Goal: Task Accomplishment & Management: Manage account settings

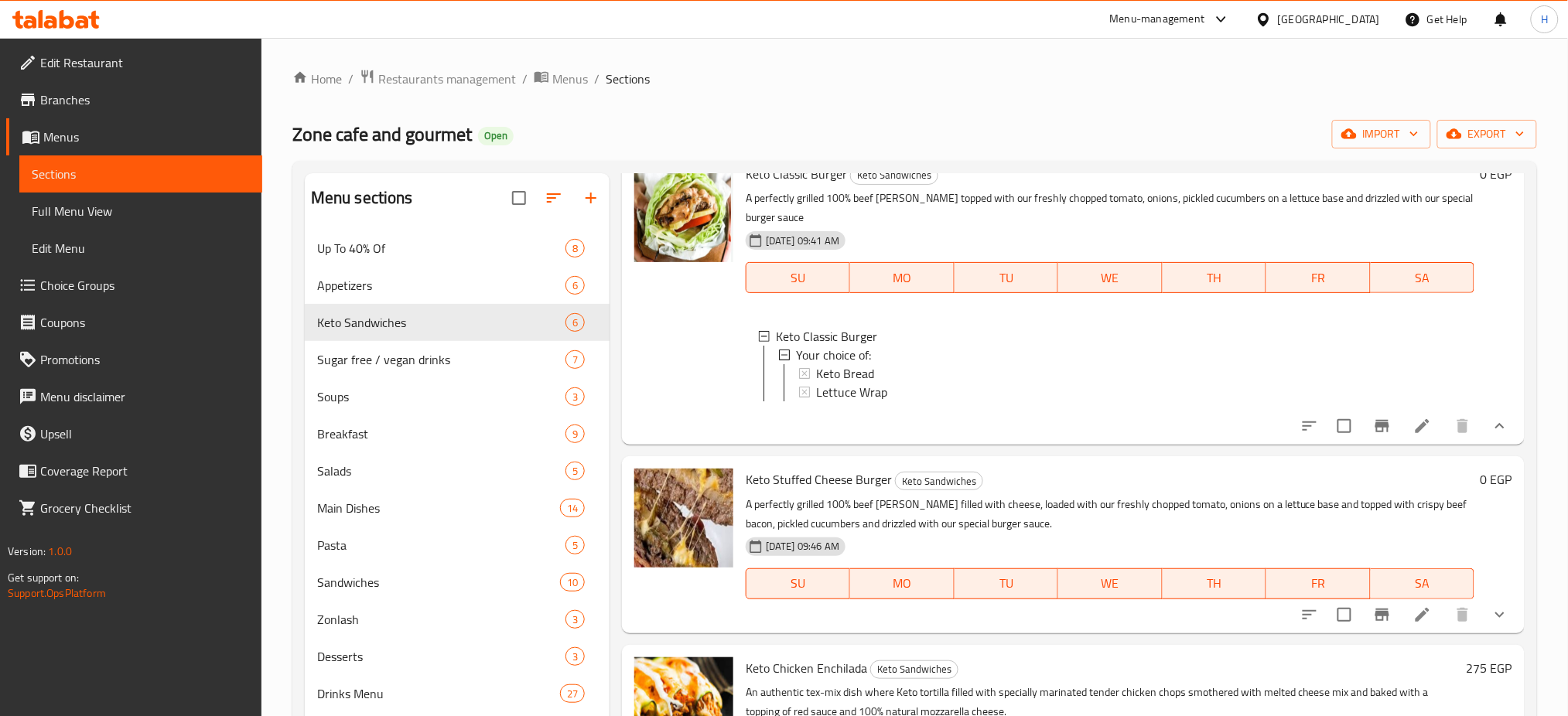
scroll to position [87, 0]
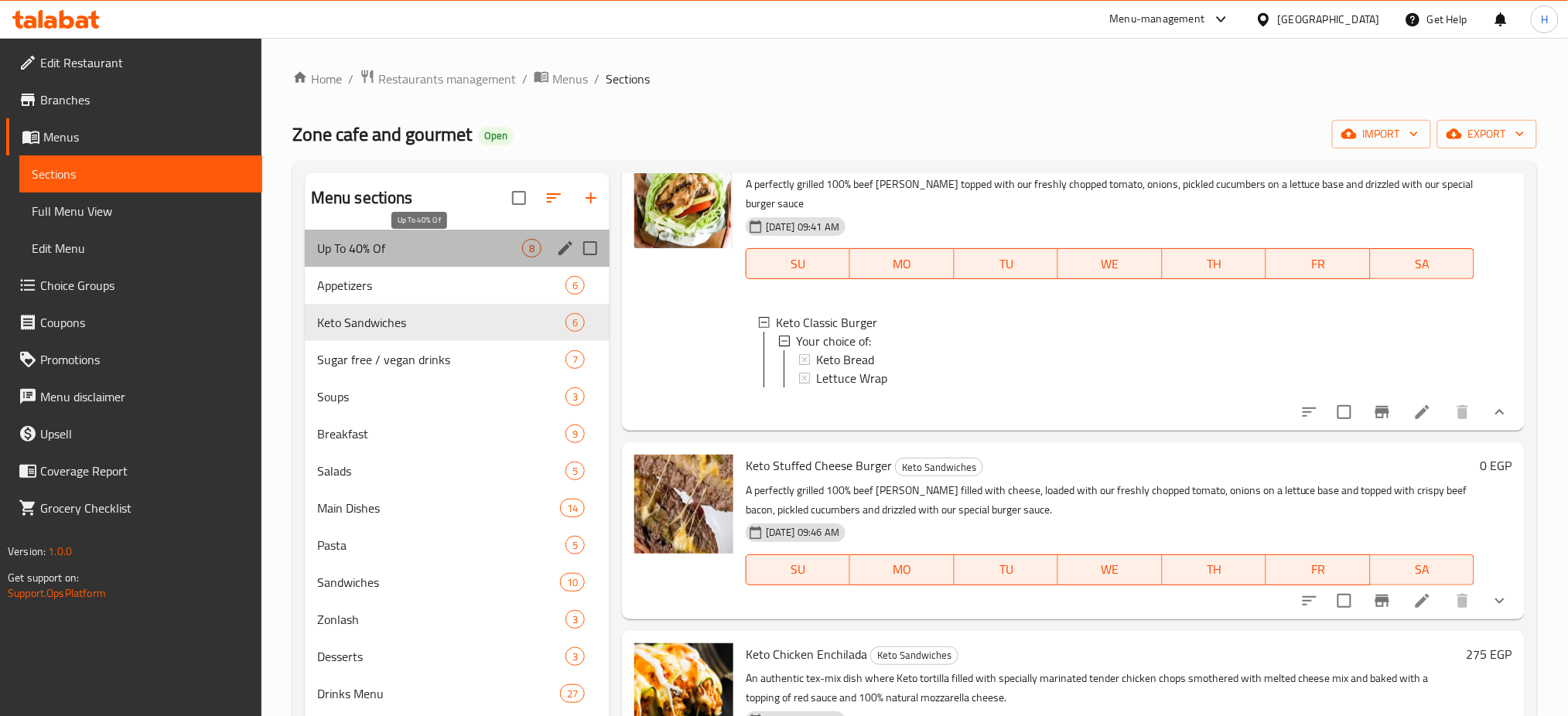
click at [422, 256] on span "Up To 40% Of" at bounding box center [420, 248] width 205 height 19
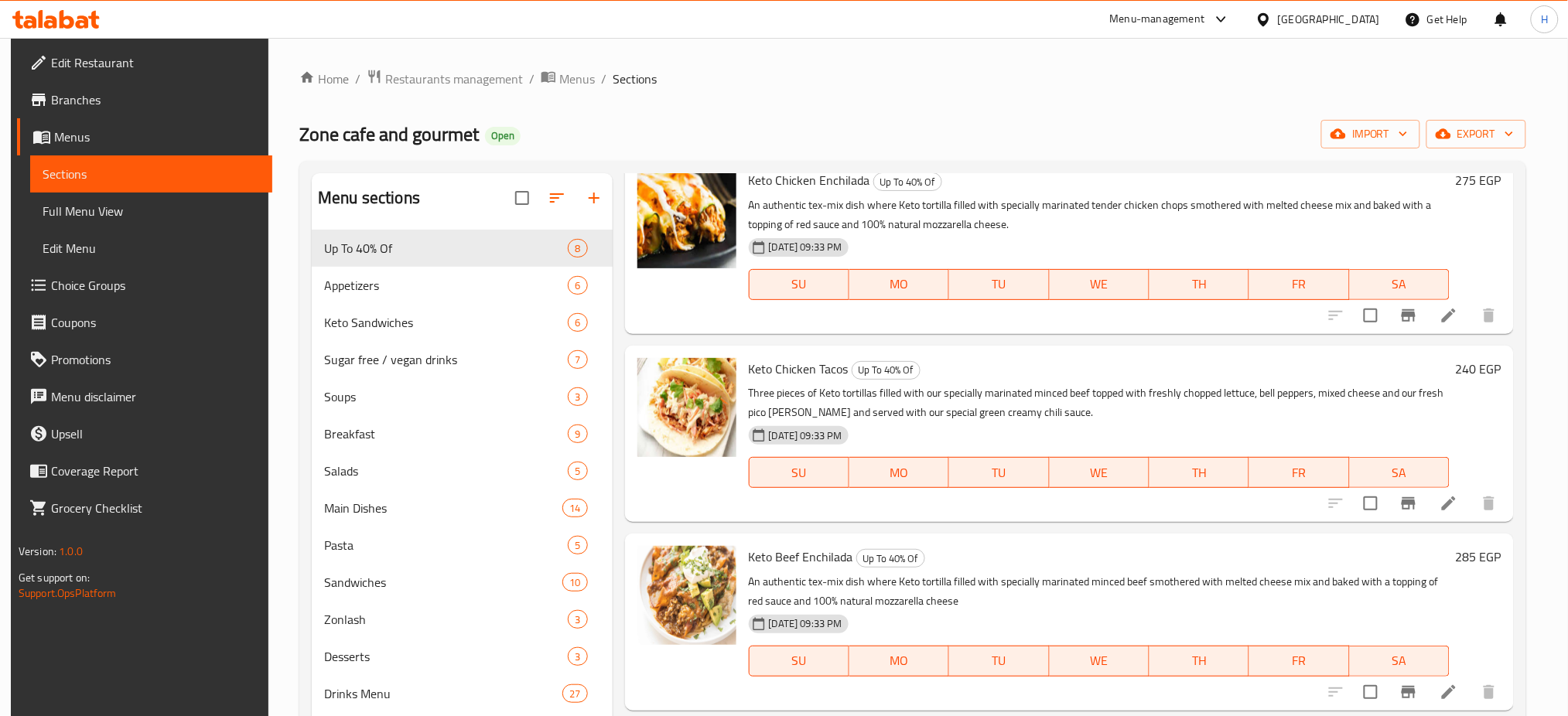
scroll to position [602, 0]
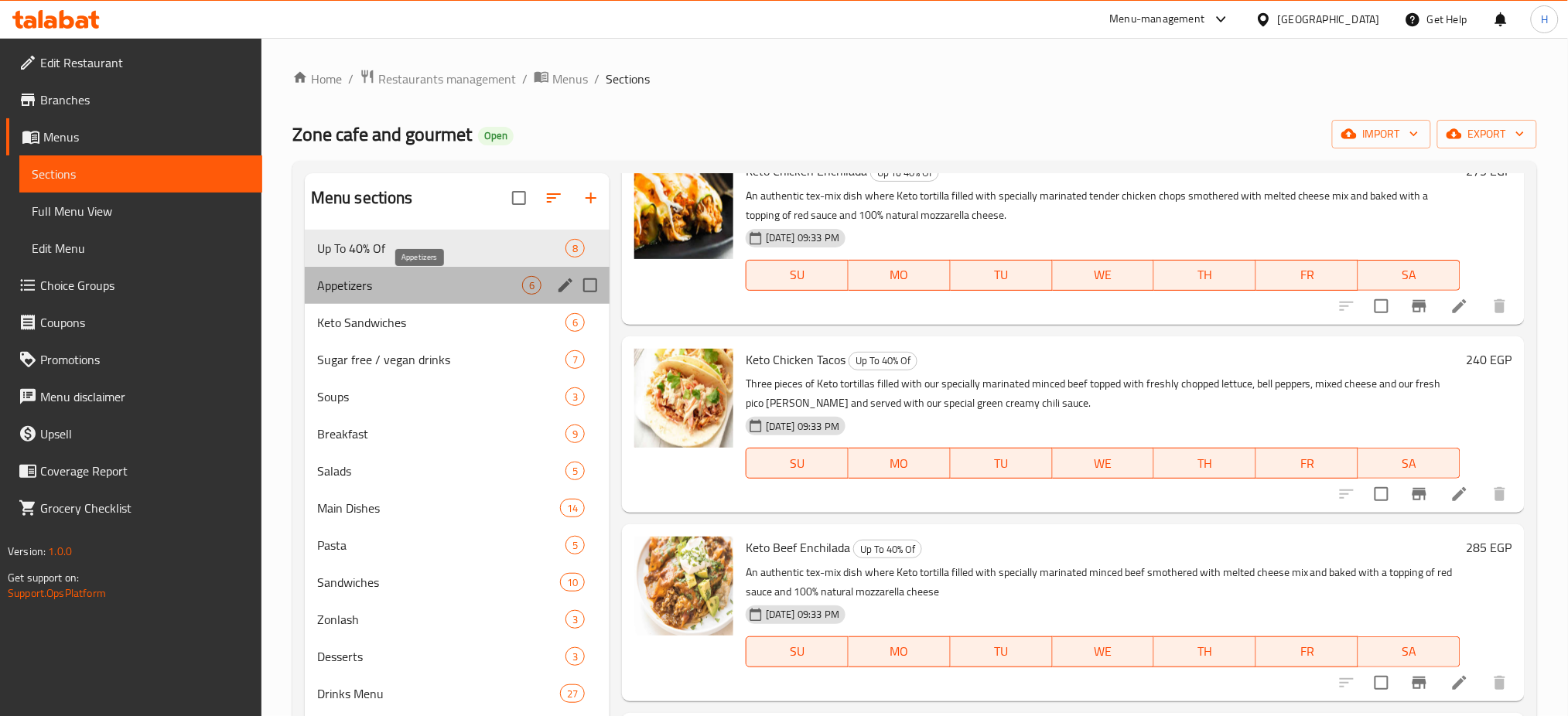
click at [405, 279] on span "Appetizers" at bounding box center [420, 285] width 205 height 19
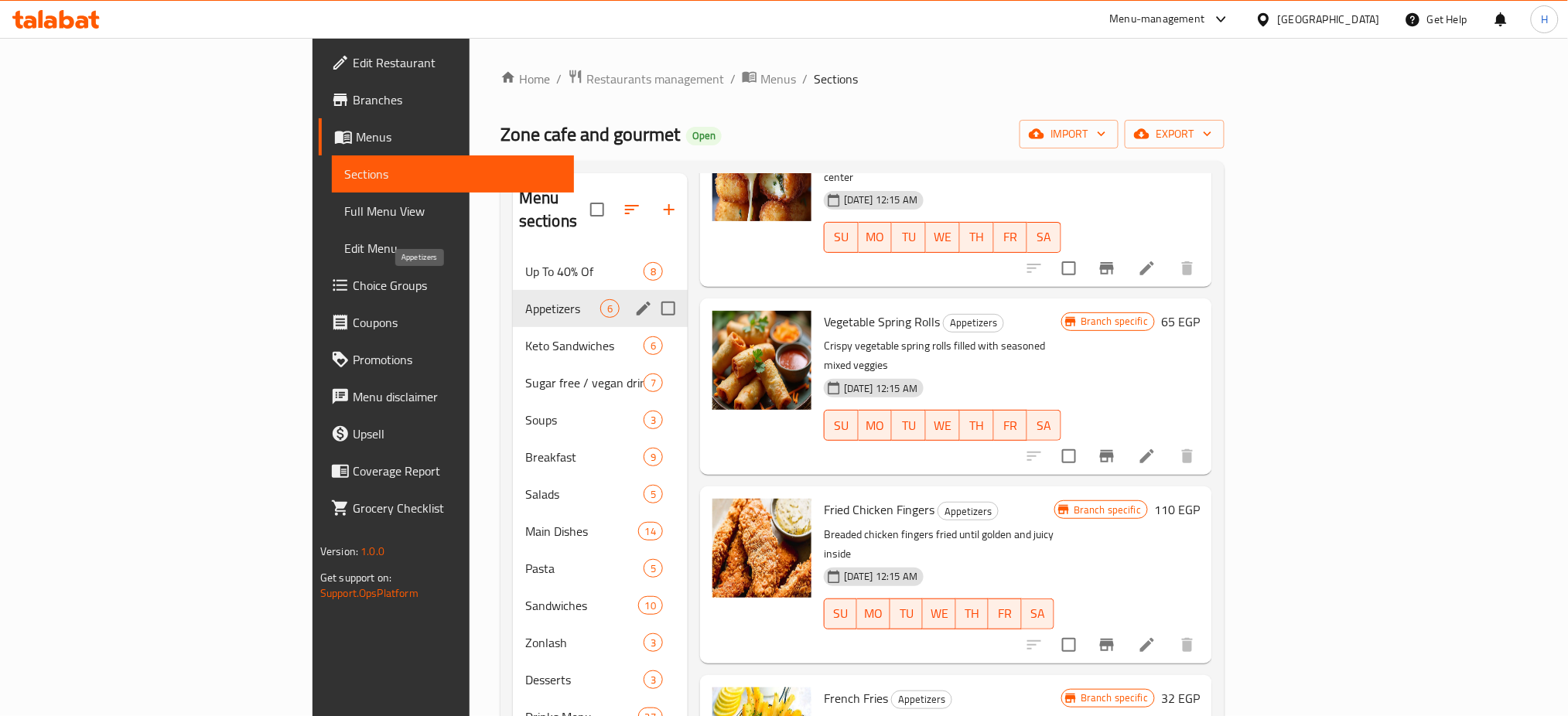
scroll to position [247, 0]
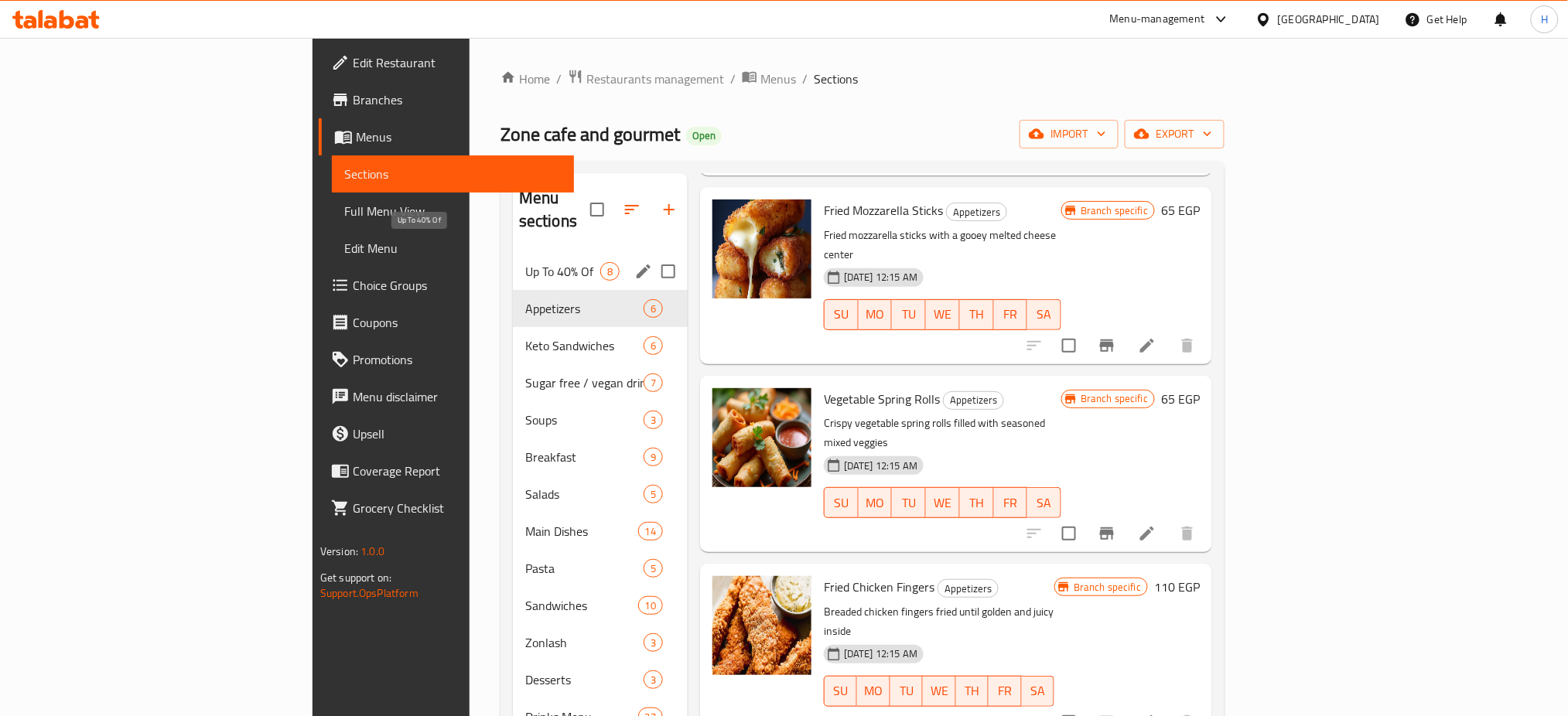
click at [525, 262] on span "Up To 40% Of" at bounding box center [563, 271] width 75 height 19
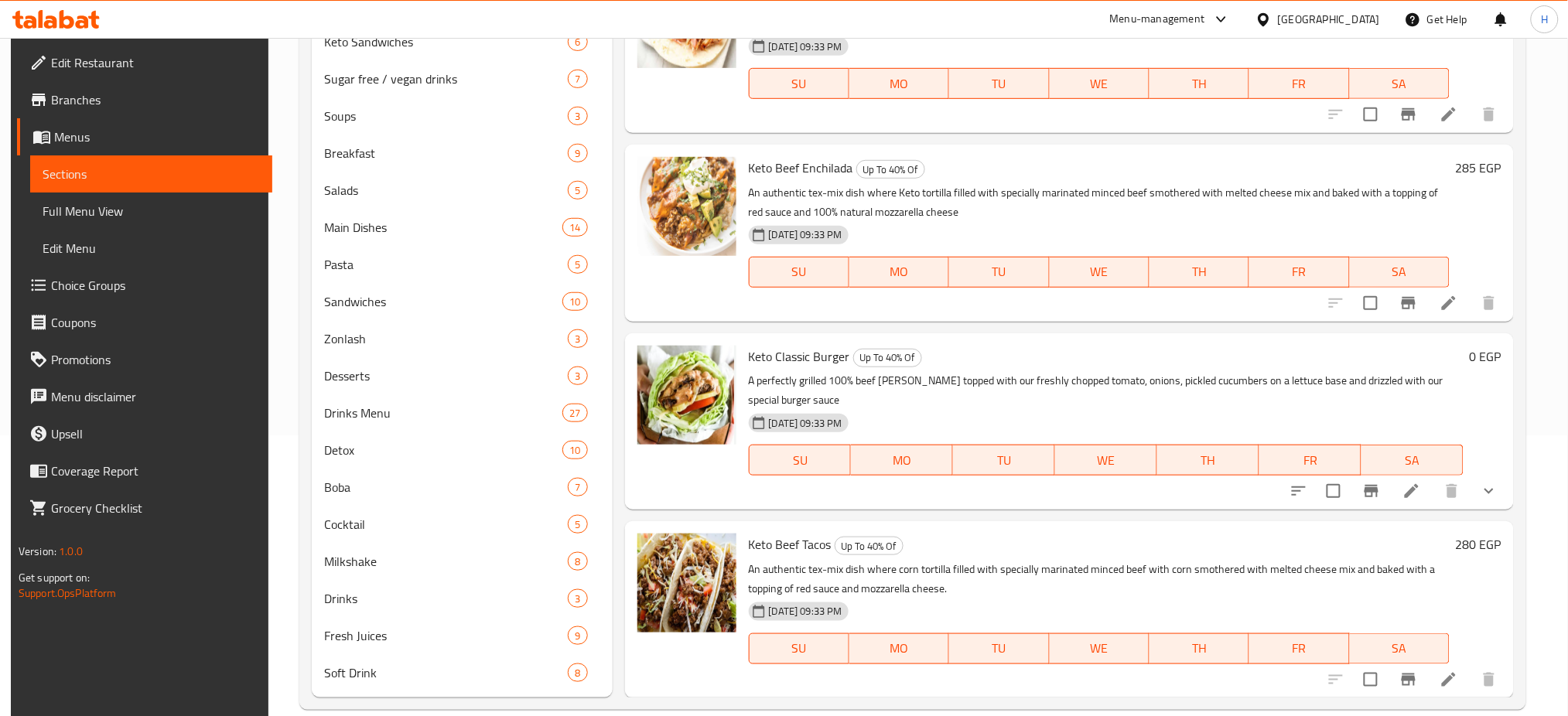
scroll to position [304, 0]
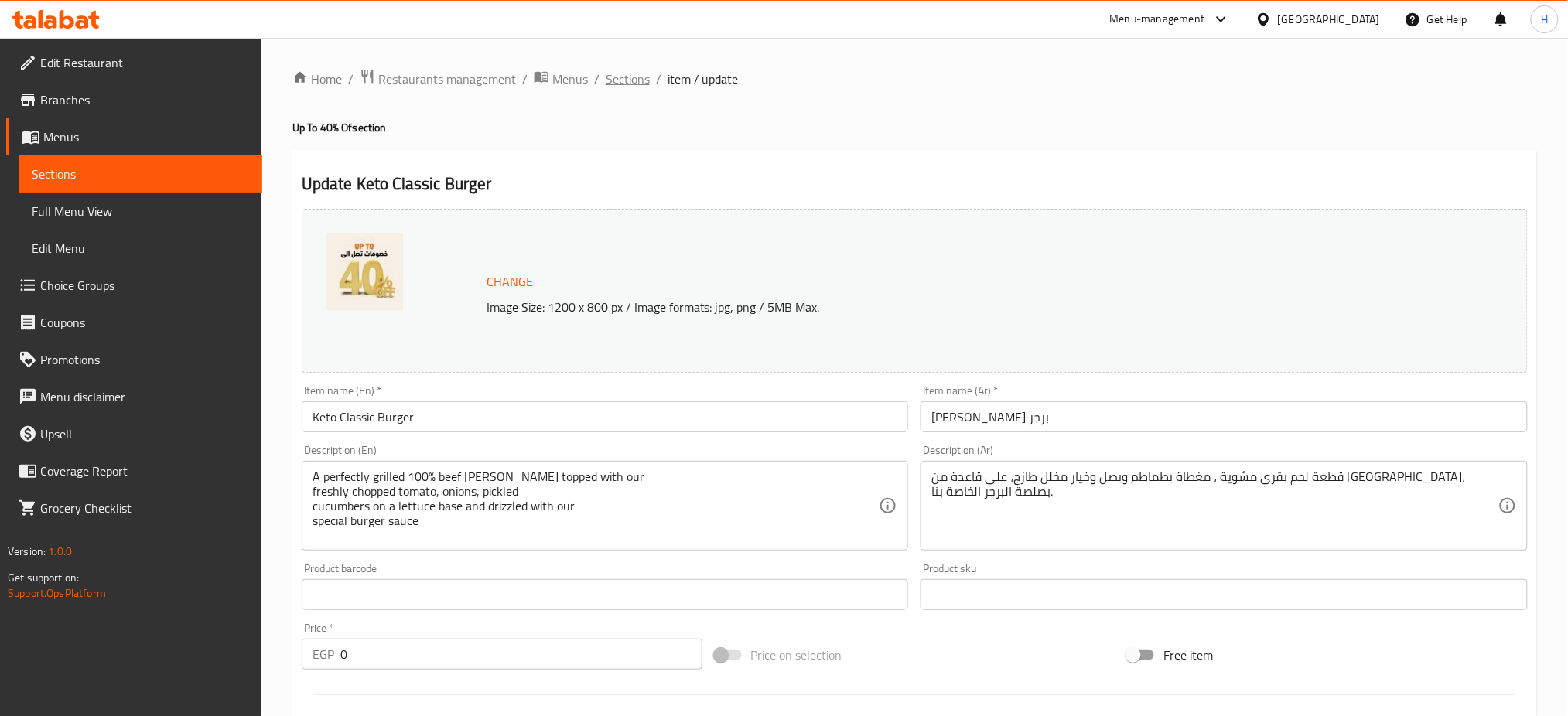
click at [625, 76] on span "Sections" at bounding box center [627, 79] width 44 height 19
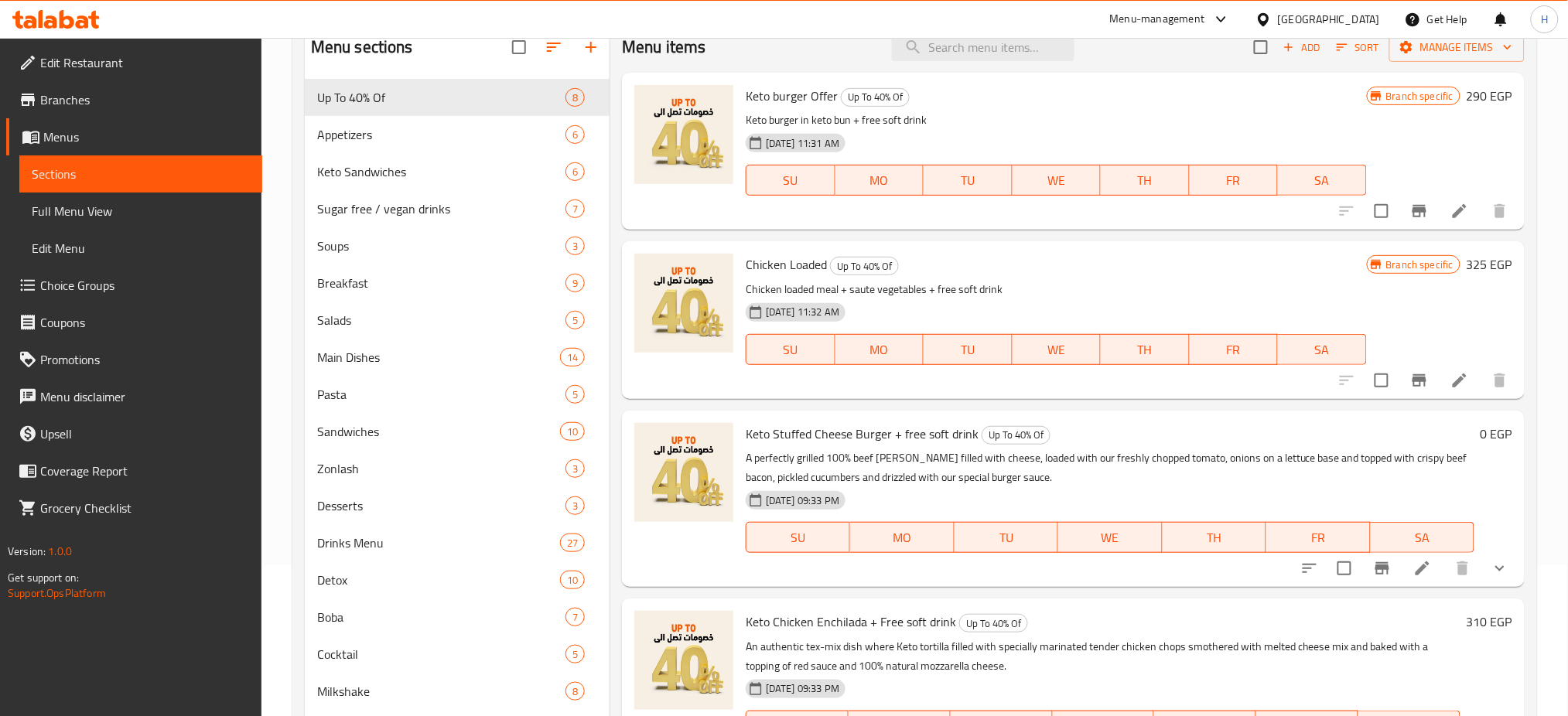
scroll to position [143, 0]
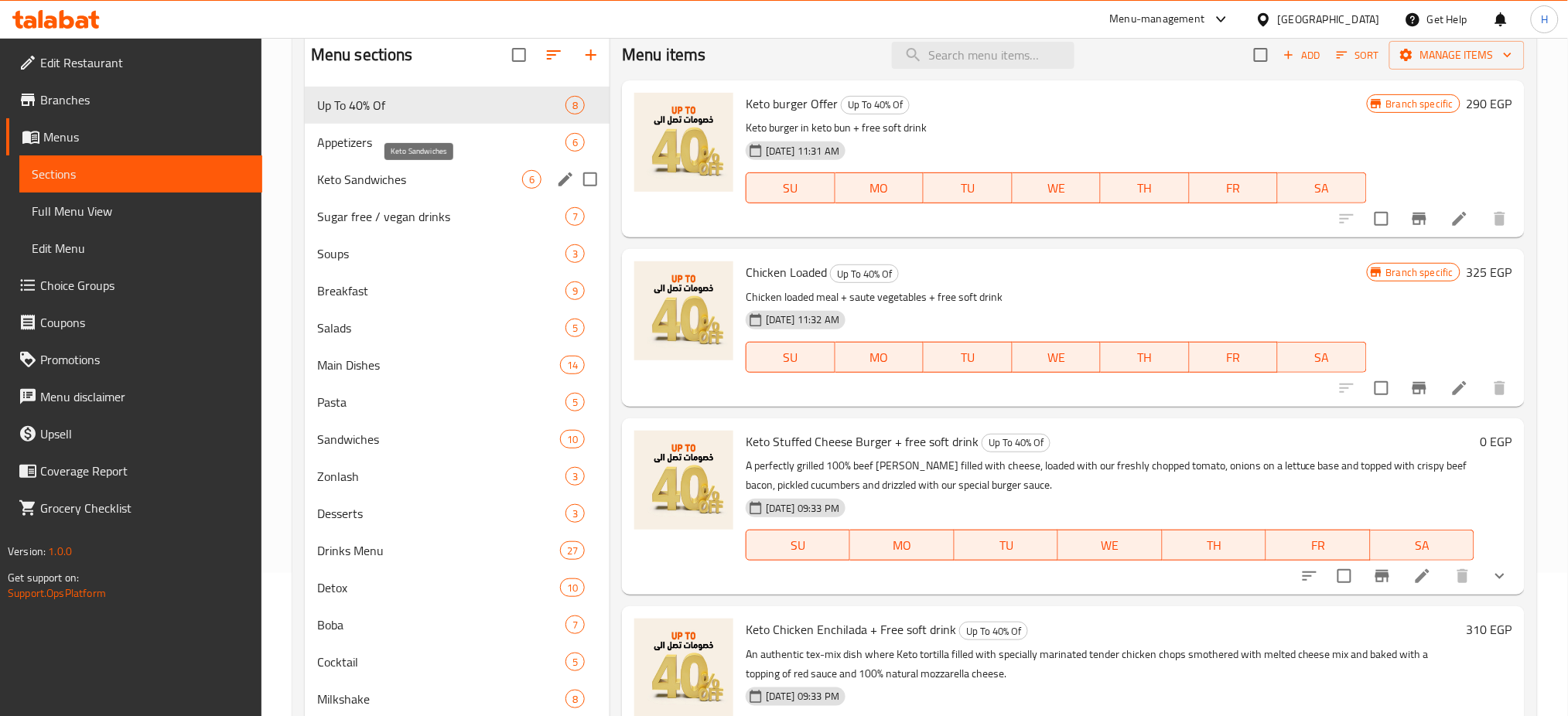
click at [399, 175] on span "Keto Sandwiches" at bounding box center [420, 179] width 205 height 19
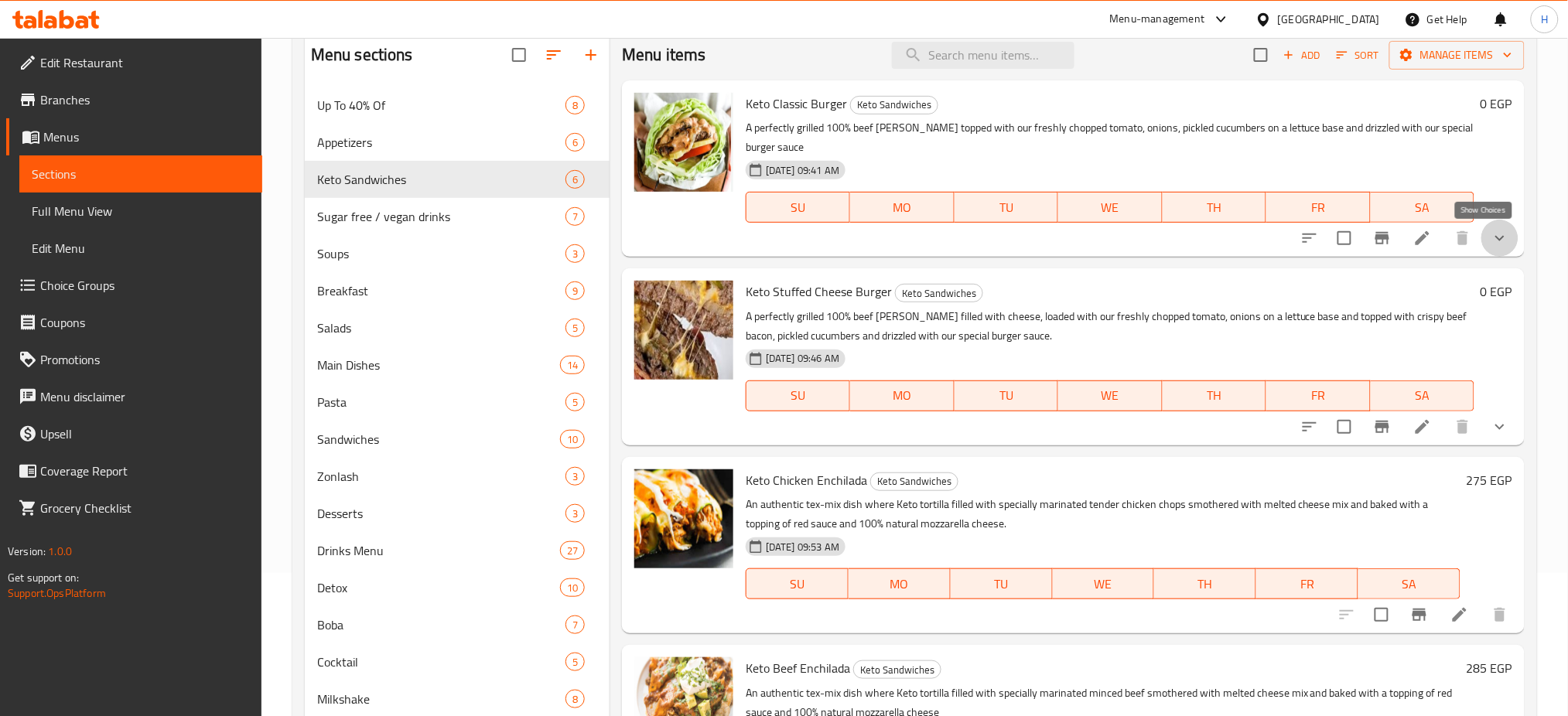
click at [1490, 232] on icon "show more" at bounding box center [1499, 237] width 19 height 19
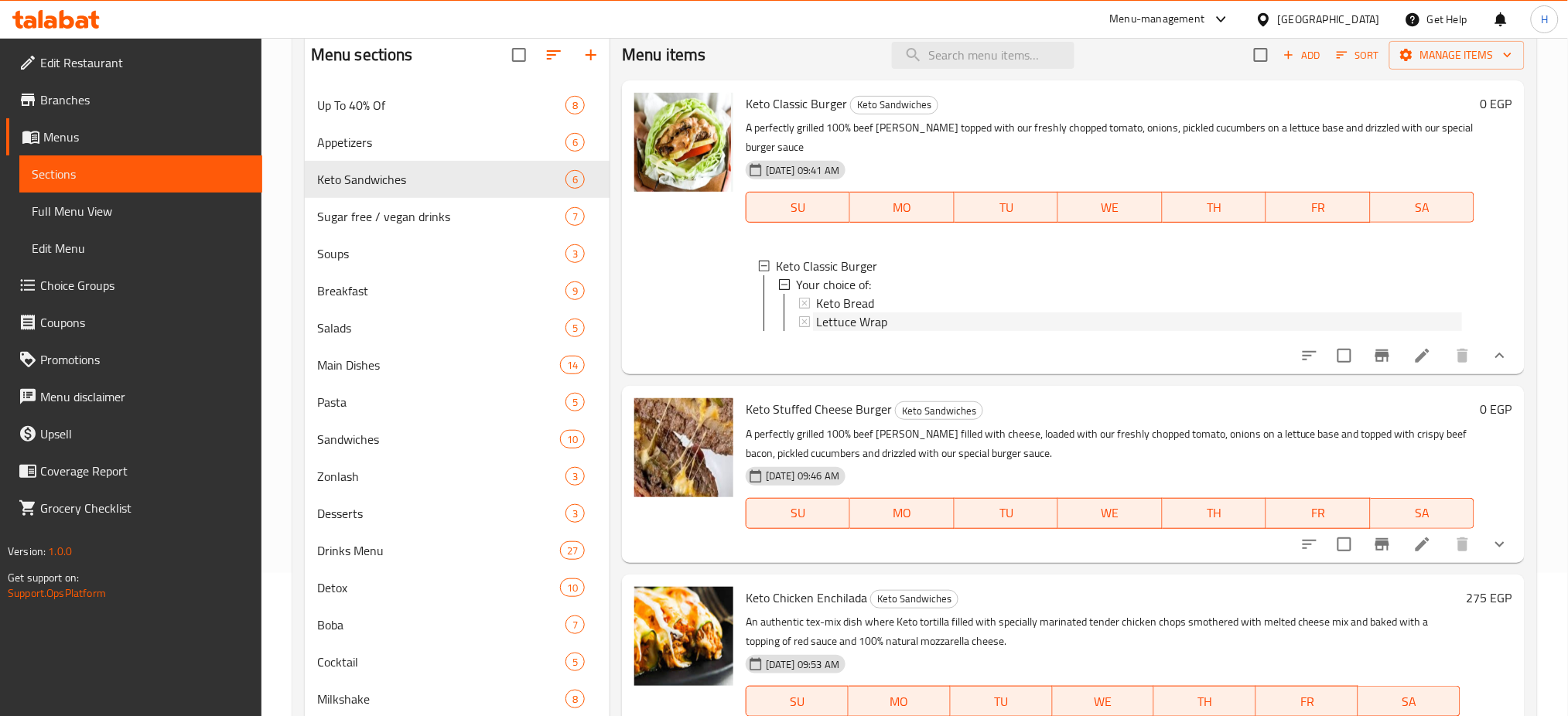
click at [925, 316] on div "Lettuce Wrap" at bounding box center [1138, 321] width 646 height 19
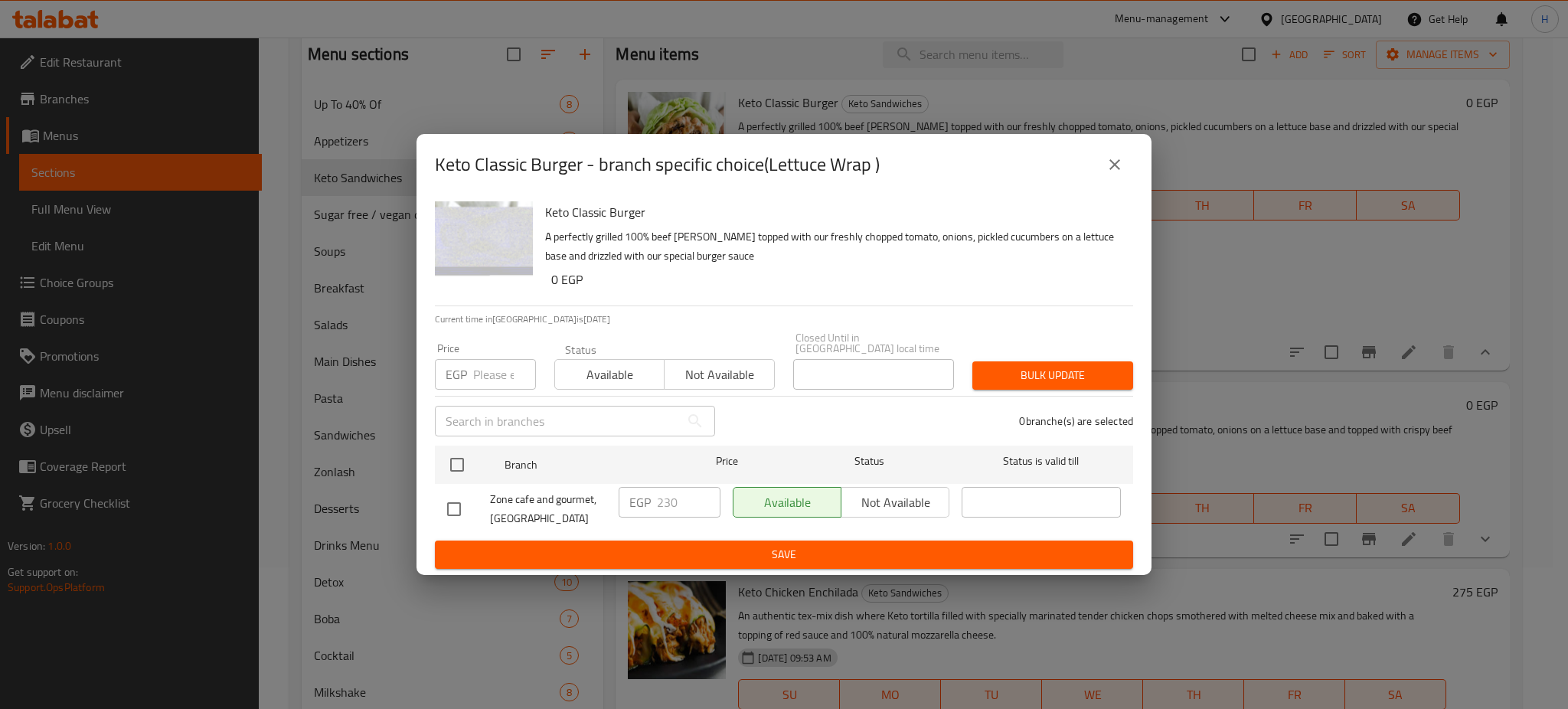
click at [916, 313] on div "Keto Classic Burger A perfectly grilled 100% beef [PERSON_NAME] topped with our…" at bounding box center [783, 385] width 735 height 380
click at [1125, 176] on button "close" at bounding box center [1115, 164] width 37 height 37
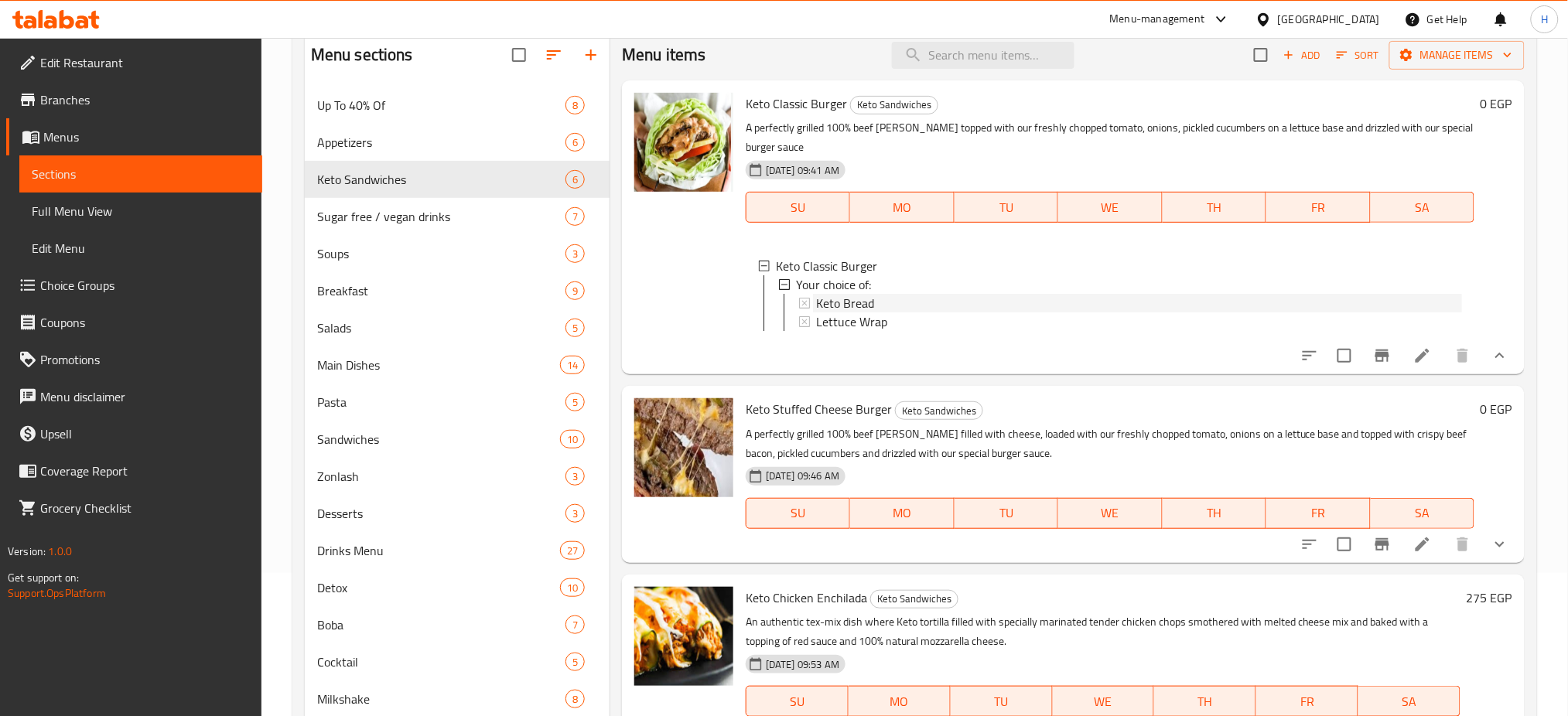
click at [897, 303] on div "Keto Bread" at bounding box center [1138, 303] width 646 height 19
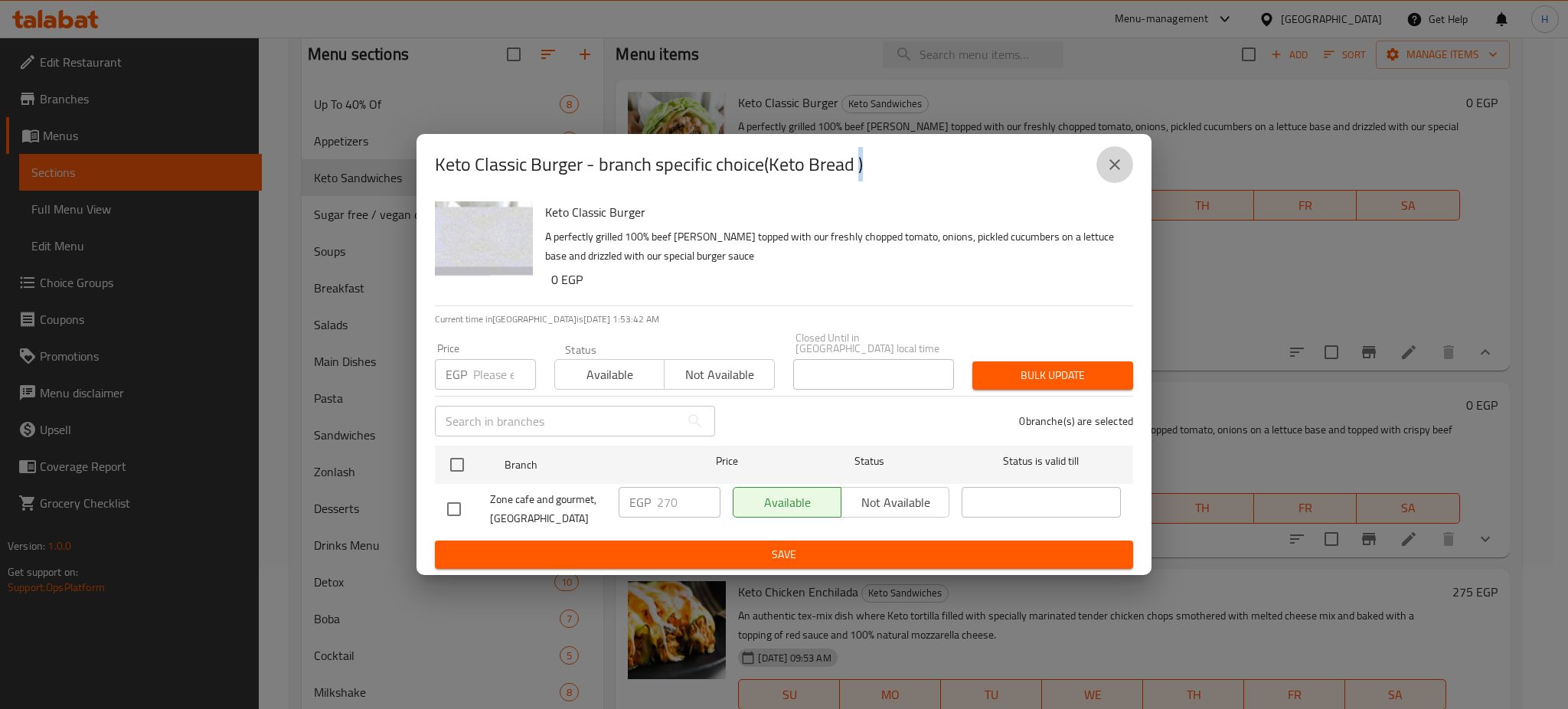
click at [1109, 174] on icon "close" at bounding box center [1115, 164] width 19 height 19
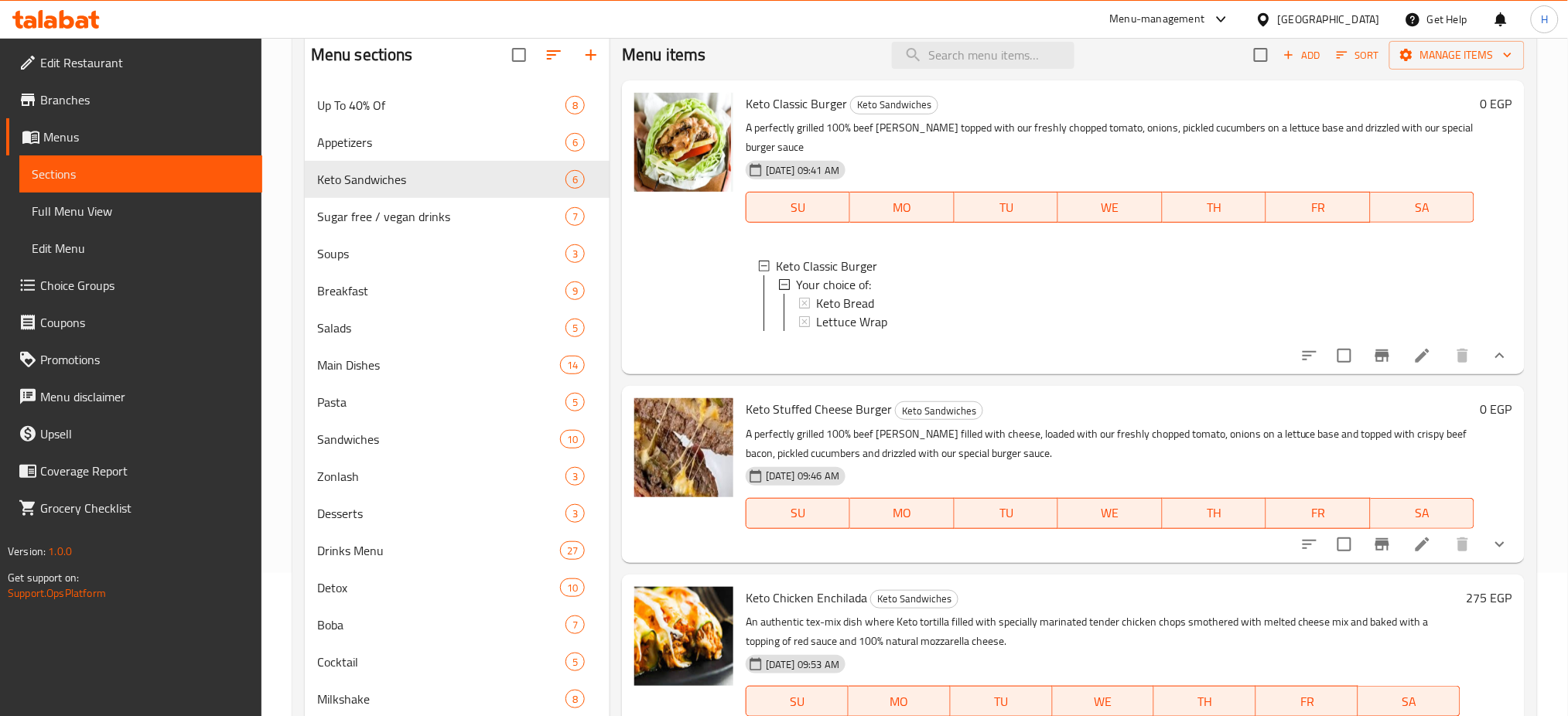
click at [938, 303] on div "Keto Bread" at bounding box center [1138, 303] width 646 height 19
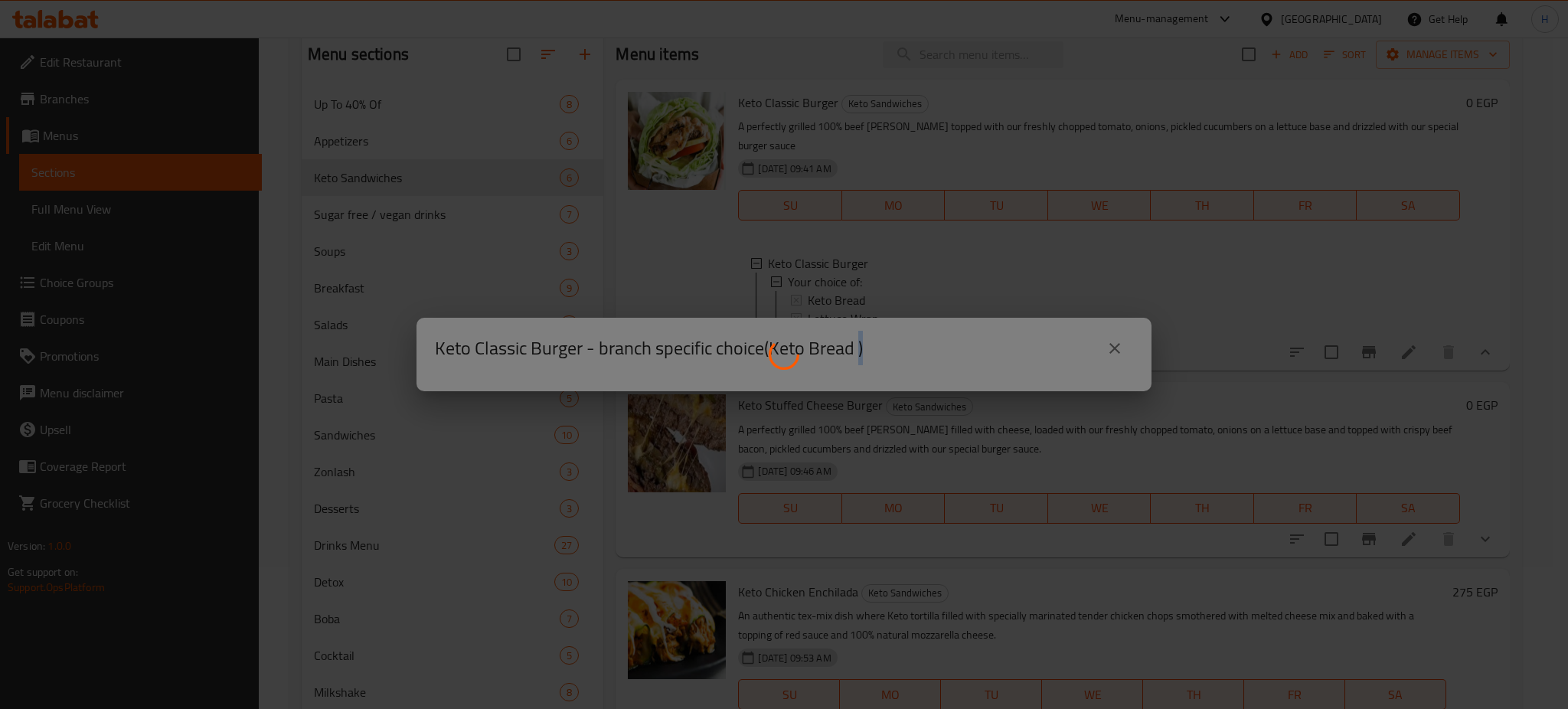
click at [928, 300] on div at bounding box center [784, 354] width 1568 height 709
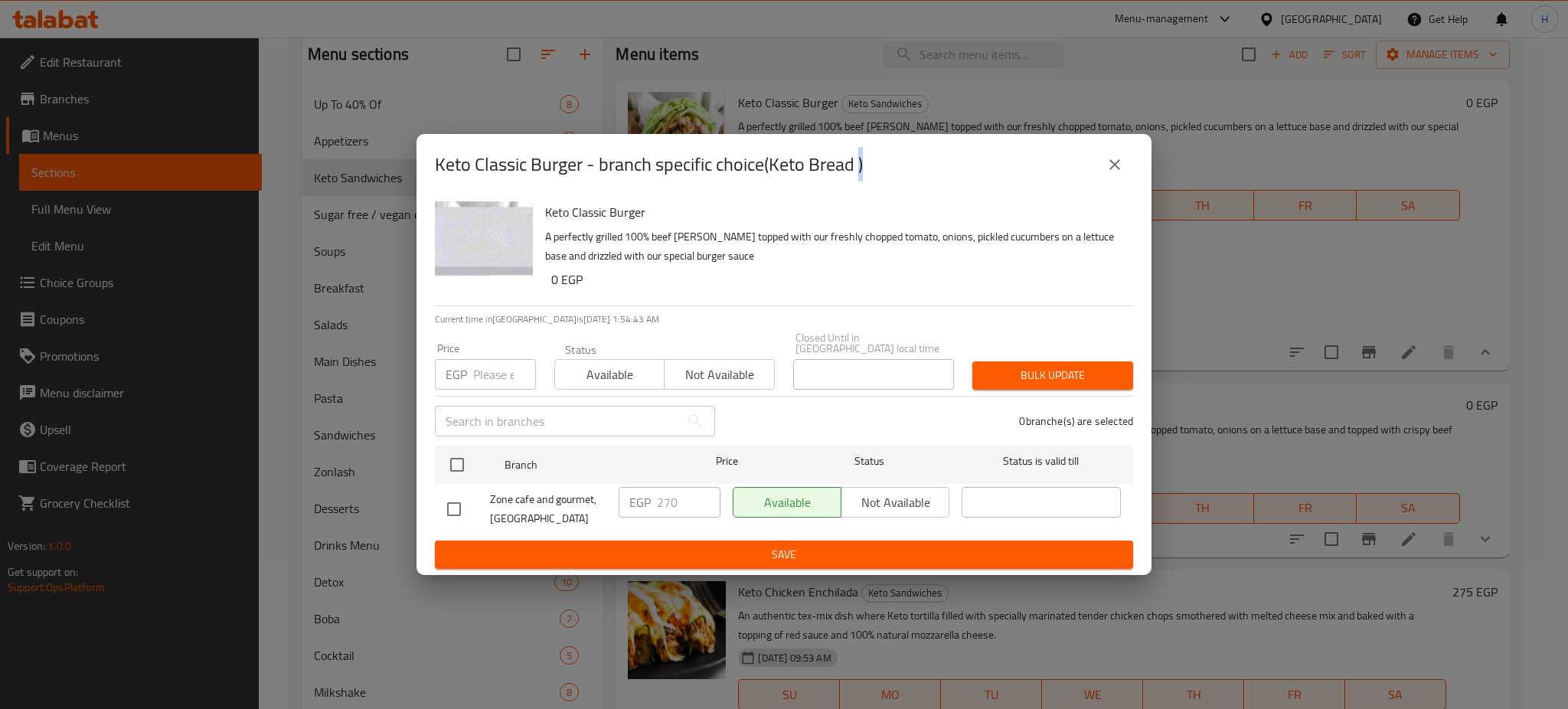
click at [1111, 172] on icon "close" at bounding box center [1115, 164] width 19 height 19
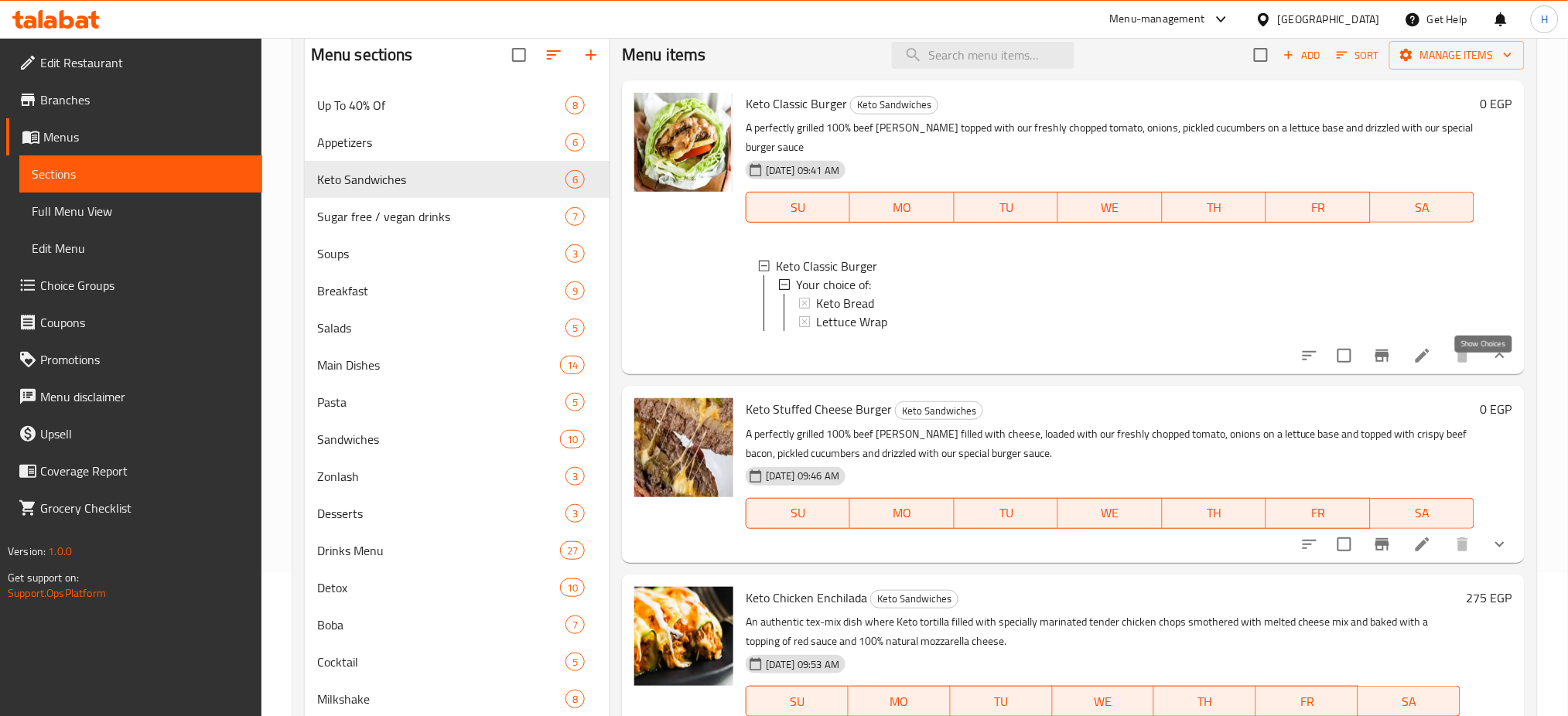
click at [1495, 358] on icon "show more" at bounding box center [1499, 355] width 9 height 5
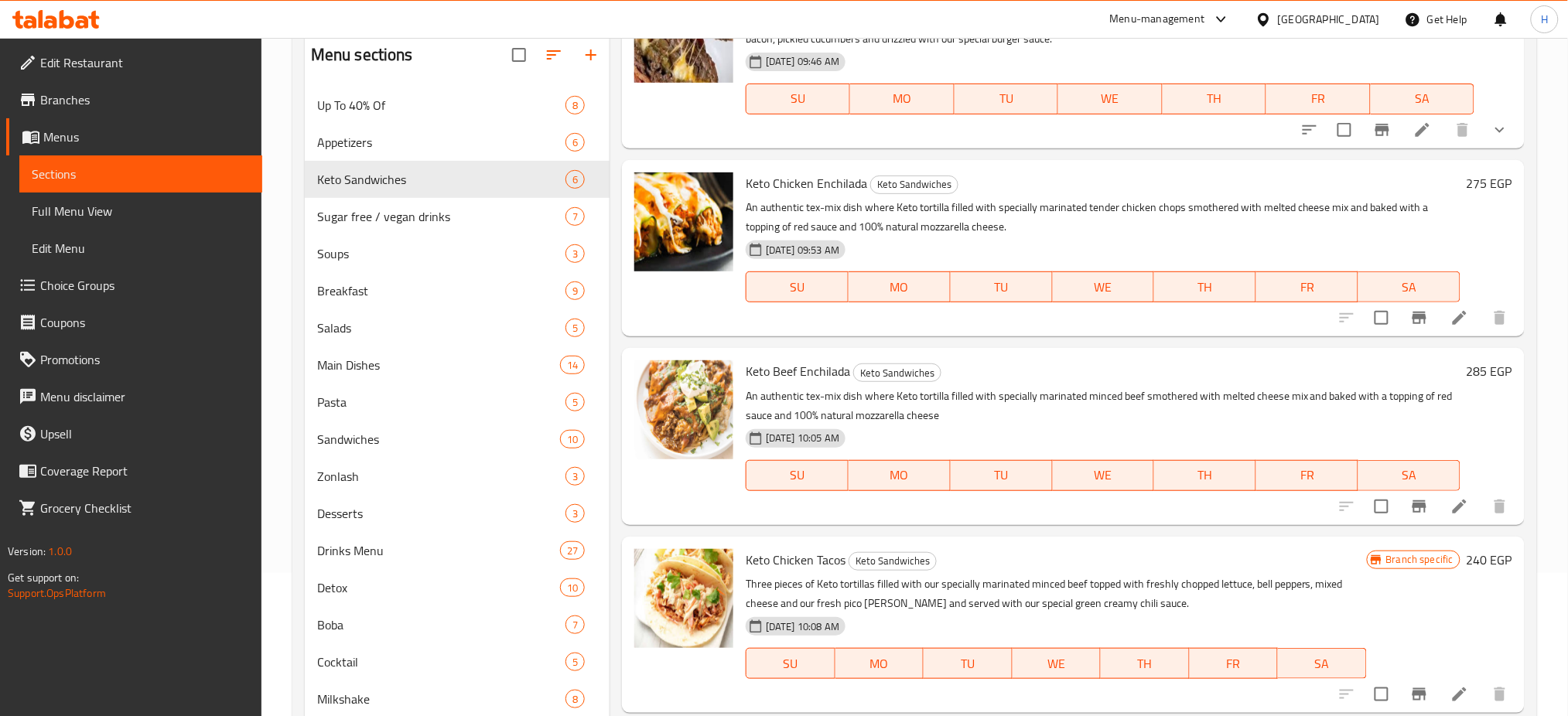
scroll to position [362, 0]
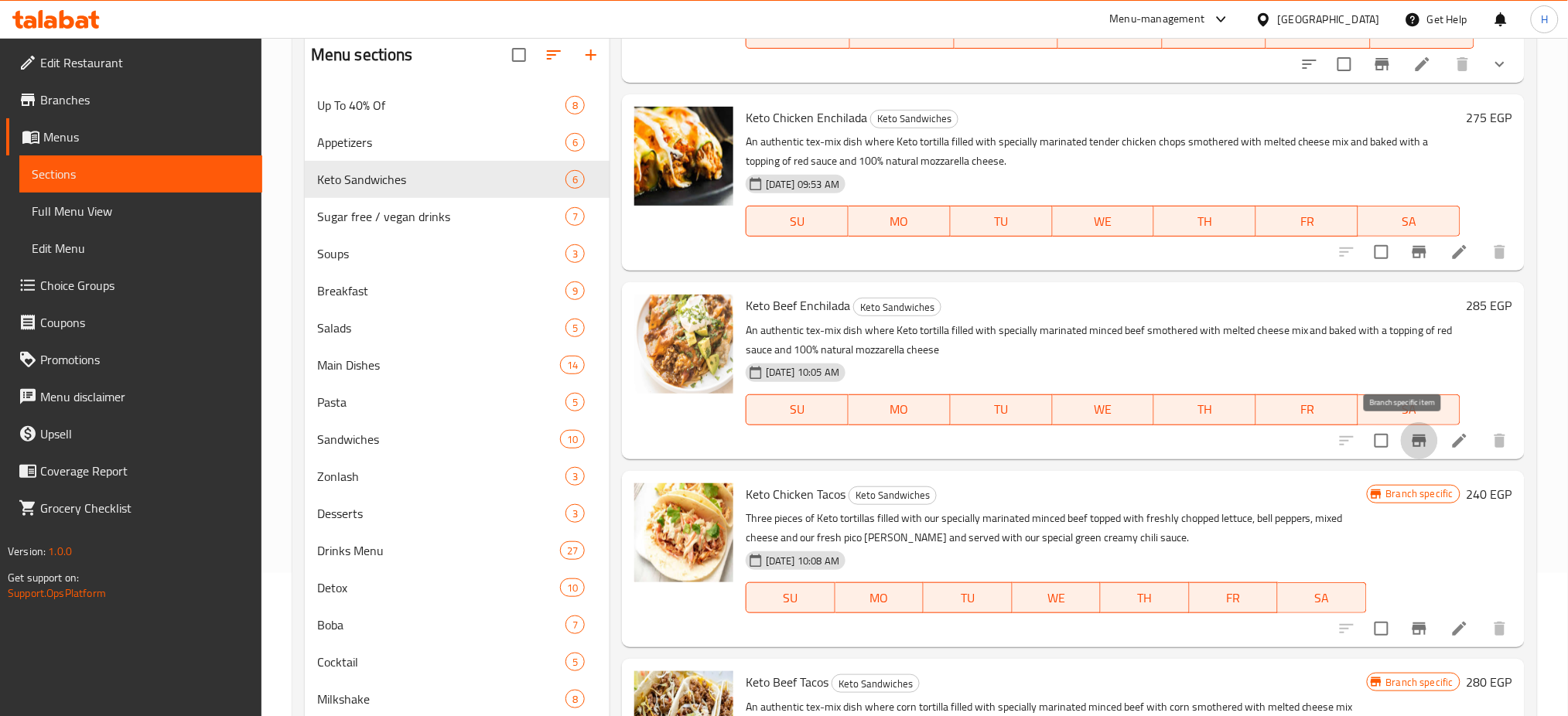
click at [1412, 435] on icon "Branch-specific-item" at bounding box center [1419, 441] width 14 height 12
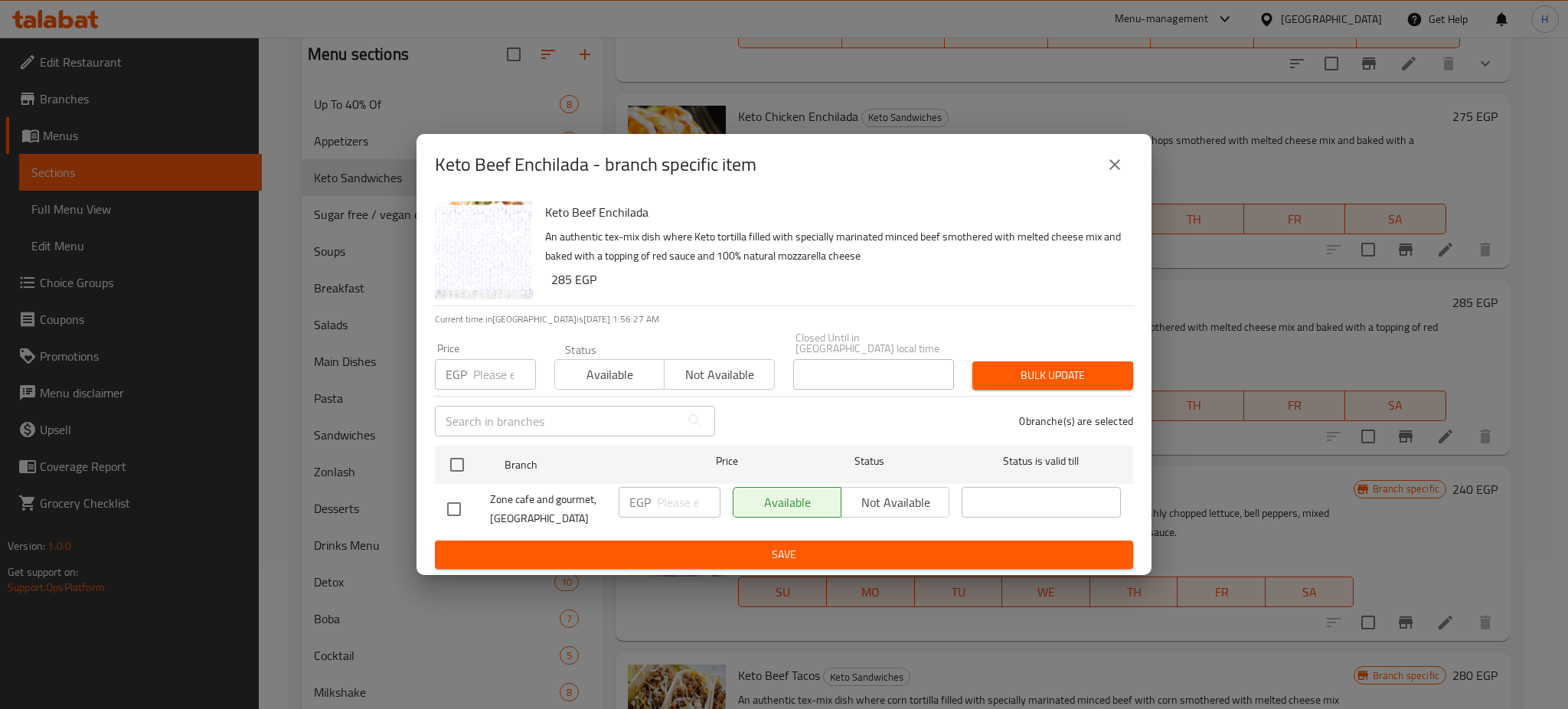
click at [1106, 171] on icon "close" at bounding box center [1115, 164] width 19 height 19
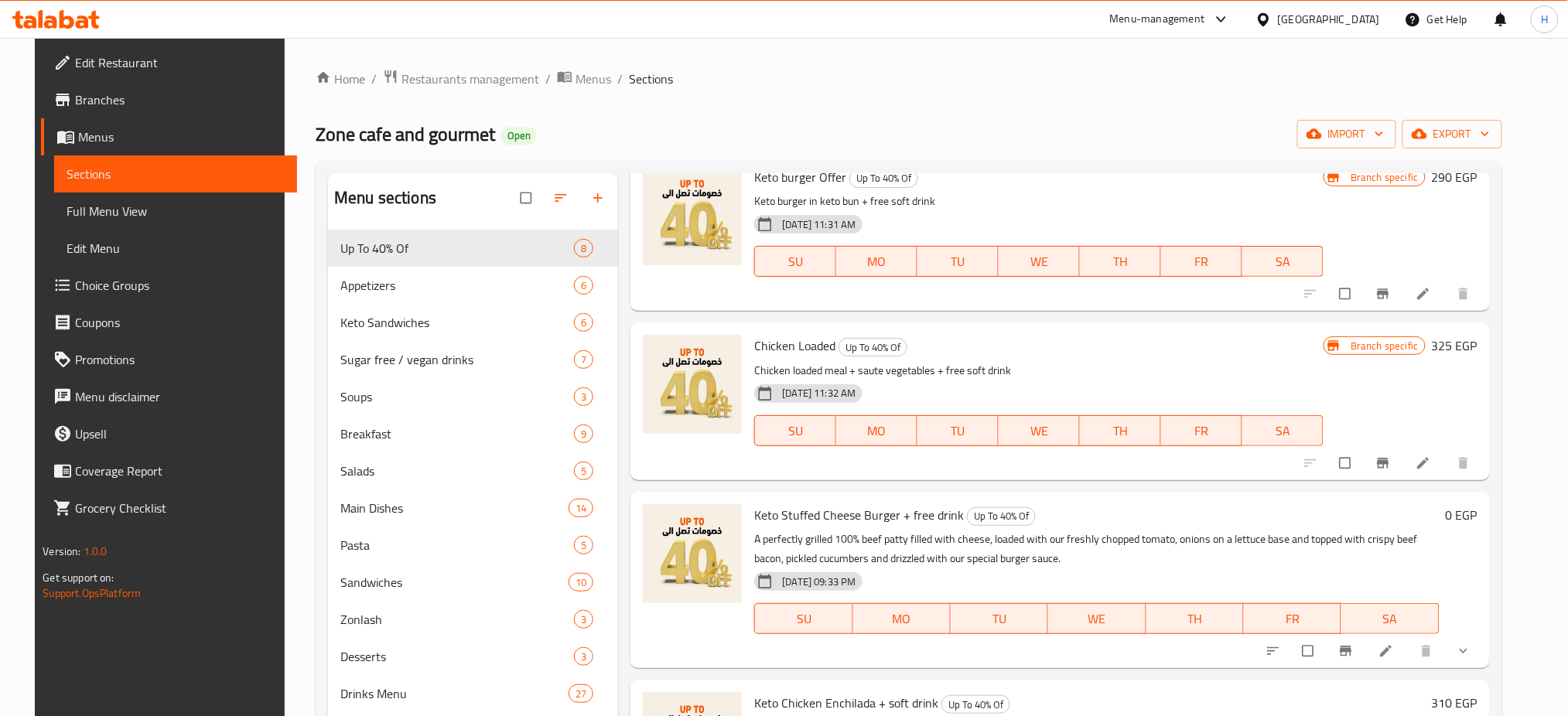
scroll to position [69, 0]
click at [1405, 662] on li at bounding box center [1387, 652] width 43 height 25
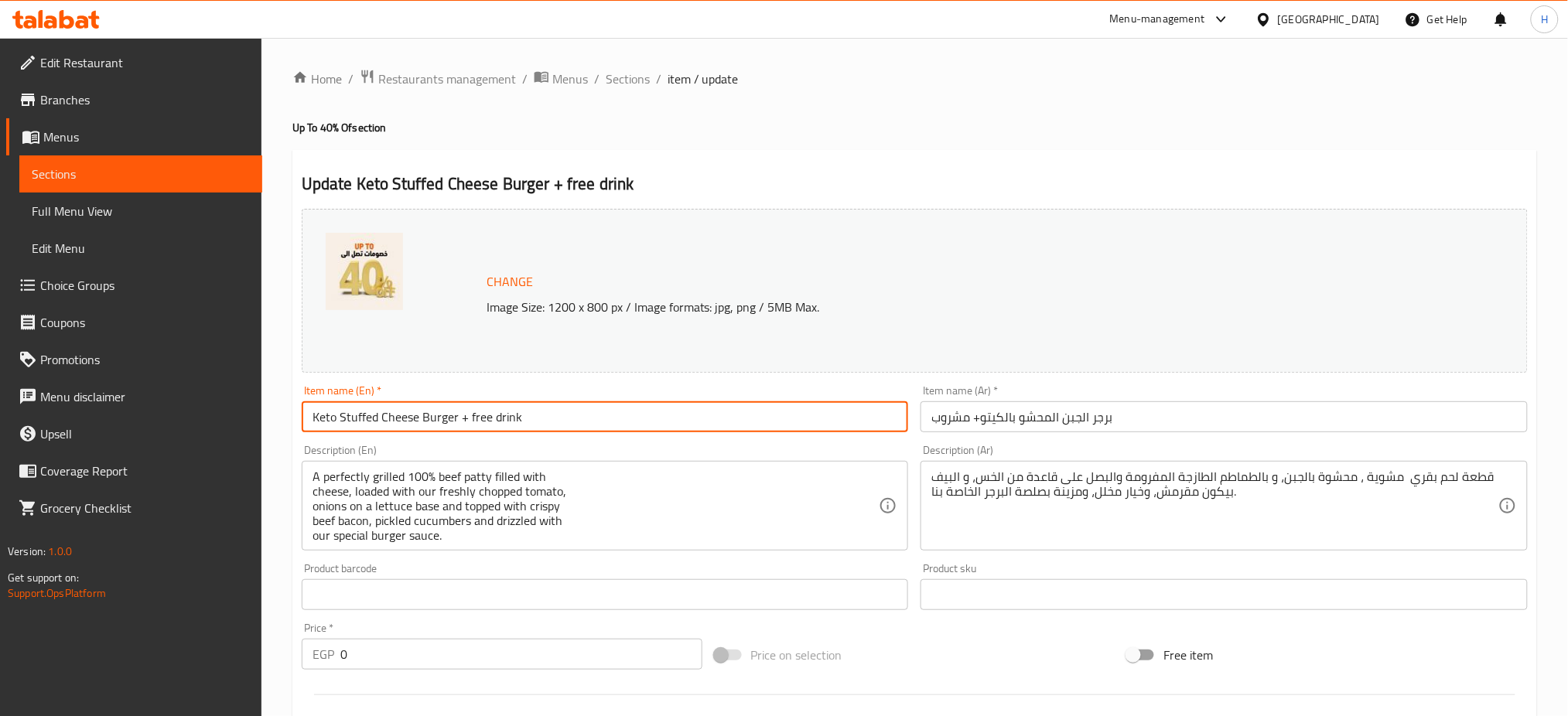
click at [495, 419] on input "Keto Stuffed Cheese Burger + free drink" at bounding box center [605, 416] width 607 height 31
click at [496, 419] on input "Keto Stuffed Cheese Burger + free soft drink" at bounding box center [605, 416] width 607 height 31
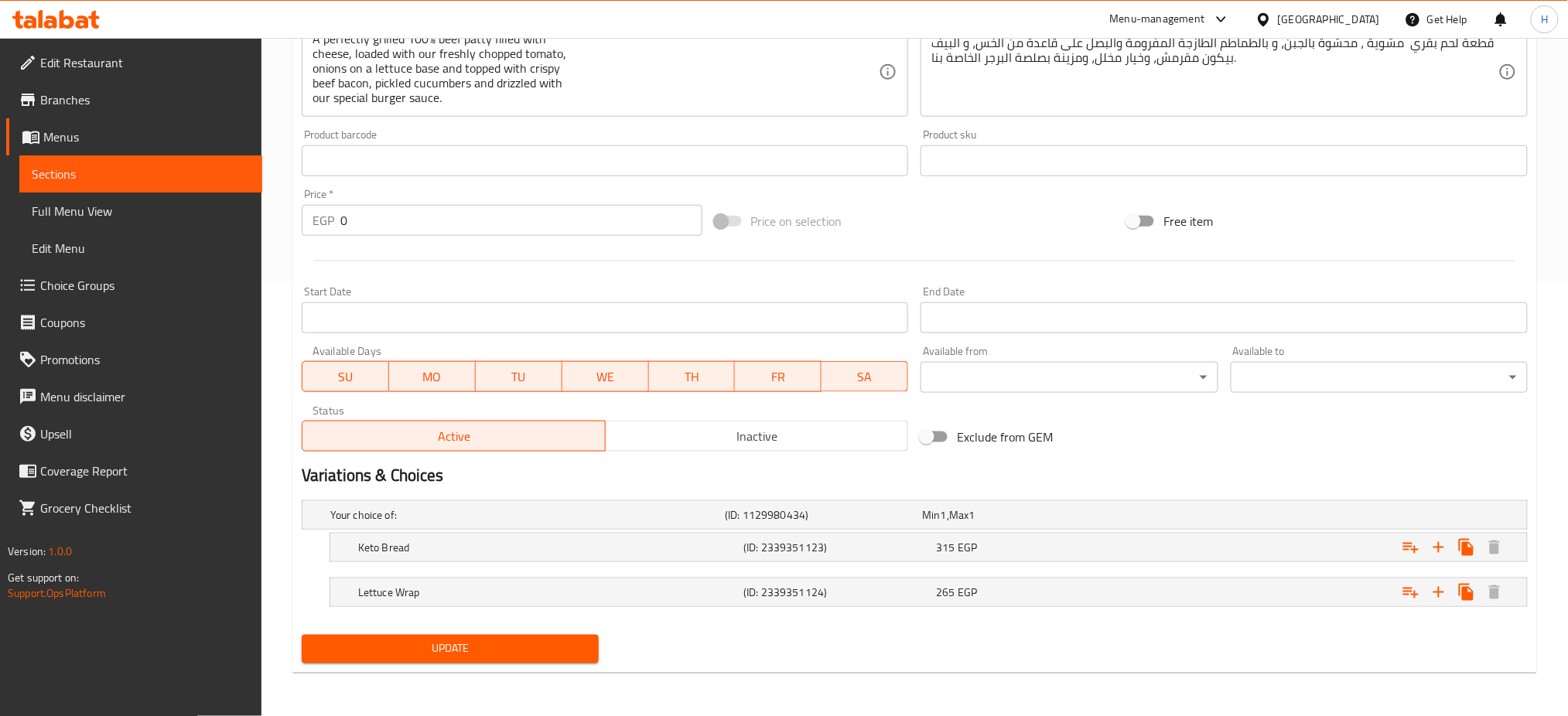
type input "Keto Stuffed Cheese Burger + free soft drink"
click at [476, 641] on span "Update" at bounding box center [450, 649] width 272 height 20
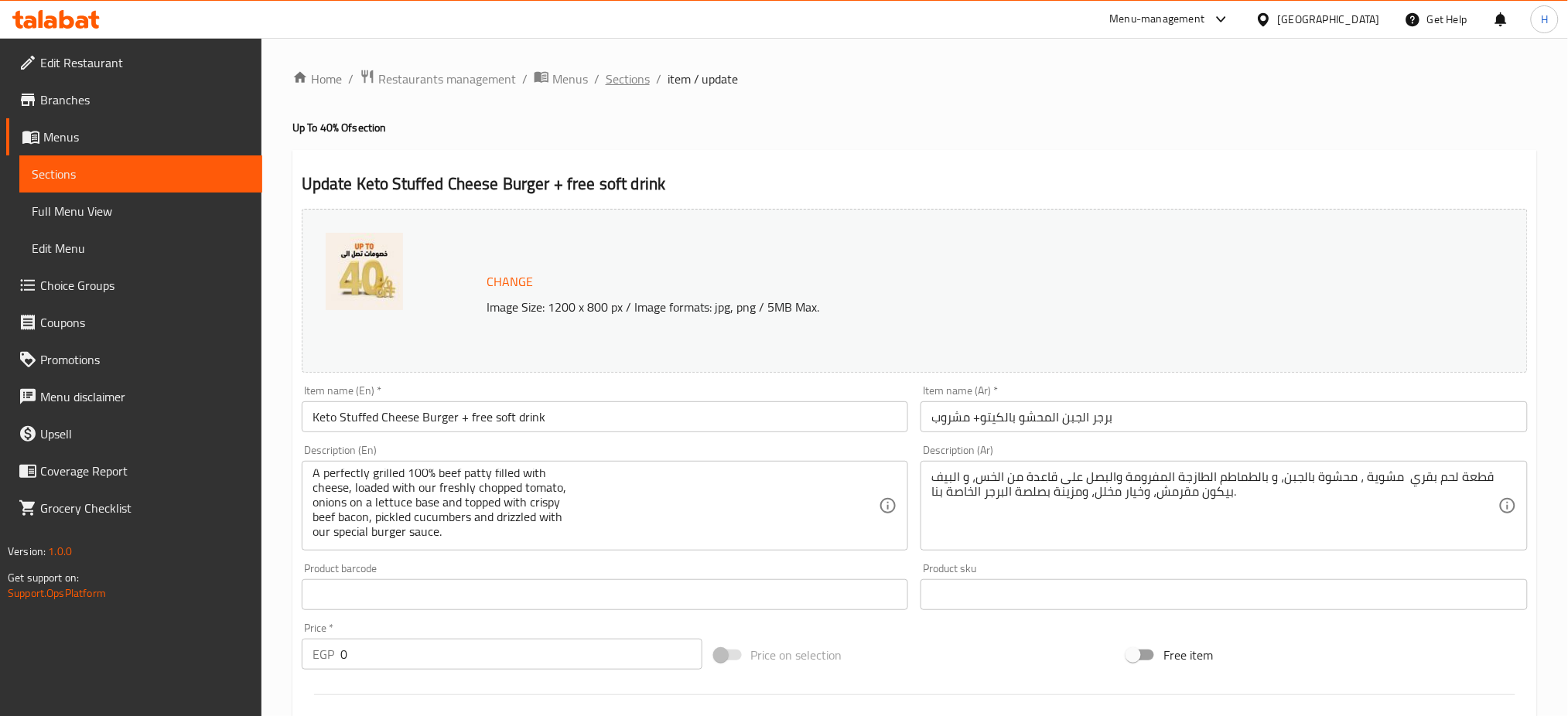
click at [619, 82] on span "Sections" at bounding box center [627, 79] width 44 height 19
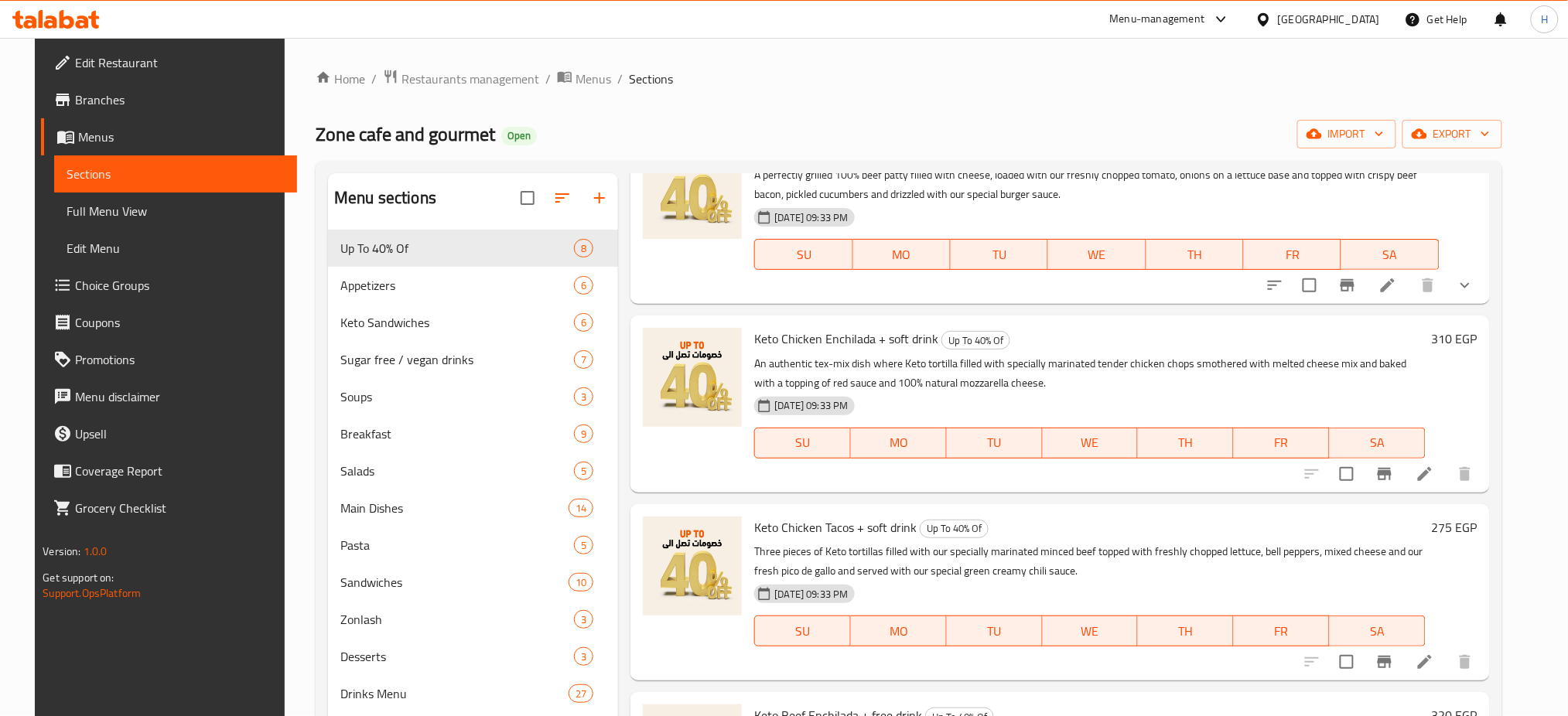
scroll to position [461, 0]
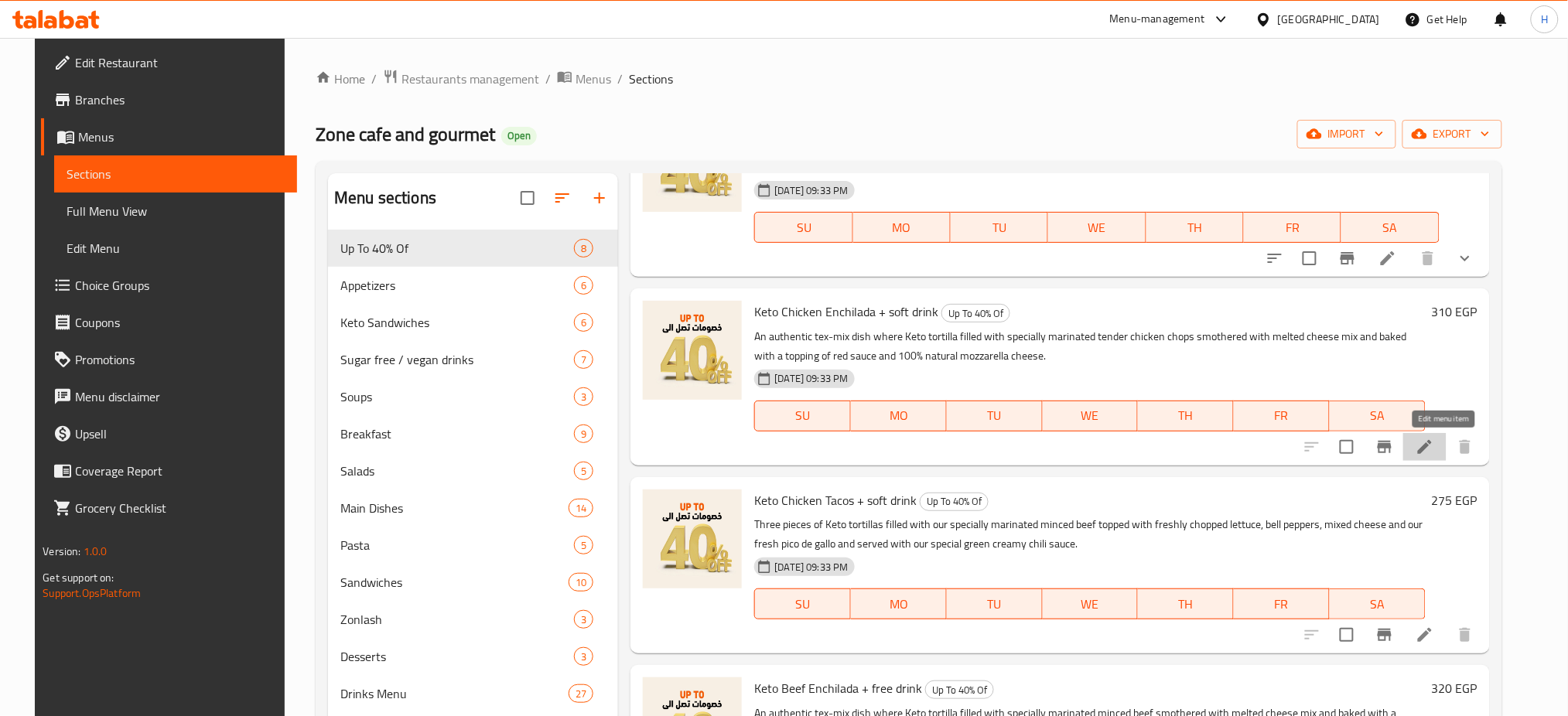
click at [1434, 453] on icon at bounding box center [1424, 446] width 19 height 19
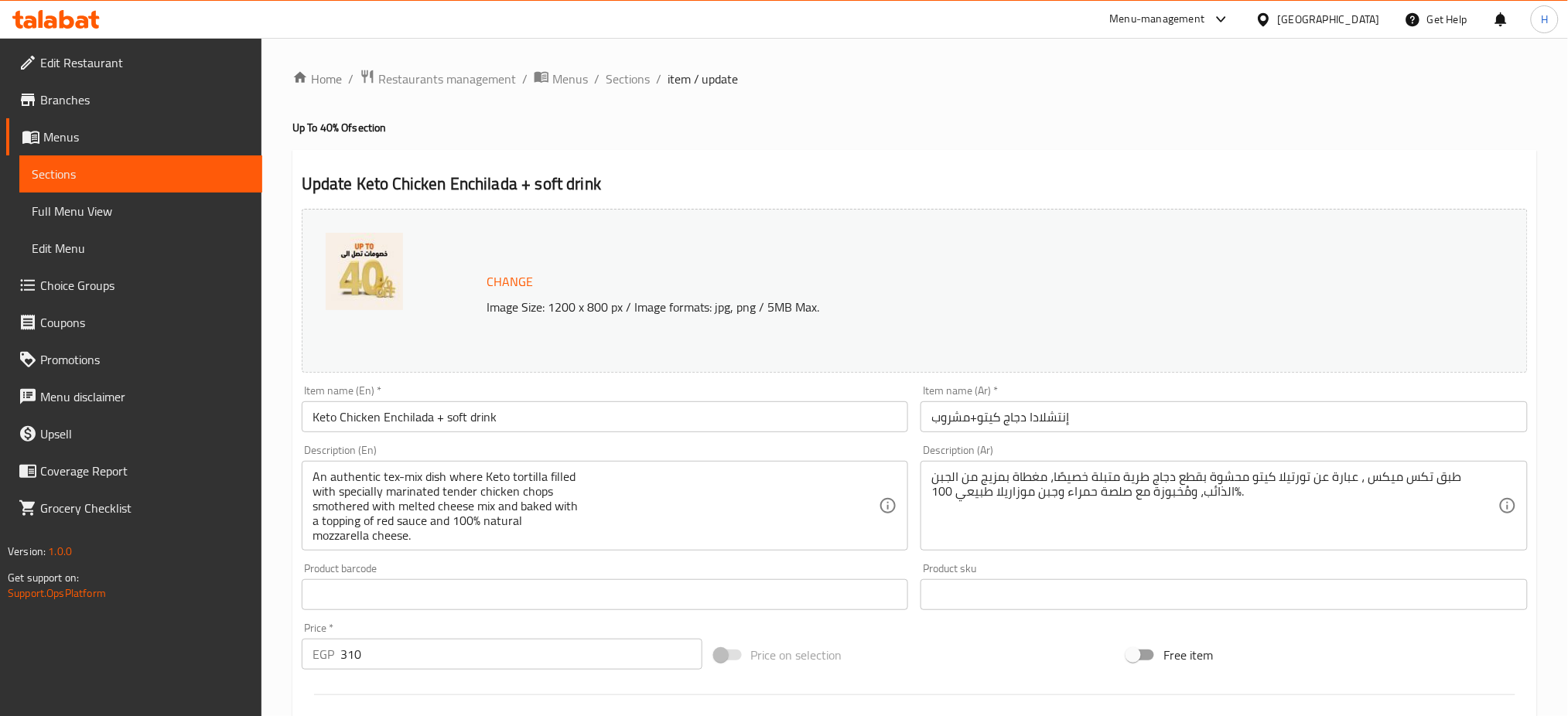
click at [446, 413] on input "Keto Chicken Enchilada + soft drink" at bounding box center [605, 416] width 607 height 31
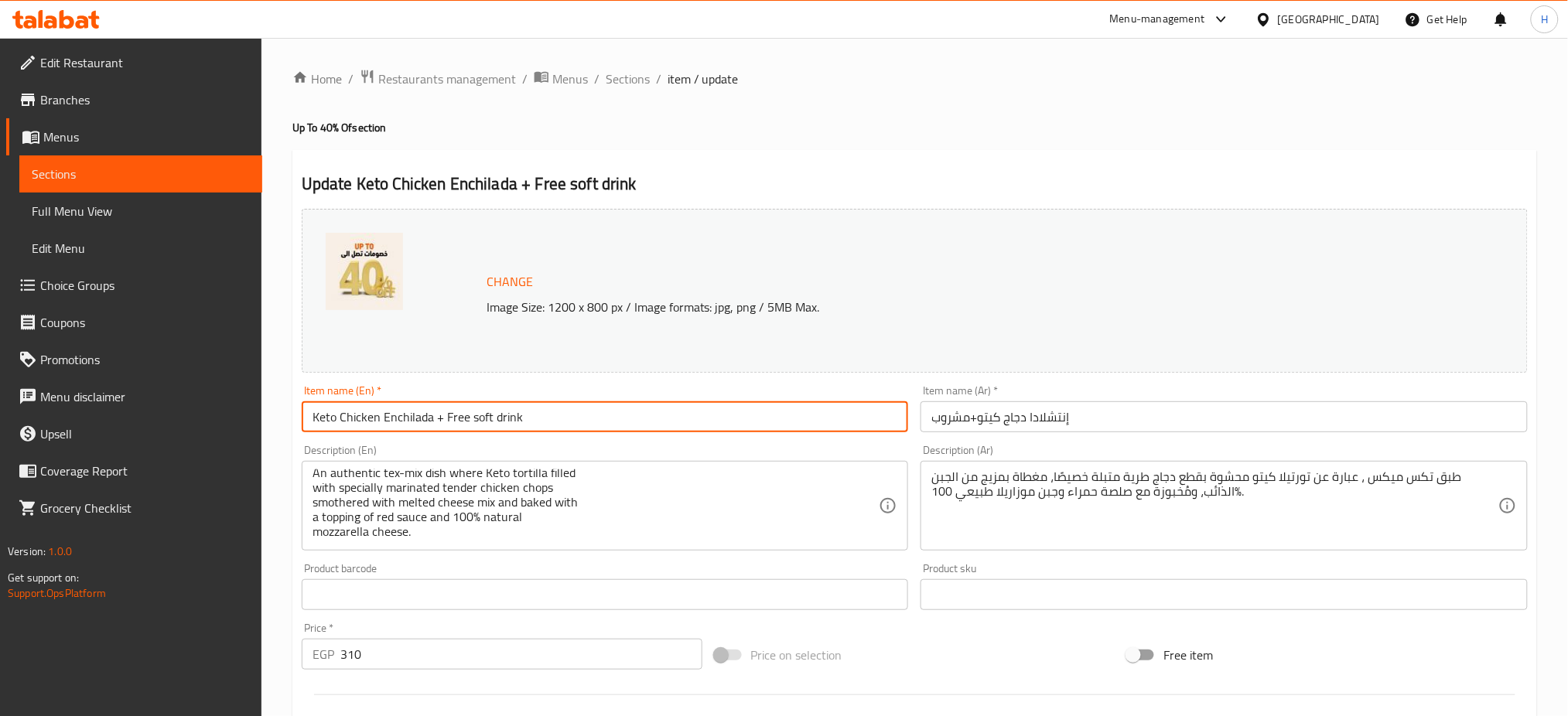
scroll to position [396, 0]
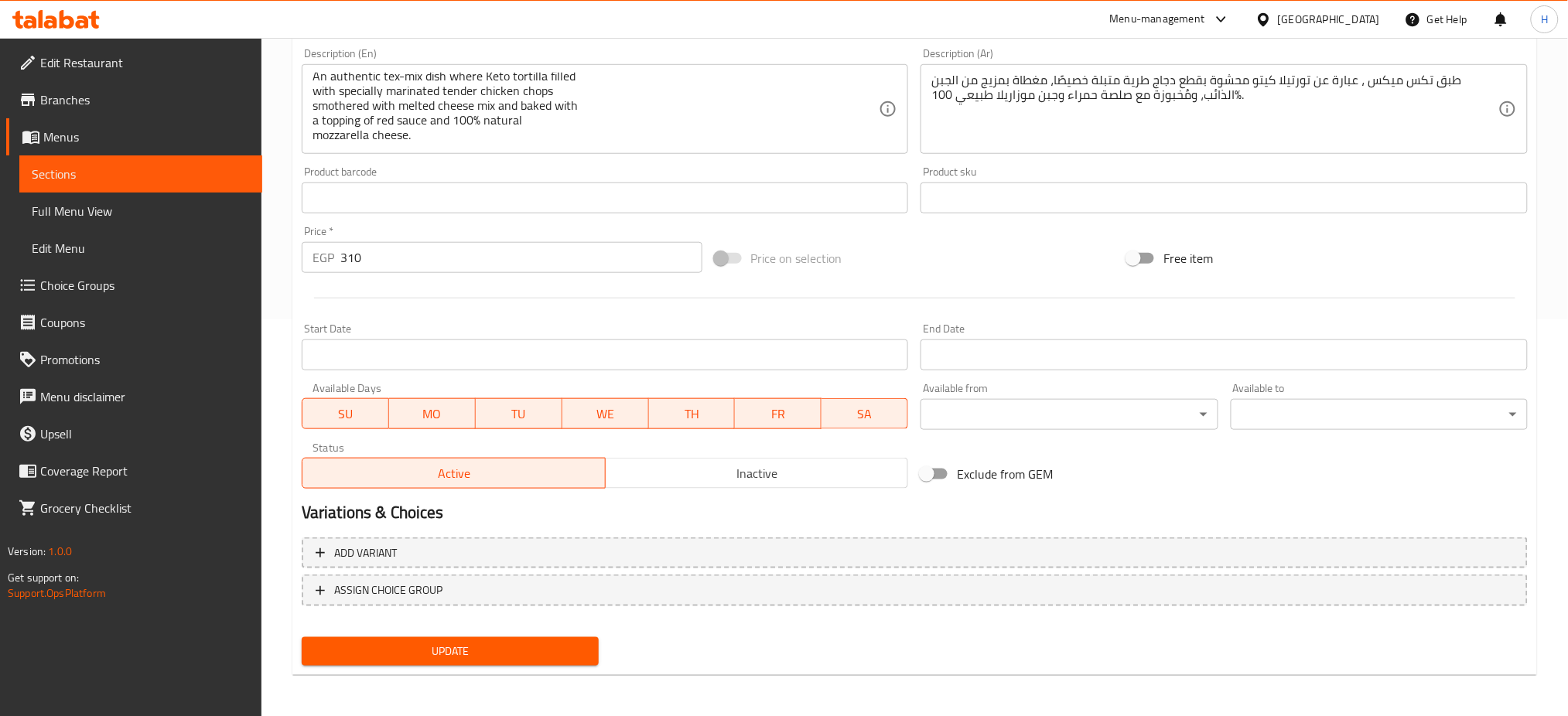
type input "Keto Chicken Enchilada + Free soft drink"
click at [500, 649] on span "Update" at bounding box center [450, 652] width 272 height 20
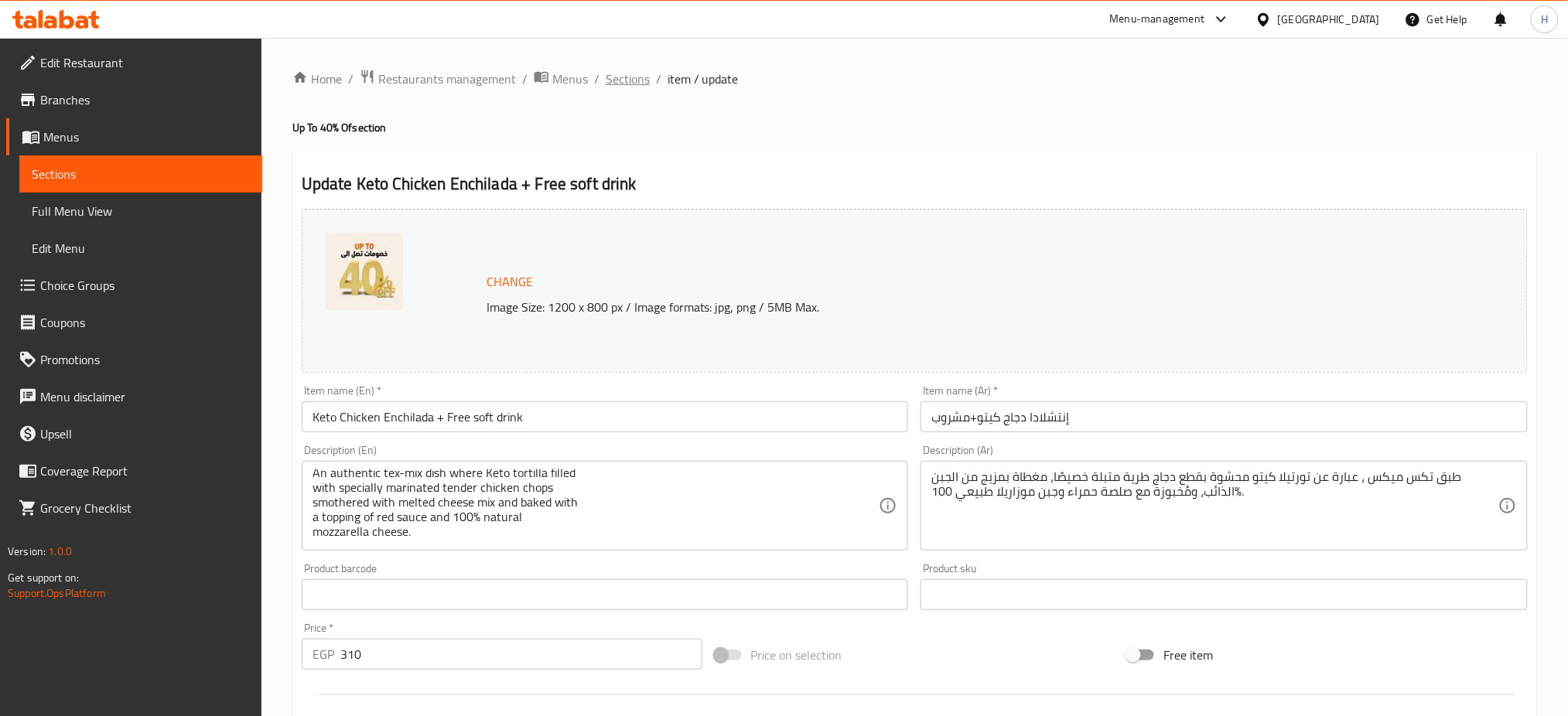
click at [619, 83] on span "Sections" at bounding box center [627, 79] width 44 height 19
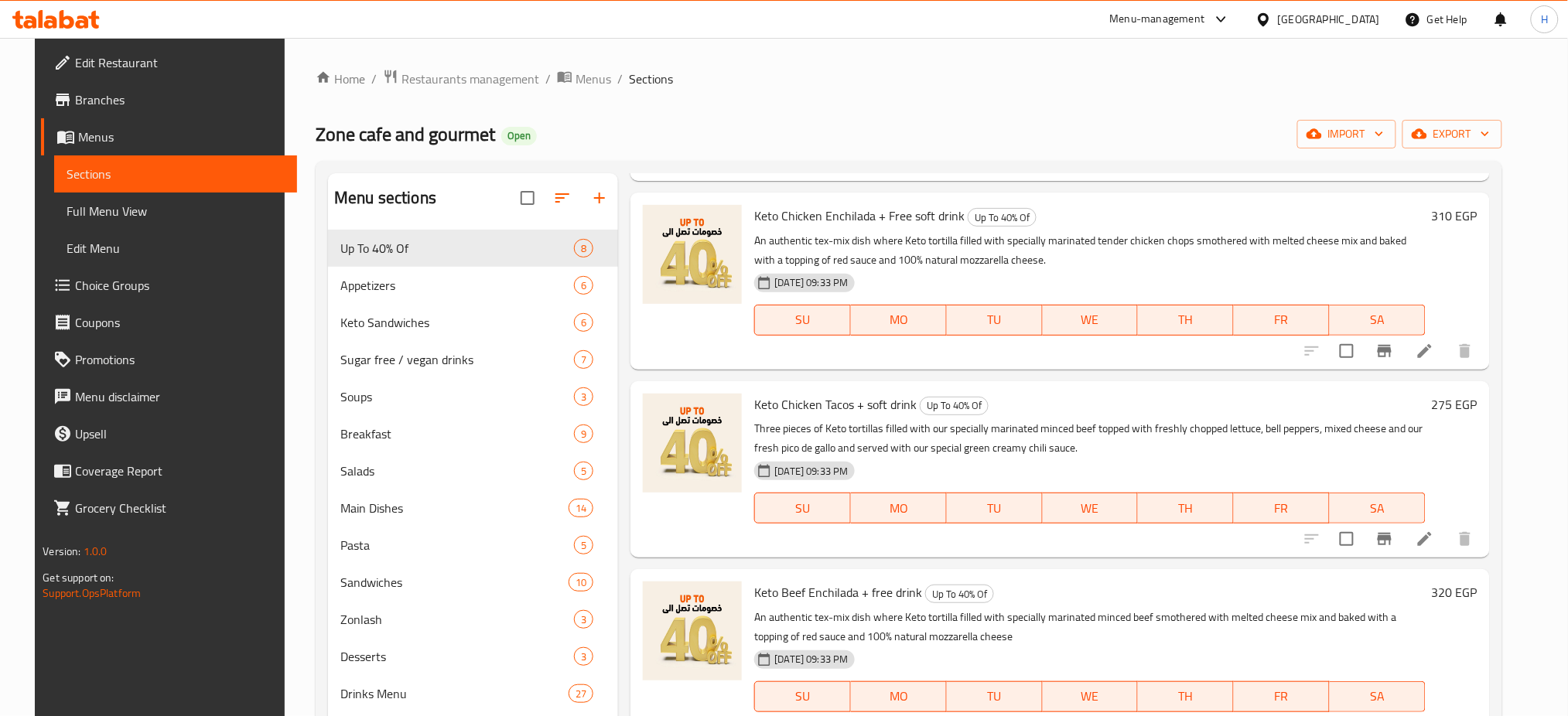
scroll to position [567, 0]
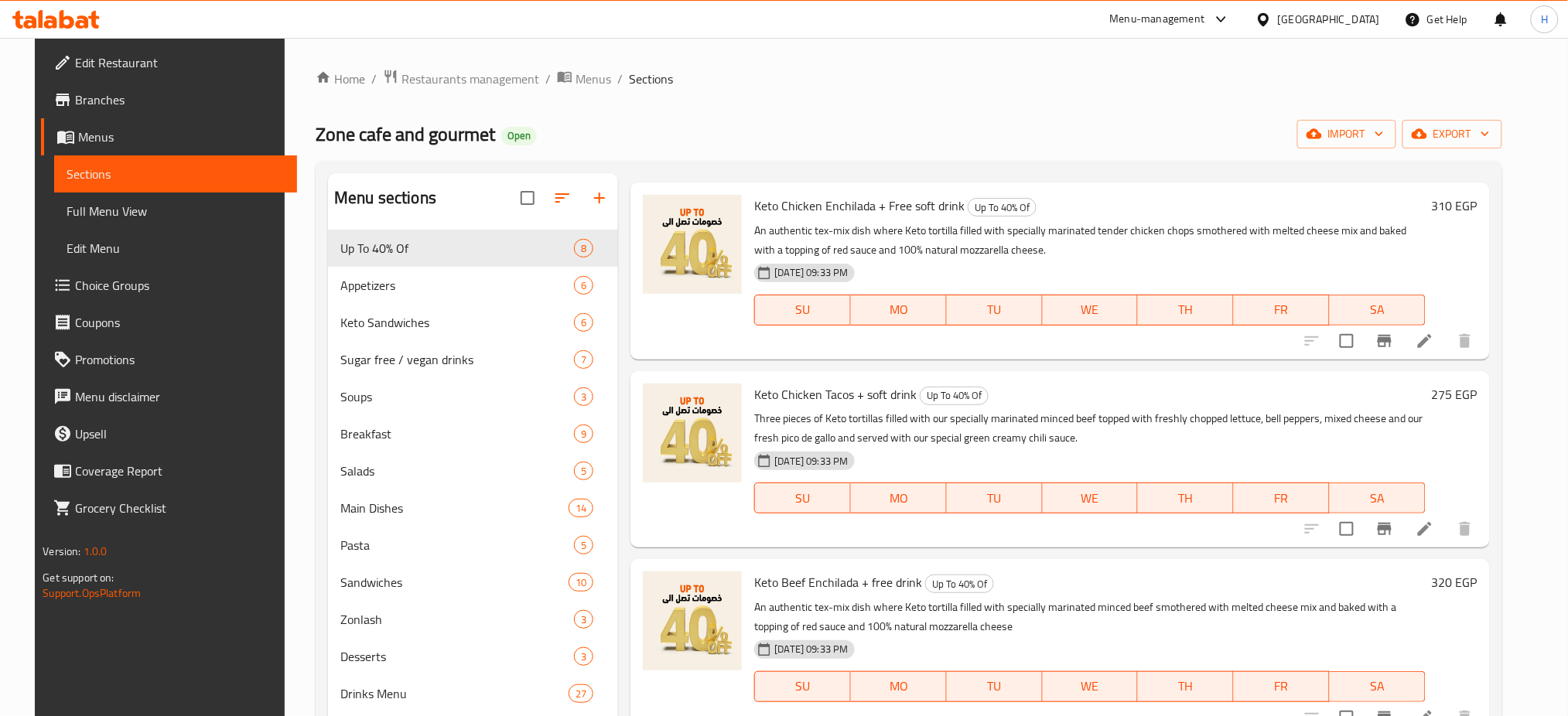
click at [1431, 519] on li at bounding box center [1424, 529] width 43 height 28
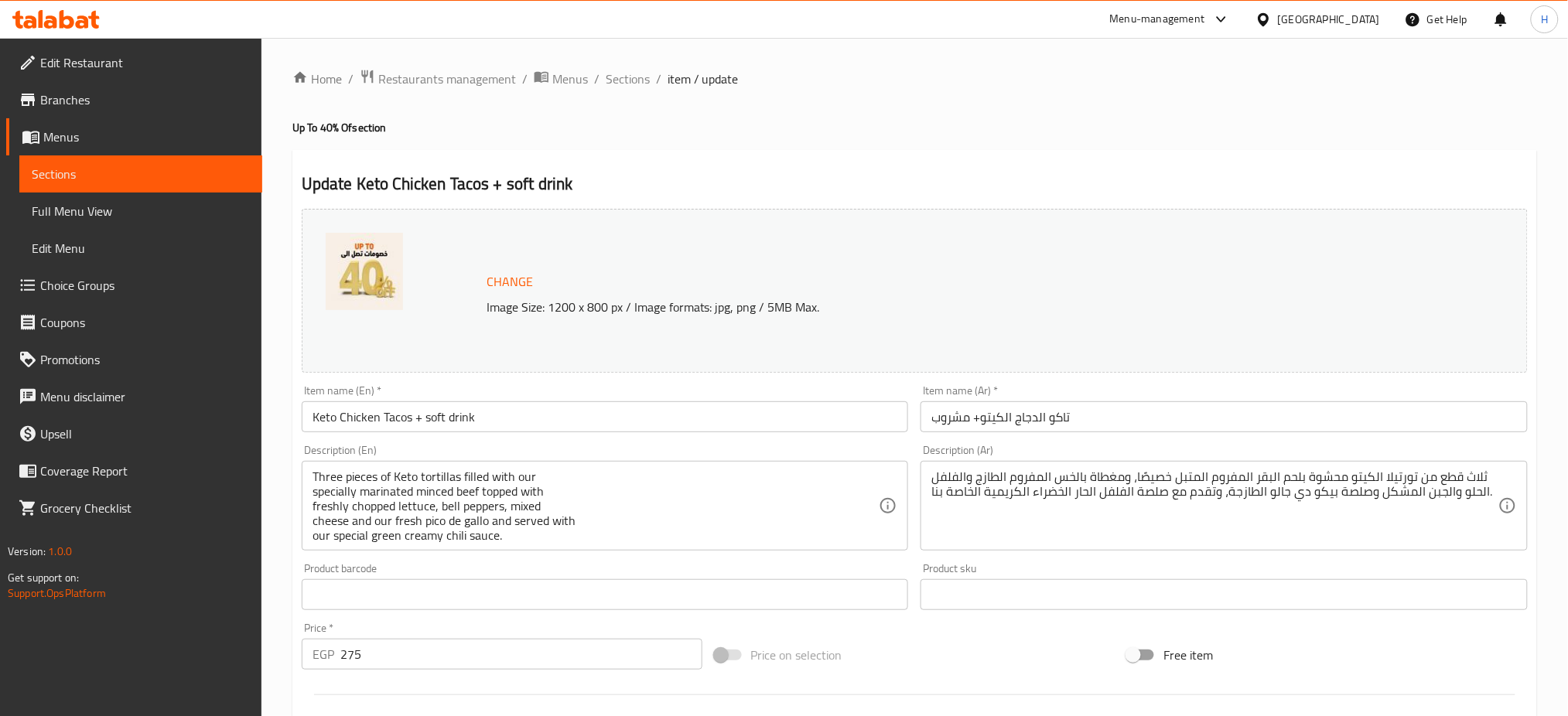
click at [426, 410] on input "Keto Chicken Tacos + soft drink" at bounding box center [605, 416] width 607 height 31
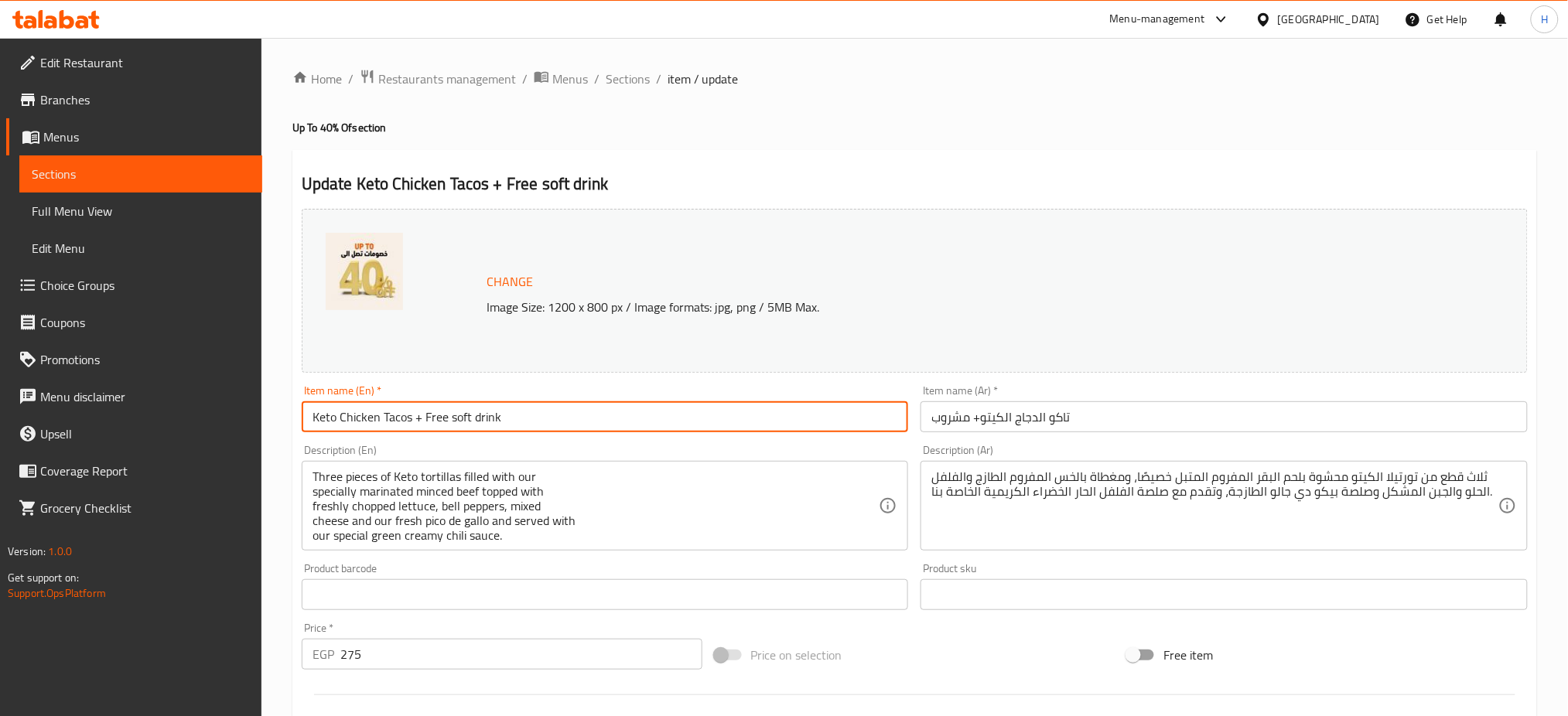
scroll to position [4, 0]
type input "Keto Chicken Tacos + Free soft drink"
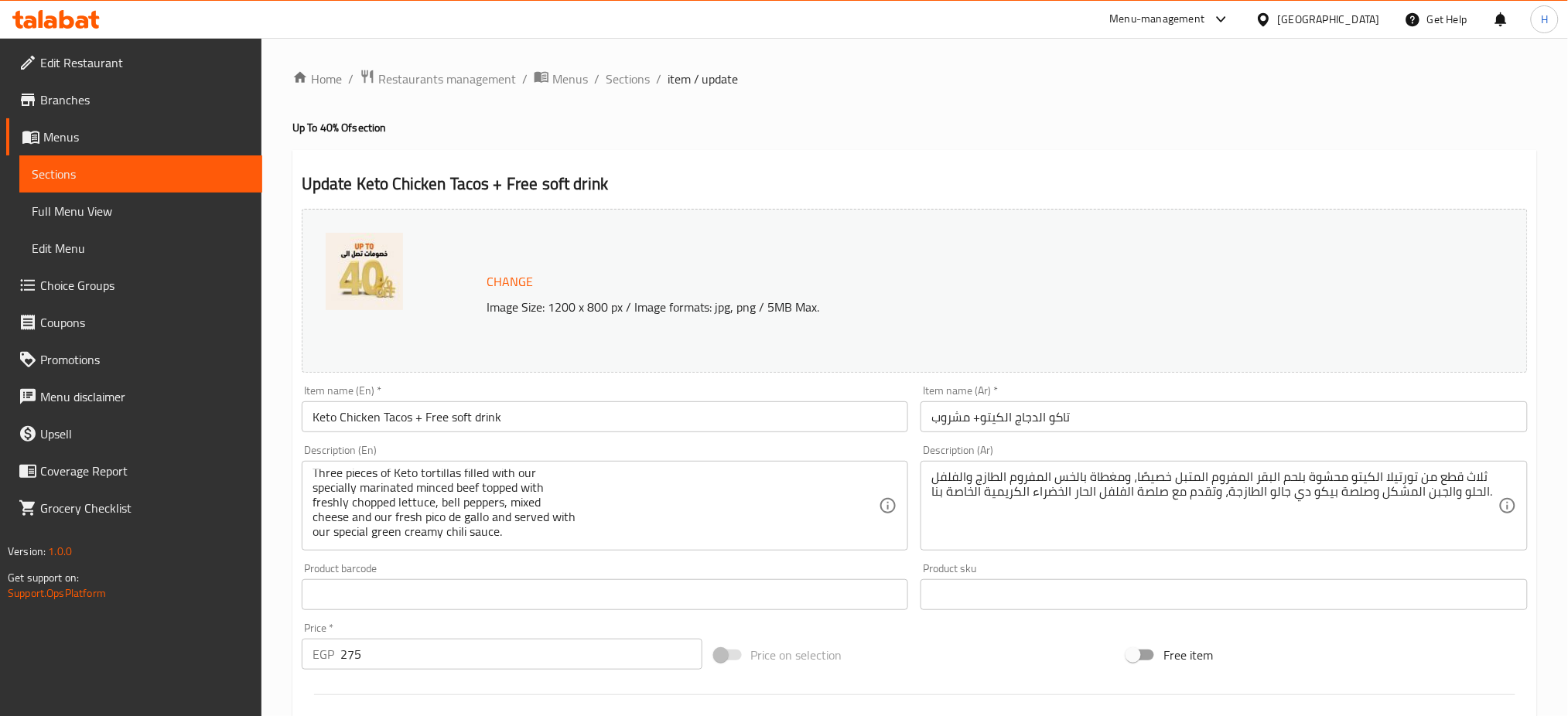
click at [274, 545] on div "Home / Restaurants management / Menus / Sections / item / update Up To 40% Of s…" at bounding box center [914, 576] width 1306 height 1077
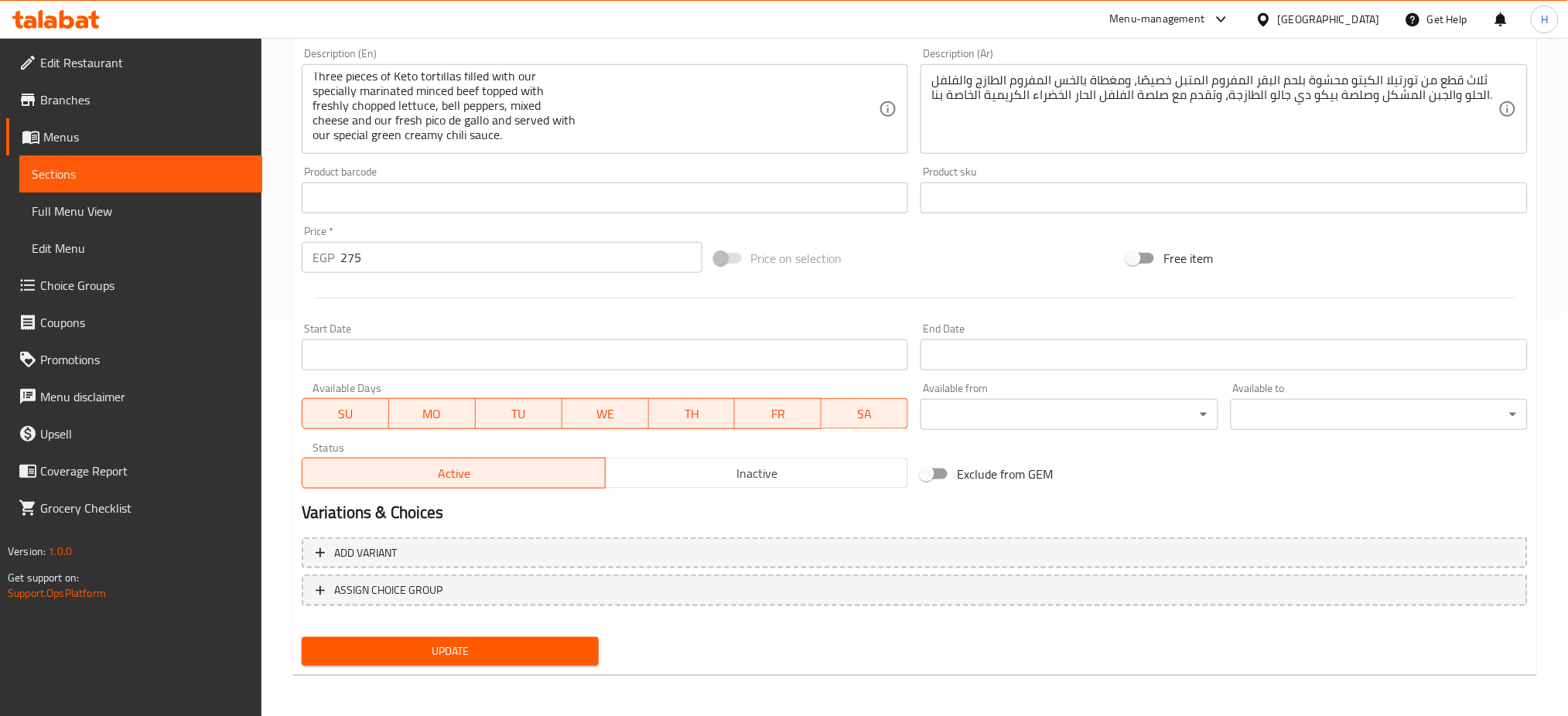
click at [450, 655] on span "Update" at bounding box center [450, 652] width 272 height 20
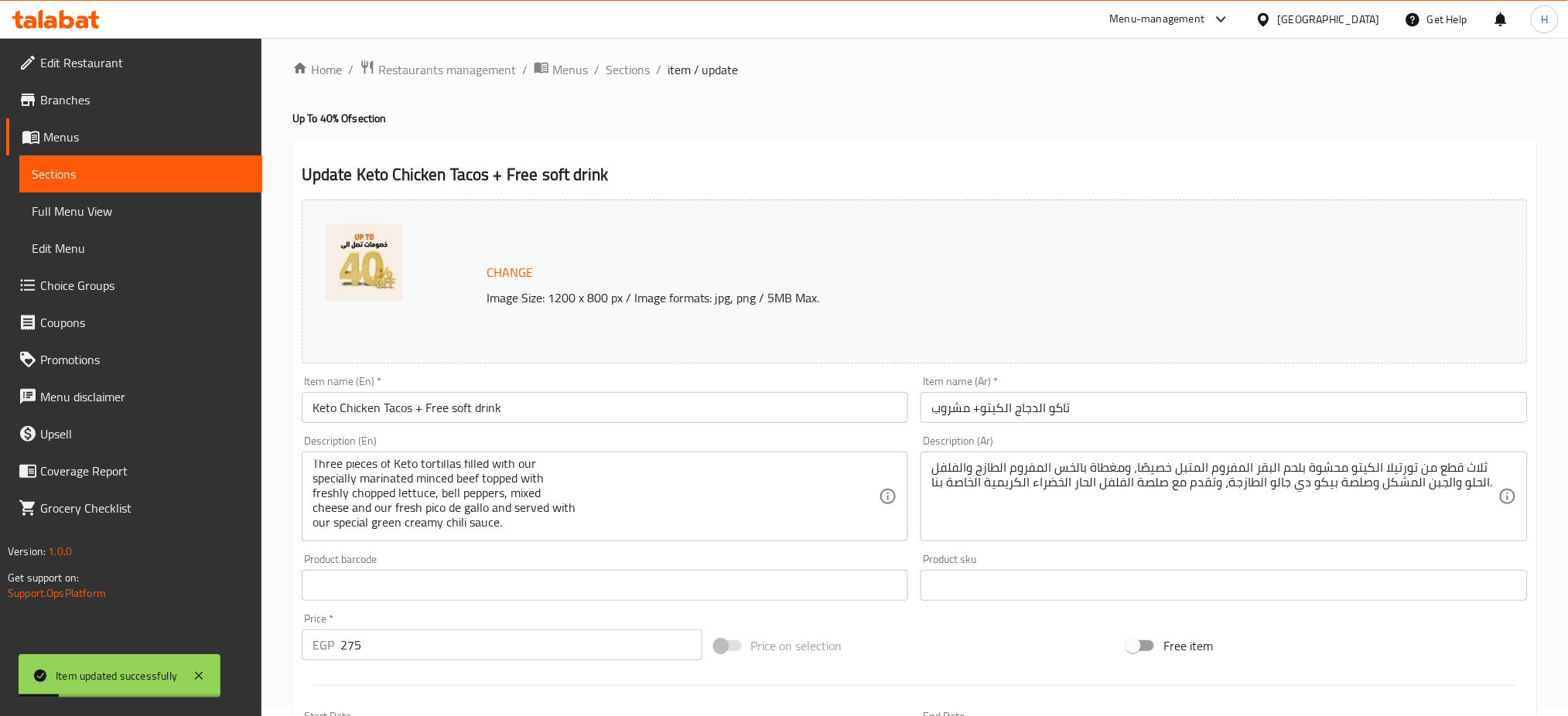
scroll to position [0, 0]
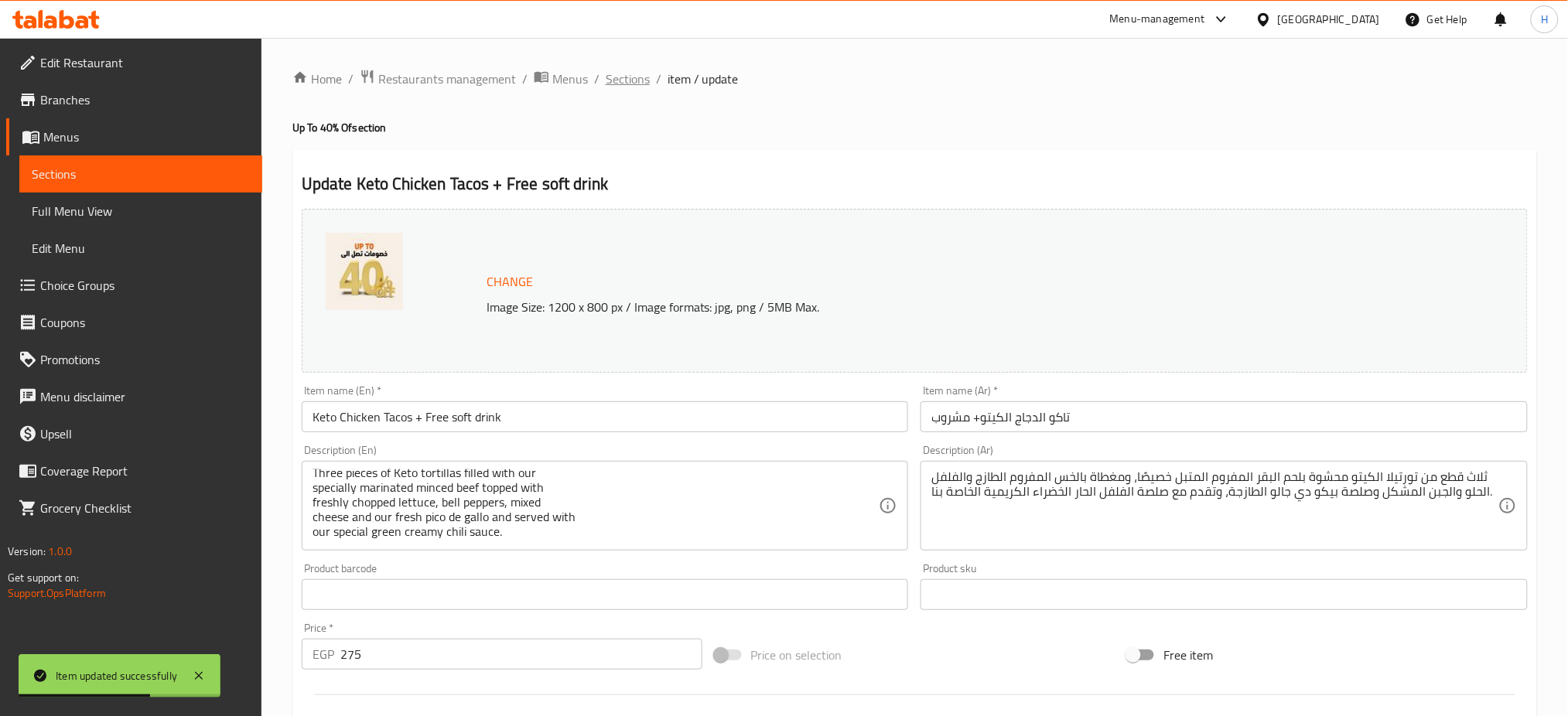
click at [632, 72] on span "Sections" at bounding box center [627, 79] width 44 height 19
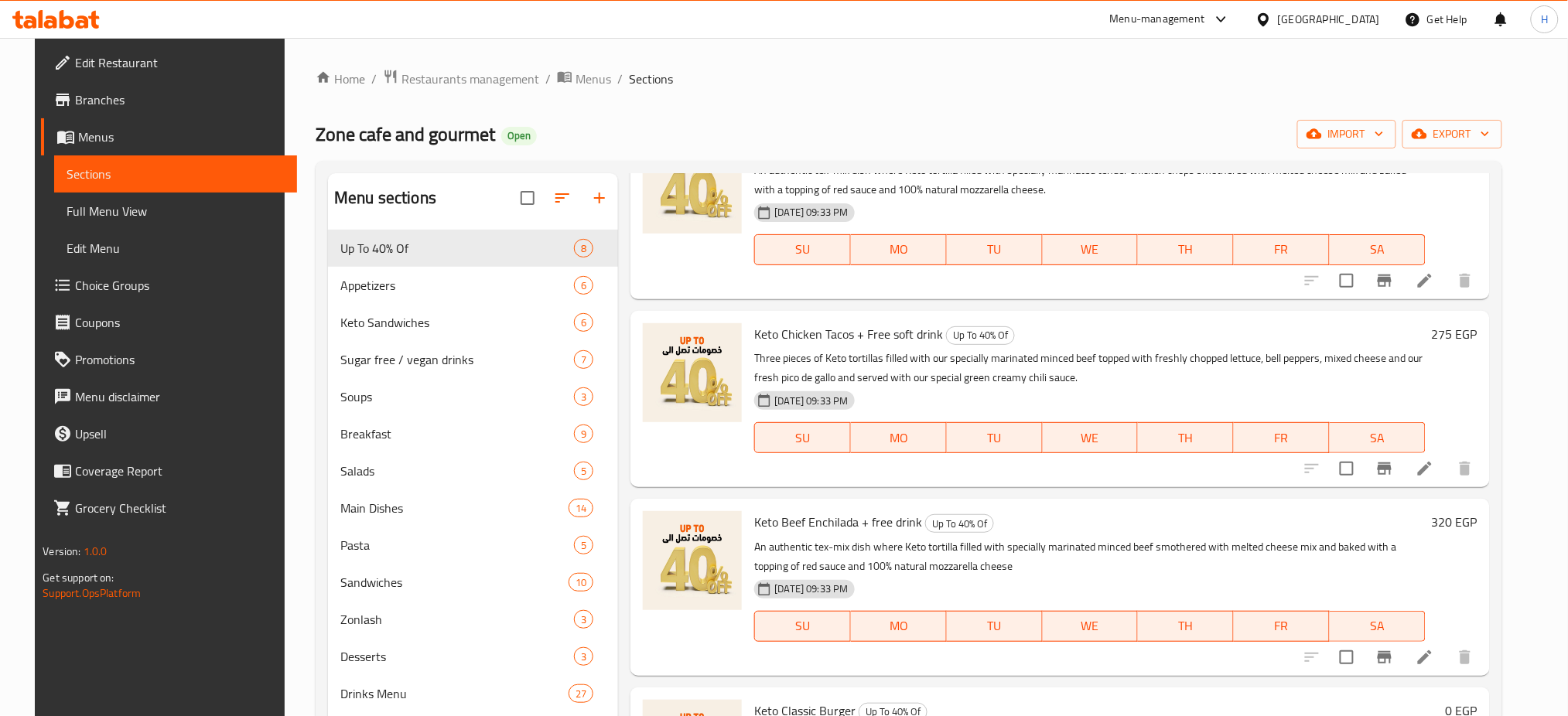
scroll to position [629, 0]
click at [1434, 653] on icon at bounding box center [1424, 654] width 19 height 19
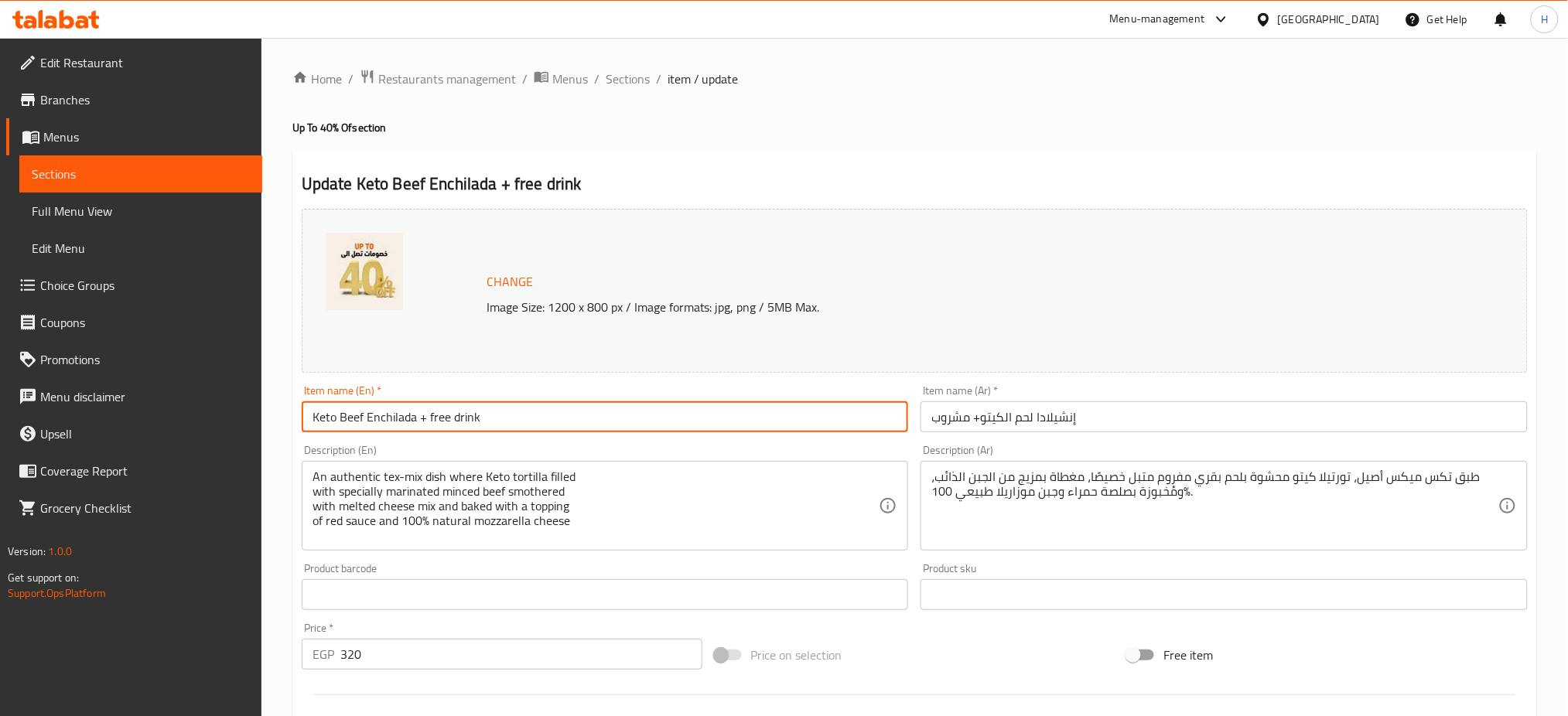
click at [449, 413] on input "Keto Beef Enchilada + free drink" at bounding box center [605, 416] width 607 height 31
drag, startPoint x: 434, startPoint y: 414, endPoint x: 424, endPoint y: 412, distance: 10.2
click at [424, 412] on input "Keto Beef Enchilada + free Soft drink" at bounding box center [605, 416] width 607 height 31
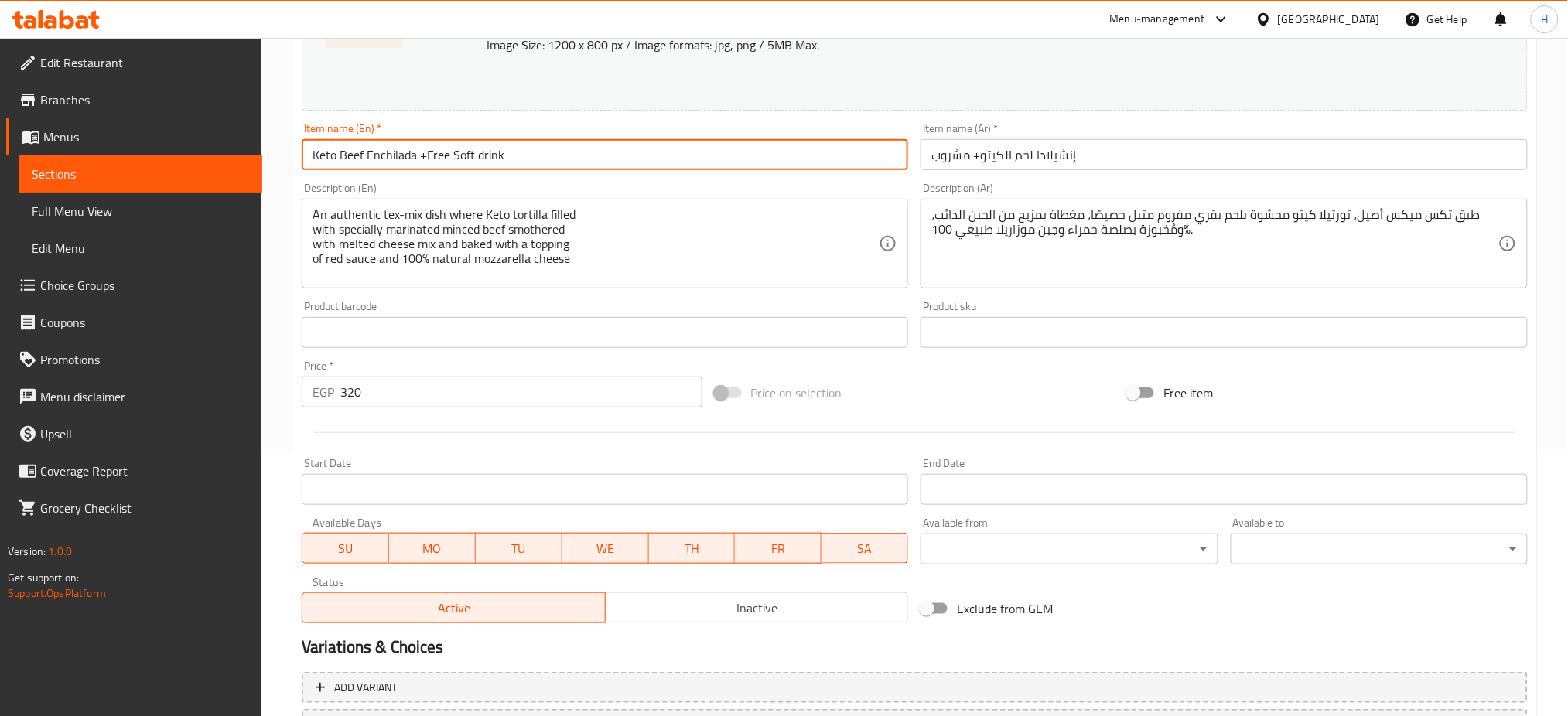
scroll to position [396, 0]
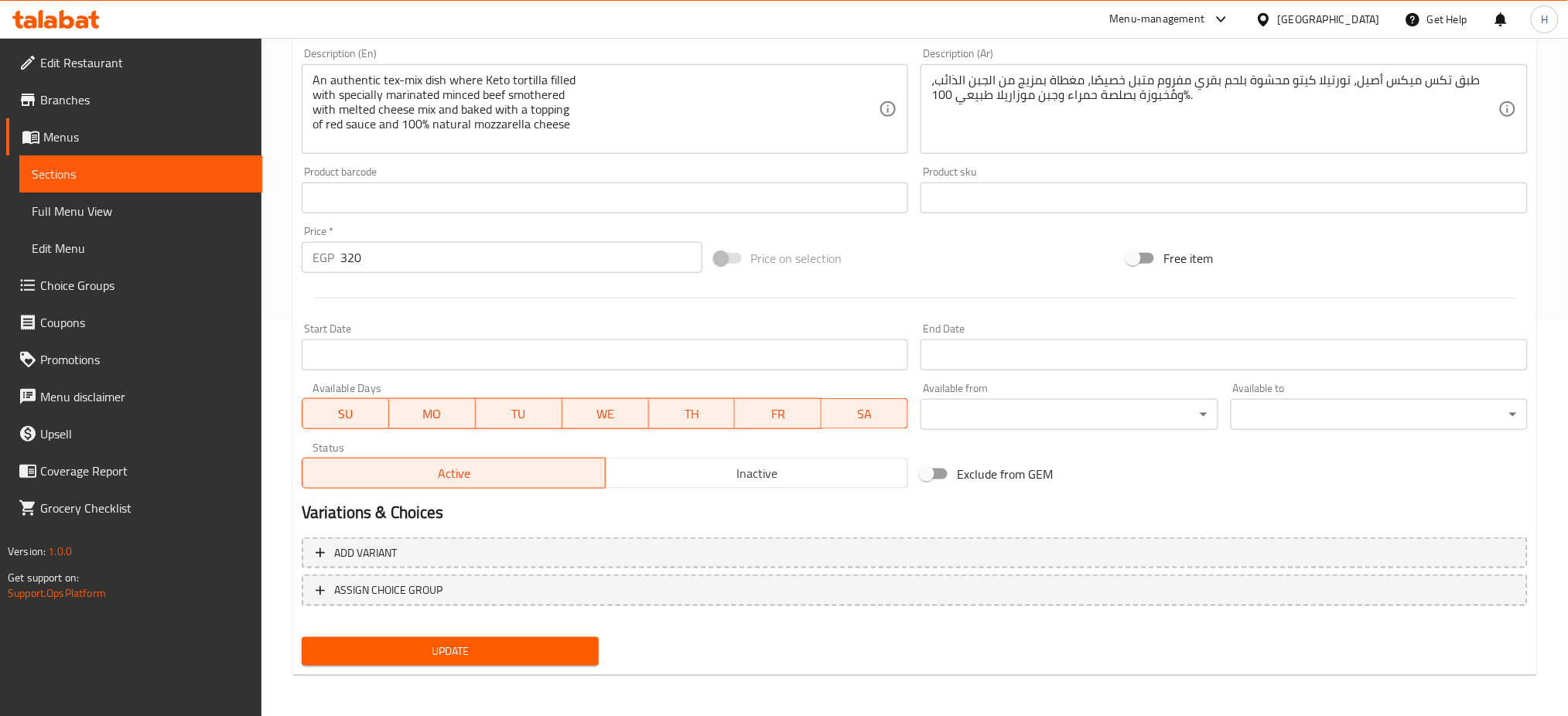
type input "Keto Beef Enchilada +Free Soft drink"
click at [484, 646] on span "Update" at bounding box center [450, 652] width 272 height 20
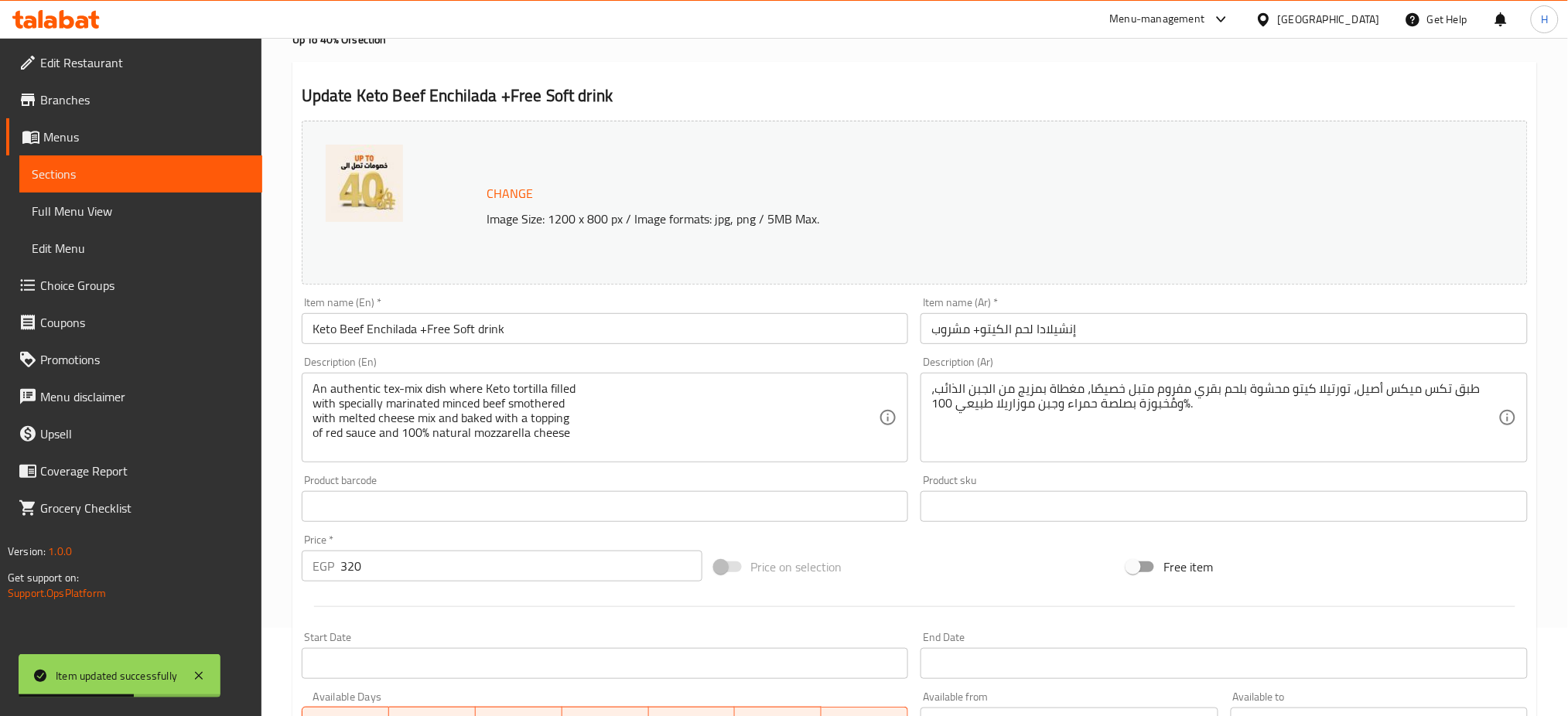
scroll to position [0, 0]
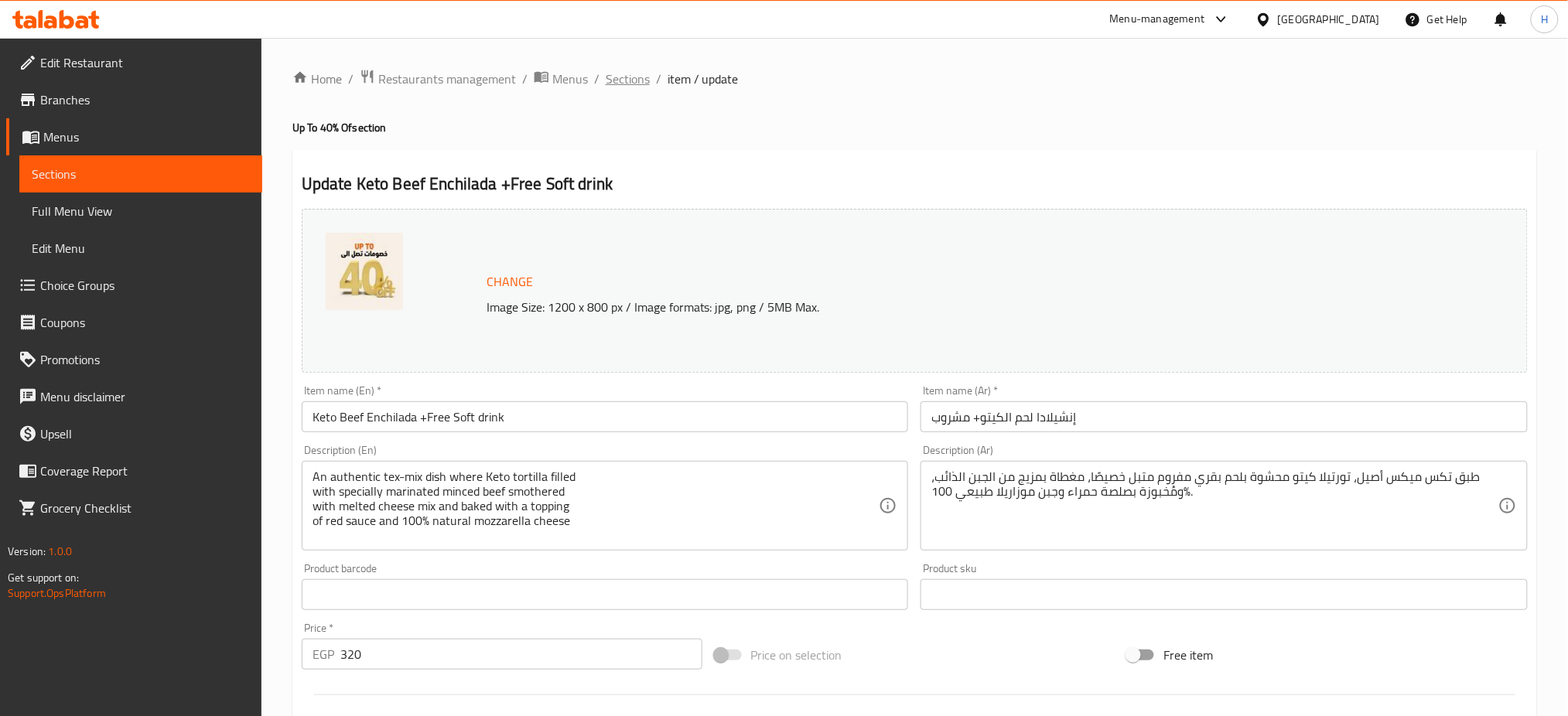
click at [634, 81] on span "Sections" at bounding box center [627, 79] width 44 height 19
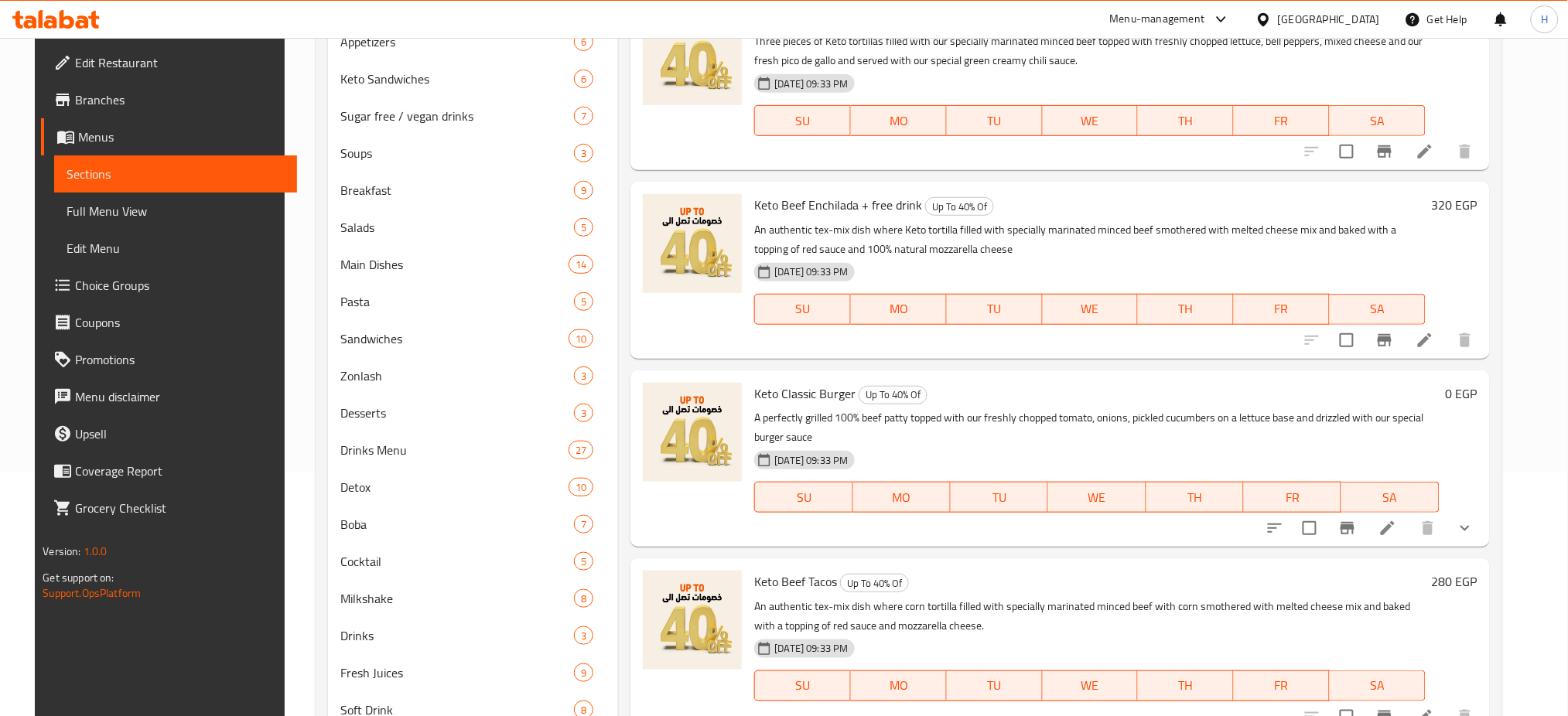
scroll to position [246, 0]
click at [1397, 533] on icon at bounding box center [1387, 526] width 19 height 19
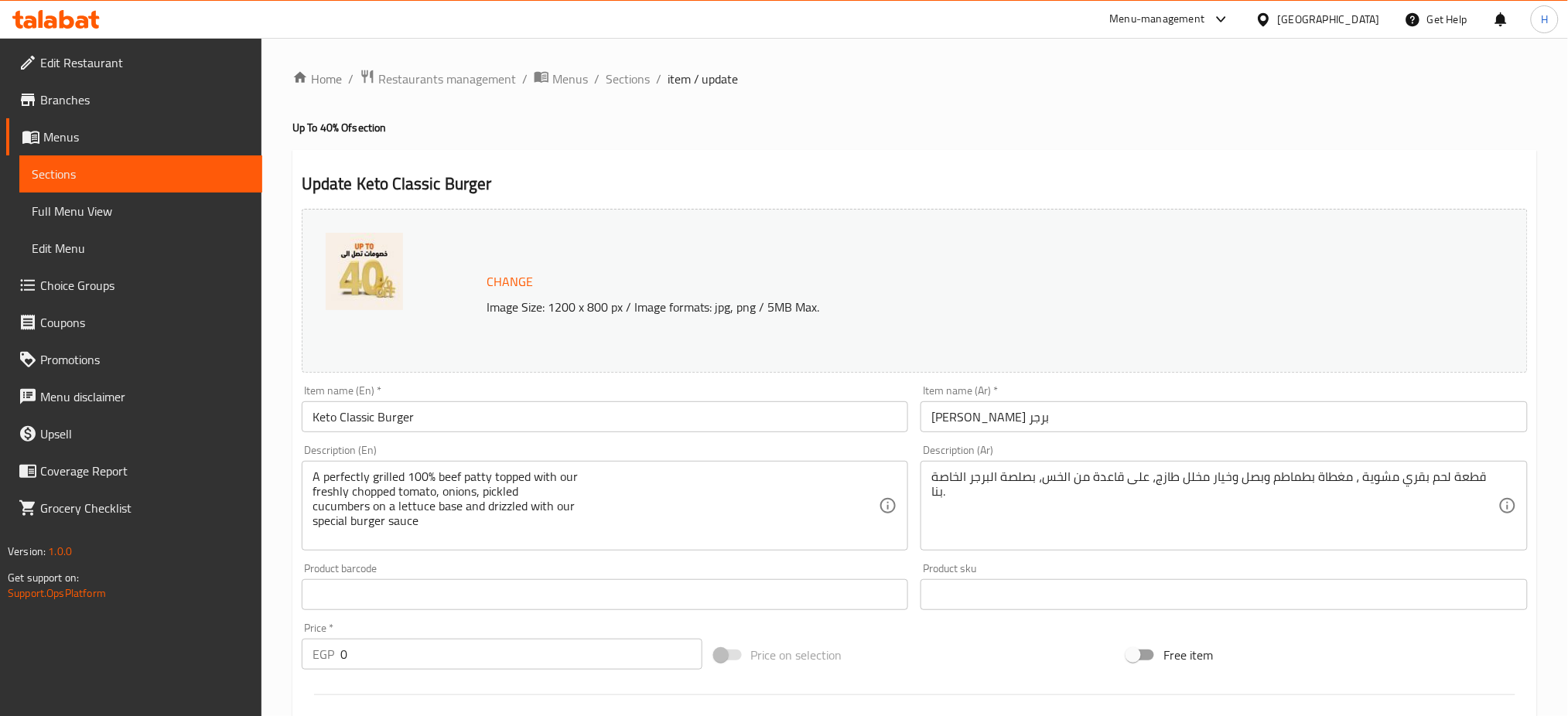
click at [504, 412] on input "Keto Classic Burger" at bounding box center [605, 416] width 607 height 31
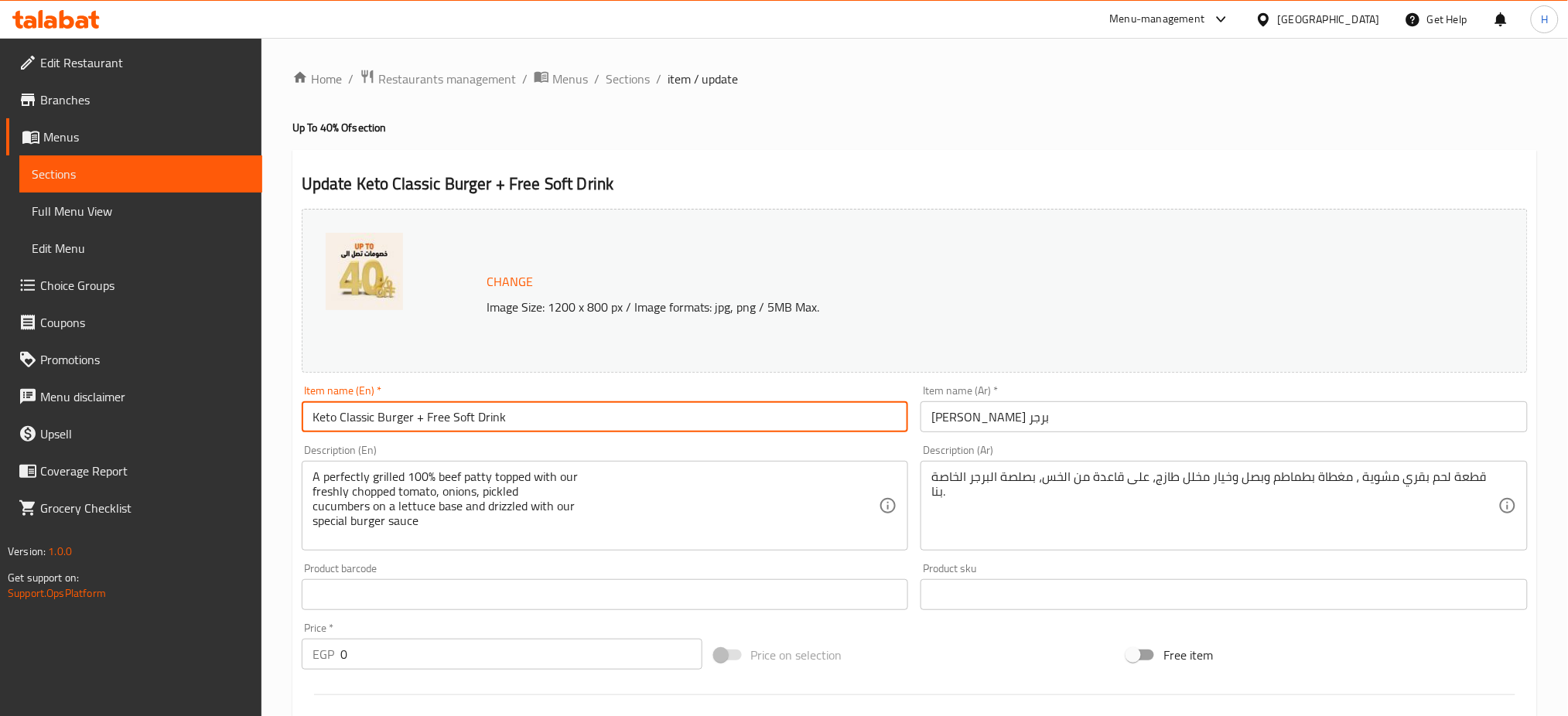
type input "Keto Classic Burger + Free Soft Drink"
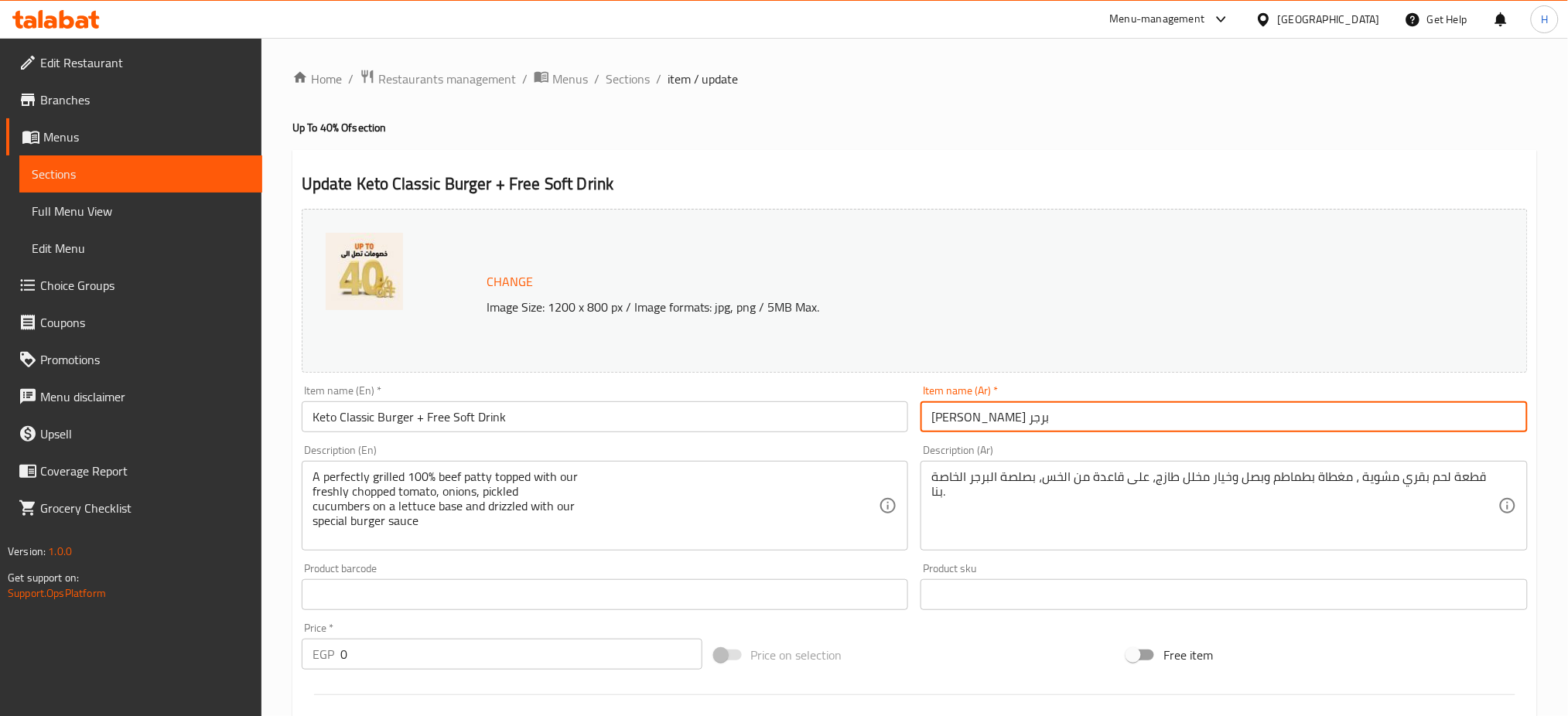
drag, startPoint x: 935, startPoint y: 415, endPoint x: 927, endPoint y: 414, distance: 8.1
click at [927, 414] on input "[PERSON_NAME] برجر" at bounding box center [1224, 416] width 607 height 31
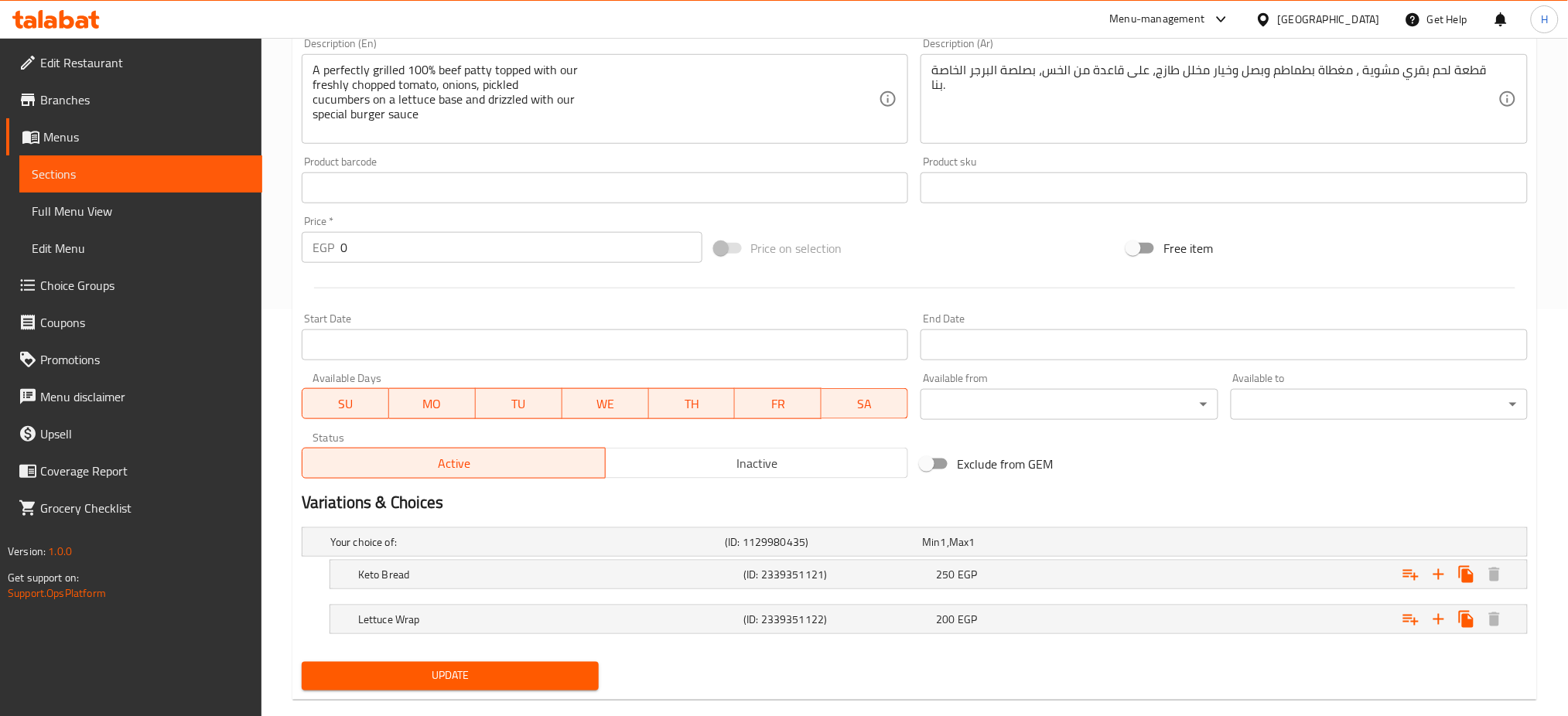
scroll to position [434, 0]
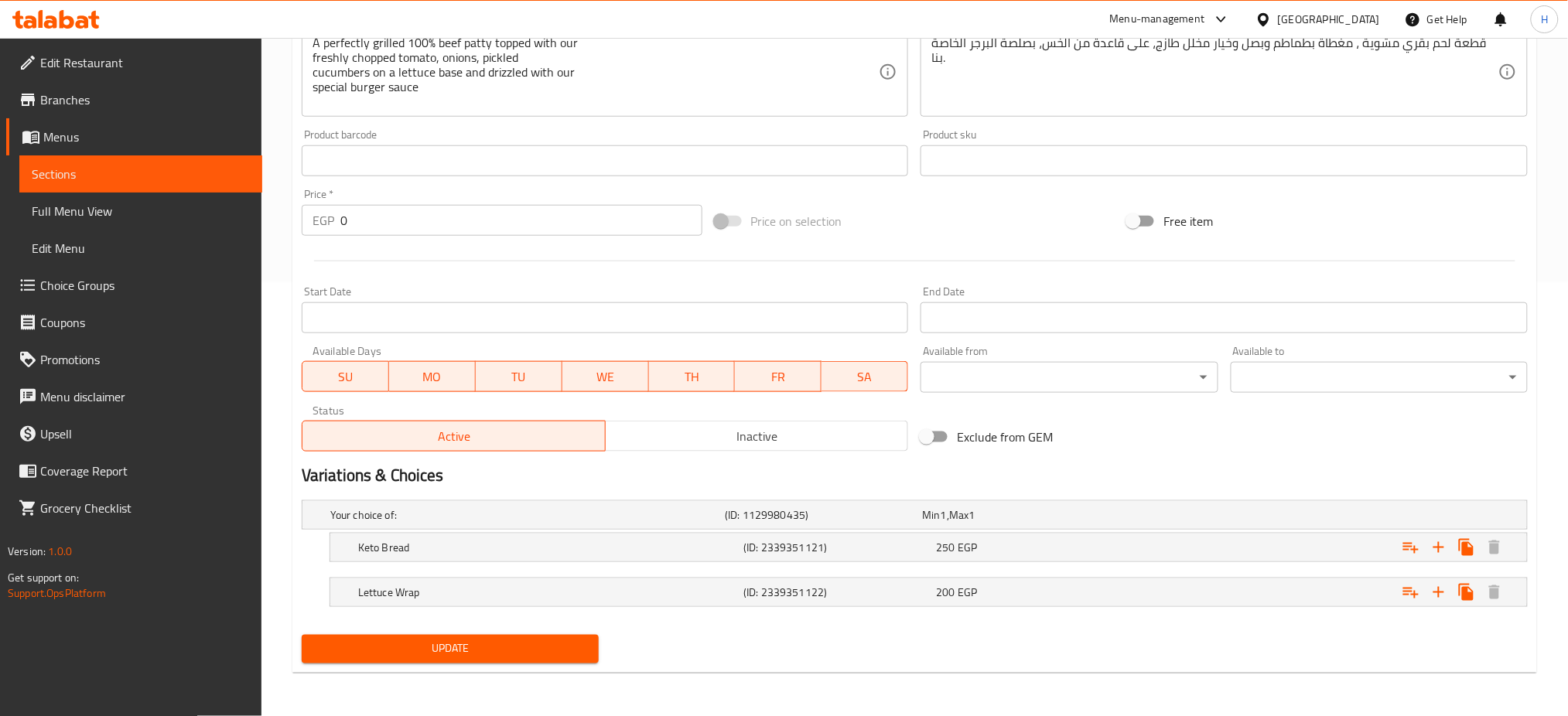
type input "كيتو كلاسيك برجر+مشروب"
click at [476, 643] on span "Update" at bounding box center [450, 649] width 272 height 20
click at [906, 583] on div "(ID: 2339351122)" at bounding box center [837, 592] width 193 height 21
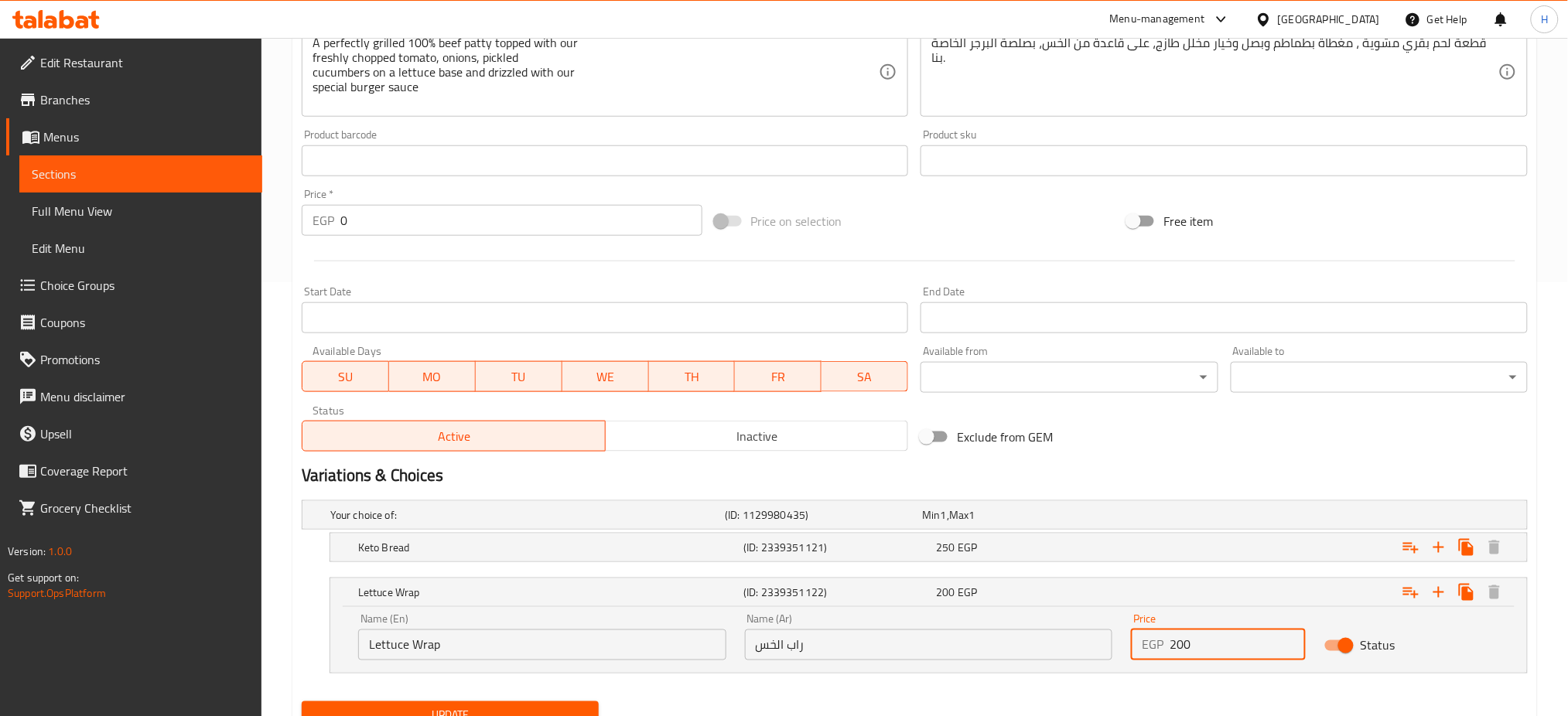
drag, startPoint x: 1198, startPoint y: 640, endPoint x: 1148, endPoint y: 644, distance: 50.2
click at [1148, 644] on div "EGP 200 Price" at bounding box center [1218, 645] width 175 height 31
paste input "65"
type input "265"
click at [1025, 554] on div "250 EGP" at bounding box center [1029, 547] width 187 height 15
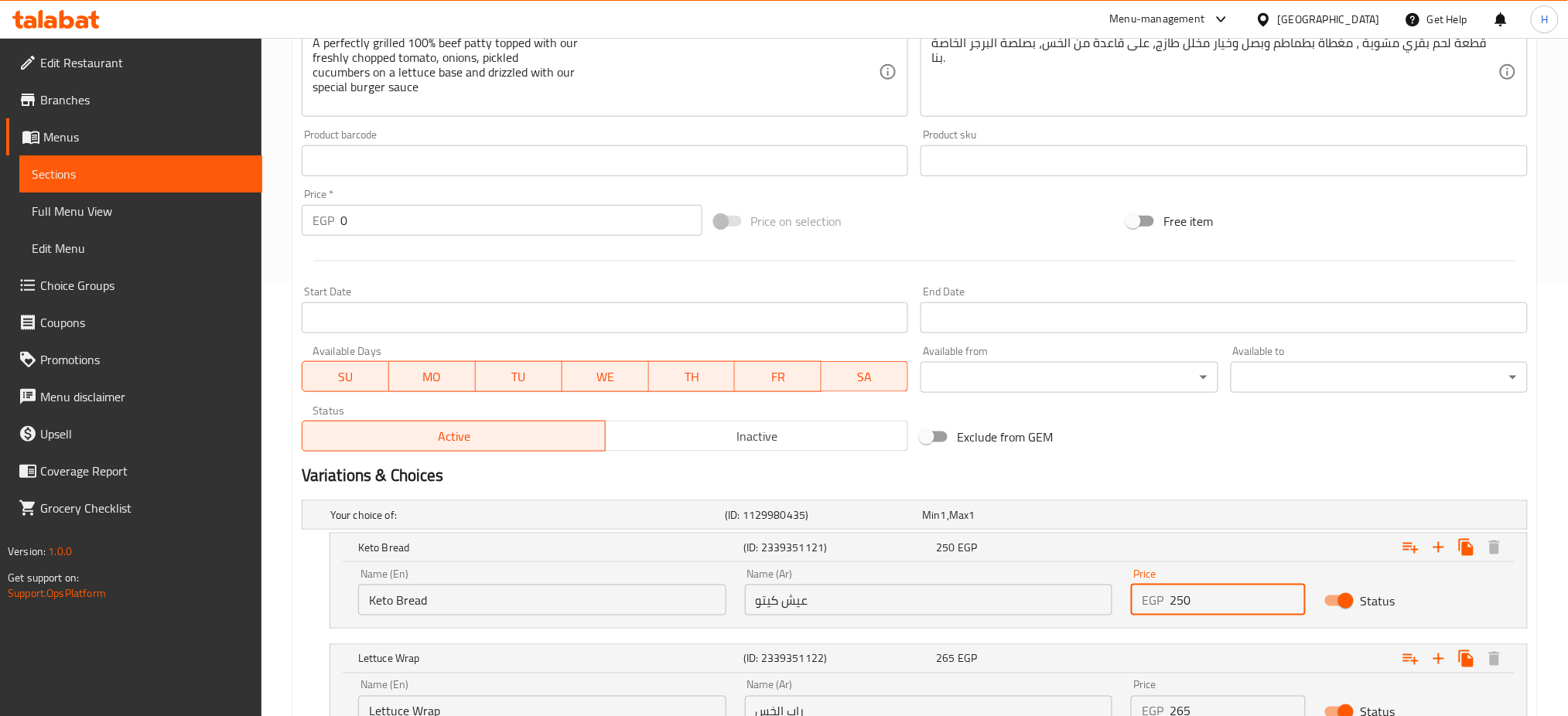
drag, startPoint x: 1209, startPoint y: 606, endPoint x: 1142, endPoint y: 605, distance: 67.0
click at [1142, 605] on div "EGP 250 Price" at bounding box center [1218, 600] width 175 height 31
paste input "305"
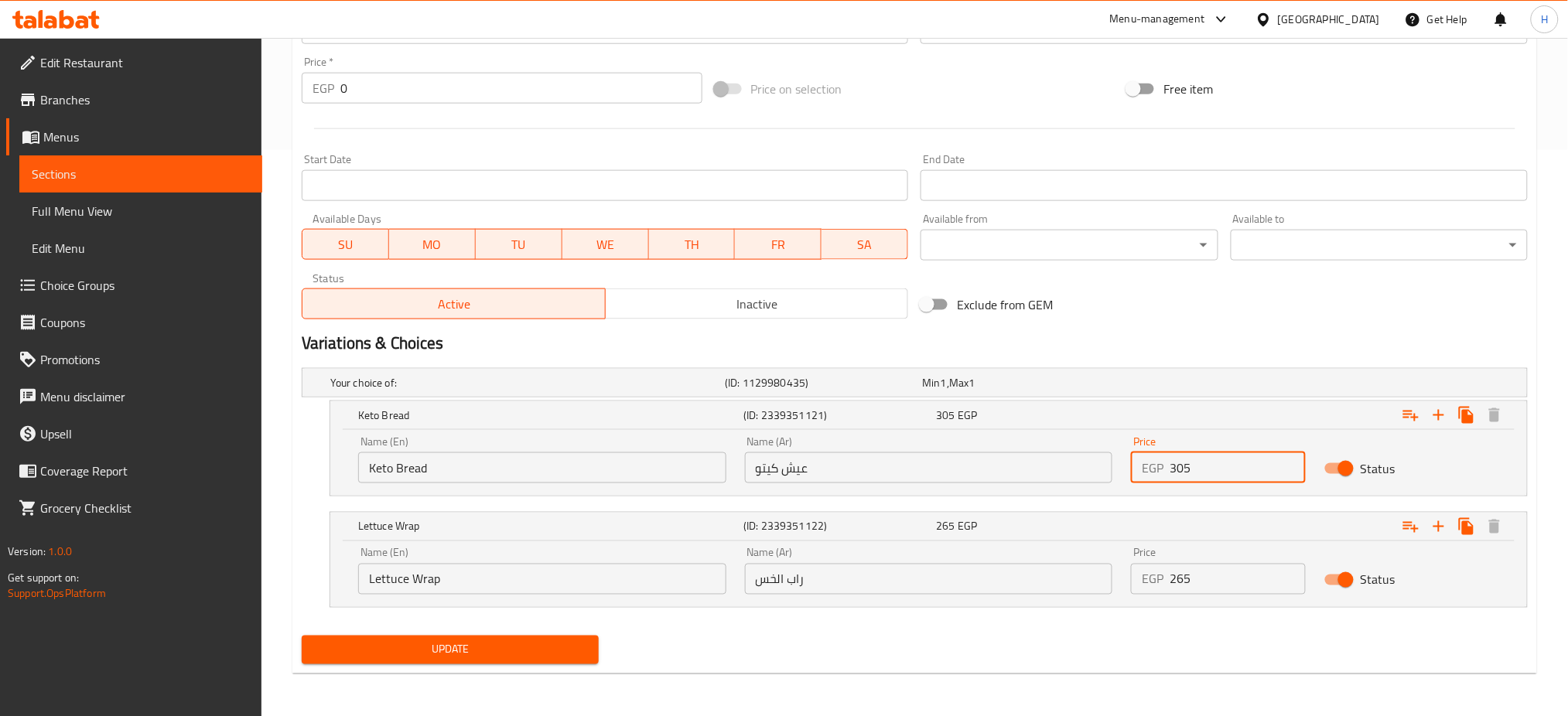
type input "305"
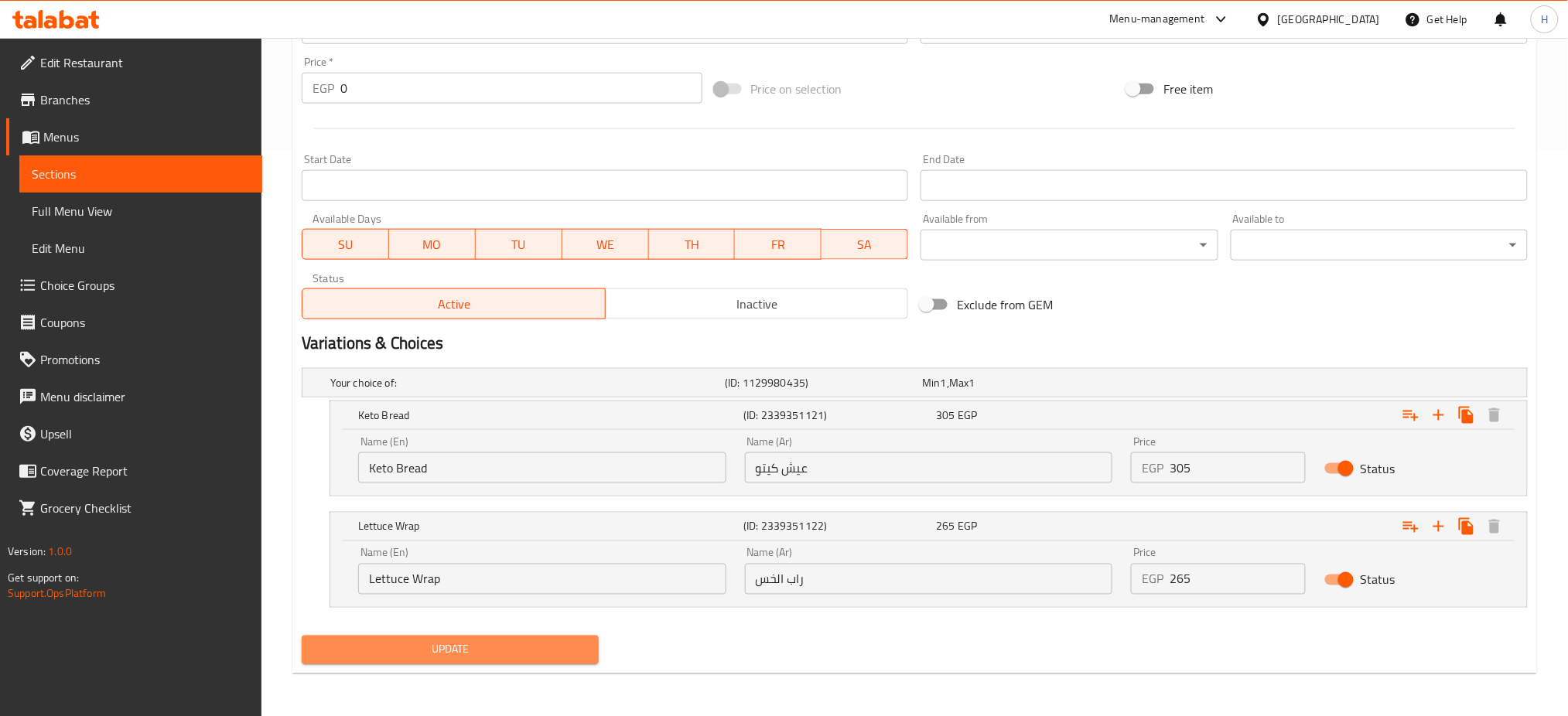
click at [428, 656] on span "Update" at bounding box center [450, 650] width 272 height 20
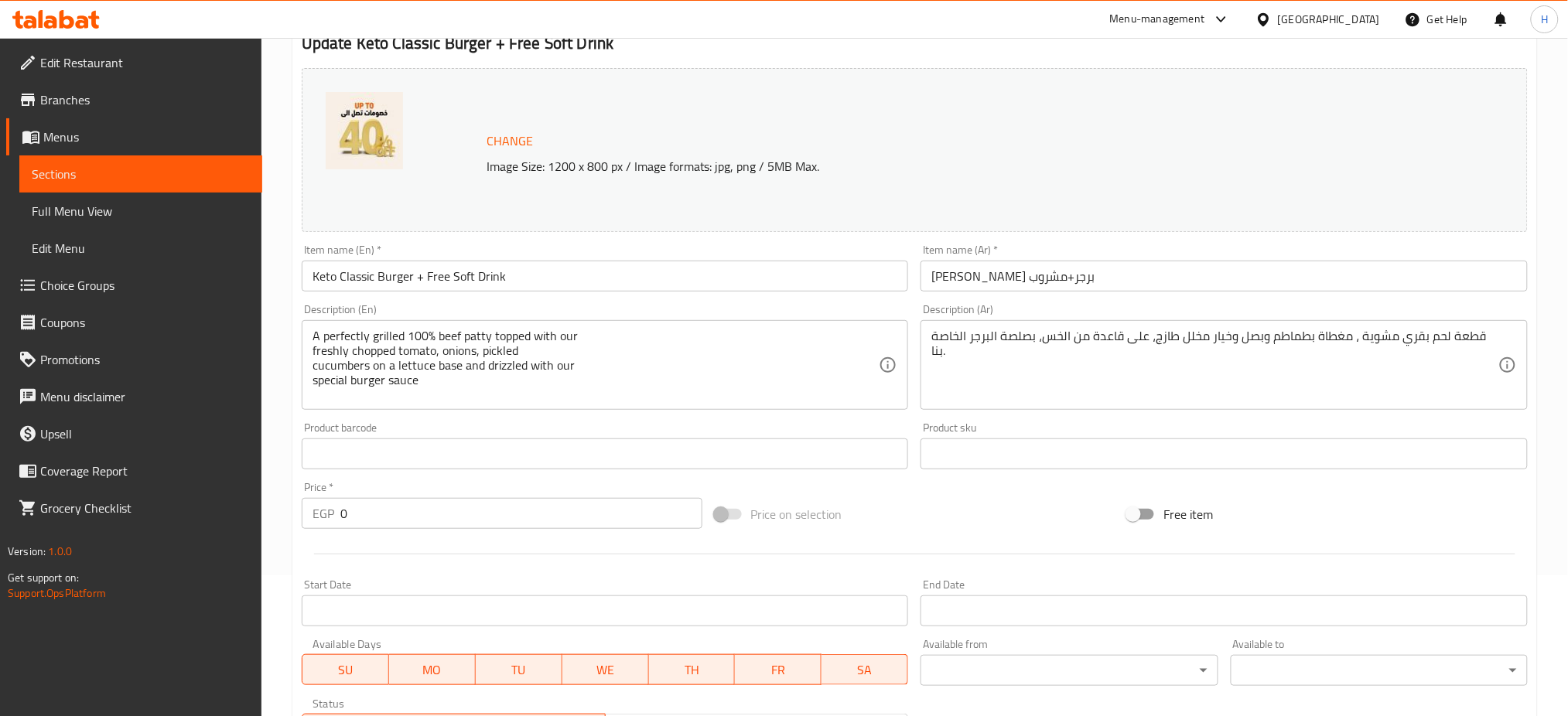
scroll to position [0, 0]
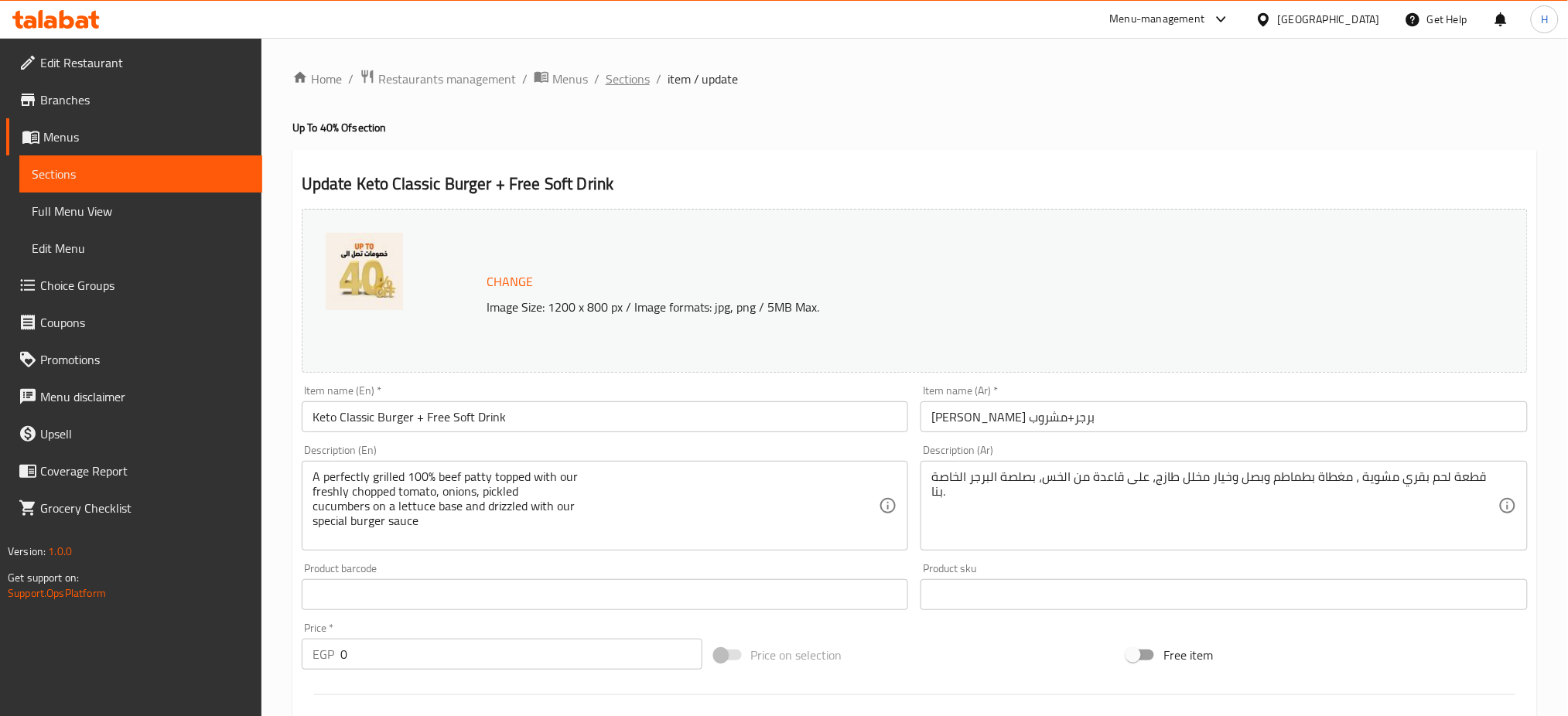
click at [632, 72] on span "Sections" at bounding box center [627, 79] width 44 height 19
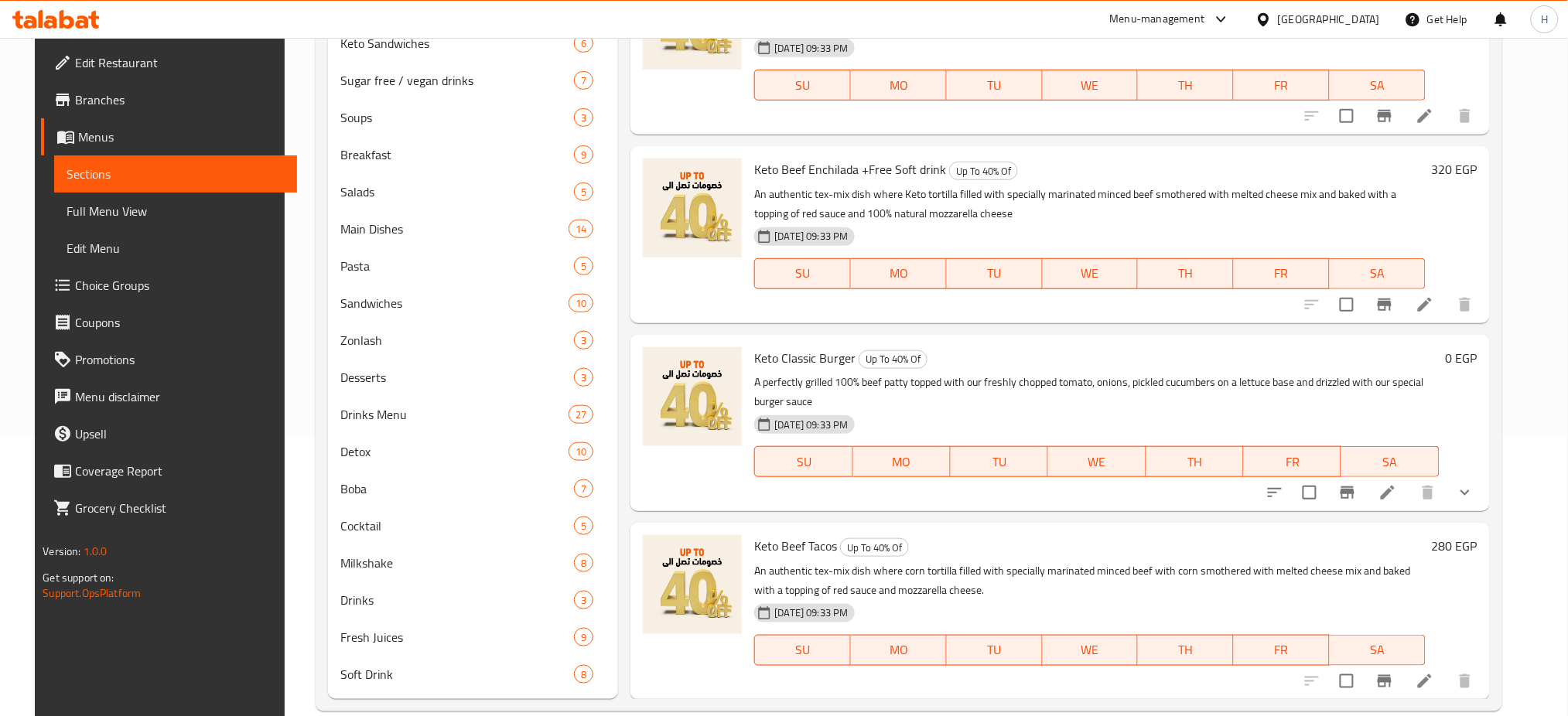
scroll to position [304, 0]
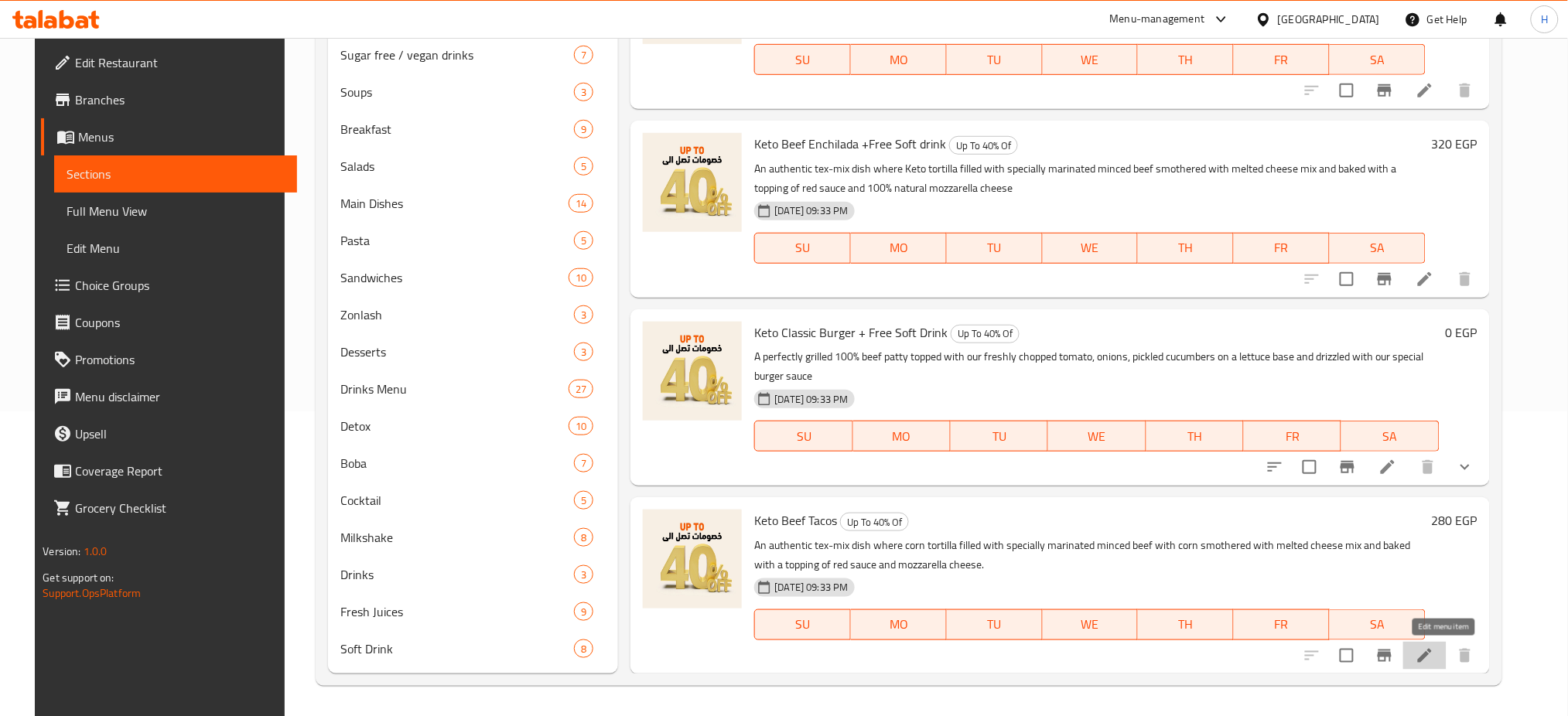
click at [1434, 653] on icon at bounding box center [1424, 655] width 19 height 19
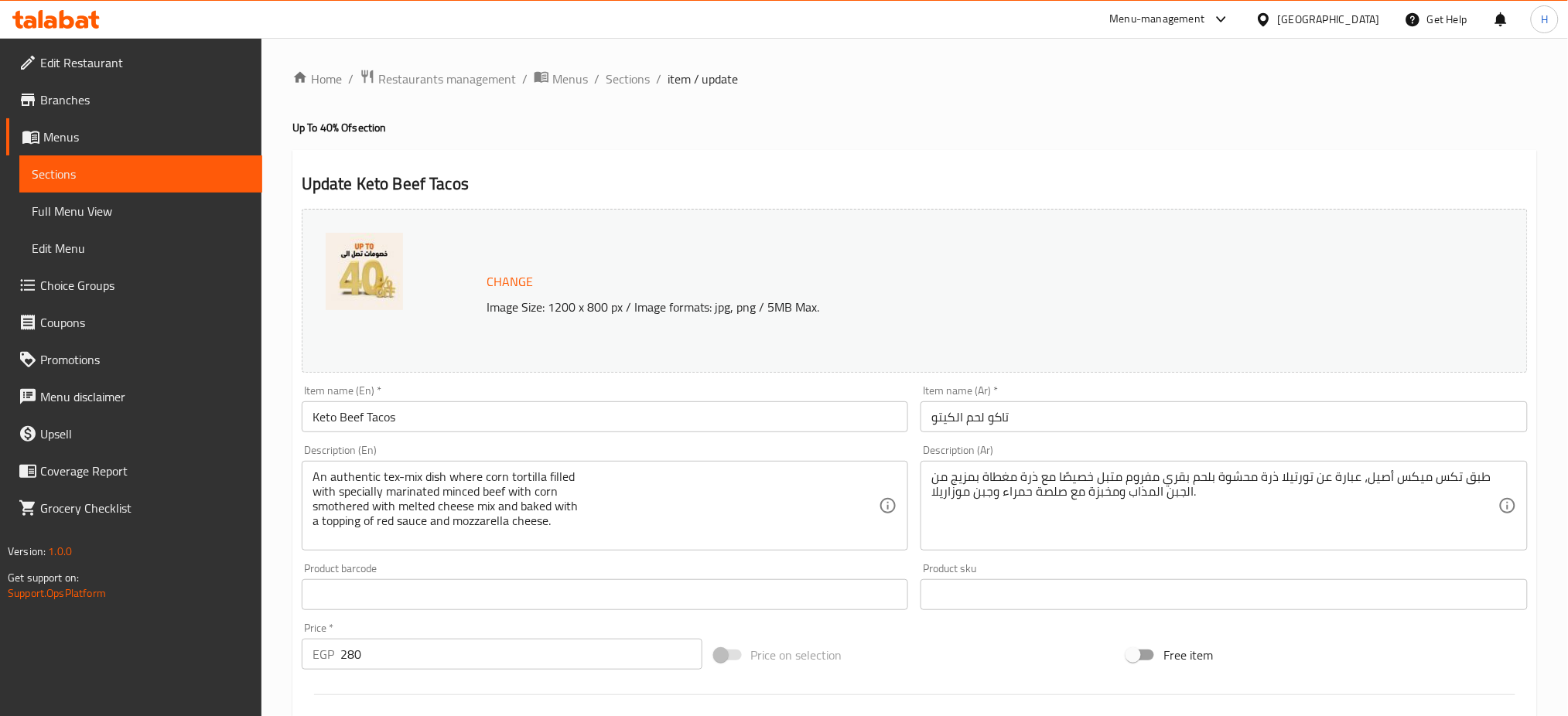
click at [630, 410] on input "Keto Beef Tacos" at bounding box center [605, 416] width 607 height 31
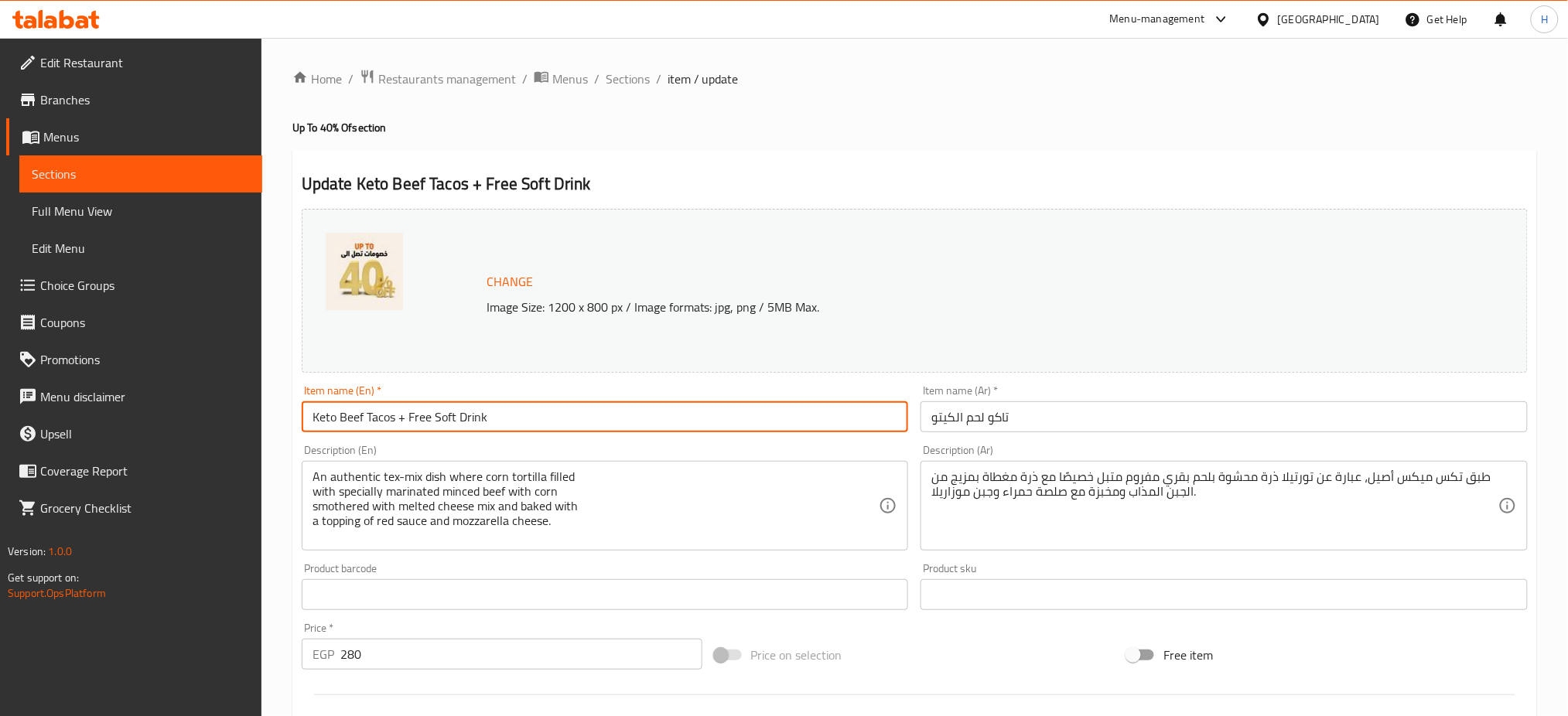
type input "Keto Beef Tacos + Free Soft Drink"
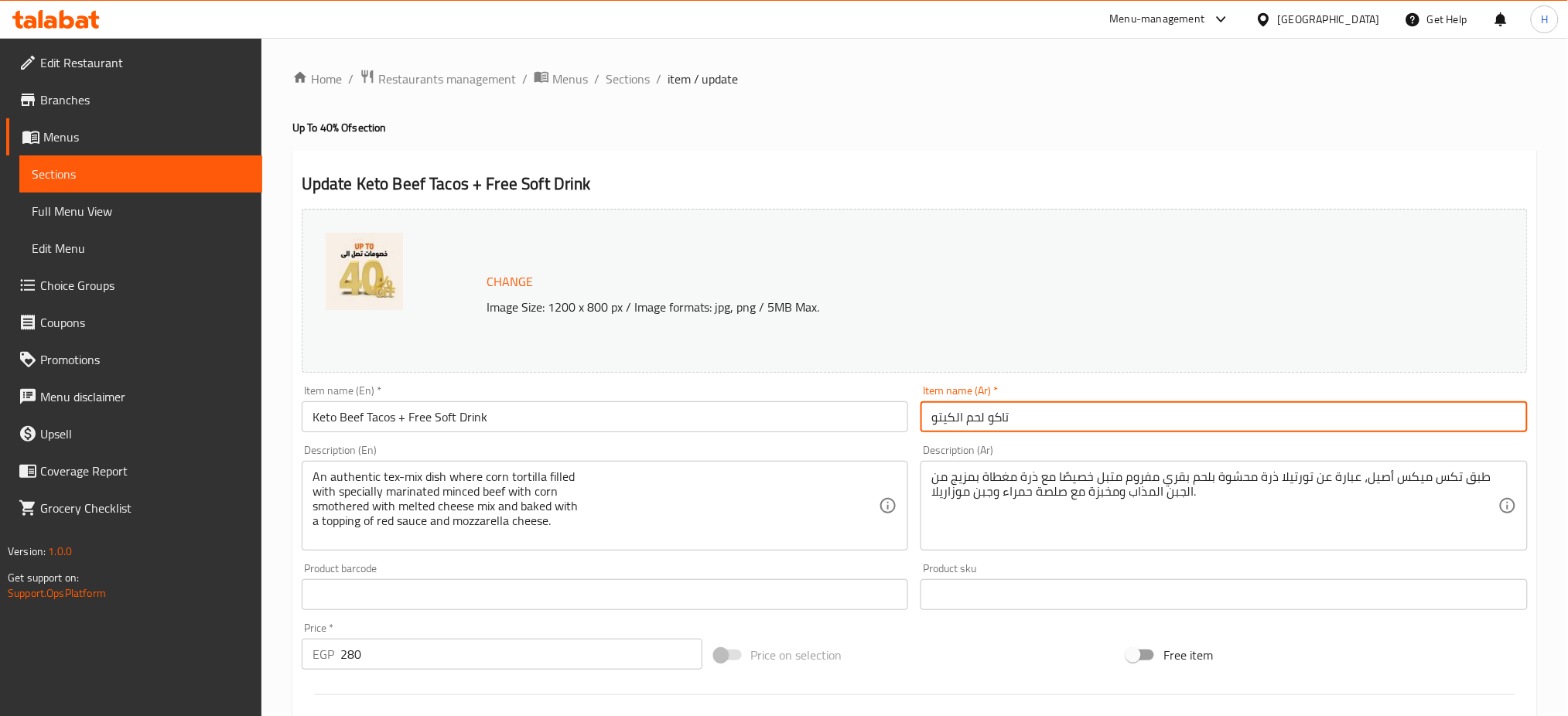
drag, startPoint x: 938, startPoint y: 418, endPoint x: 925, endPoint y: 415, distance: 13.3
click at [925, 415] on input "تاكو لحم الكيتو" at bounding box center [1224, 416] width 607 height 31
type input "تاكو لحم الكيتو+مشروب"
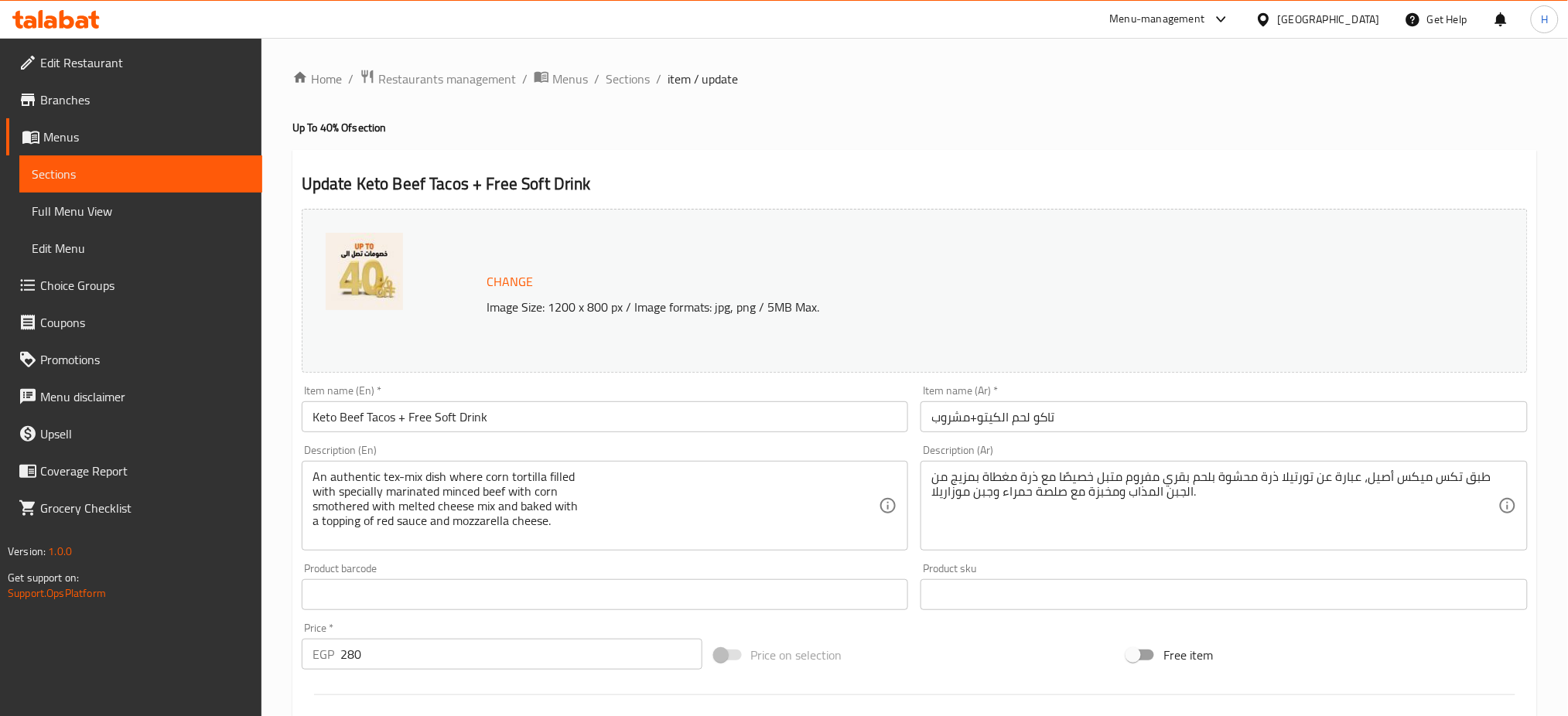
click at [887, 179] on h2 "Update Keto Beef Tacos + Free Soft Drink" at bounding box center [914, 184] width 1226 height 23
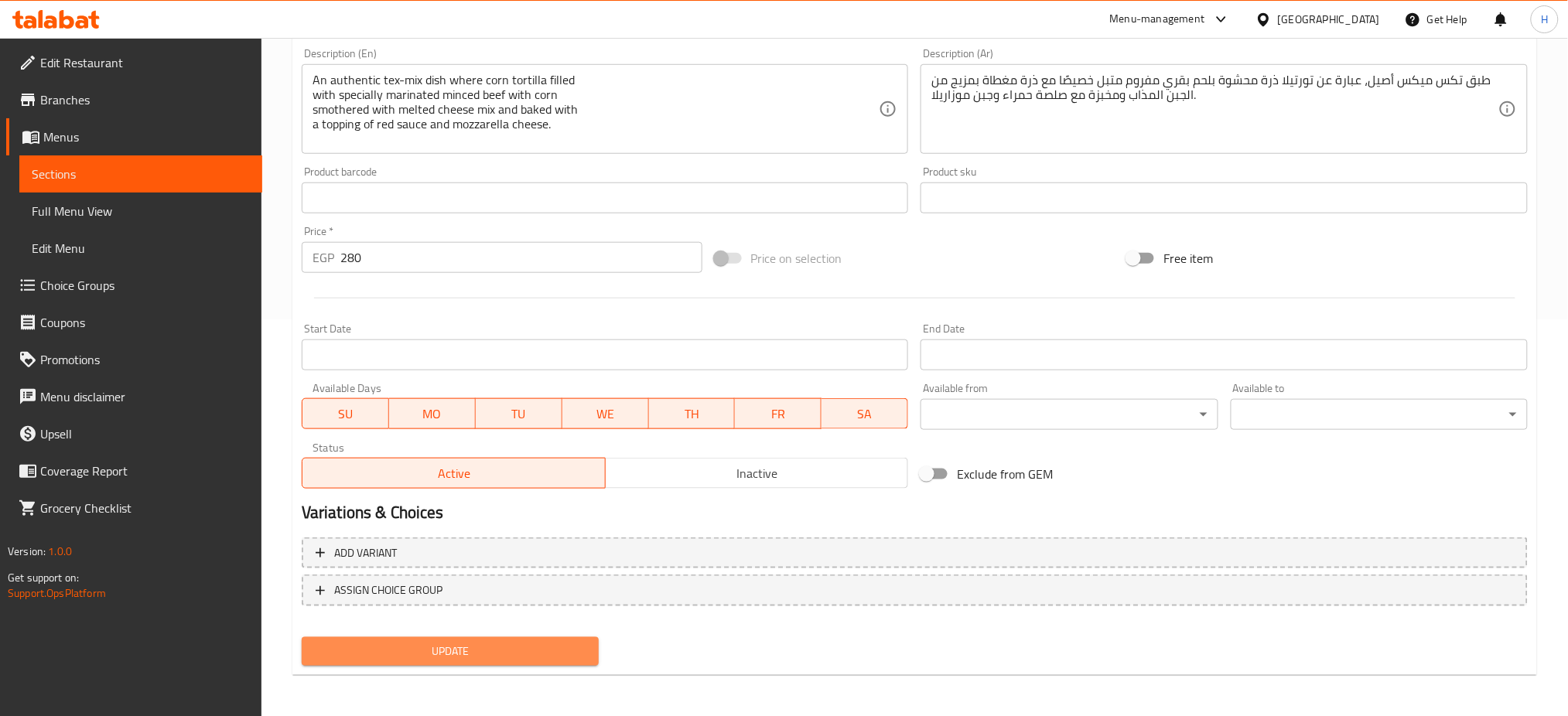
click at [454, 652] on span "Update" at bounding box center [450, 652] width 272 height 20
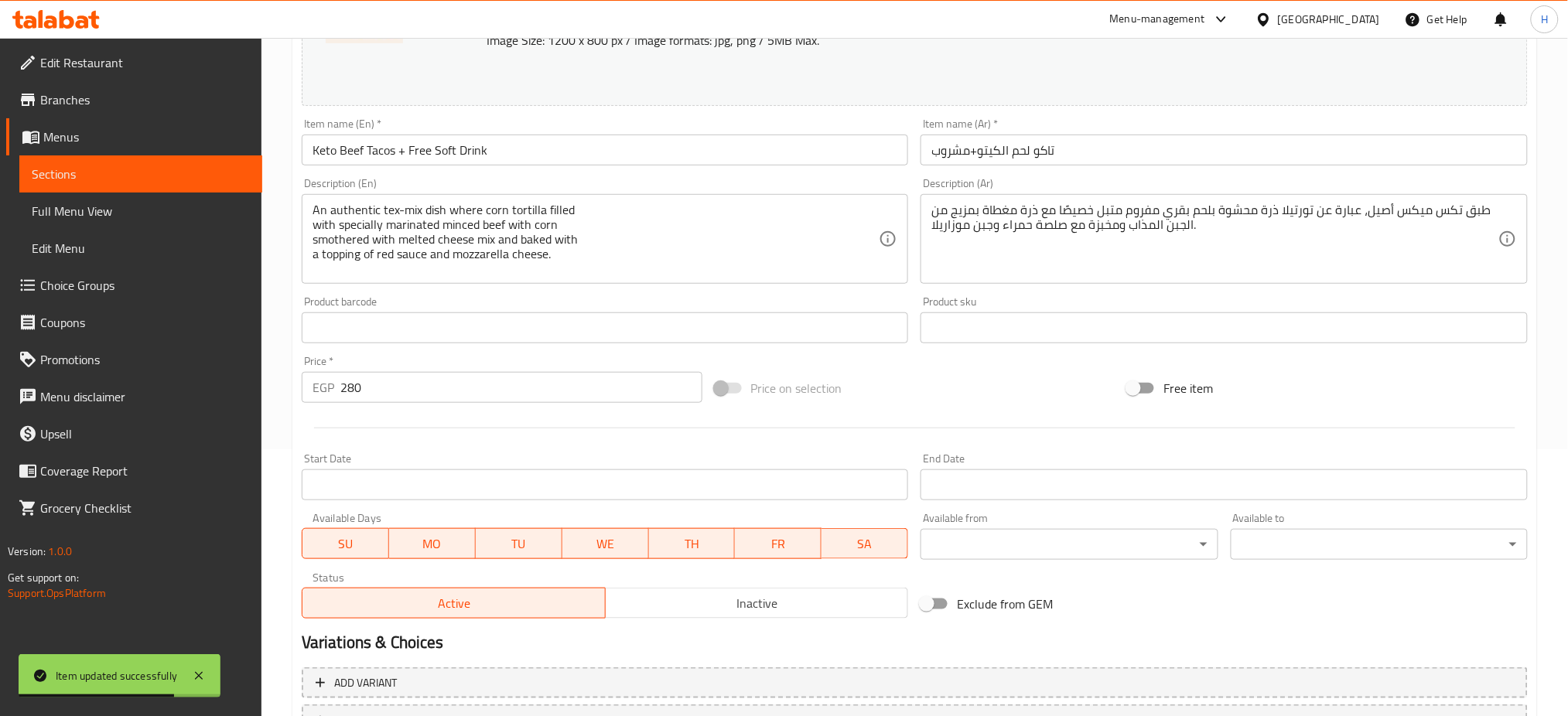
scroll to position [268, 0]
click at [907, 362] on div "Change Image Size: 1200 x 800 px / Image formats: jpg, png / 5MB Max. Item name…" at bounding box center [914, 279] width 1239 height 689
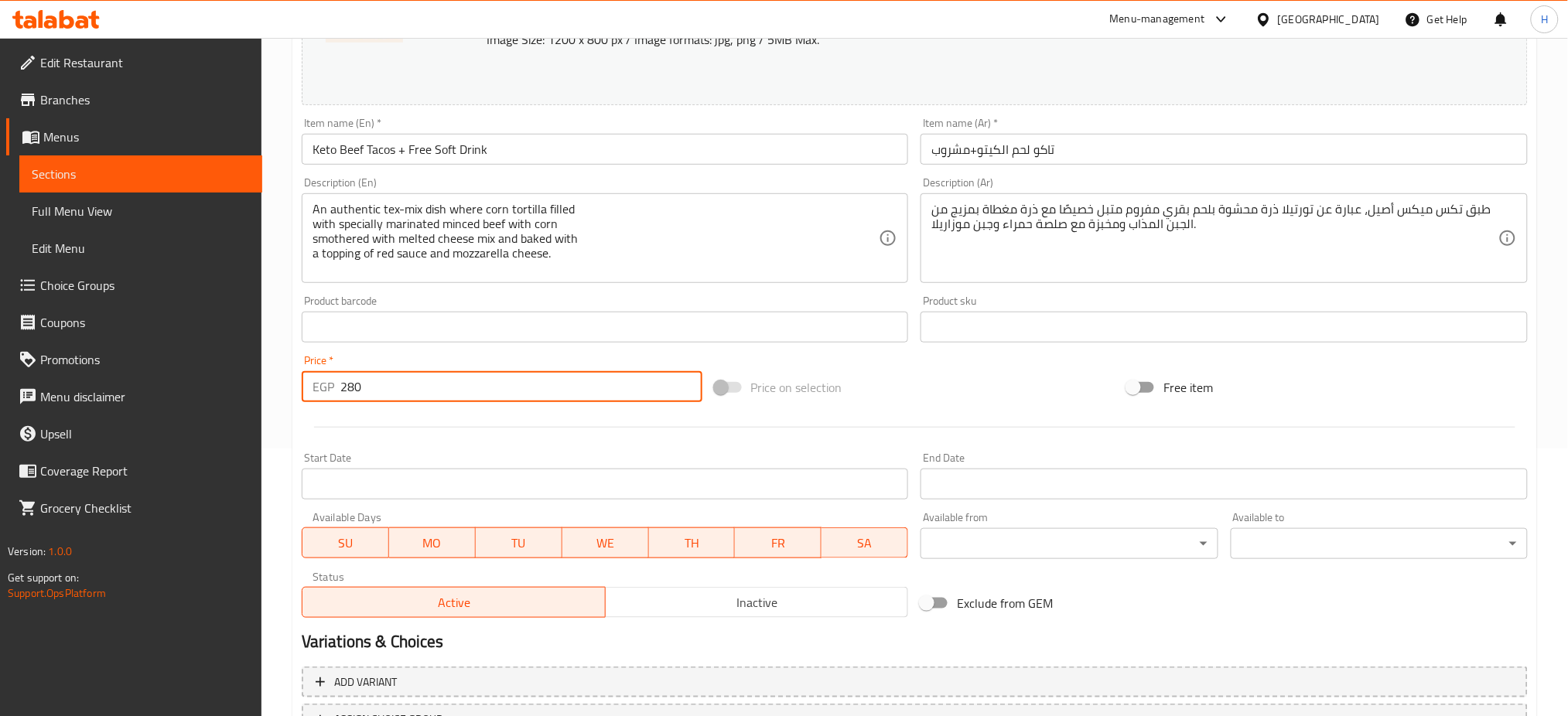
drag, startPoint x: 394, startPoint y: 389, endPoint x: 306, endPoint y: 385, distance: 88.1
click at [306, 385] on div "EGP 280 Price *" at bounding box center [502, 387] width 401 height 31
paste input "32"
type input "320"
click at [286, 443] on div "Home / Restaurants management / Menus / Sections / item / update Up To 40% Of s…" at bounding box center [914, 309] width 1306 height 1077
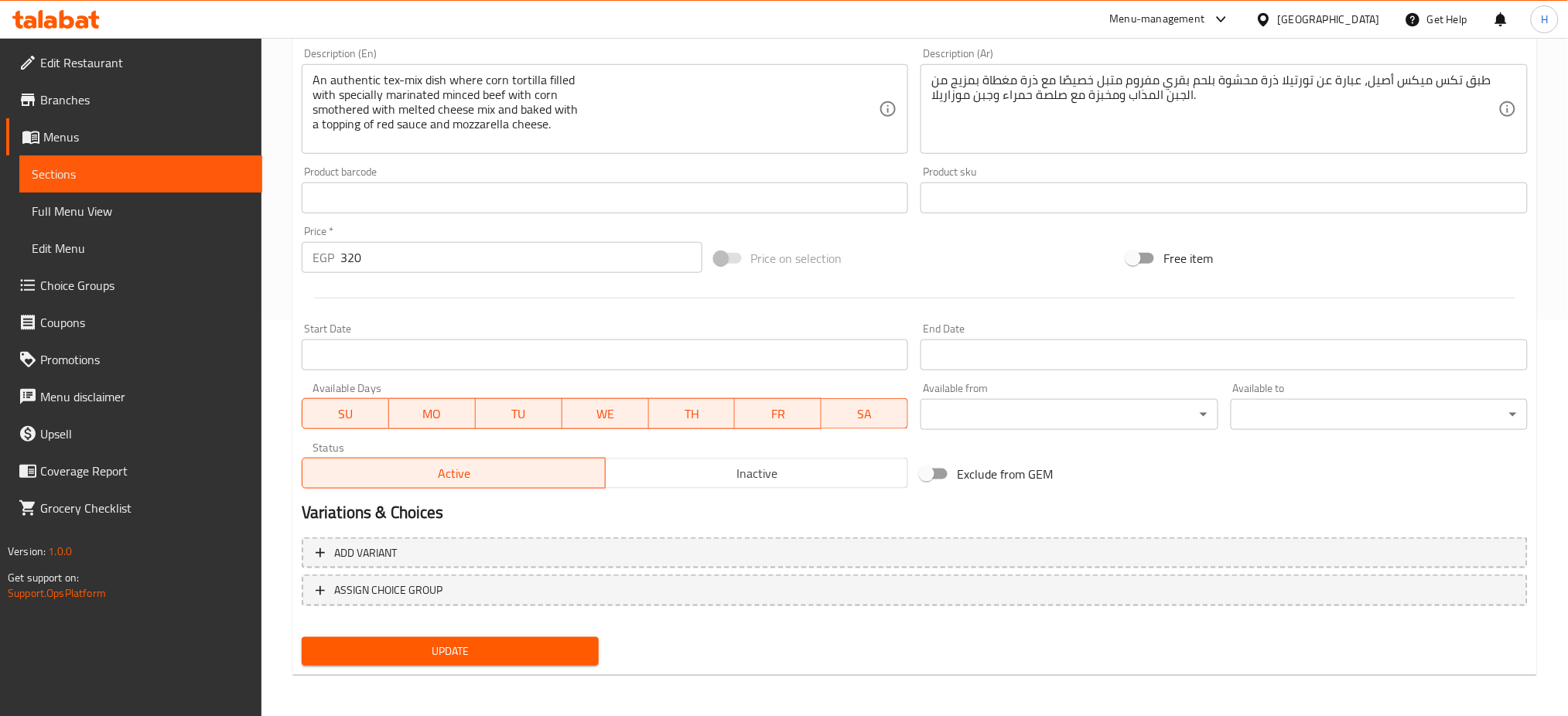
scroll to position [395, 0]
click at [421, 635] on div "Update" at bounding box center [450, 653] width 309 height 41
click at [459, 645] on span "Update" at bounding box center [450, 653] width 272 height 20
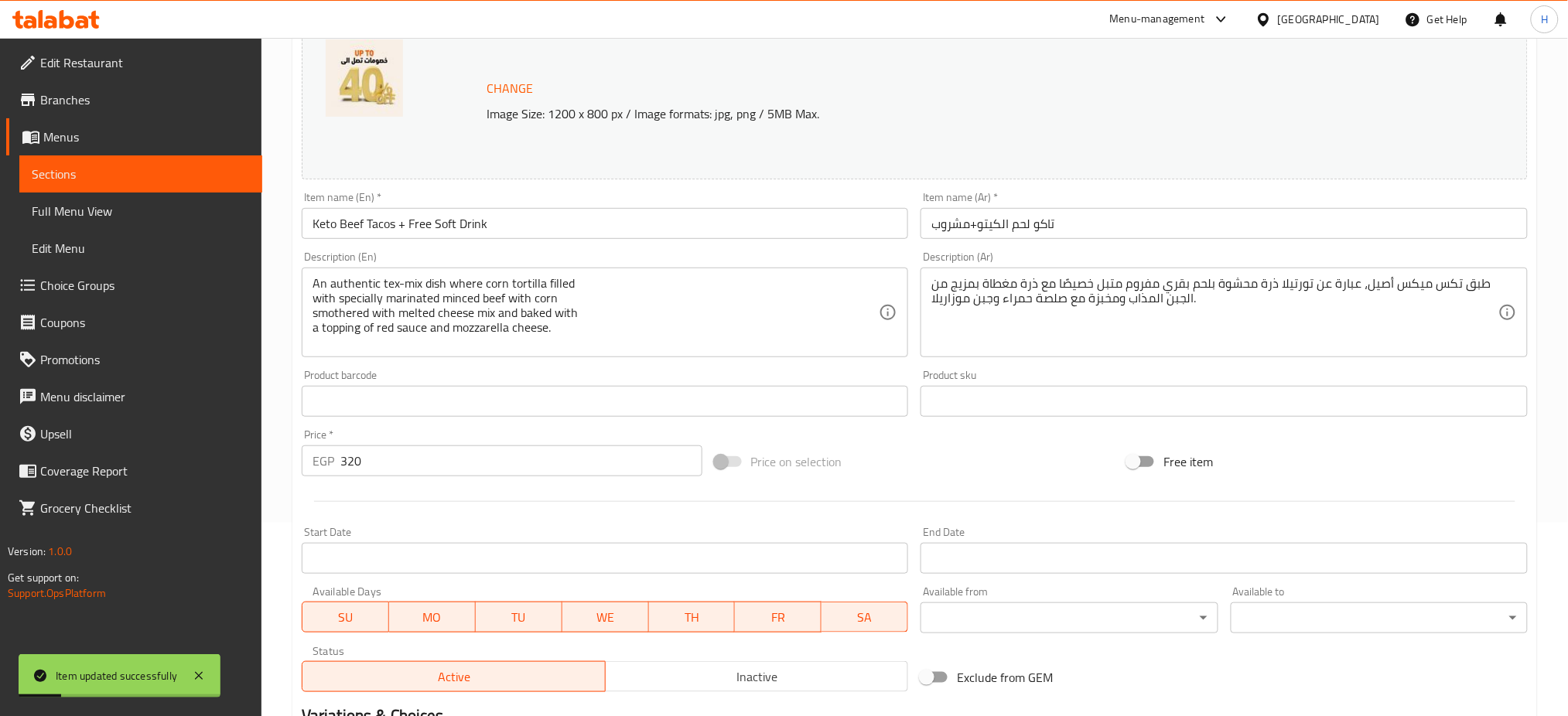
scroll to position [0, 0]
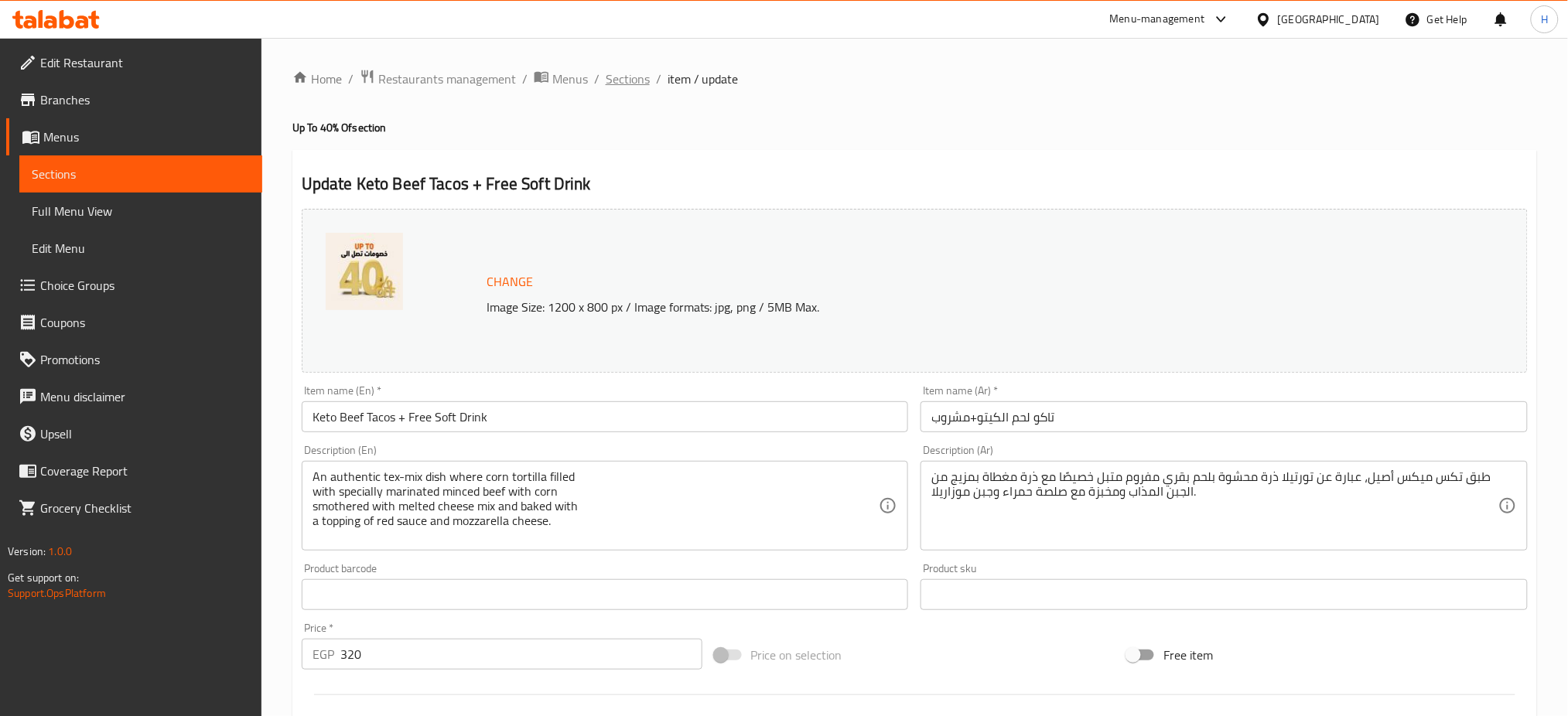
click at [626, 76] on span "Sections" at bounding box center [627, 79] width 44 height 19
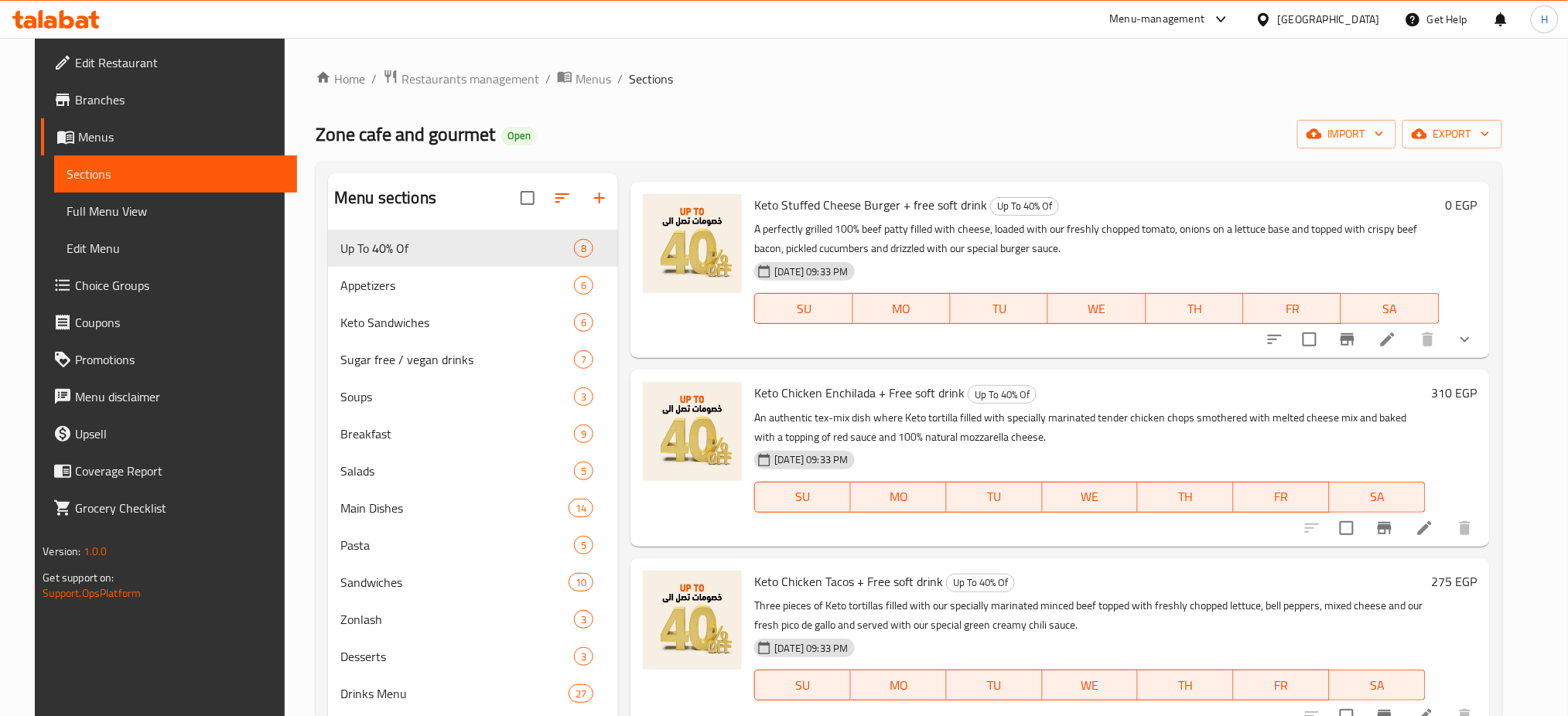
scroll to position [384, 0]
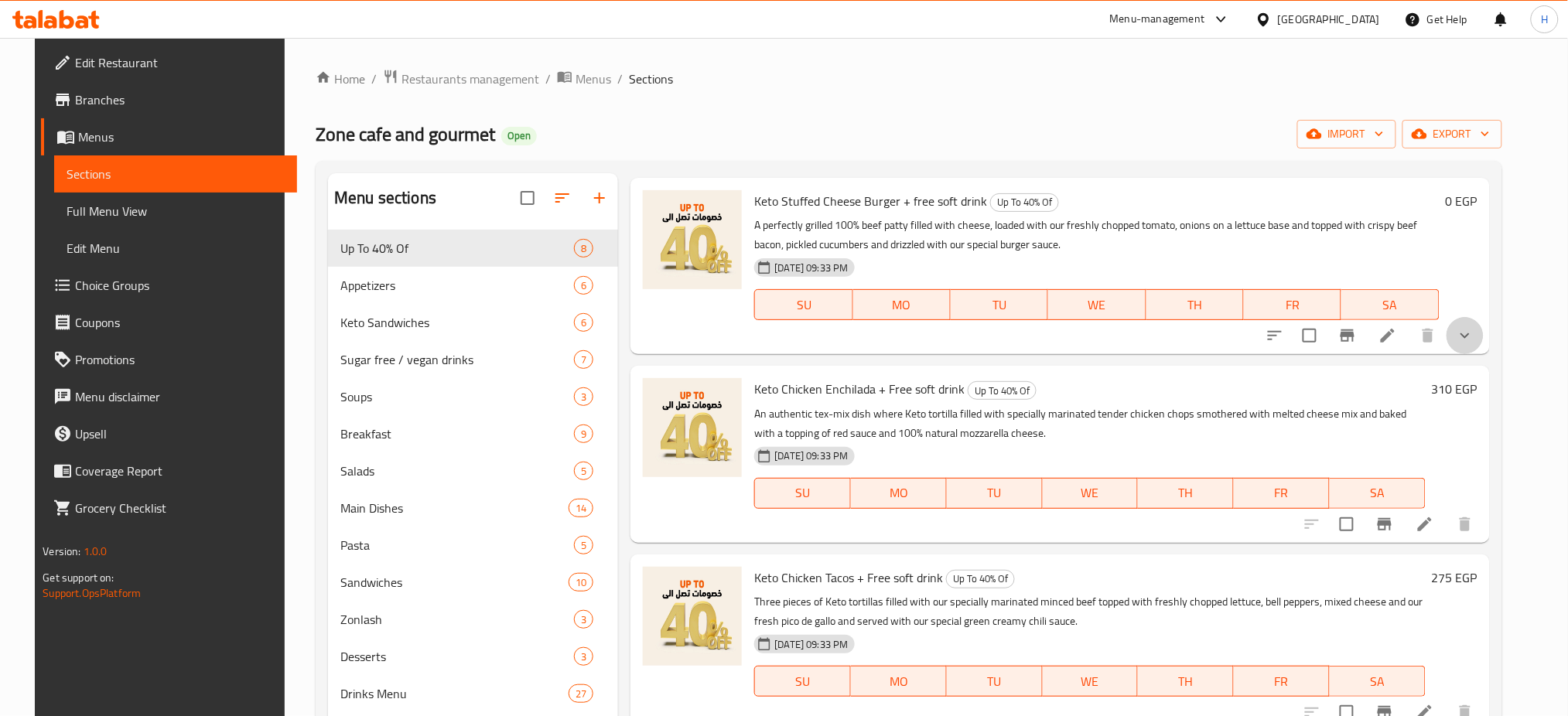
click at [1483, 332] on button "show more" at bounding box center [1465, 336] width 38 height 37
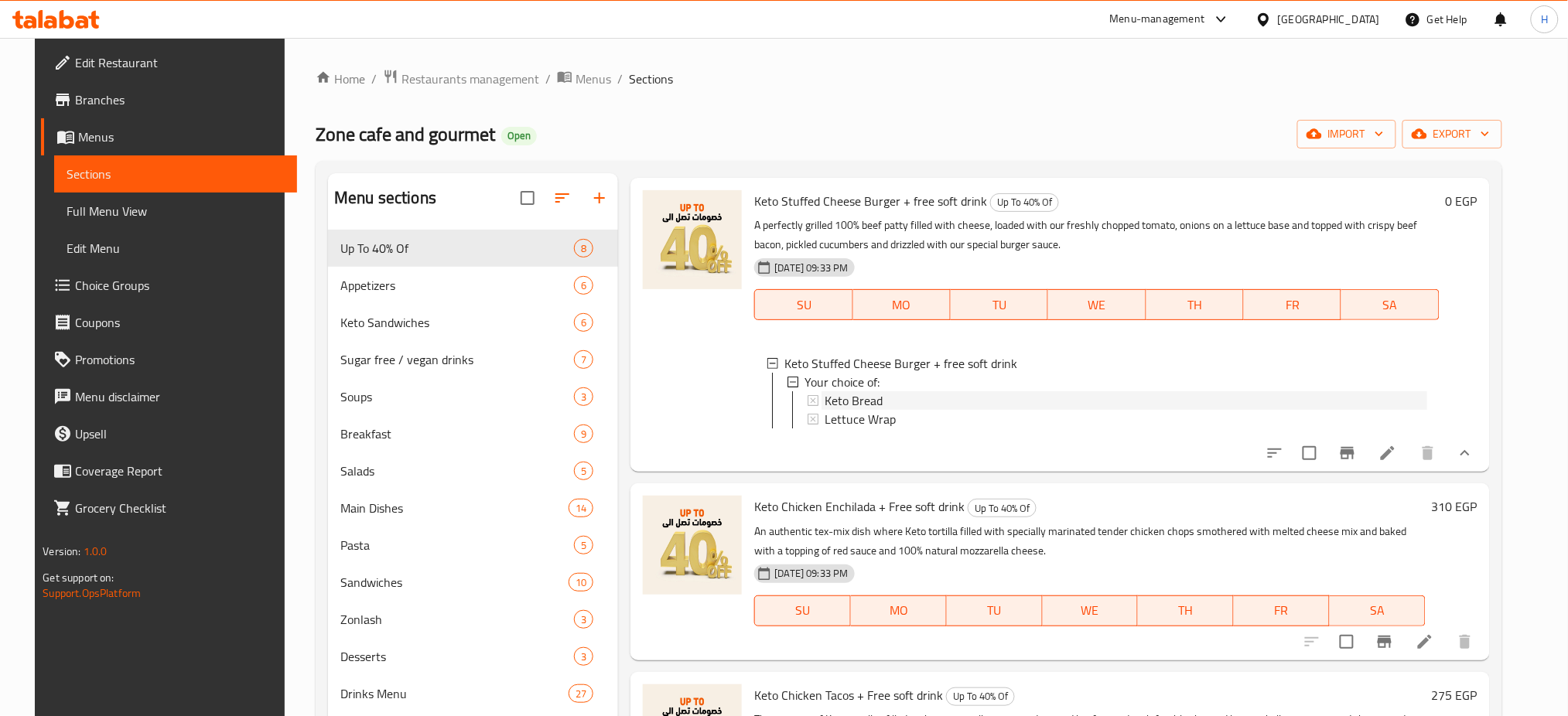
click at [1030, 400] on div "Keto Bread" at bounding box center [1125, 400] width 602 height 19
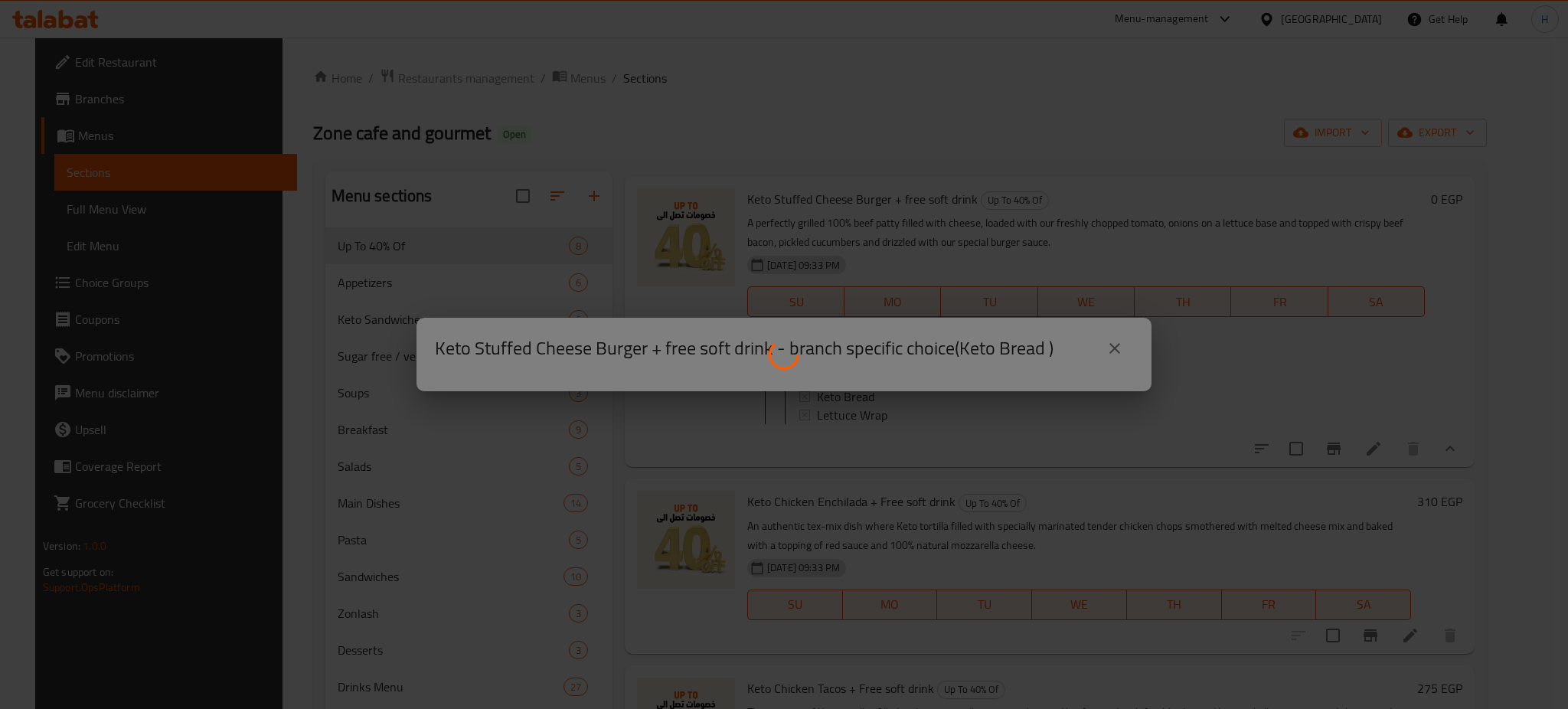
click at [1019, 396] on div at bounding box center [784, 354] width 1568 height 709
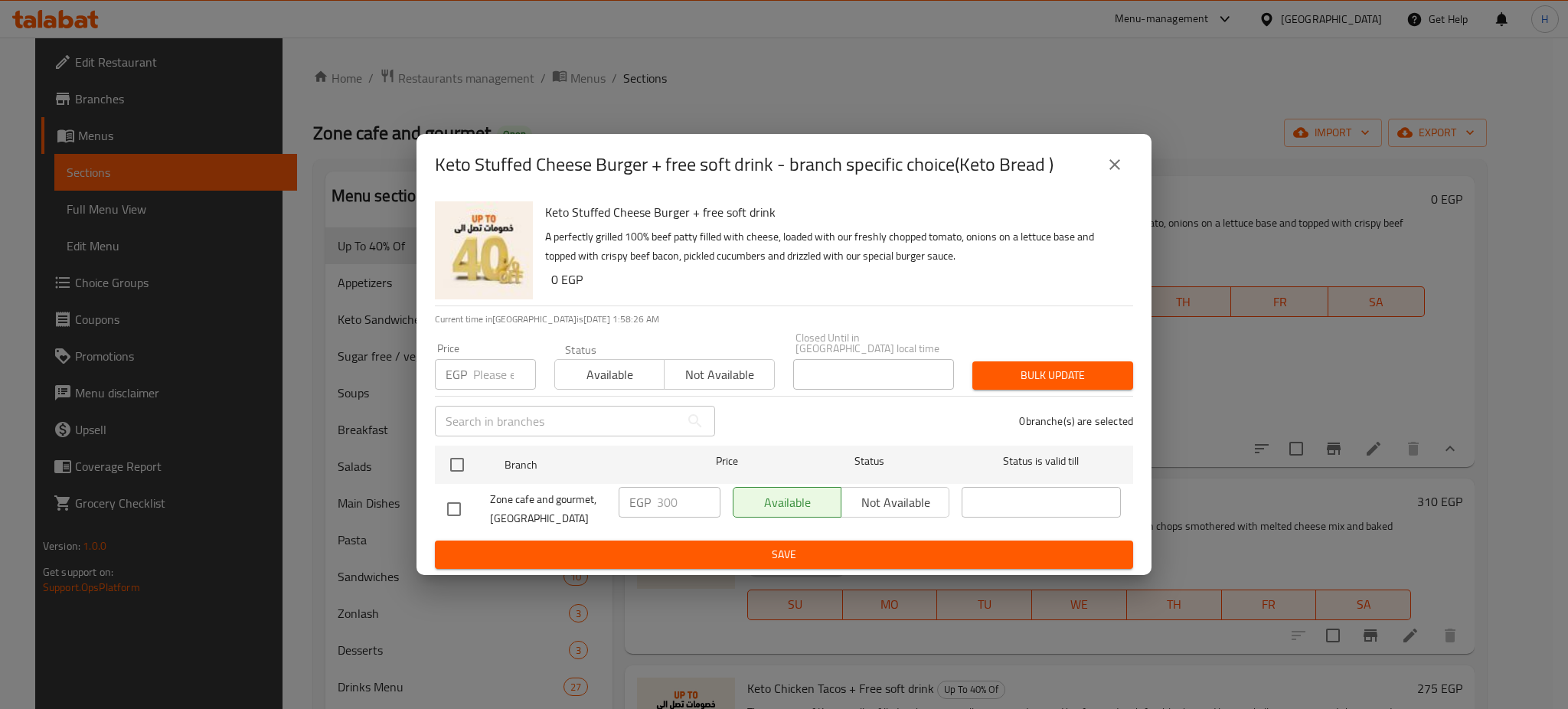
click at [764, 289] on h6 "0 EGP" at bounding box center [836, 279] width 569 height 21
click at [1115, 174] on icon "close" at bounding box center [1115, 164] width 19 height 19
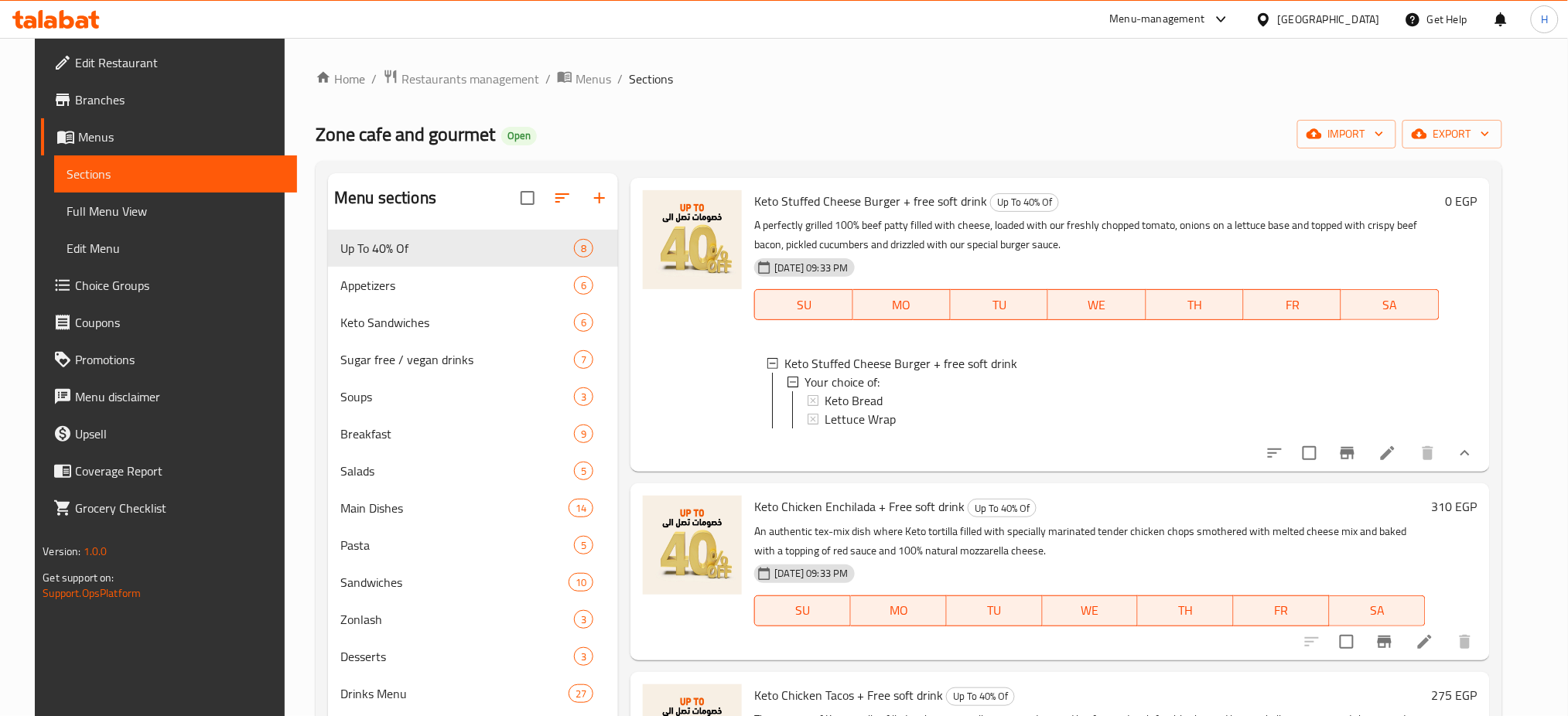
click at [922, 394] on div "Keto Bread" at bounding box center [1125, 400] width 602 height 19
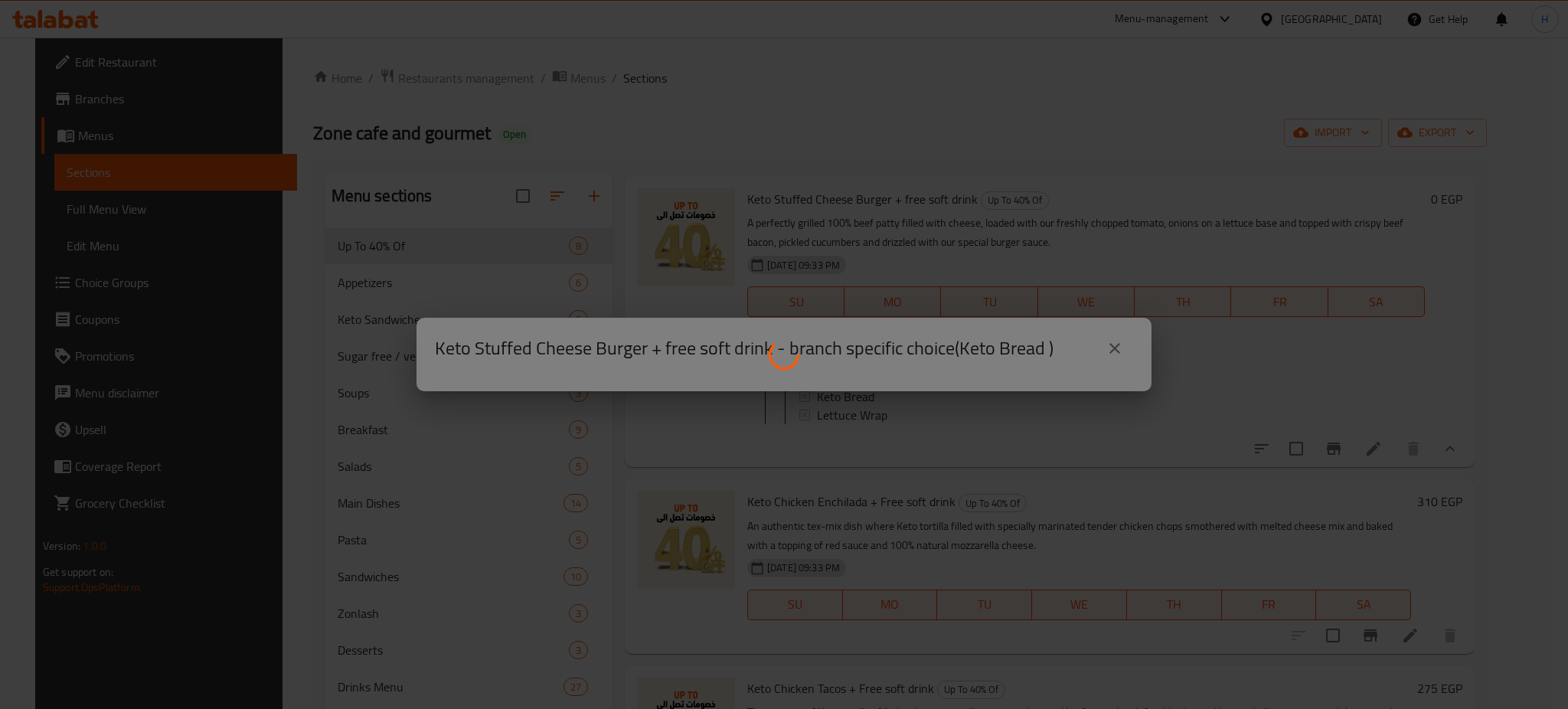
click at [912, 390] on div at bounding box center [784, 354] width 1568 height 709
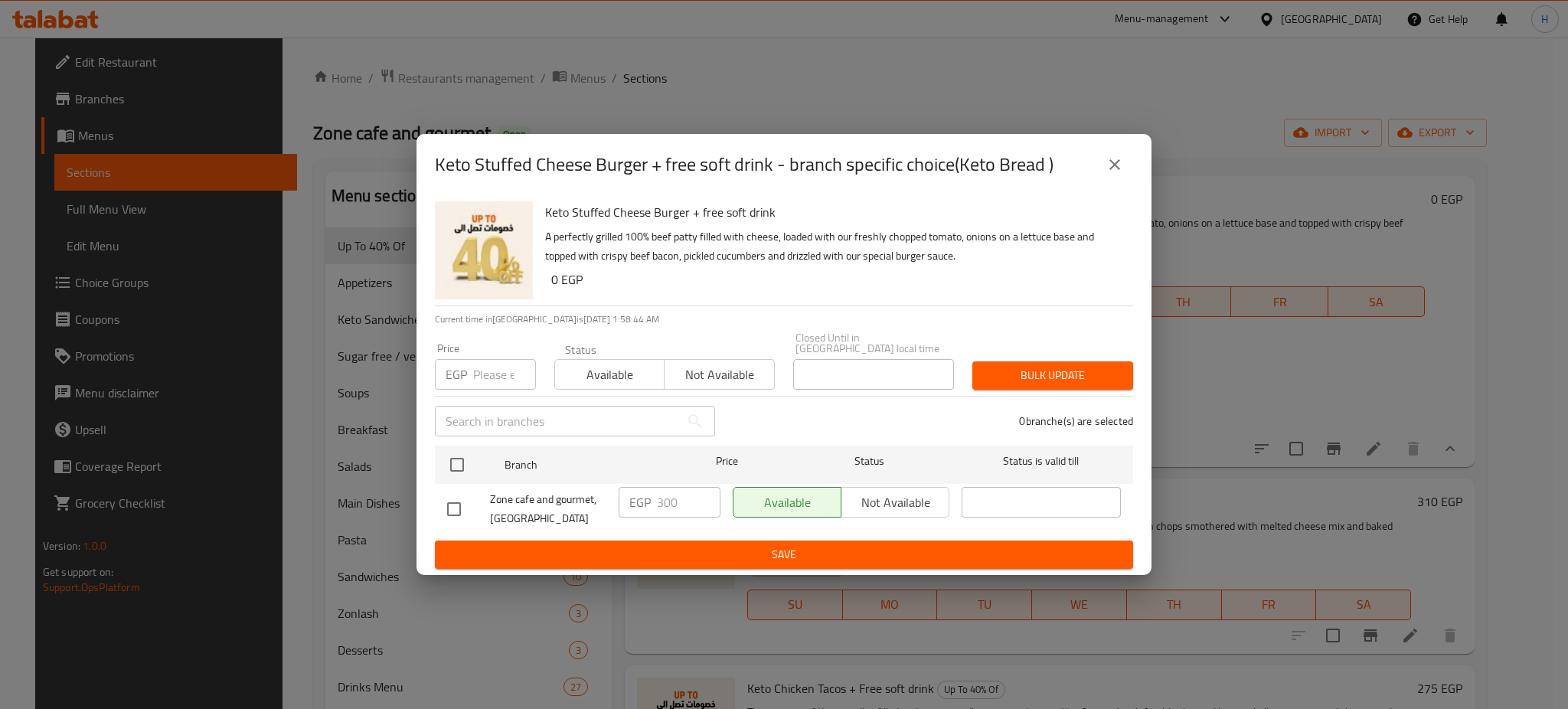
click at [653, 499] on div "EGP 300 ​" at bounding box center [669, 502] width 102 height 31
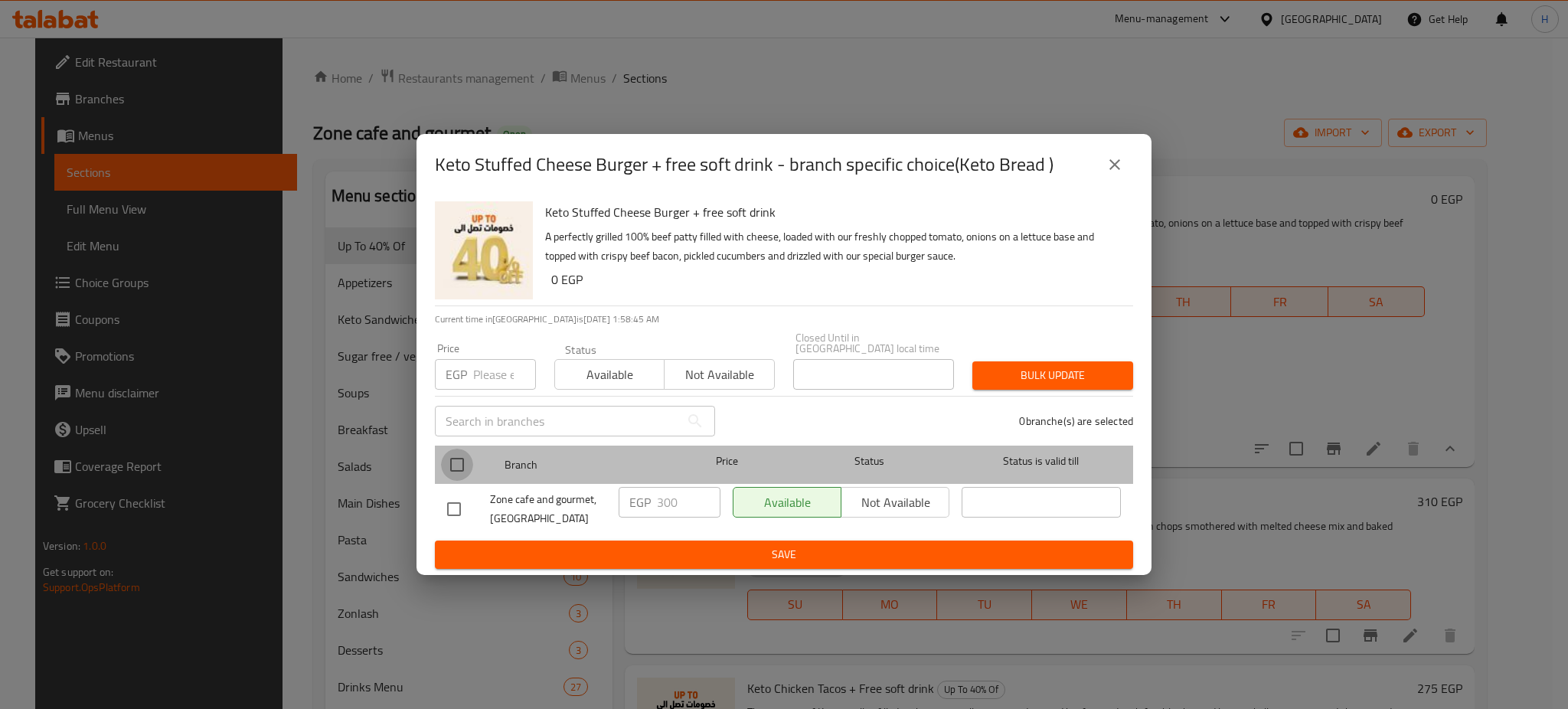
click at [449, 460] on input "checkbox" at bounding box center [457, 465] width 32 height 32
checkbox input "true"
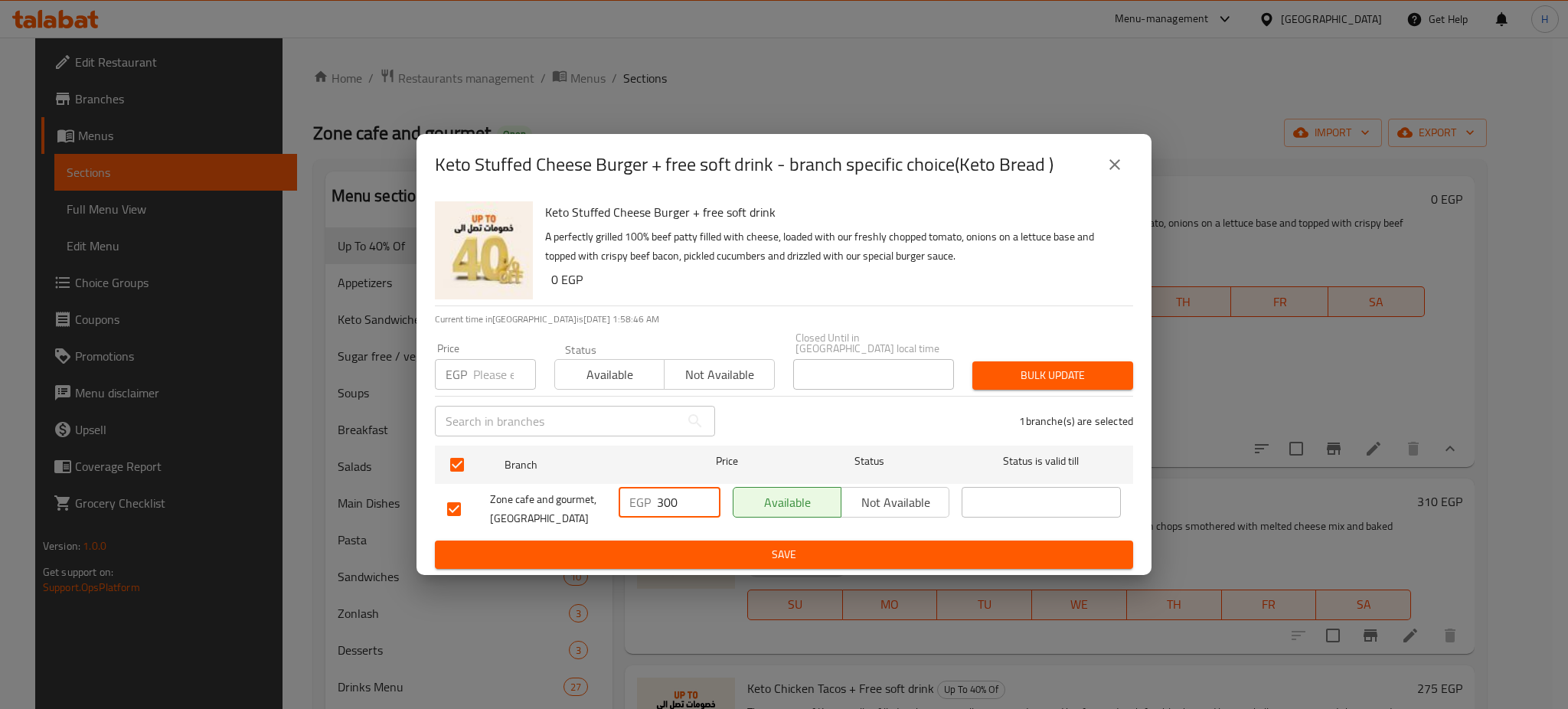
drag, startPoint x: 680, startPoint y: 501, endPoint x: 643, endPoint y: 503, distance: 37.1
click at [643, 503] on div "EGP 300 ​" at bounding box center [669, 502] width 102 height 31
type input "305"
click at [752, 545] on span "Save" at bounding box center [784, 555] width 674 height 19
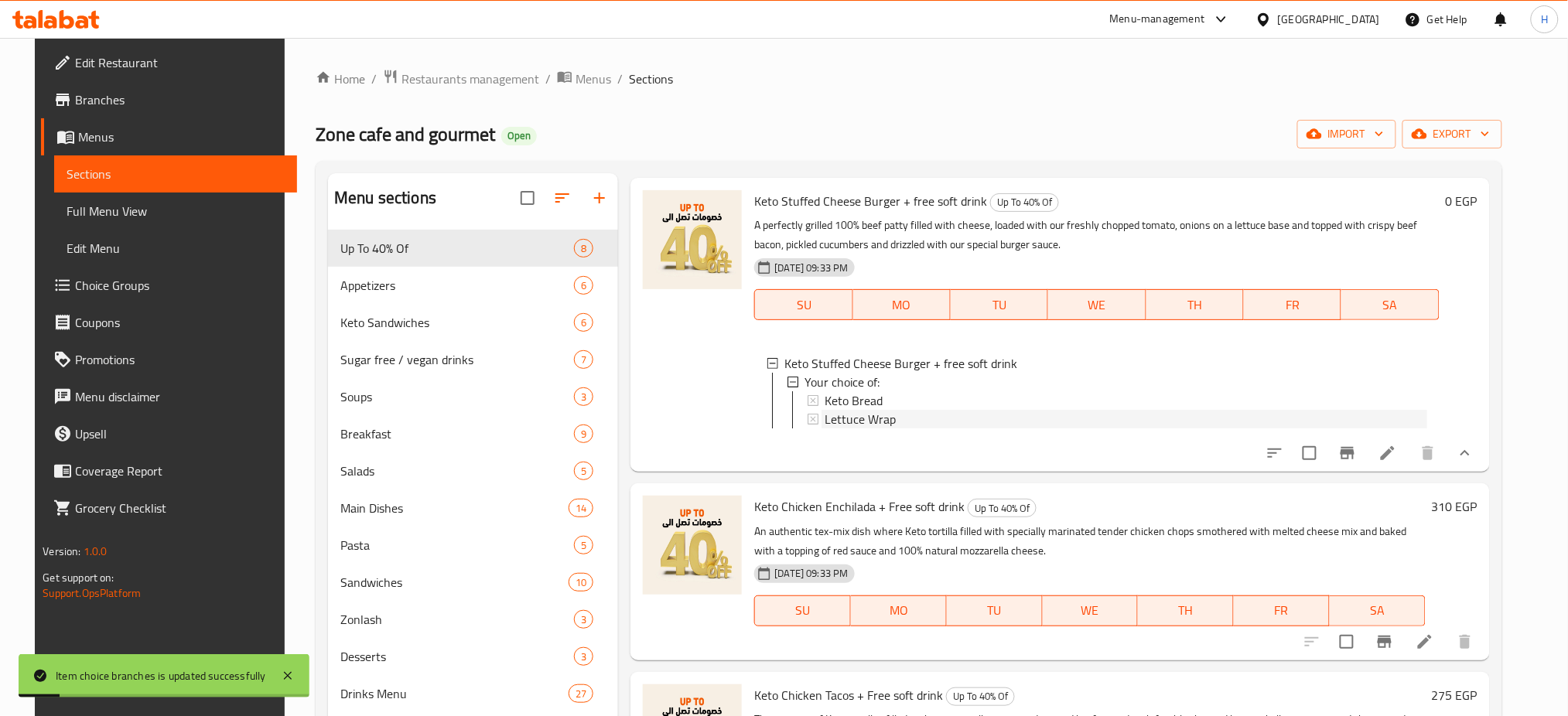
click at [874, 424] on span "Lettuce Wrap" at bounding box center [860, 419] width 71 height 19
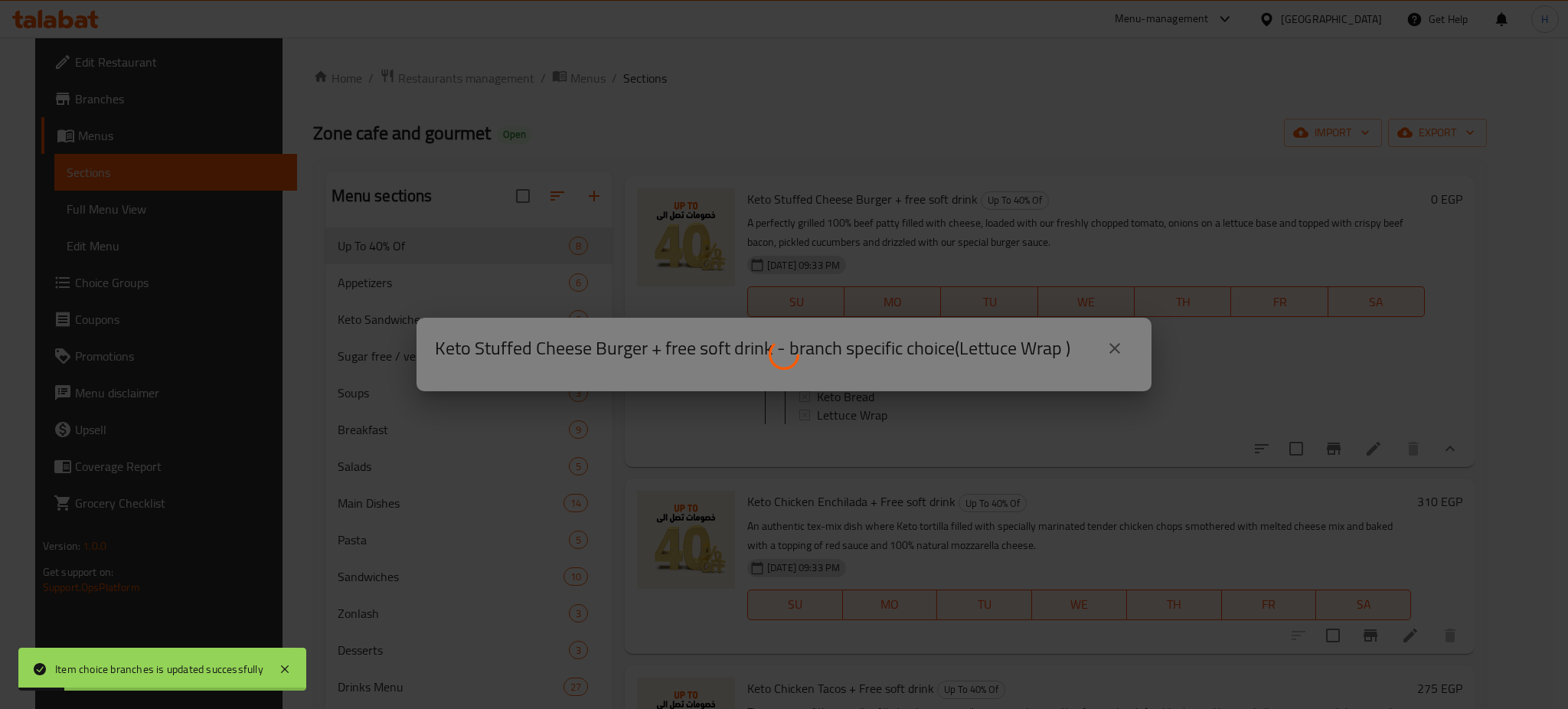
click at [865, 420] on div at bounding box center [784, 354] width 1568 height 709
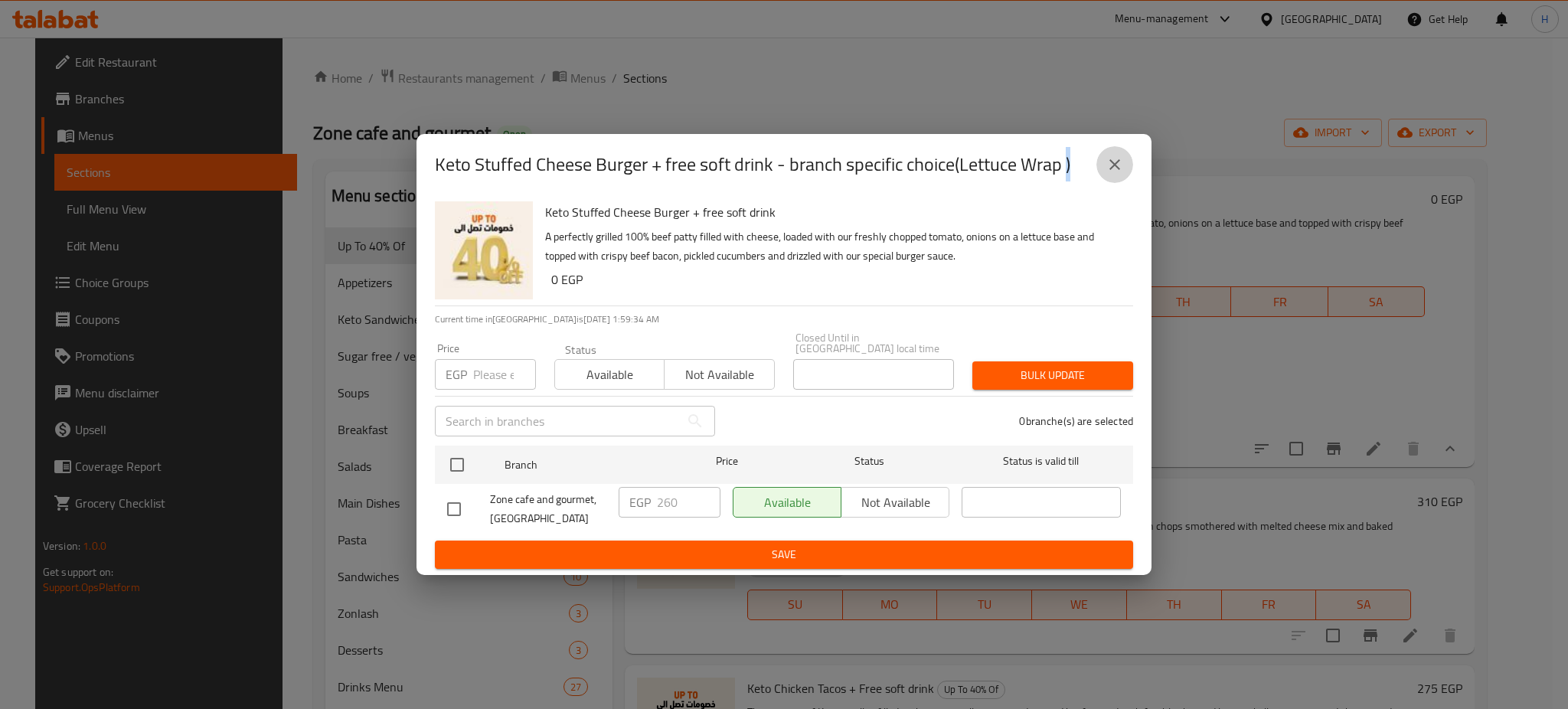
click at [1110, 172] on icon "close" at bounding box center [1115, 164] width 19 height 19
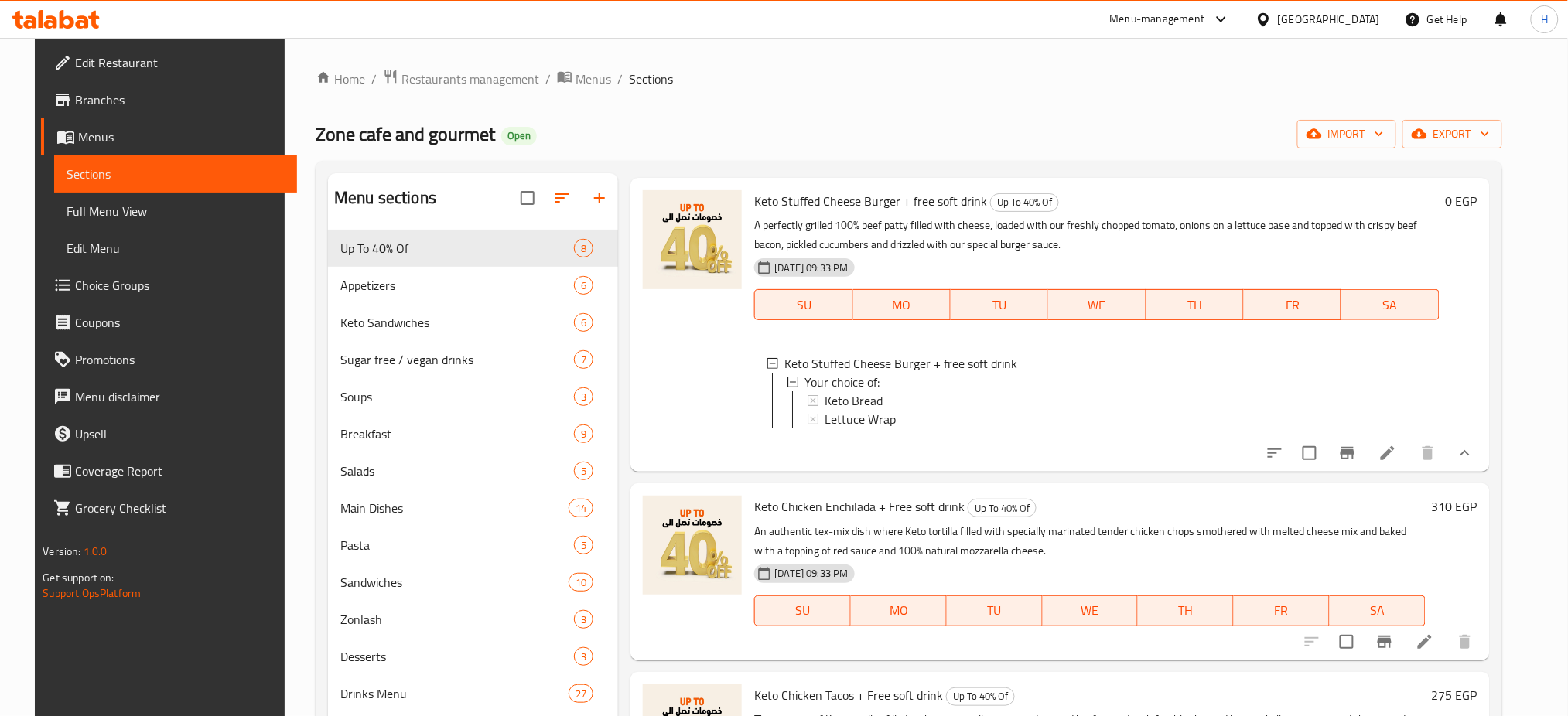
click at [907, 412] on div "Lettuce Wrap" at bounding box center [1125, 419] width 602 height 19
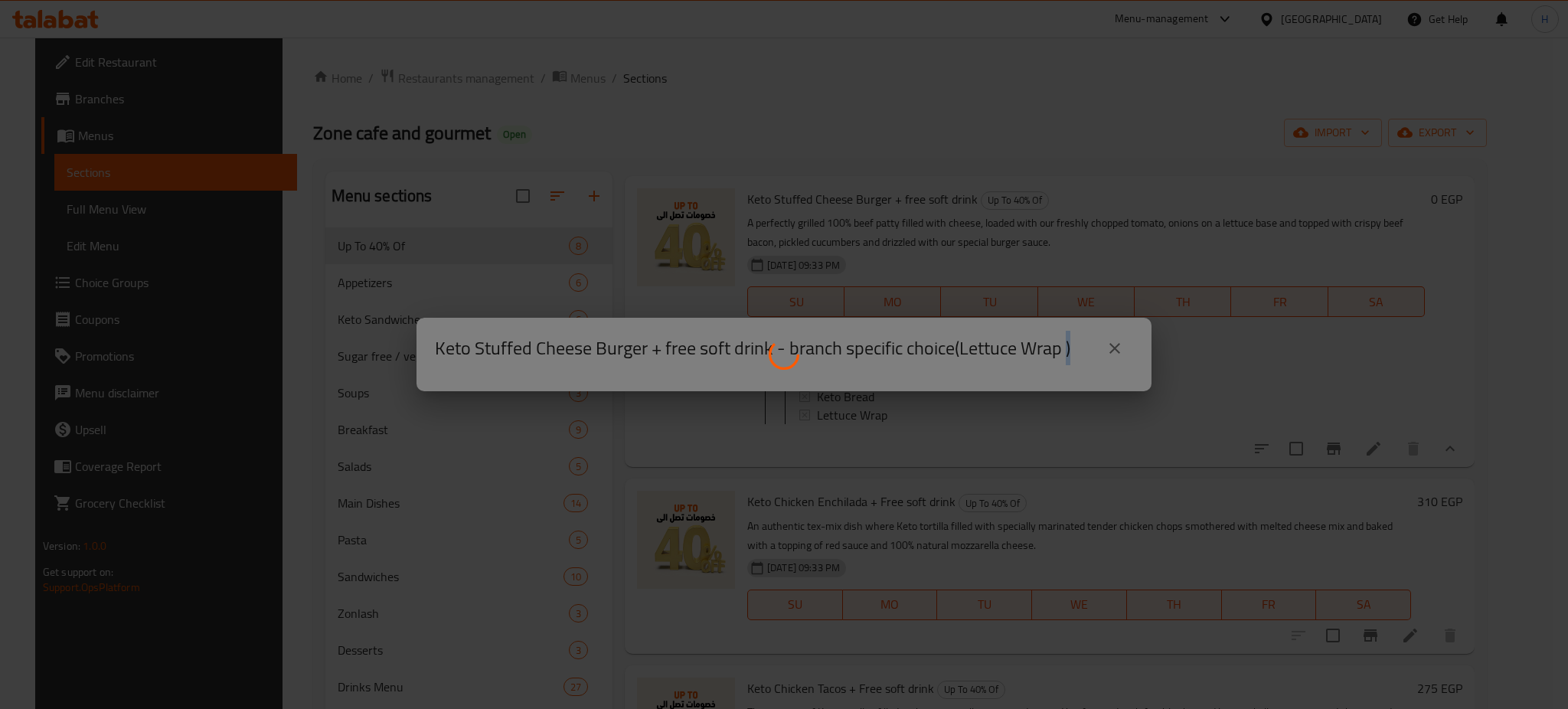
click at [898, 408] on div at bounding box center [784, 354] width 1568 height 709
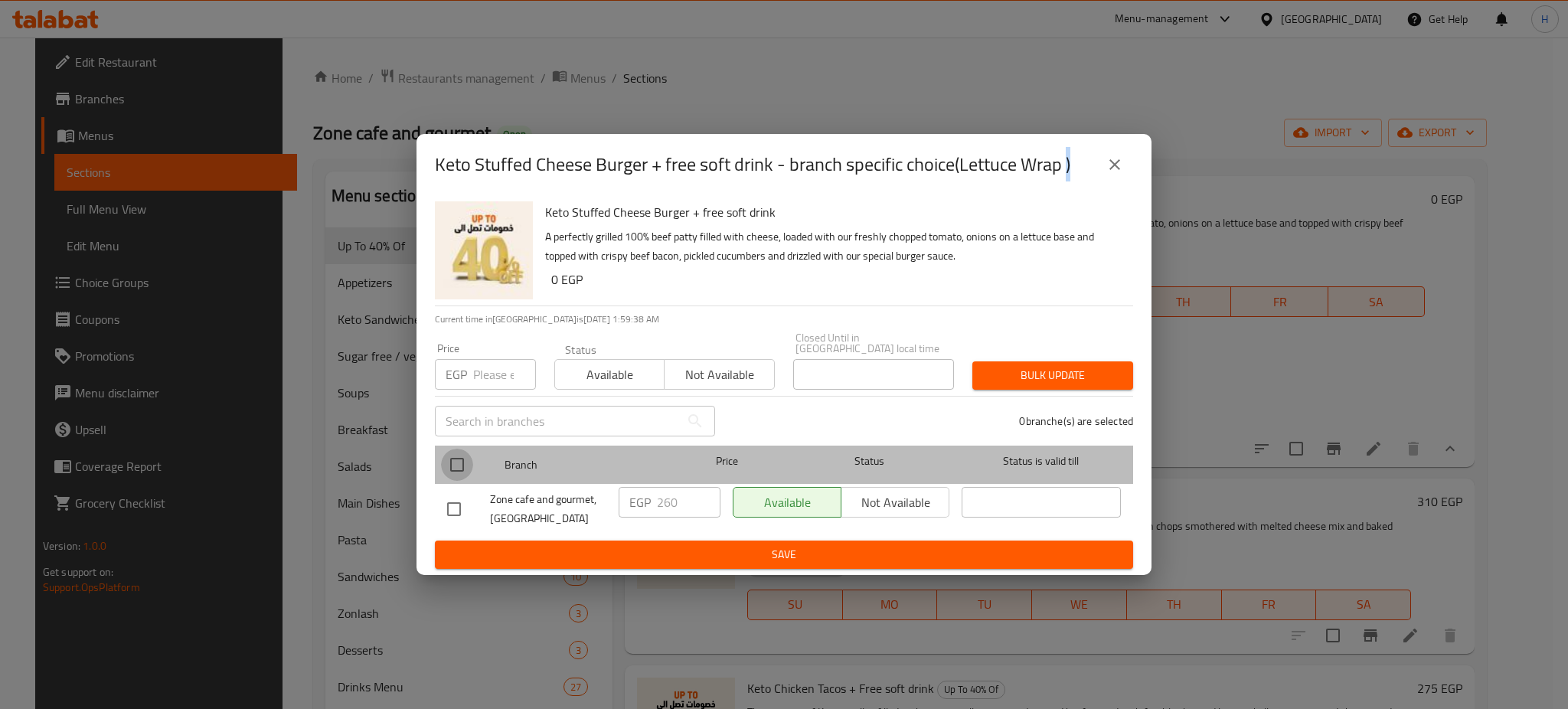
click at [457, 461] on input "checkbox" at bounding box center [457, 465] width 32 height 32
checkbox input "true"
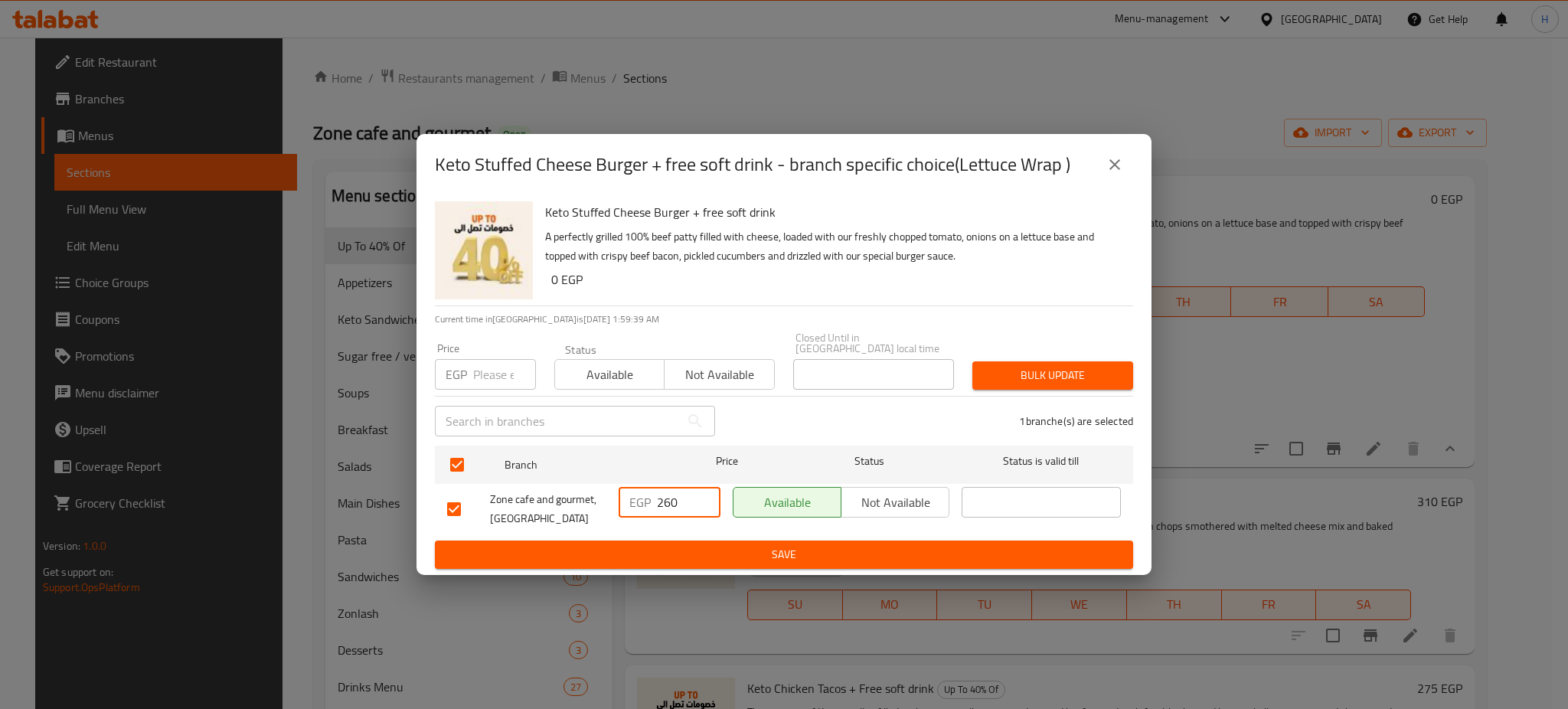
drag, startPoint x: 687, startPoint y: 497, endPoint x: 602, endPoint y: 495, distance: 85.0
click at [602, 495] on div "Zone cafe and gourmet, El Kothar EGP 260 ​ Available Not available ​" at bounding box center [784, 509] width 686 height 57
paste input "5"
type input "265"
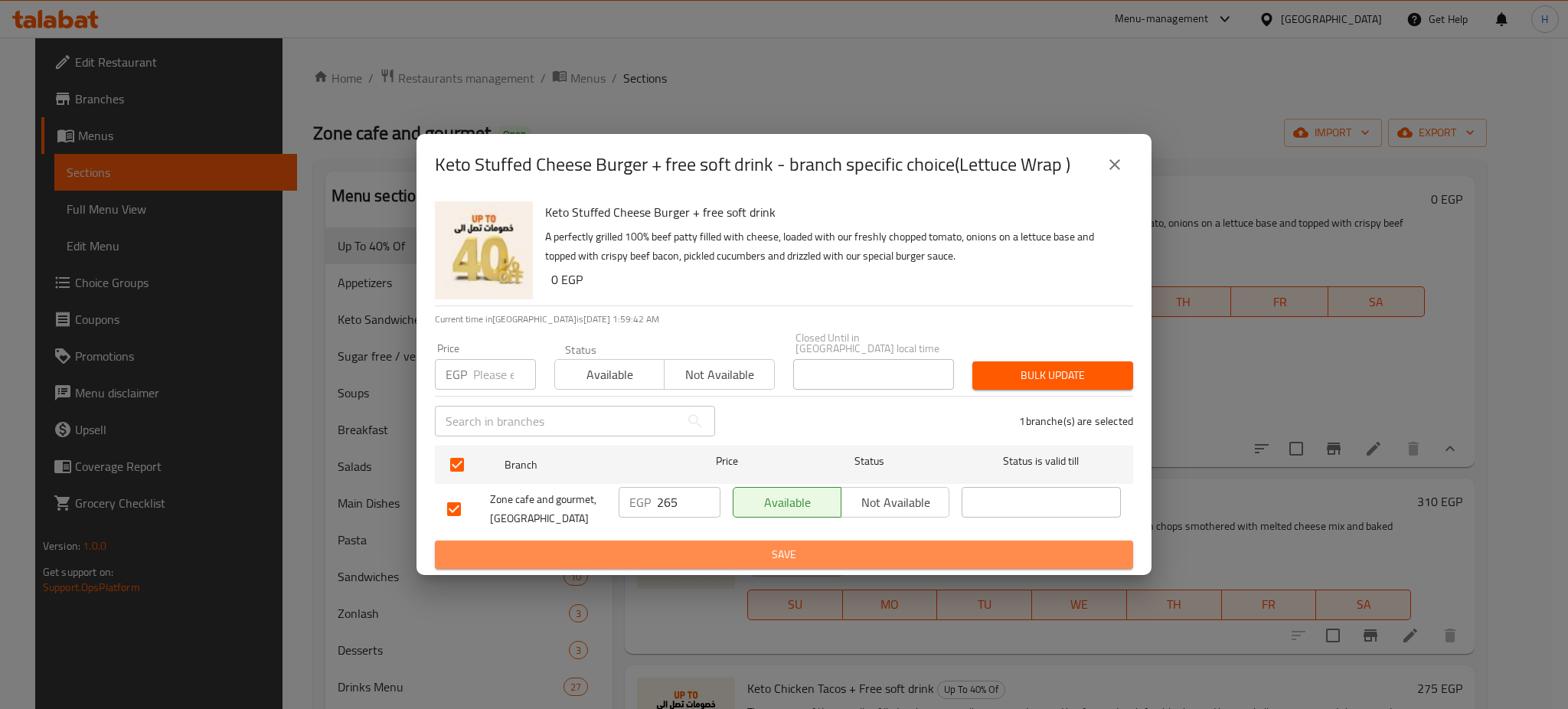
click at [733, 540] on button "Save" at bounding box center [784, 554] width 698 height 28
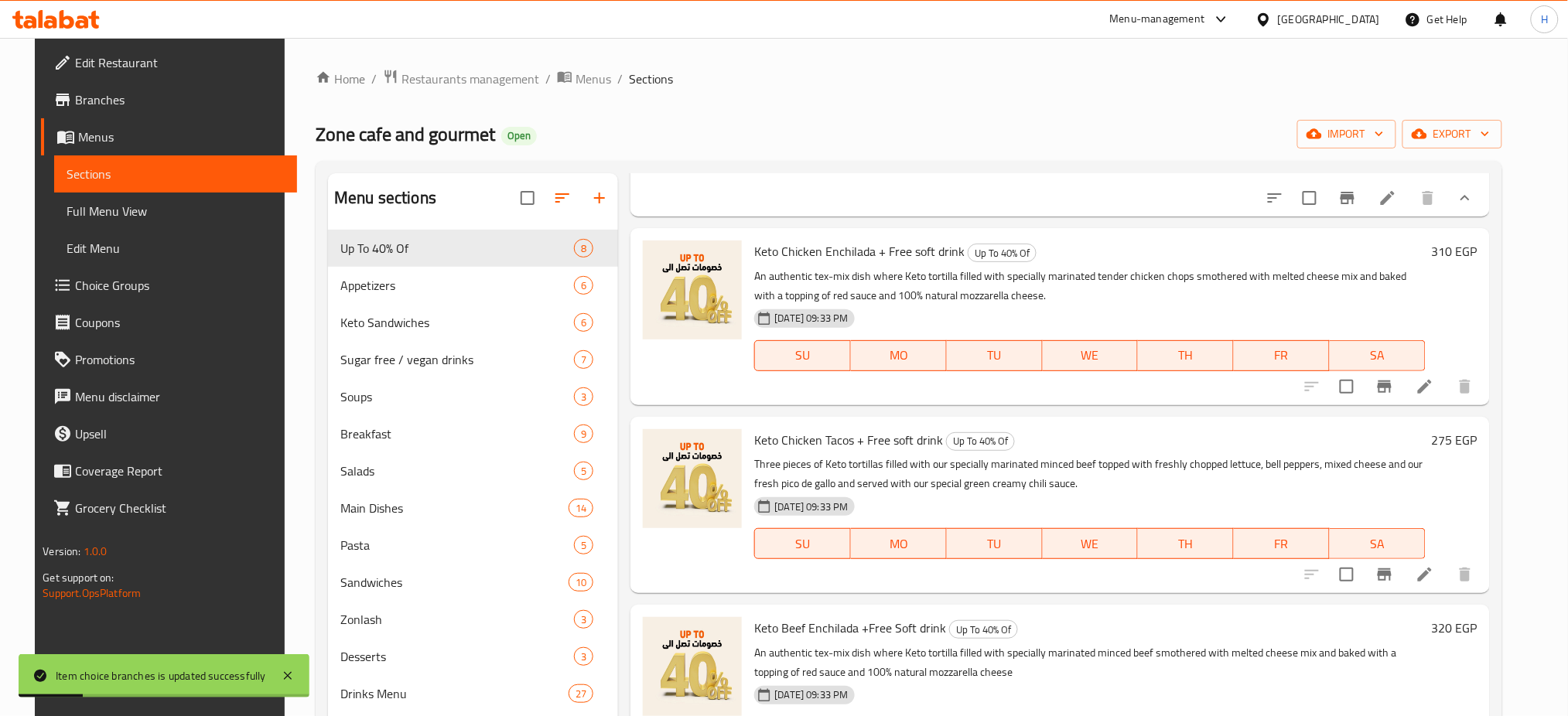
scroll to position [656, 0]
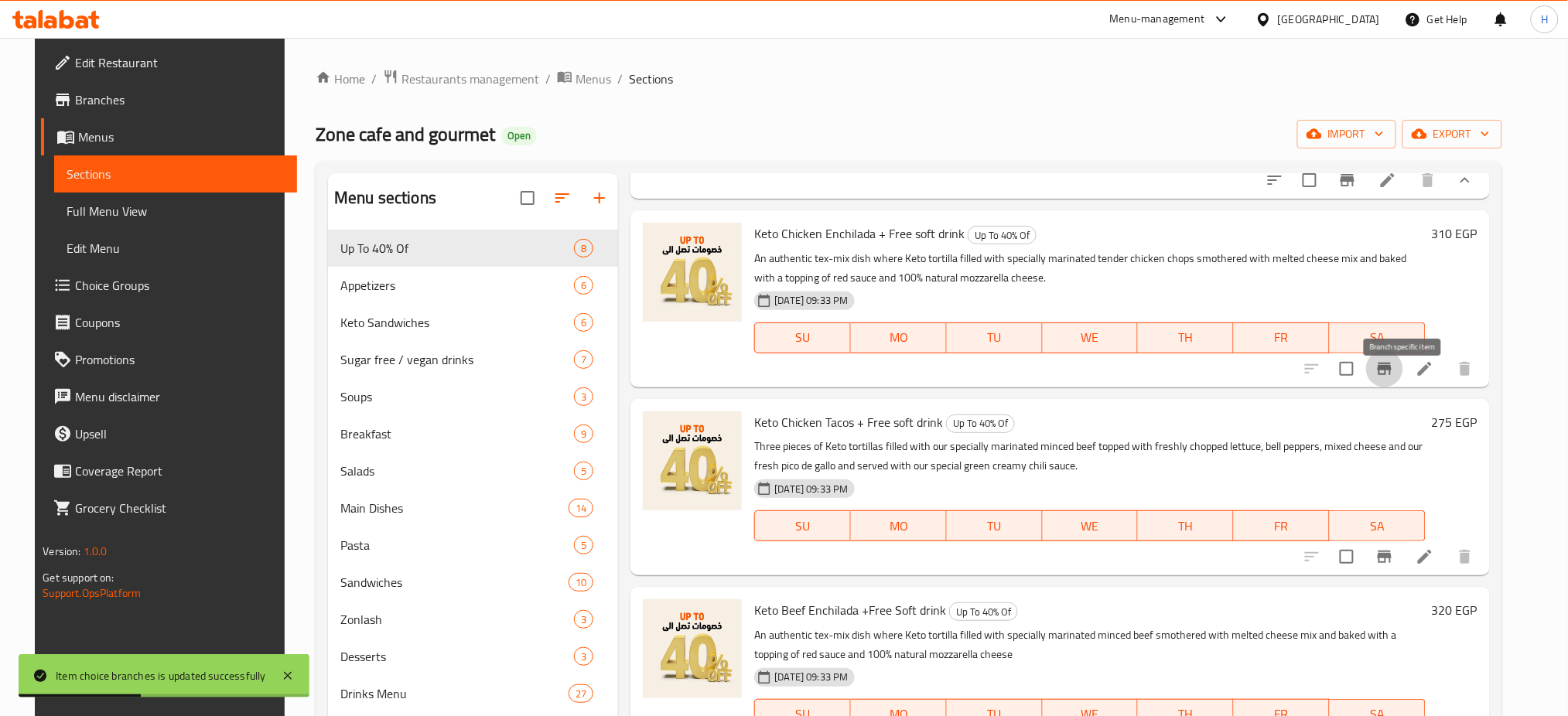
click at [1391, 375] on icon "Branch-specific-item" at bounding box center [1384, 369] width 14 height 12
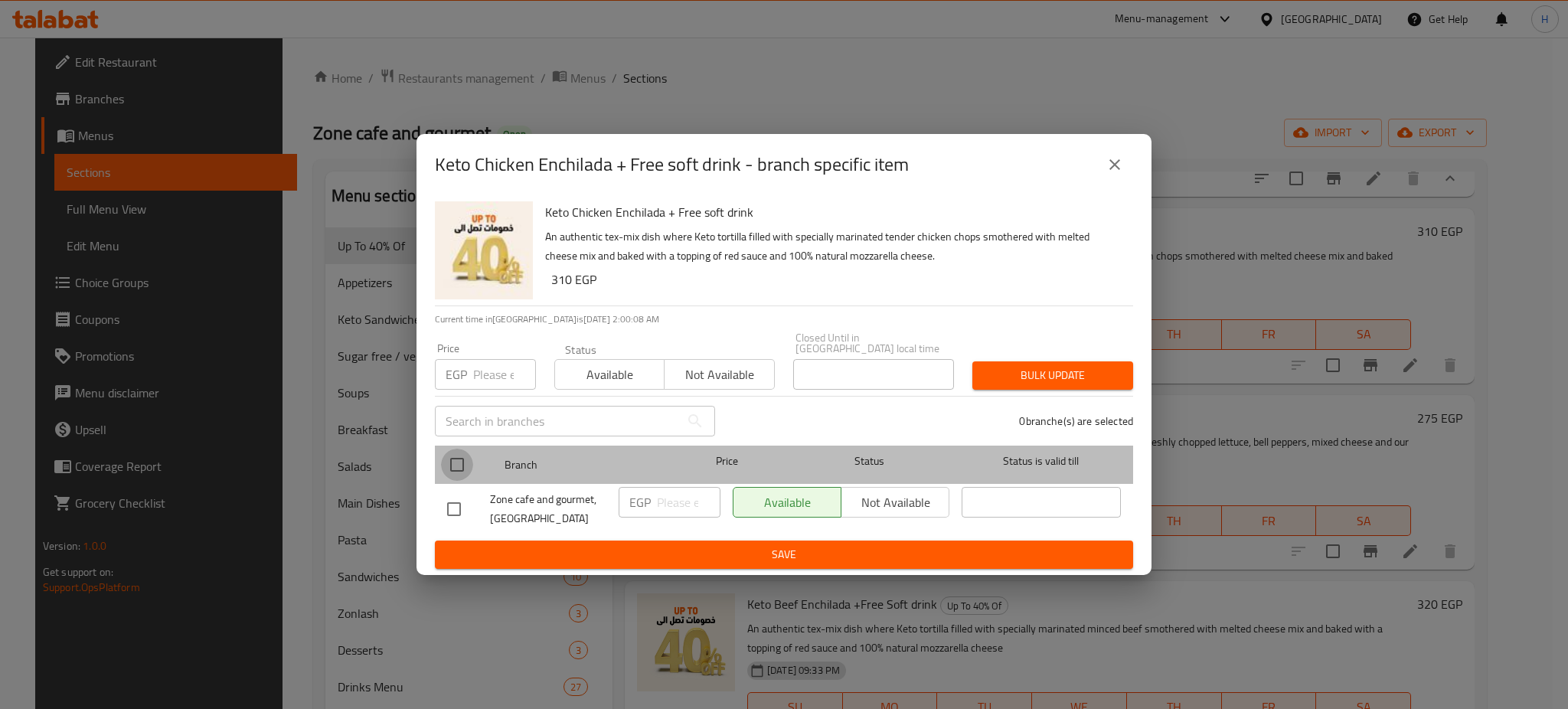
click at [456, 459] on input "checkbox" at bounding box center [457, 465] width 32 height 32
checkbox input "true"
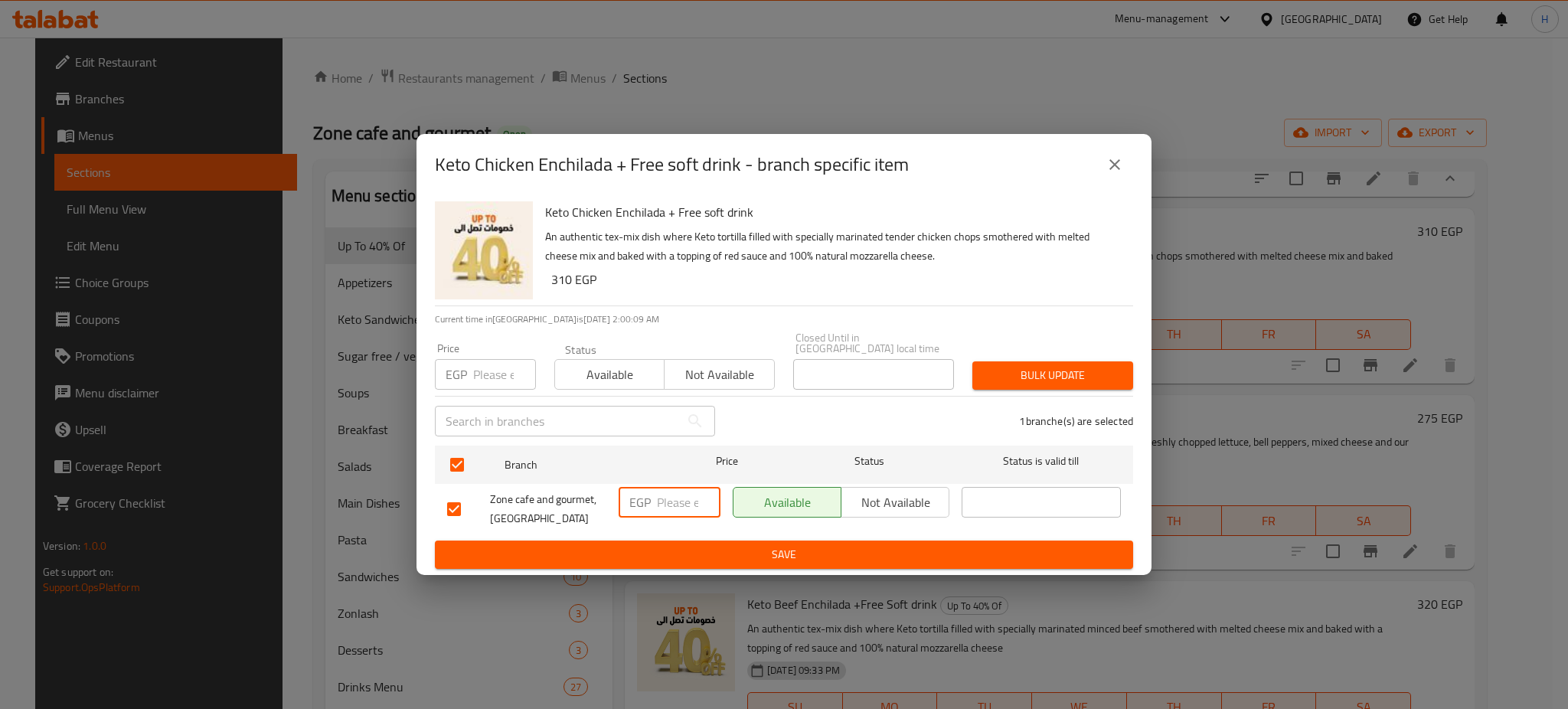
click at [662, 496] on input "number" at bounding box center [689, 502] width 64 height 31
paste input "310"
type input "310"
click at [768, 545] on span "Save" at bounding box center [784, 555] width 674 height 19
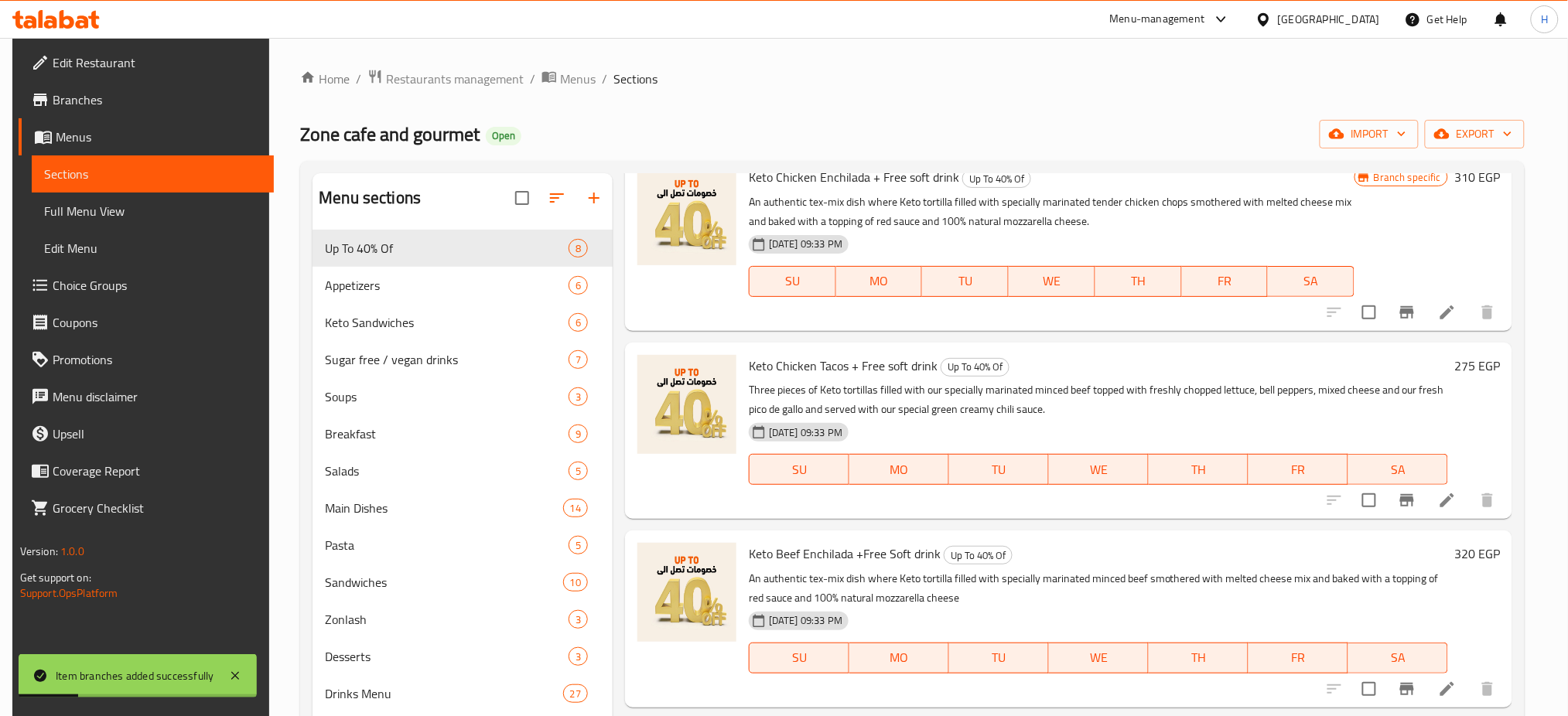
scroll to position [719, 0]
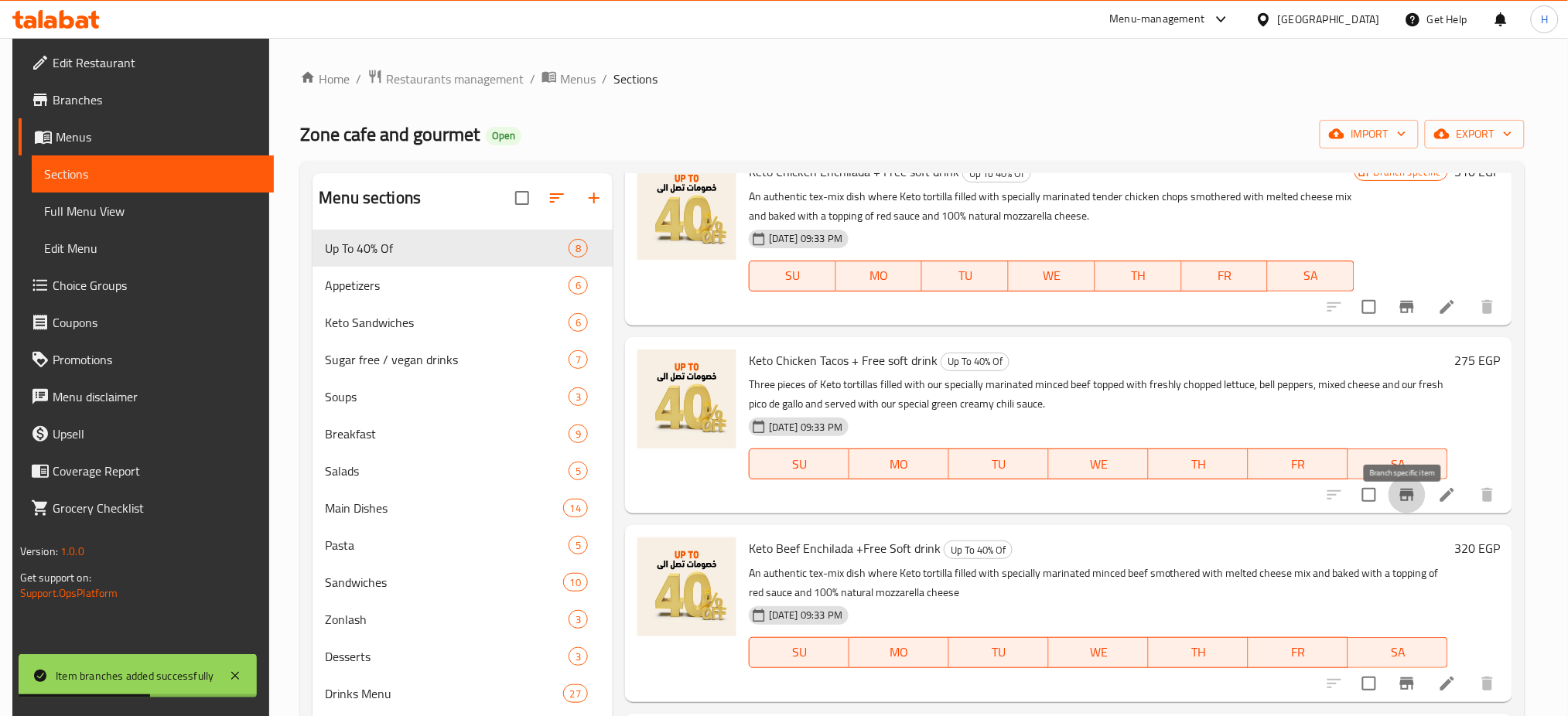
click at [1398, 504] on icon "Branch-specific-item" at bounding box center [1406, 495] width 19 height 19
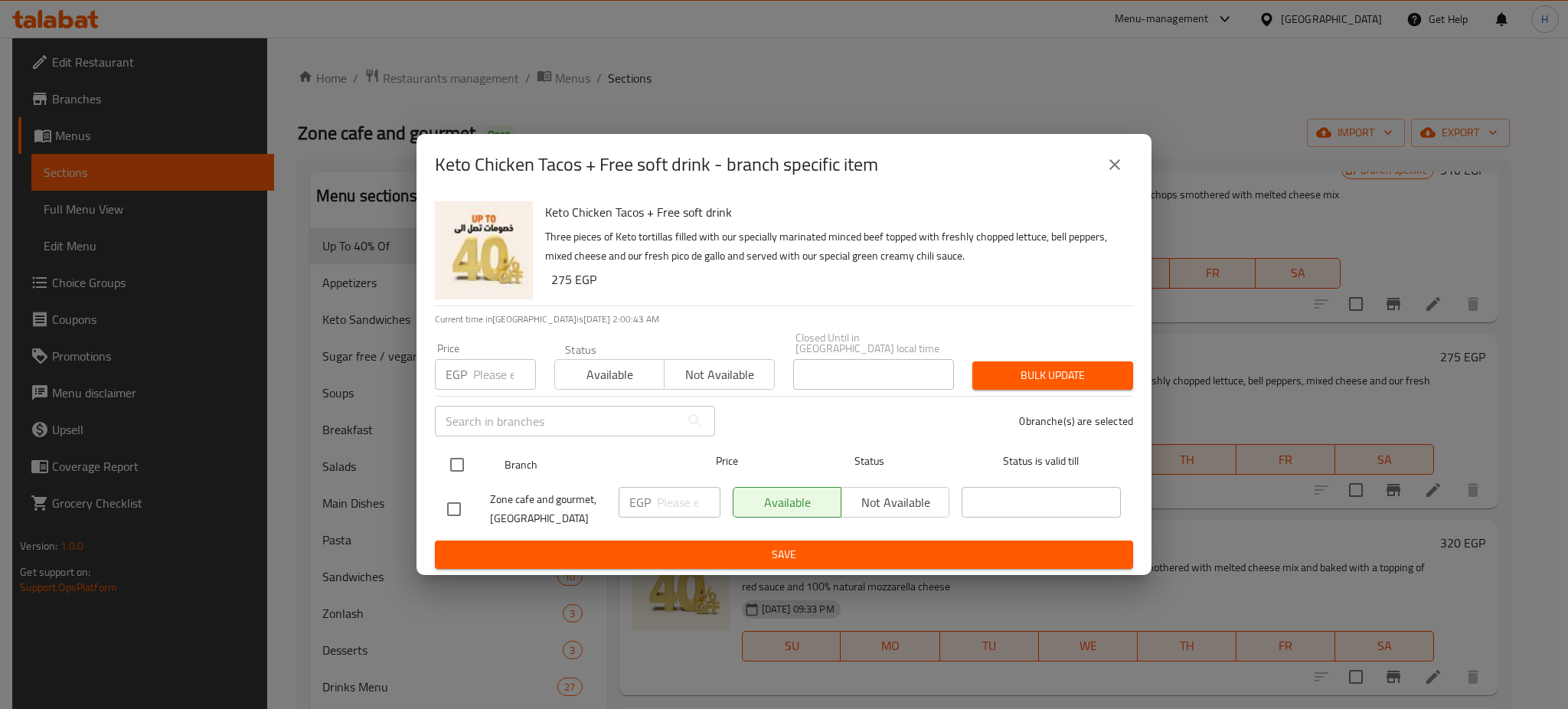
click at [452, 461] on input "checkbox" at bounding box center [457, 465] width 32 height 32
checkbox input "true"
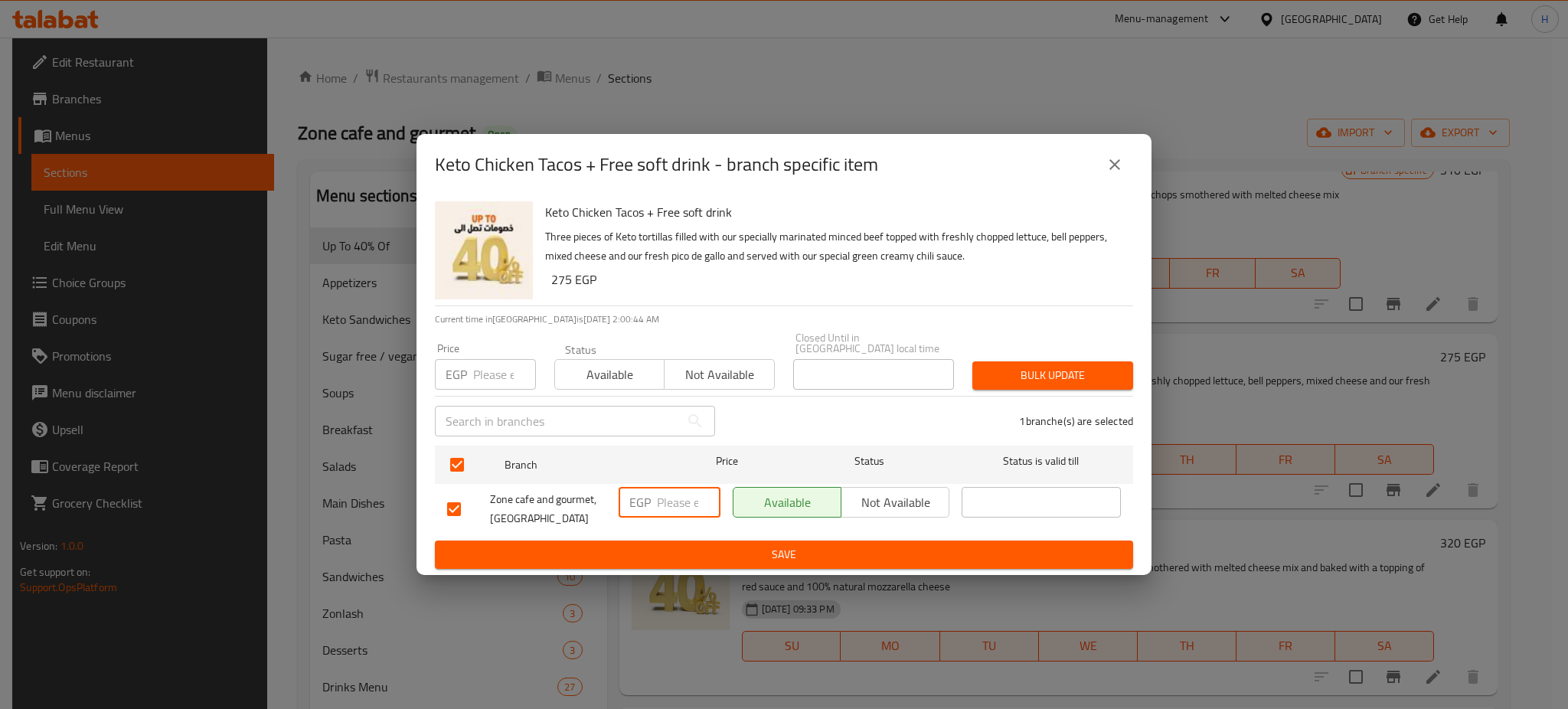
click at [689, 493] on input "number" at bounding box center [689, 502] width 64 height 31
paste input "295"
type input "295"
click at [738, 545] on span "Save" at bounding box center [784, 555] width 674 height 19
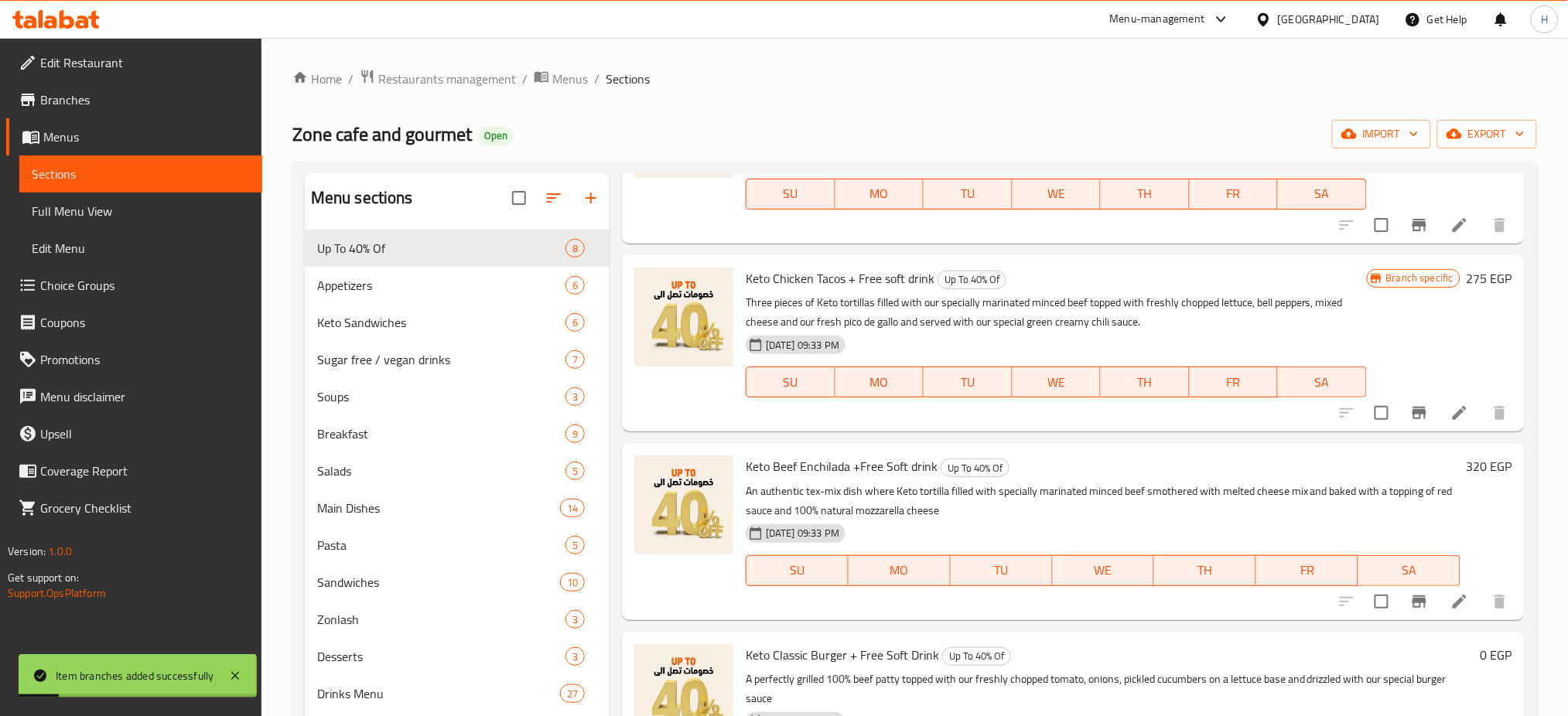
scroll to position [834, 0]
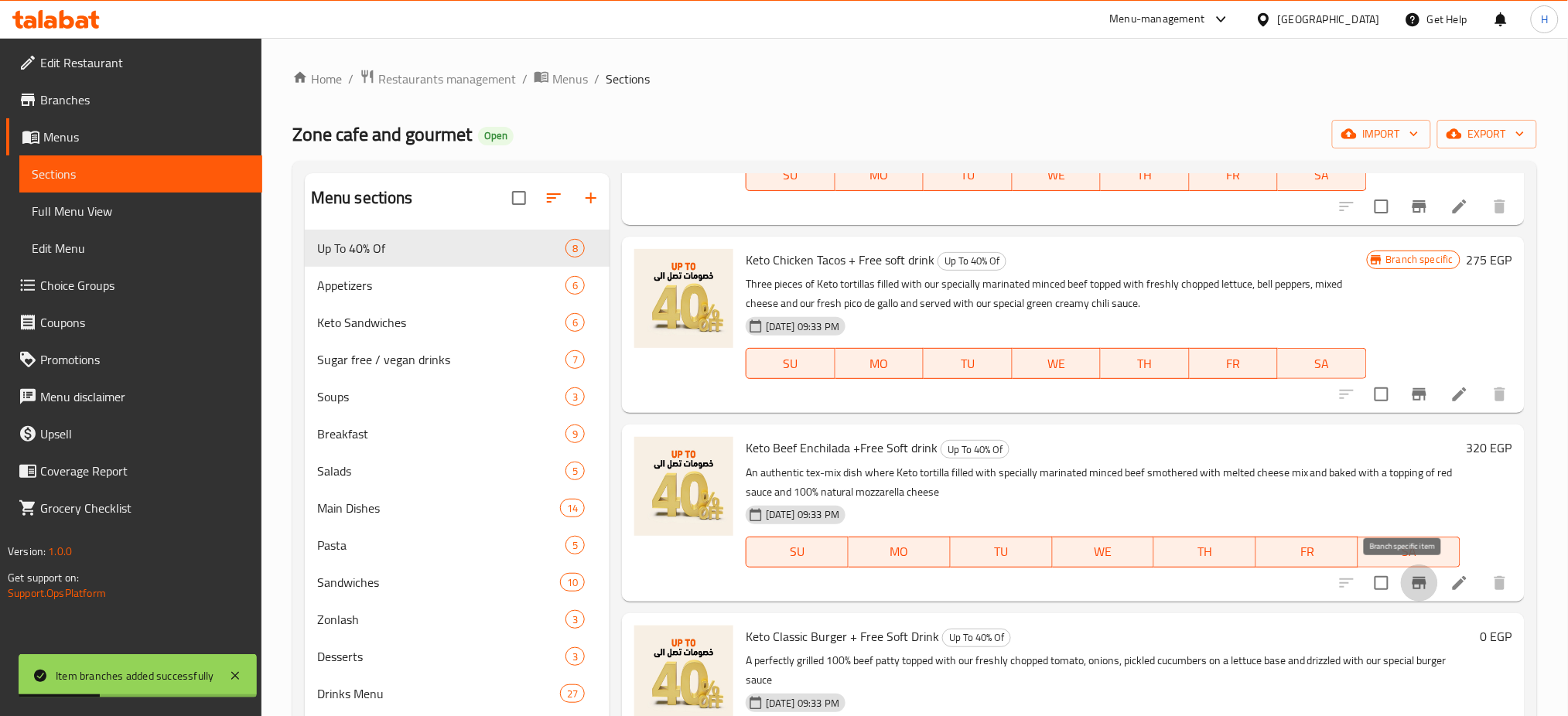
click at [1410, 578] on icon "Branch-specific-item" at bounding box center [1419, 583] width 19 height 19
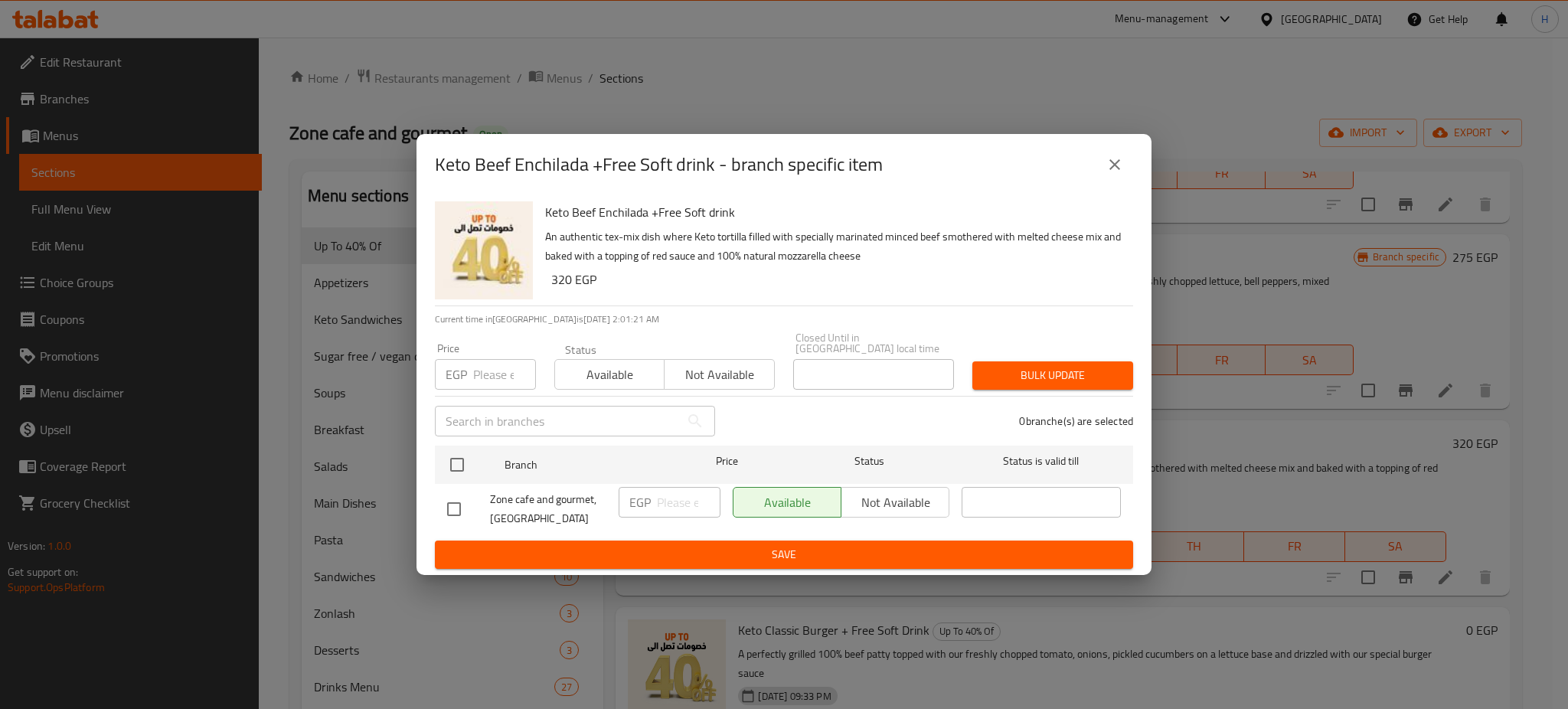
click at [831, 176] on h2 "Keto Beef Enchilada +Free Soft drink - branch specific item" at bounding box center [658, 164] width 448 height 25
click at [1115, 166] on icon "close" at bounding box center [1115, 164] width 19 height 19
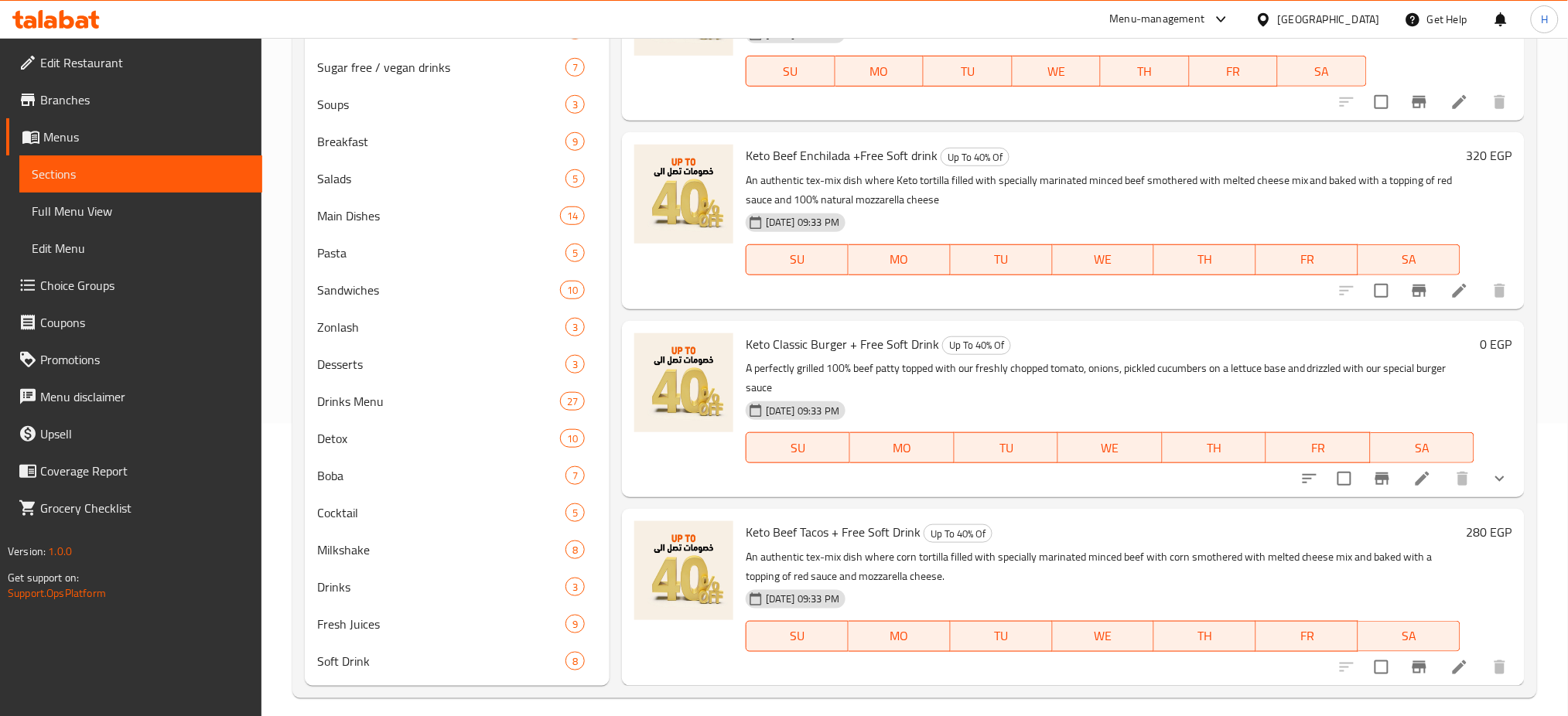
scroll to position [296, 0]
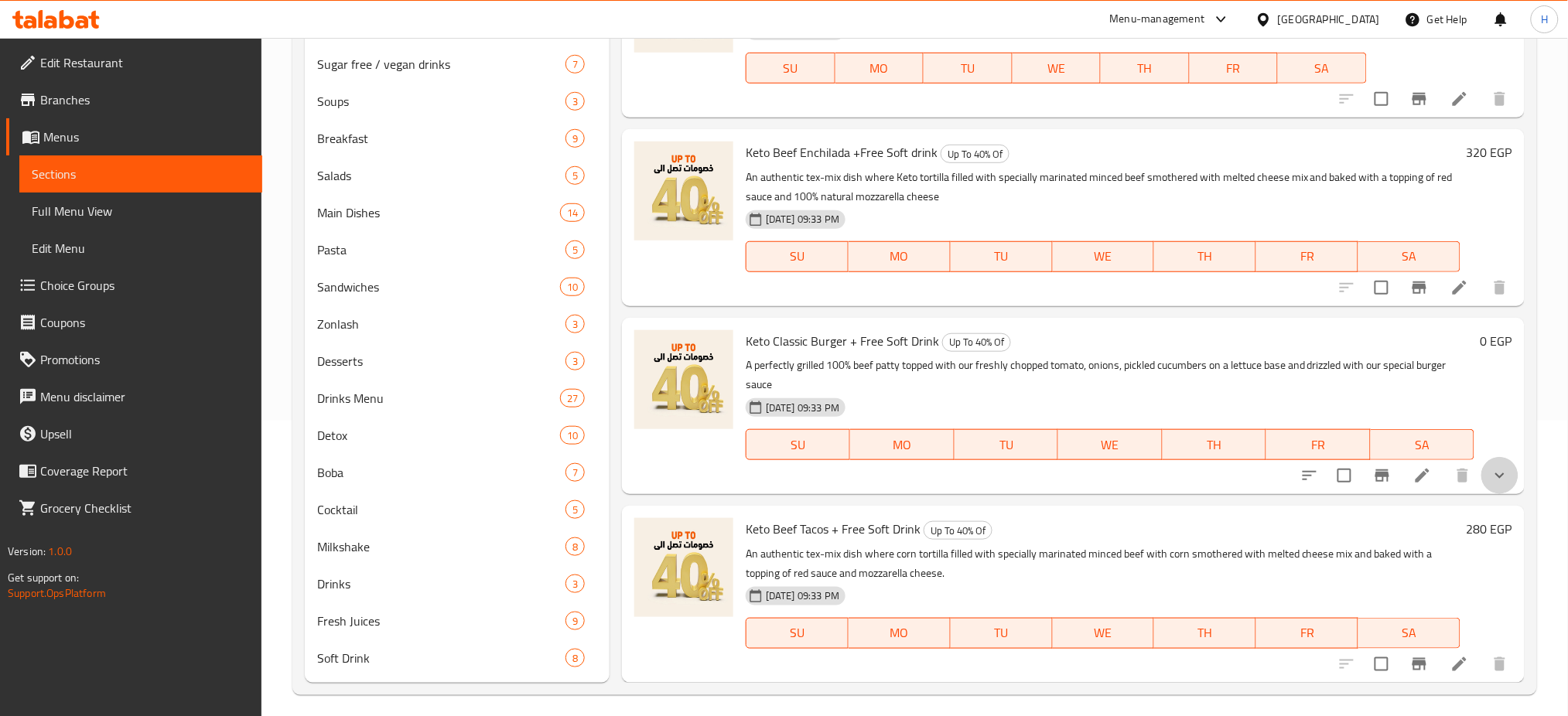
click at [1481, 476] on button "show more" at bounding box center [1500, 476] width 38 height 37
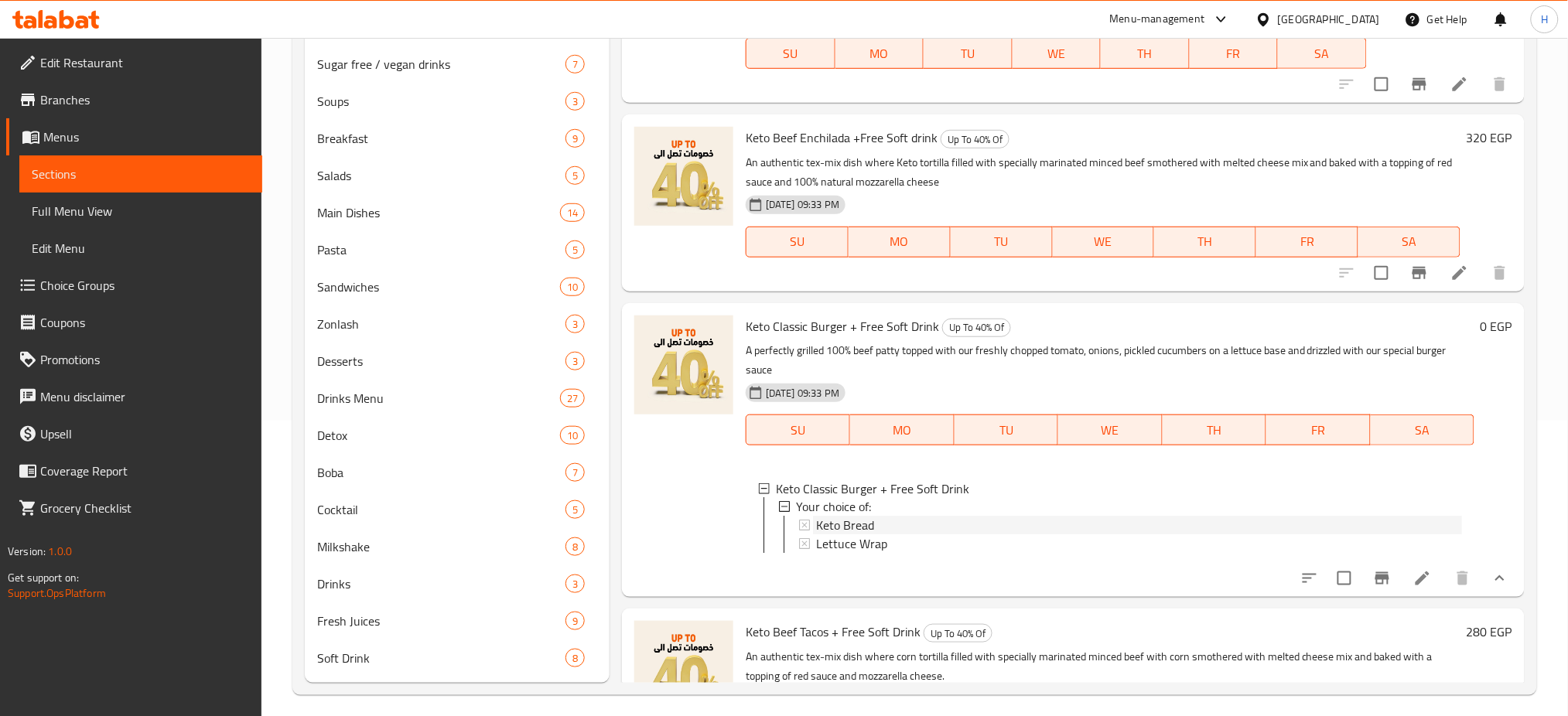
click at [959, 535] on div "Keto Bread" at bounding box center [1138, 526] width 646 height 19
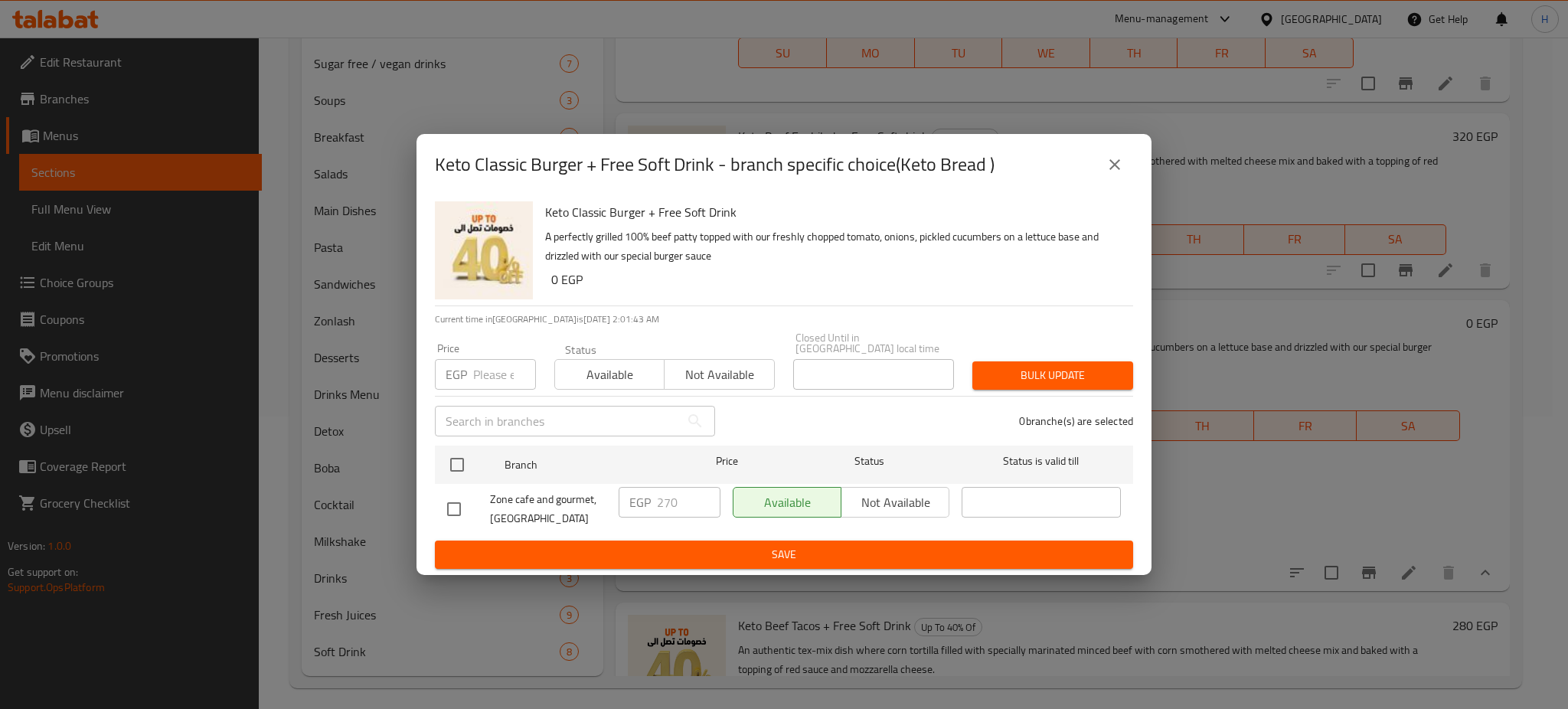
click at [830, 223] on h6 "Keto Classic Burger + Free Soft Drink" at bounding box center [833, 212] width 575 height 21
click at [1107, 174] on icon "close" at bounding box center [1115, 164] width 19 height 19
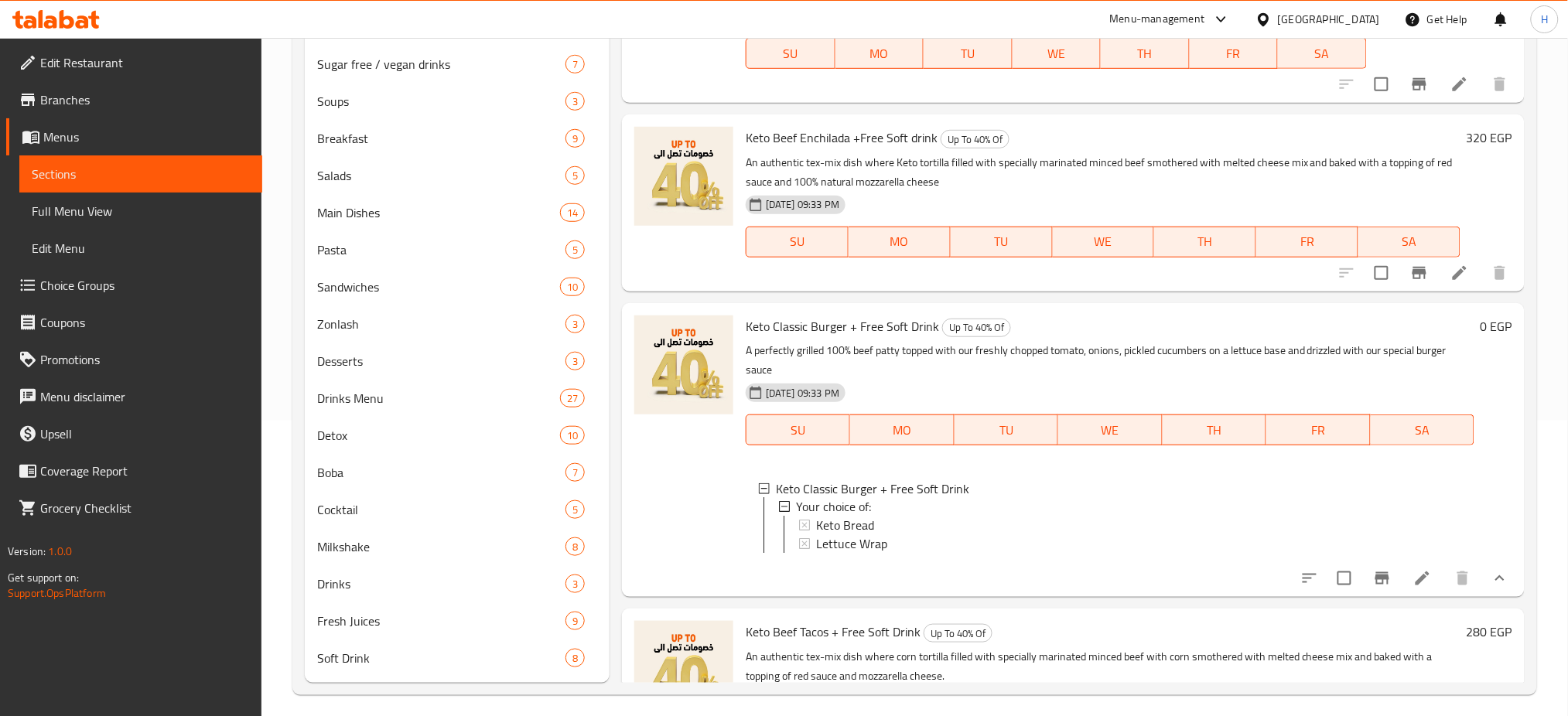
click at [869, 535] on span "Keto Bread" at bounding box center [845, 526] width 58 height 19
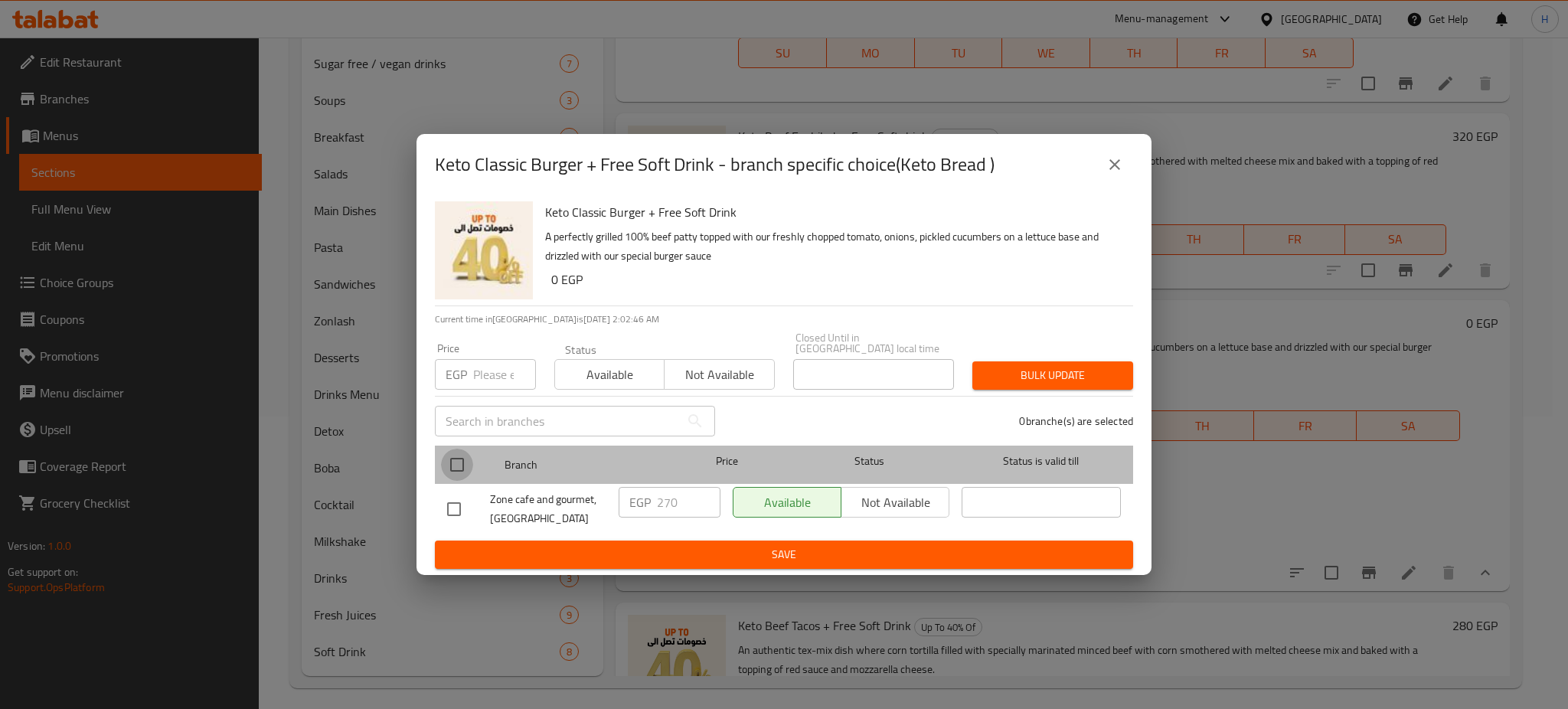
click at [447, 450] on input "checkbox" at bounding box center [457, 465] width 32 height 32
checkbox input "true"
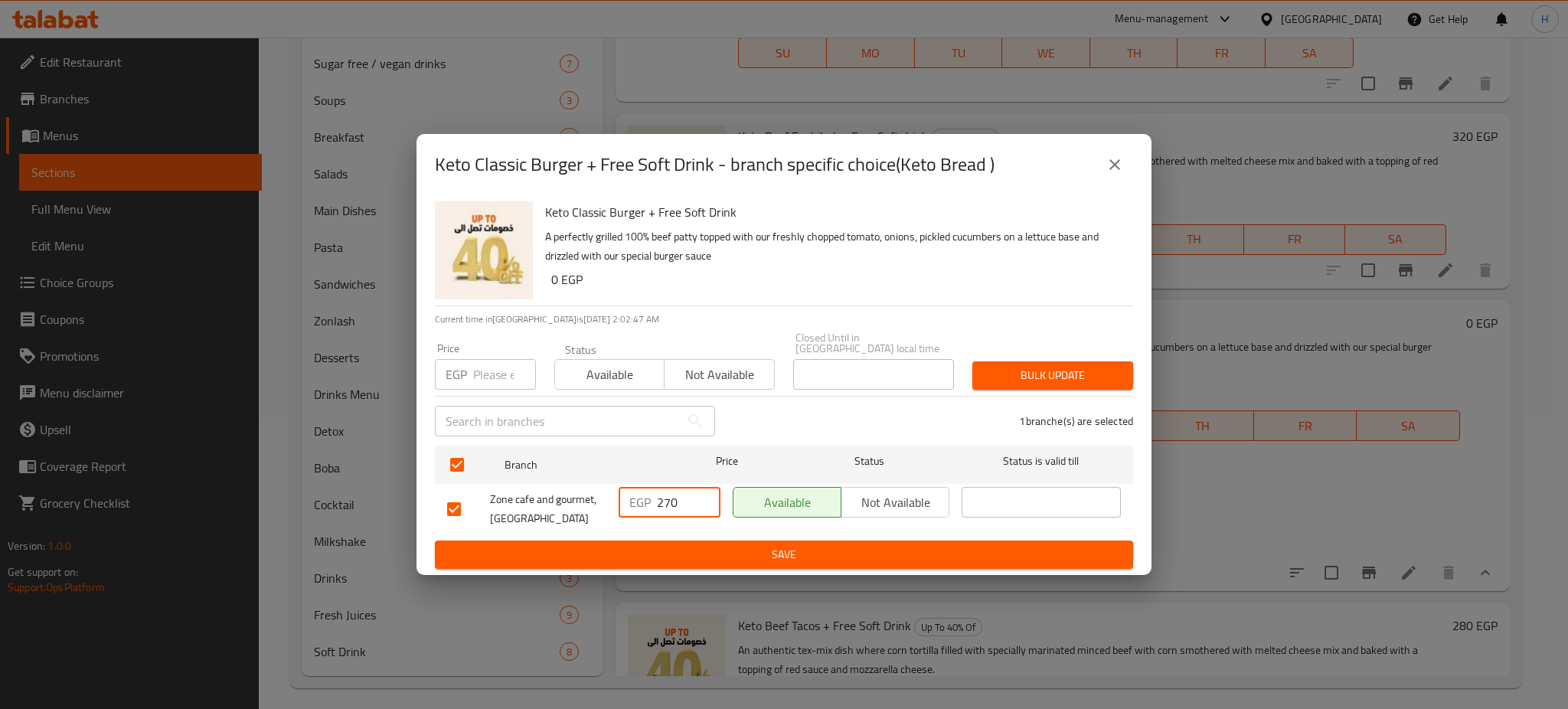
drag, startPoint x: 684, startPoint y: 493, endPoint x: 644, endPoint y: 494, distance: 40.0
click at [644, 494] on div "EGP 270 ​" at bounding box center [669, 502] width 102 height 31
paste input "305"
type input "305"
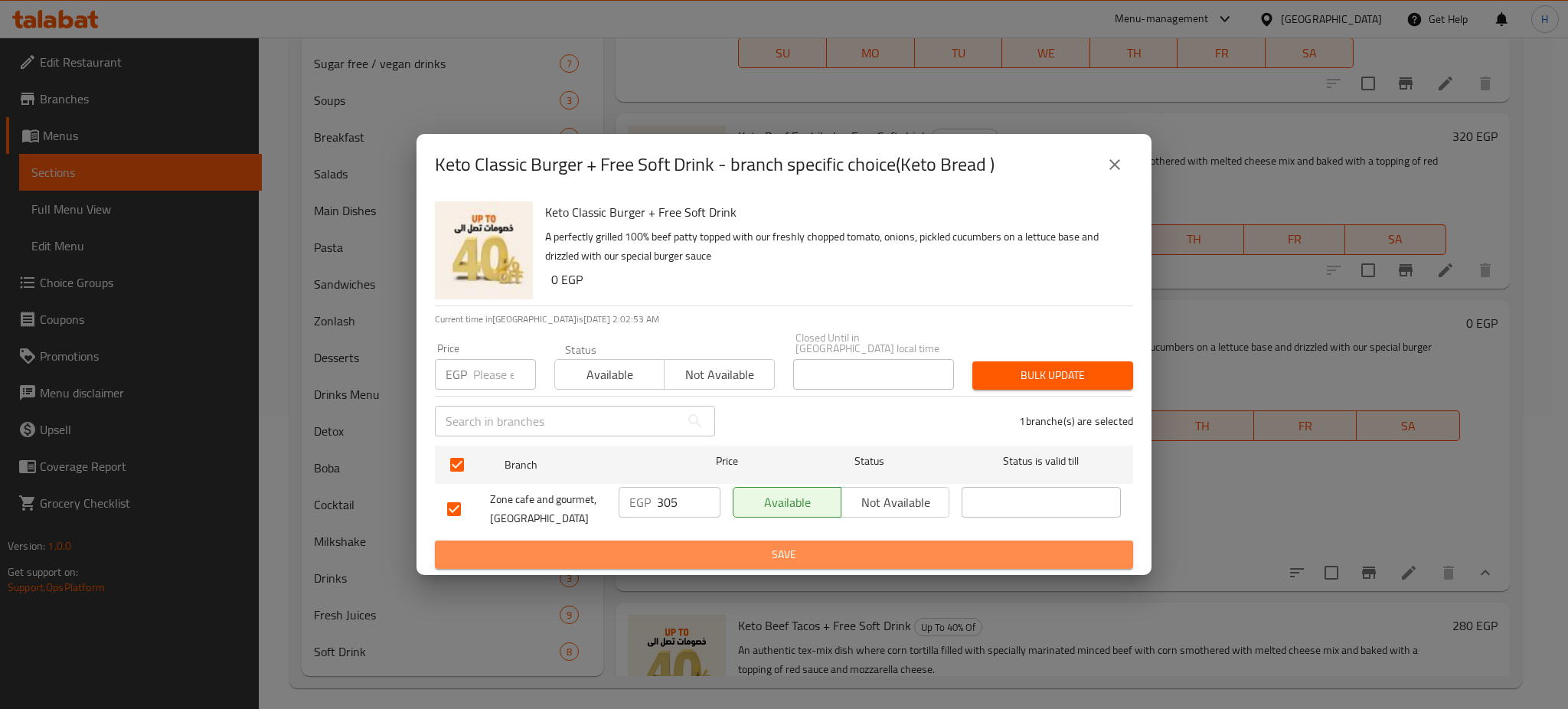
click at [786, 546] on span "Save" at bounding box center [784, 555] width 674 height 19
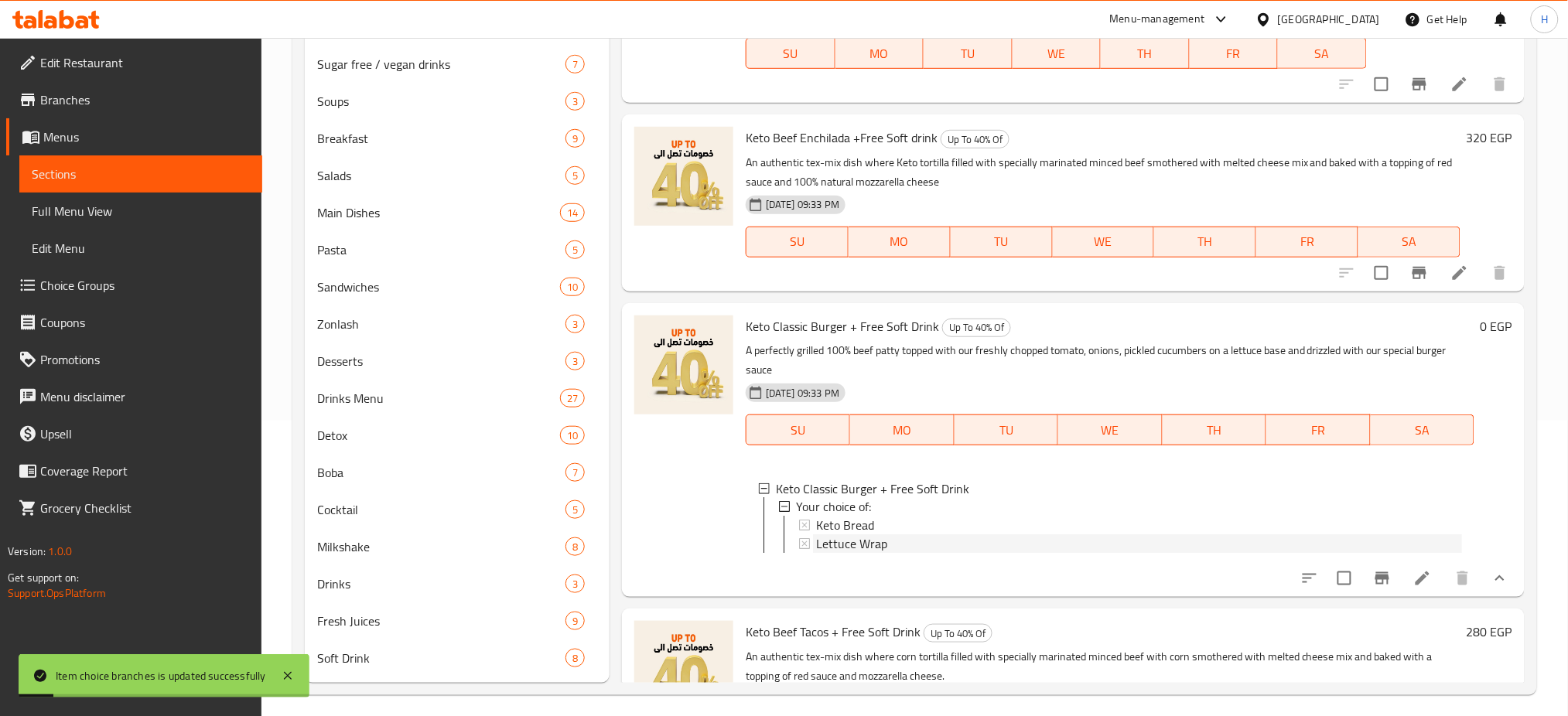
click at [909, 554] on div "Lettuce Wrap" at bounding box center [1138, 544] width 646 height 19
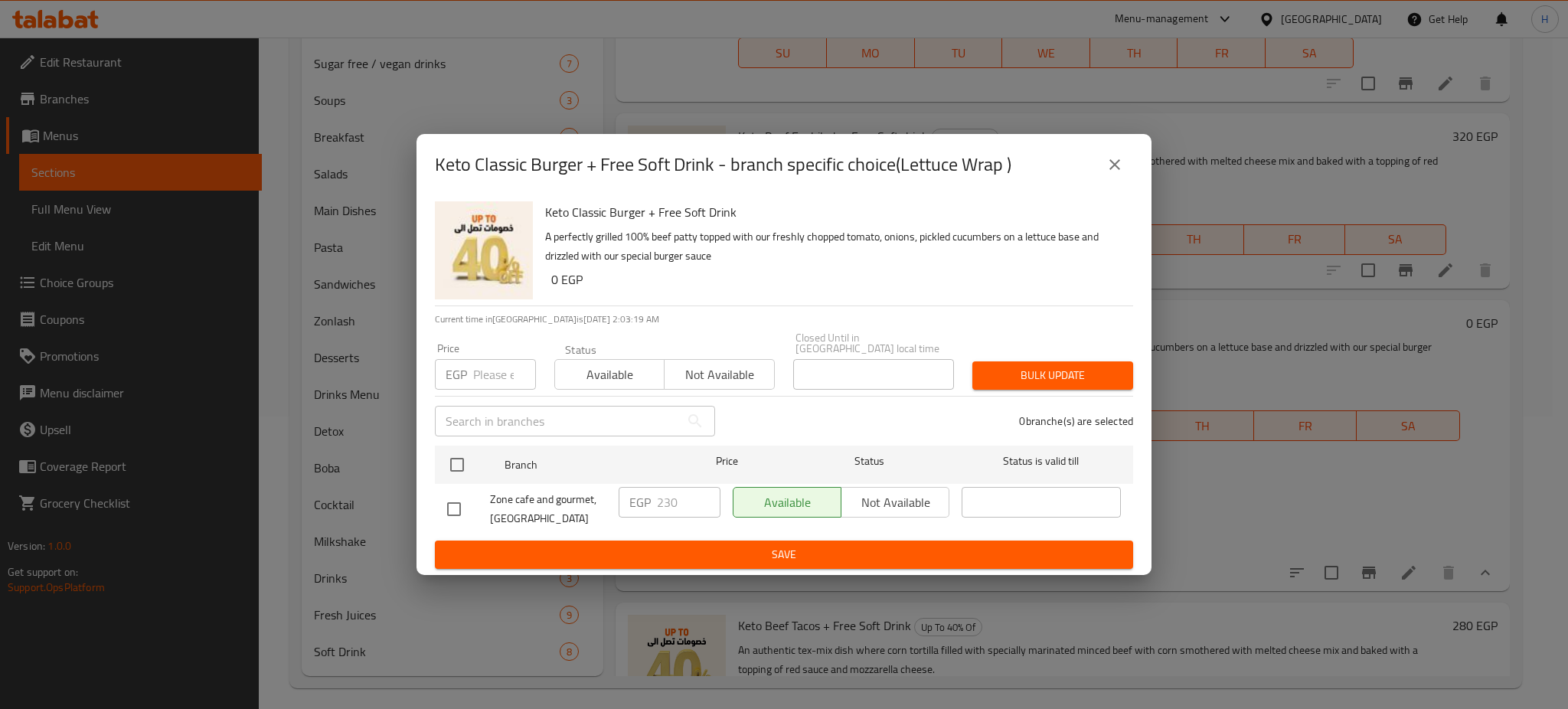
click at [763, 266] on p "A perfectly grilled 100% beef [PERSON_NAME] topped with our freshly chopped tom…" at bounding box center [833, 246] width 575 height 38
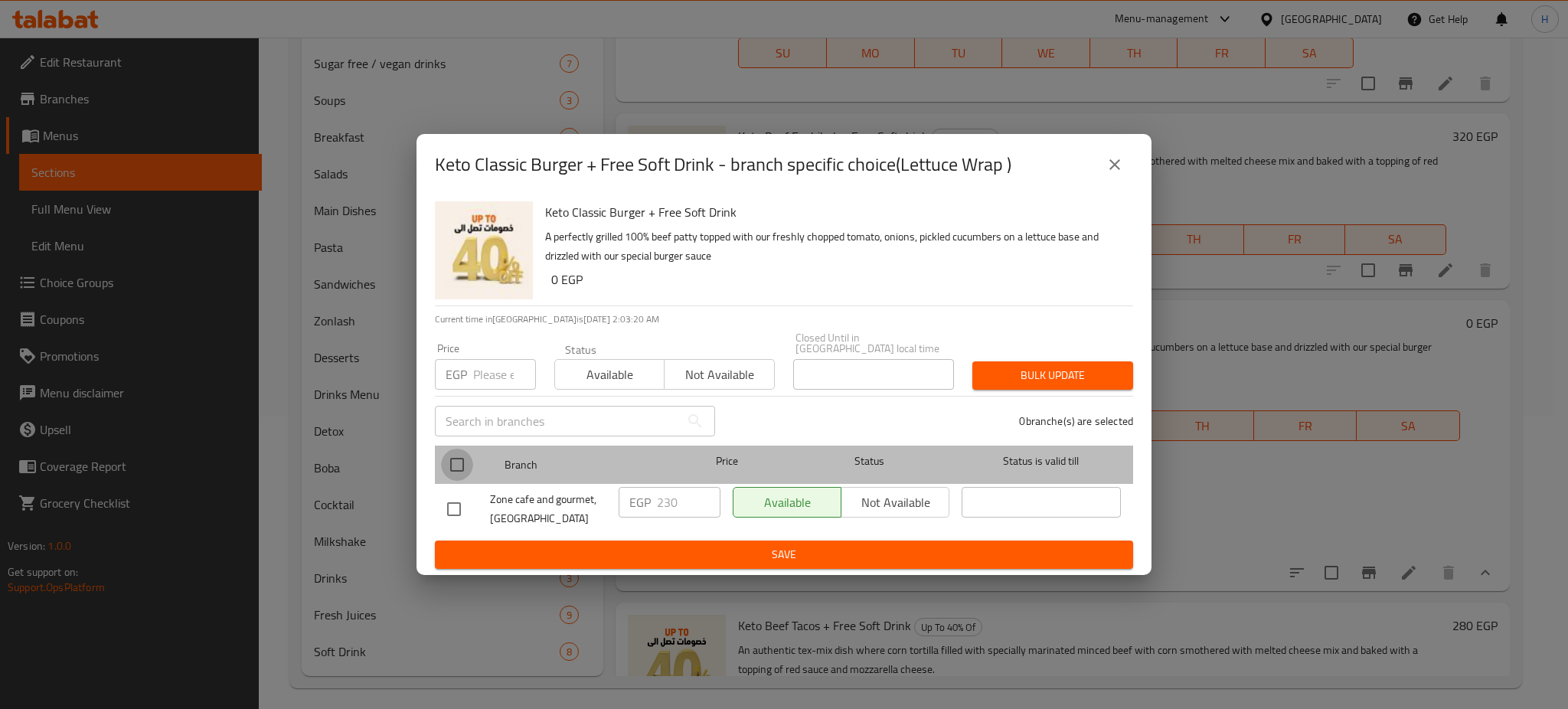
click at [453, 470] on input "checkbox" at bounding box center [457, 465] width 32 height 32
checkbox input "true"
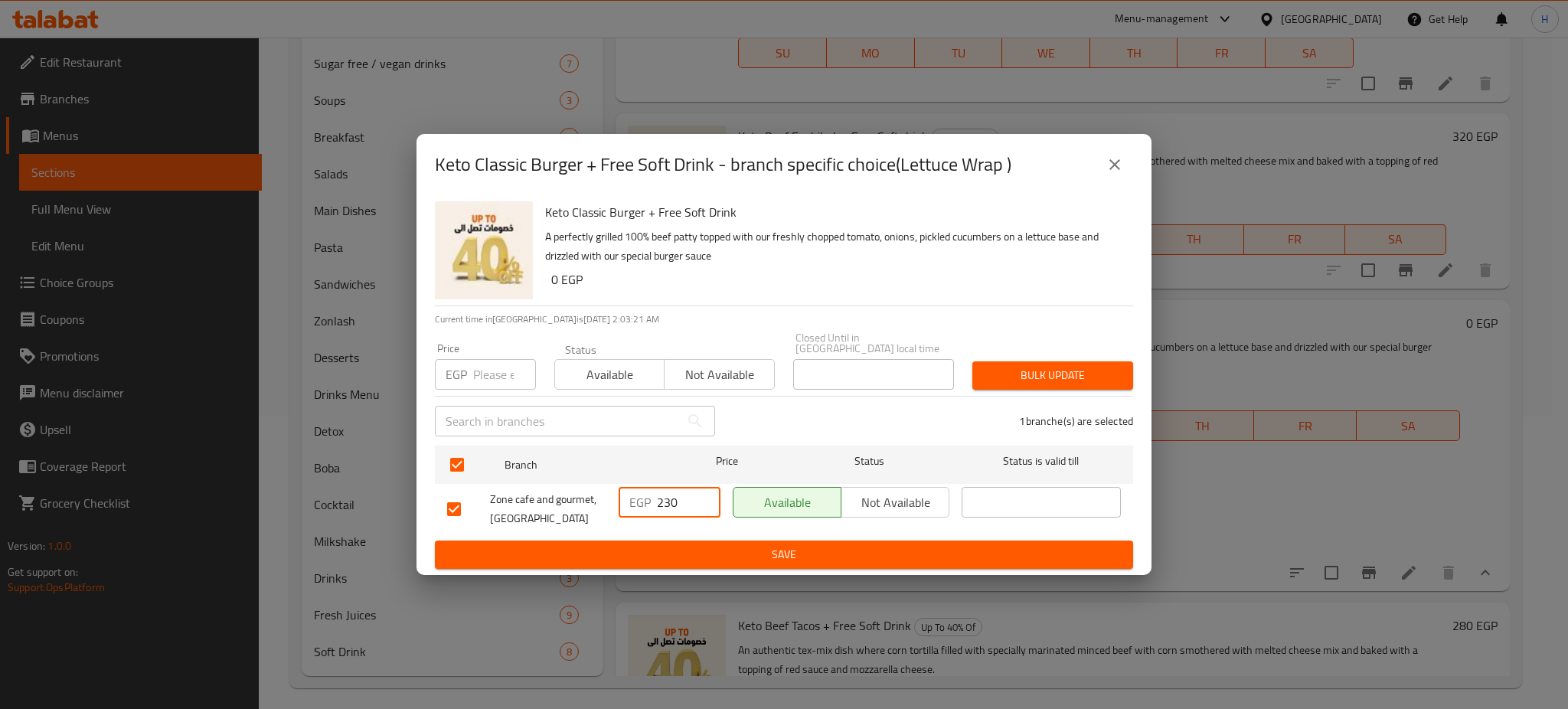
click at [672, 495] on input "230" at bounding box center [689, 502] width 64 height 31
paste input "305"
type input "305"
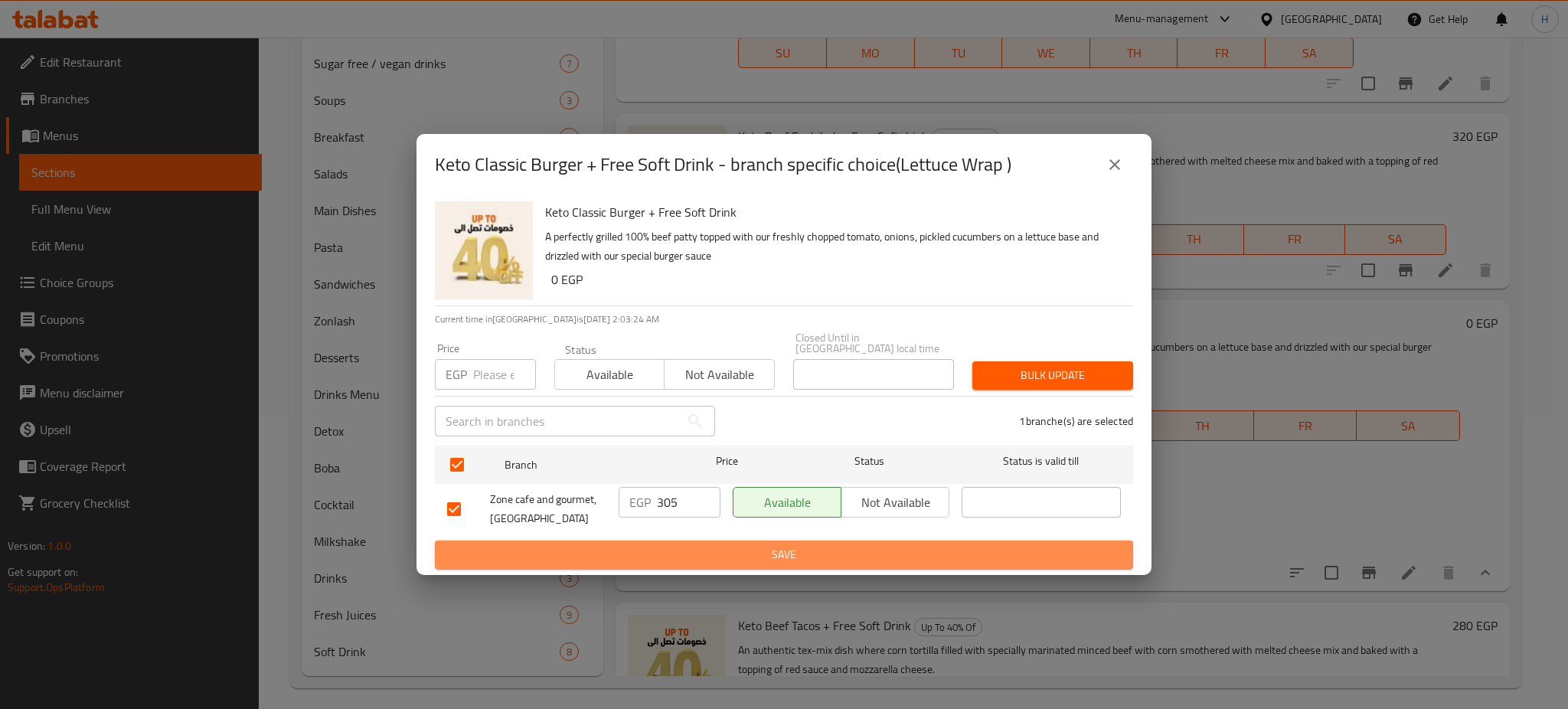
click at [804, 549] on span "Save" at bounding box center [784, 555] width 674 height 19
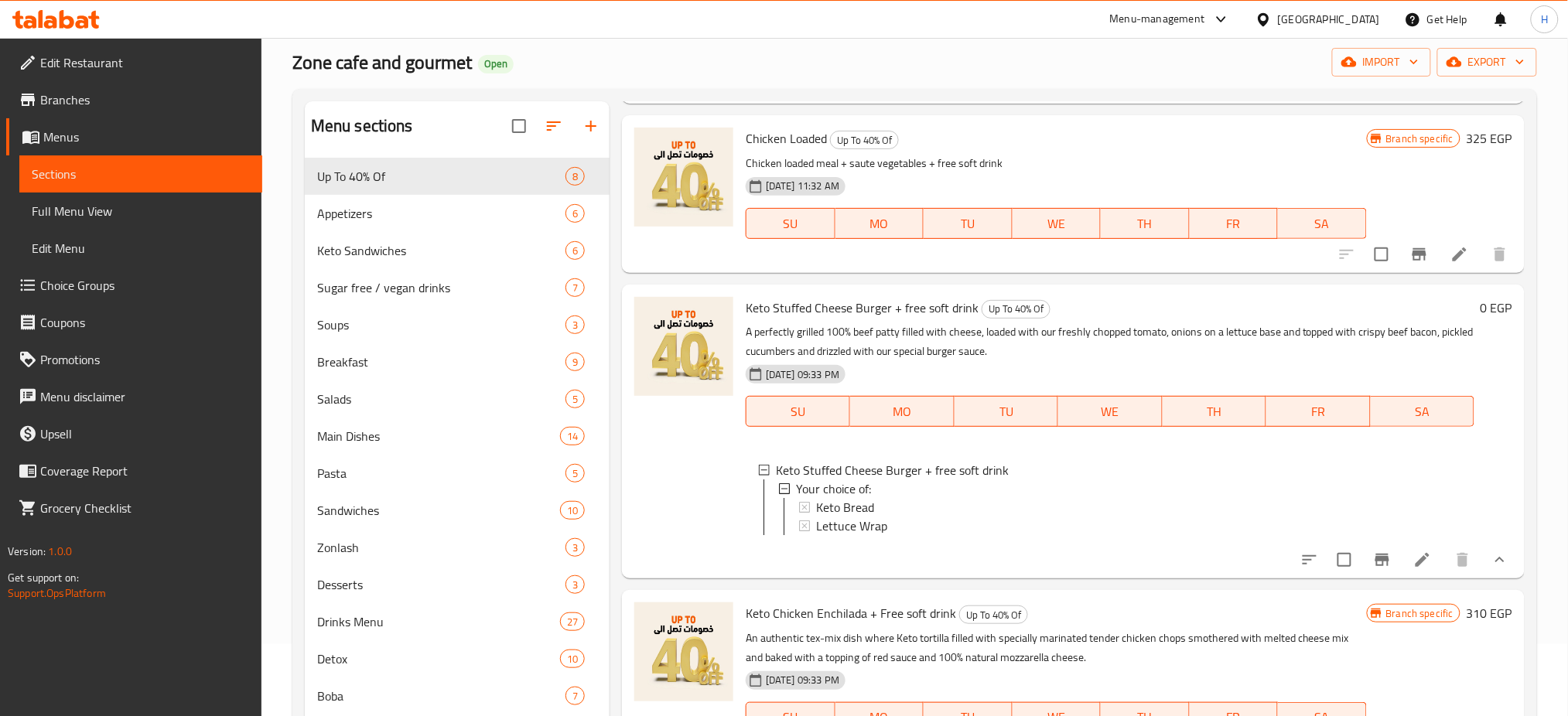
scroll to position [211, 0]
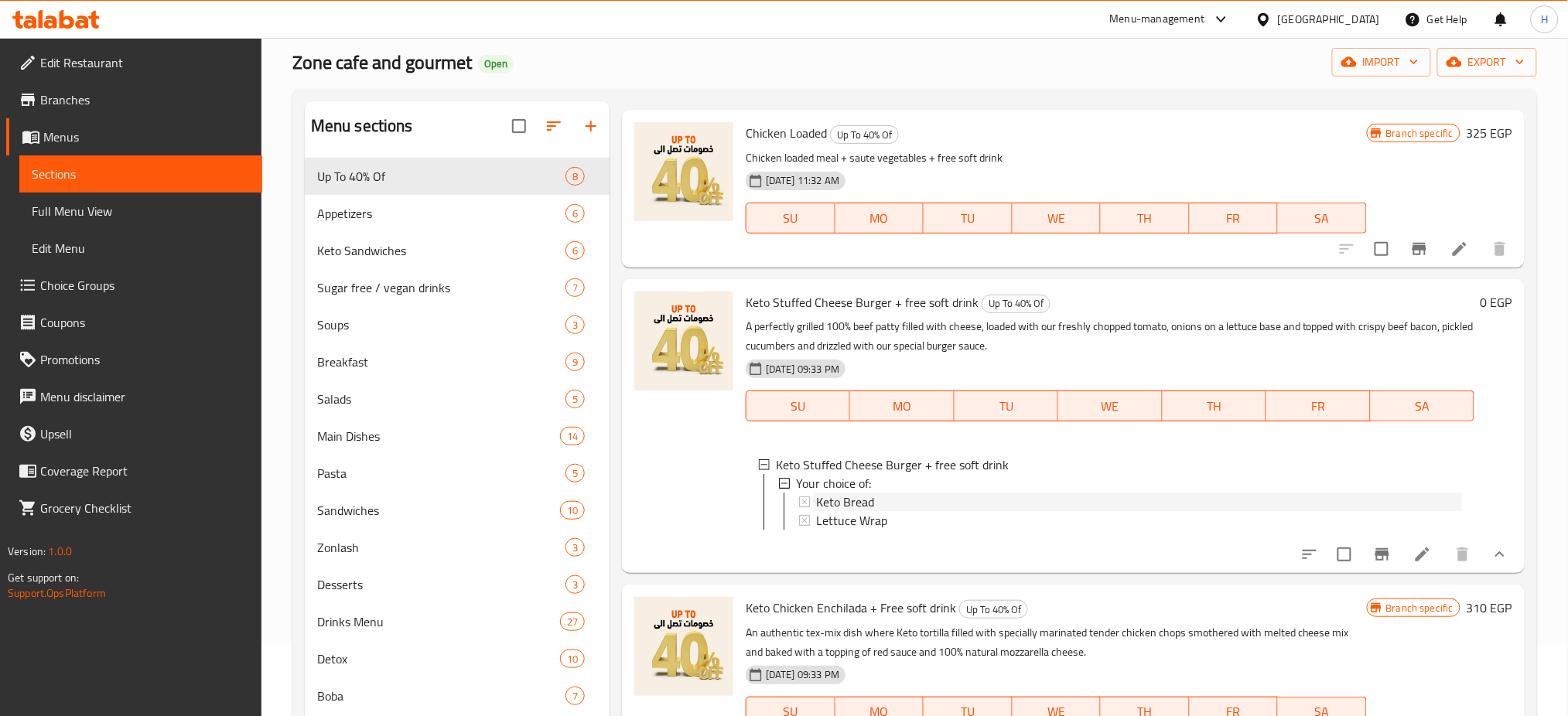
click at [1012, 494] on div "Keto Bread" at bounding box center [1138, 502] width 646 height 19
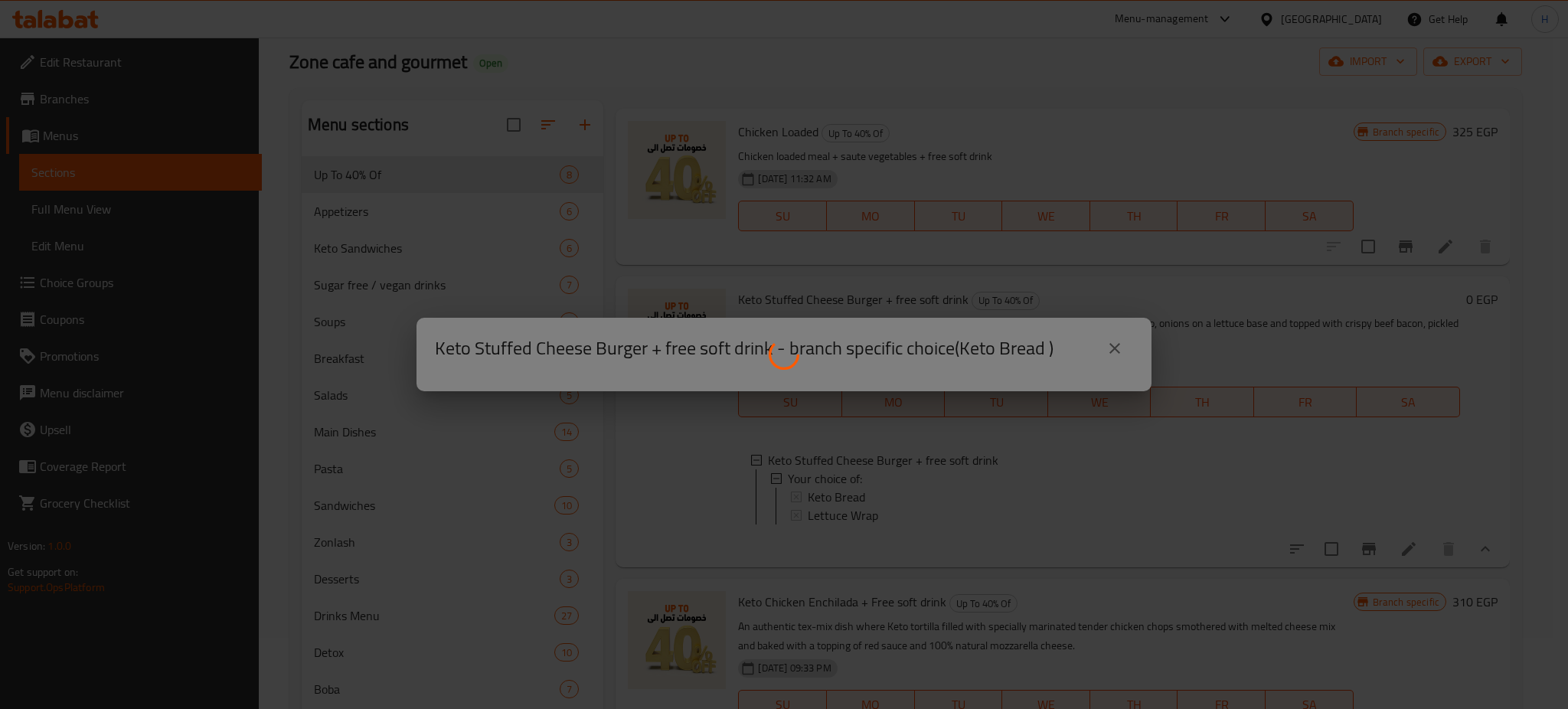
click at [1001, 489] on div at bounding box center [784, 354] width 1568 height 709
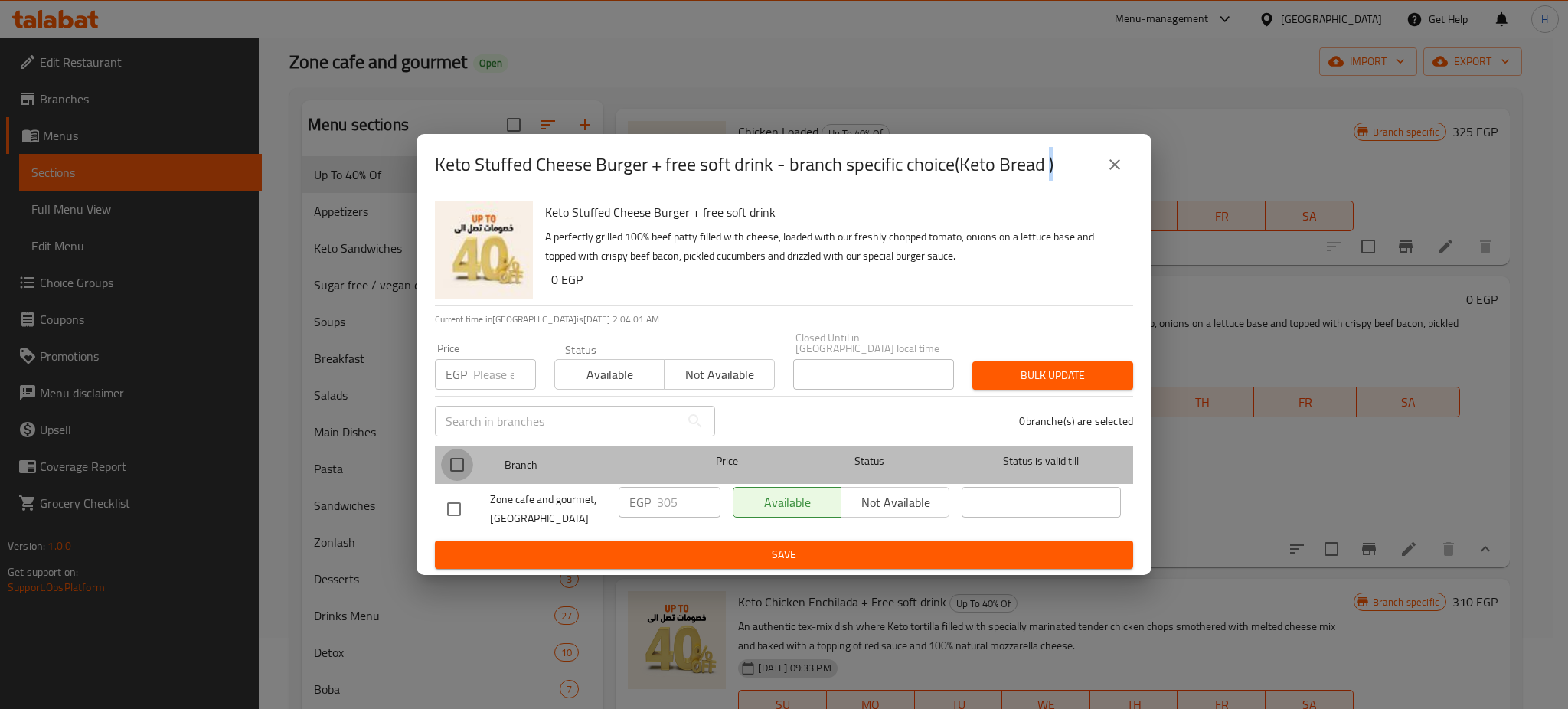
click at [454, 464] on input "checkbox" at bounding box center [457, 465] width 32 height 32
checkbox input "true"
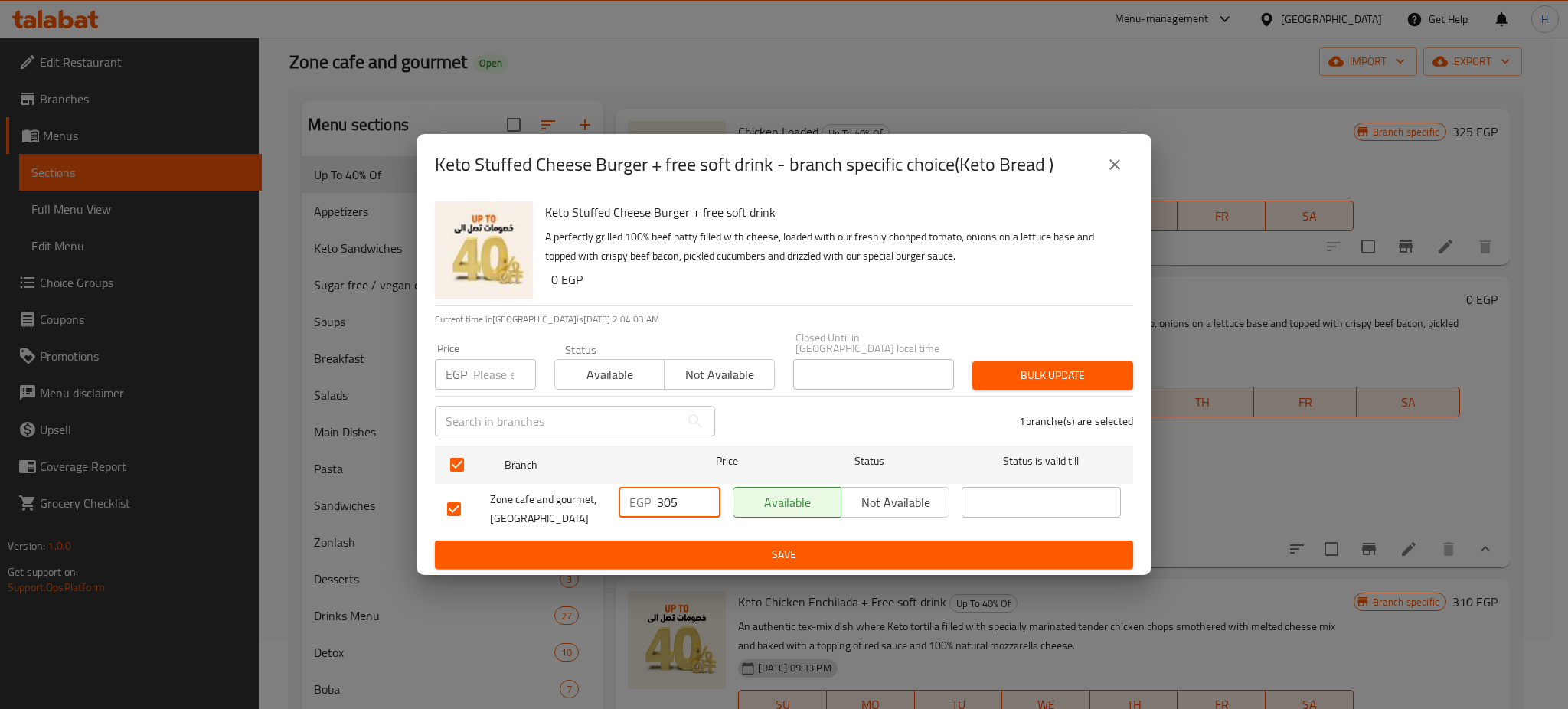
drag, startPoint x: 681, startPoint y: 496, endPoint x: 658, endPoint y: 496, distance: 23.0
click at [658, 496] on input "305" at bounding box center [689, 502] width 64 height 31
click at [674, 499] on input "305" at bounding box center [689, 502] width 64 height 31
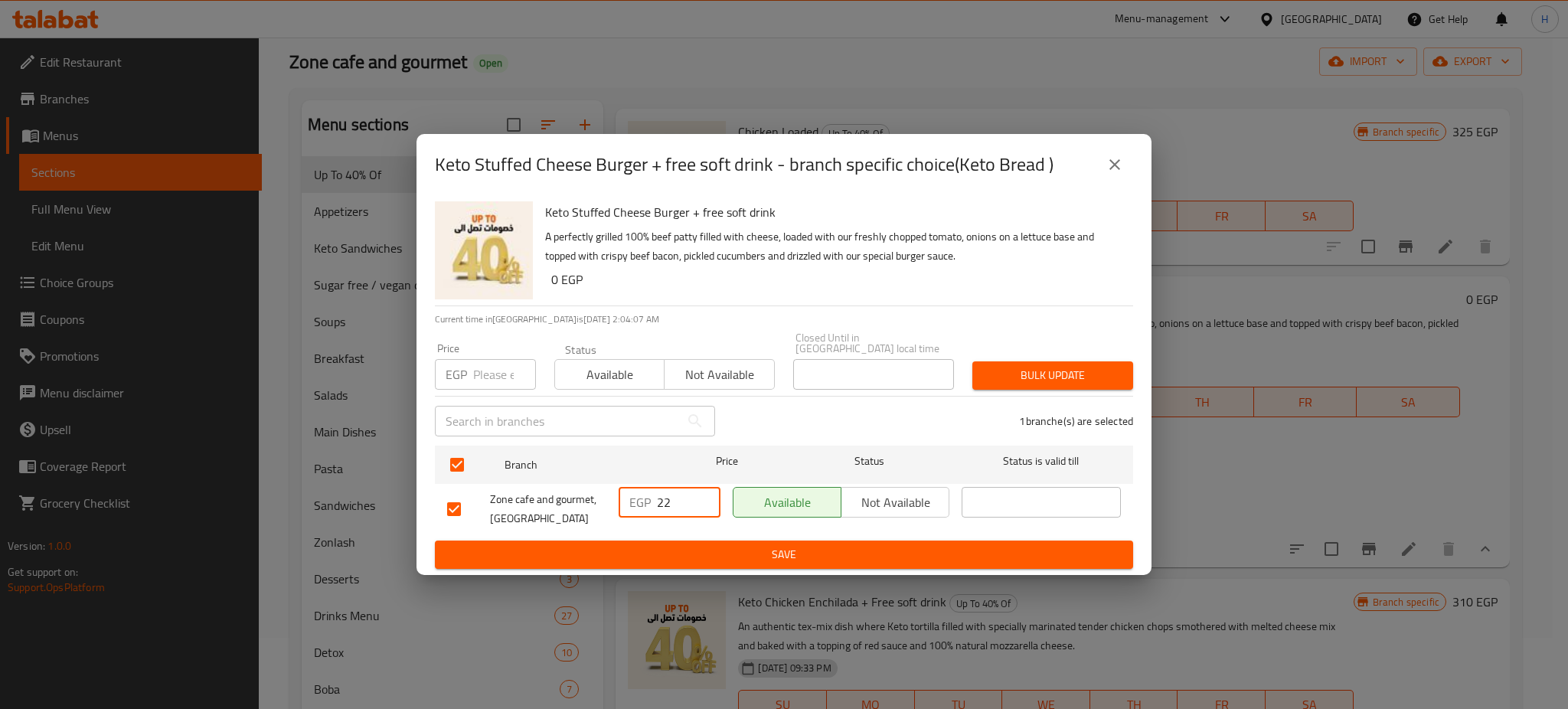
type input "2"
type input "335"
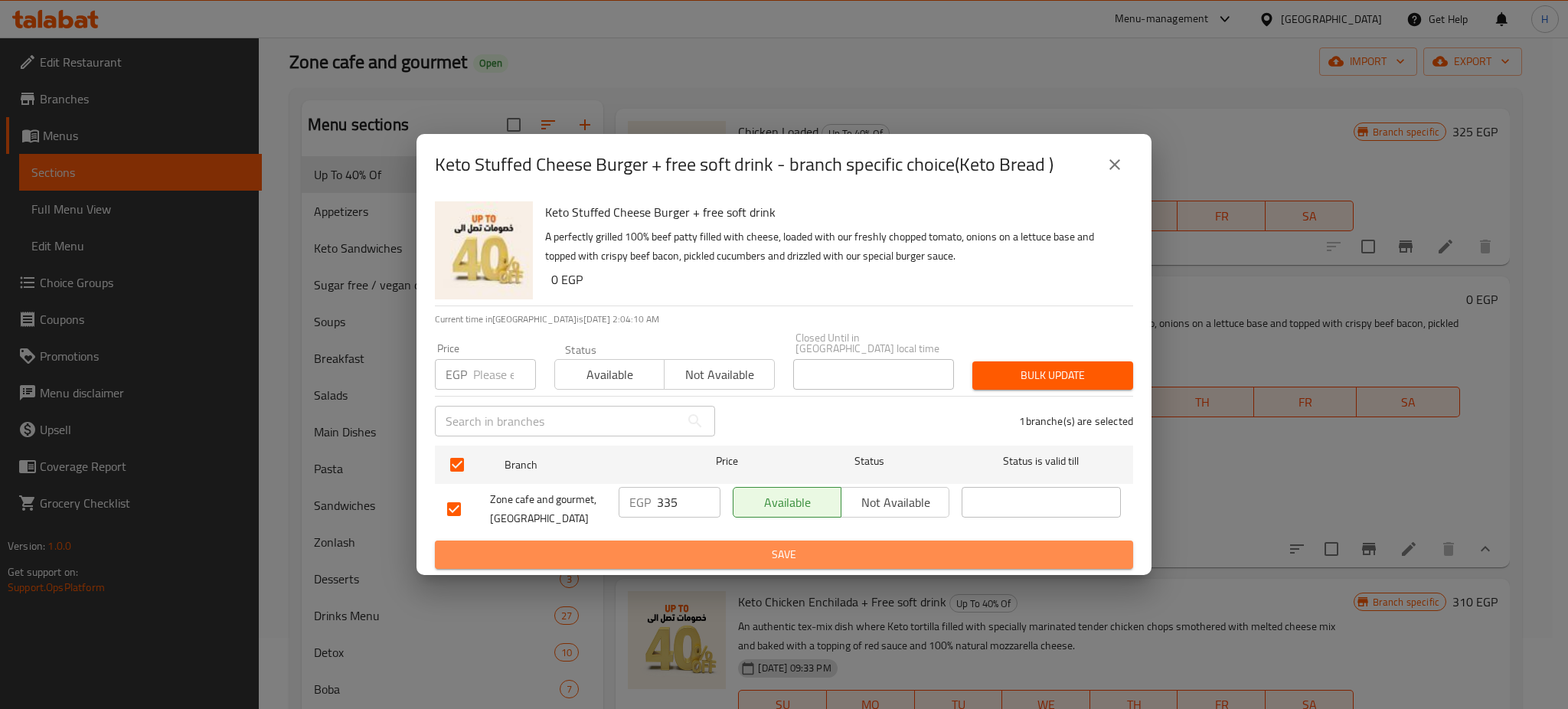
click at [768, 545] on span "Save" at bounding box center [784, 555] width 674 height 19
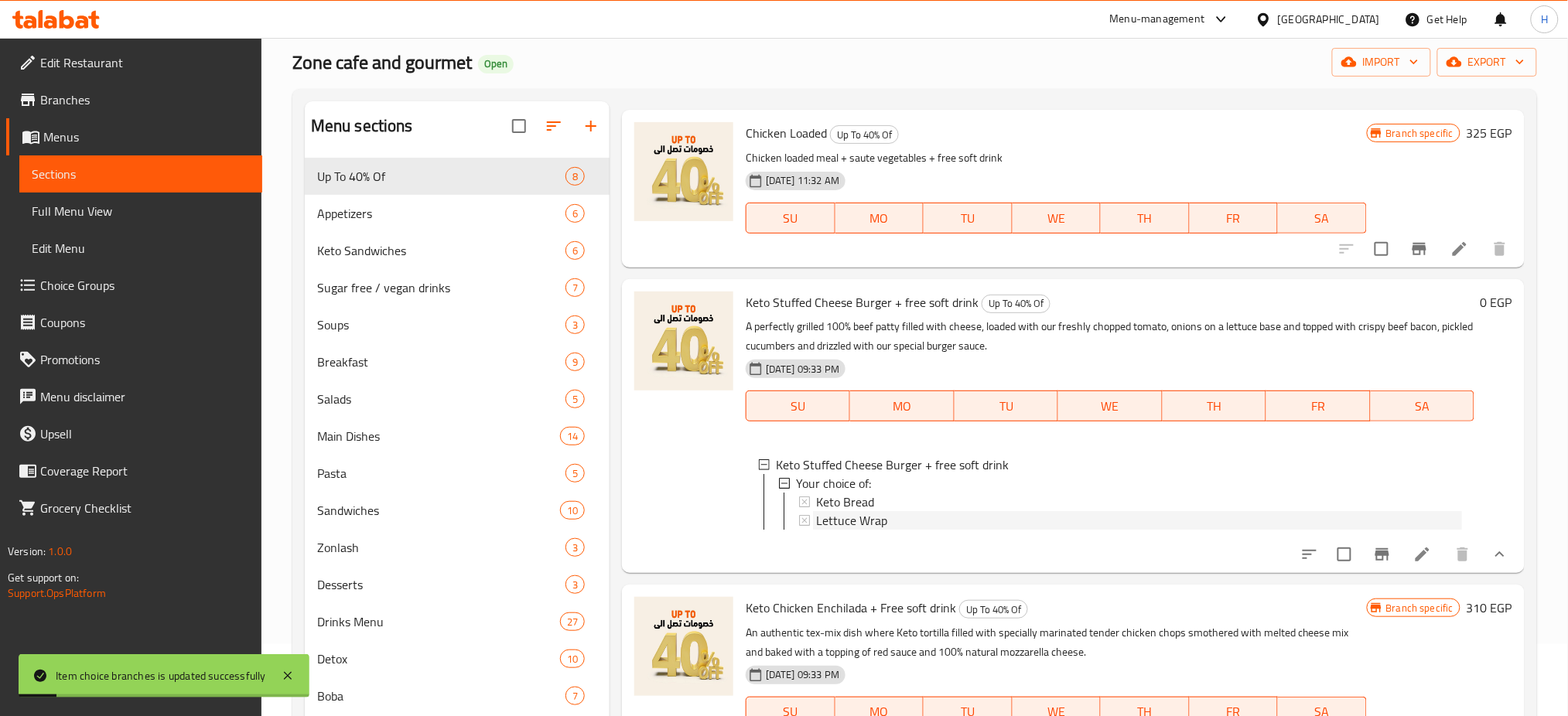
click at [869, 517] on span "Lettuce Wrap" at bounding box center [852, 520] width 71 height 19
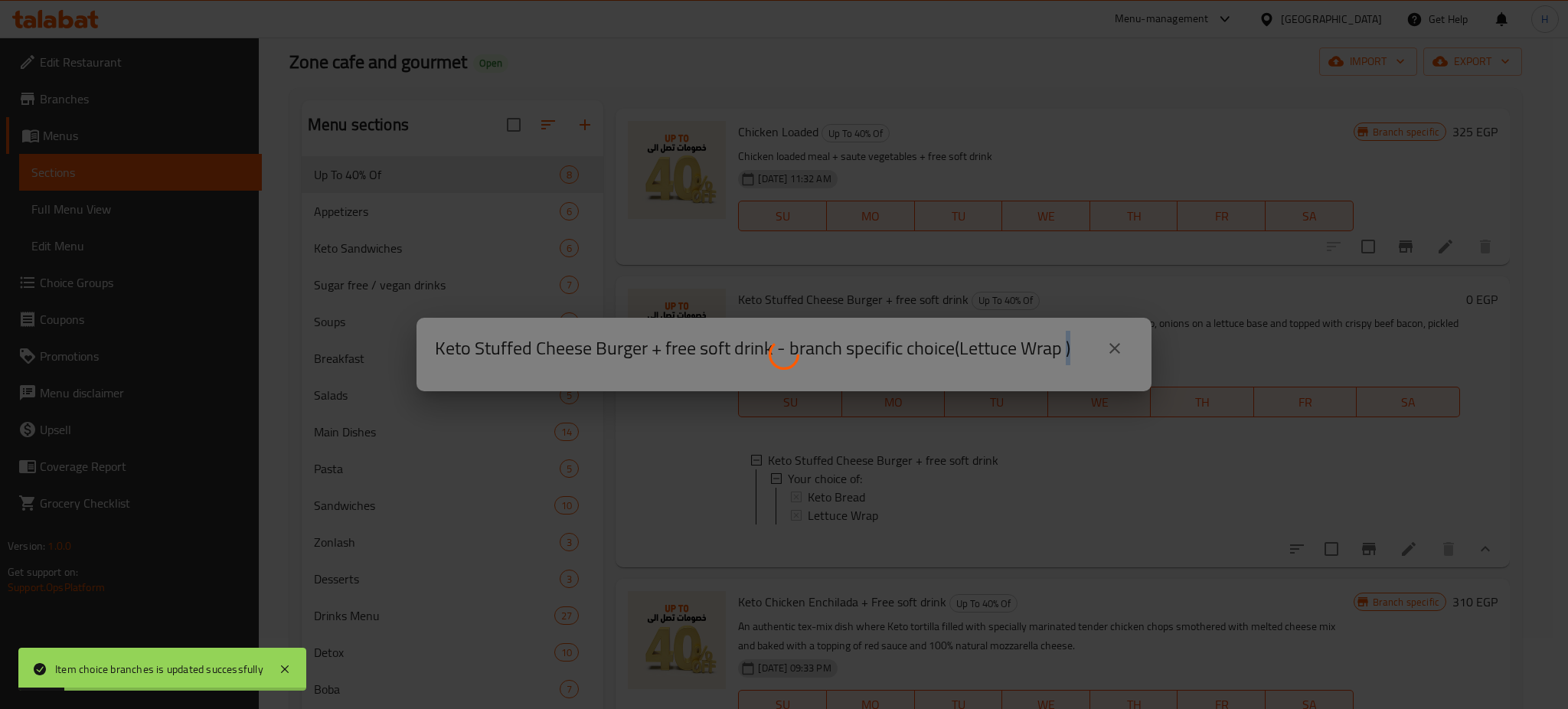
click at [860, 512] on div at bounding box center [784, 354] width 1568 height 709
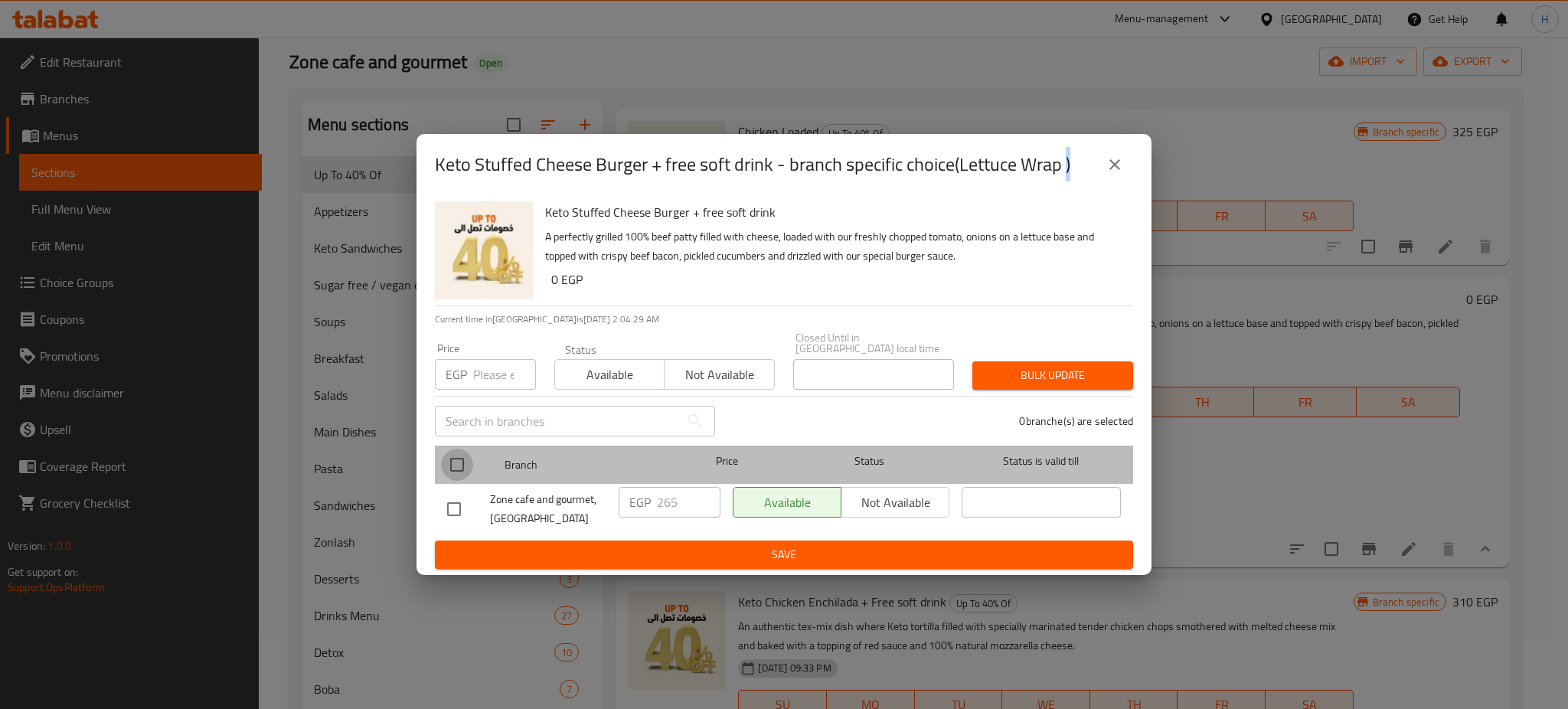
click at [458, 465] on input "checkbox" at bounding box center [457, 465] width 32 height 32
checkbox input "true"
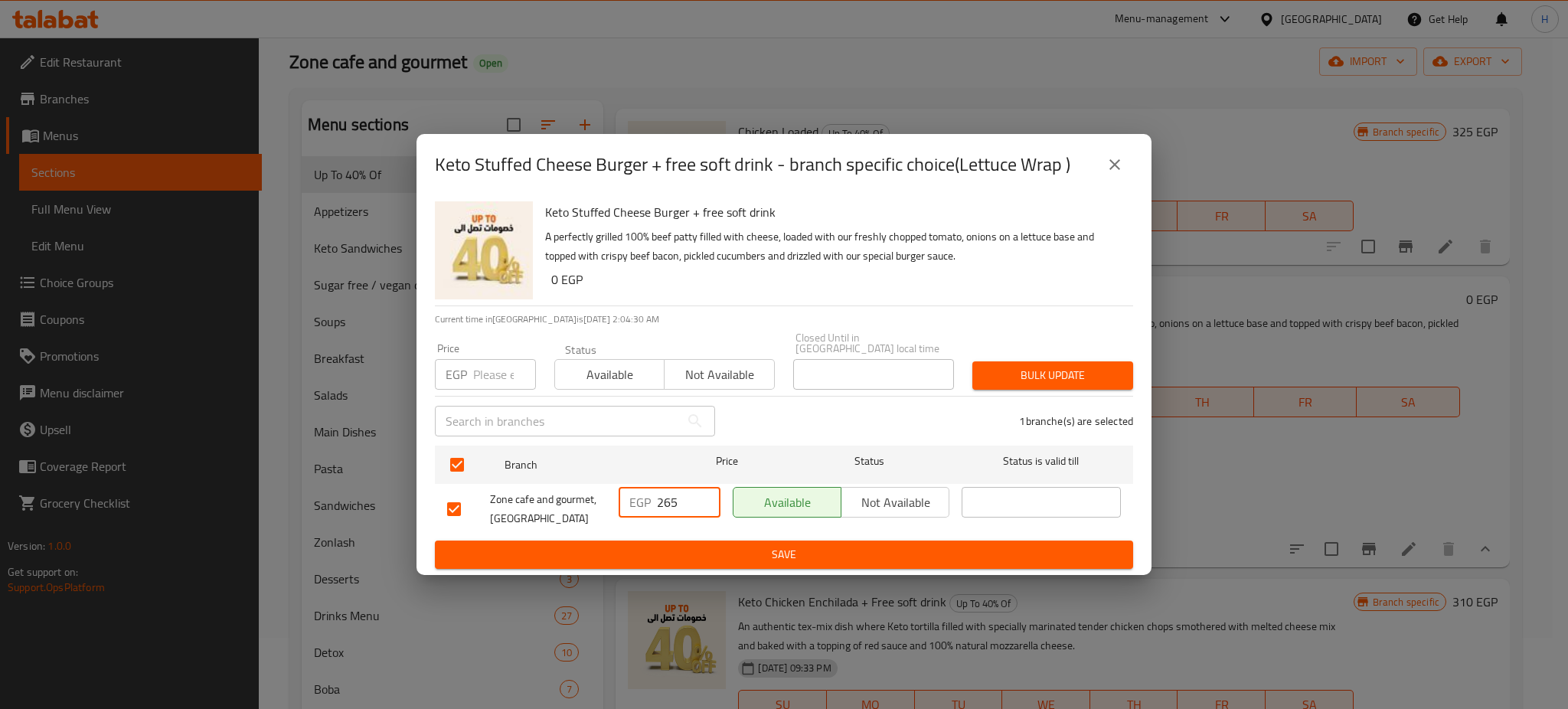
drag, startPoint x: 683, startPoint y: 490, endPoint x: 632, endPoint y: 493, distance: 51.1
click at [632, 493] on div "EGP 265 ​" at bounding box center [669, 502] width 102 height 31
paste input "9"
type input "295"
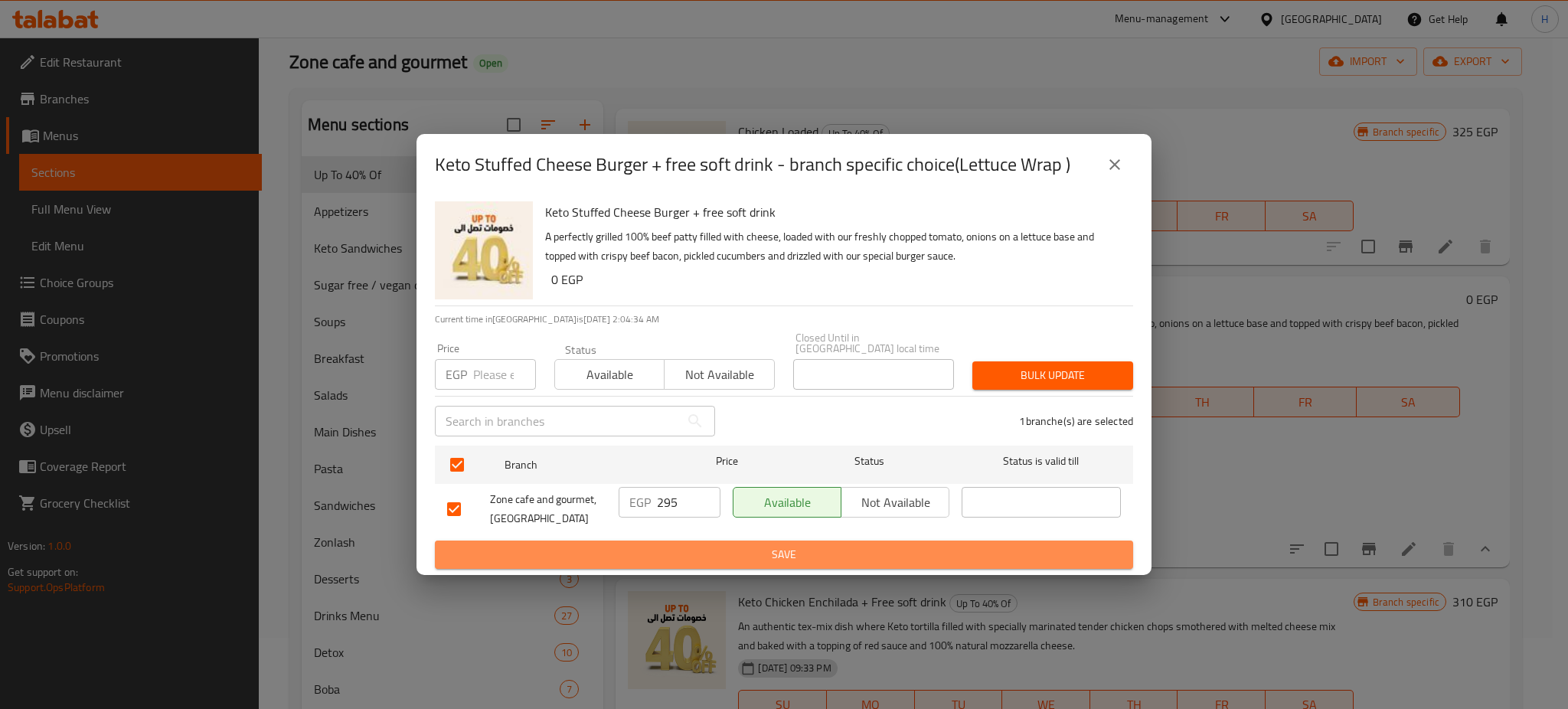
click at [777, 545] on span "Save" at bounding box center [784, 555] width 674 height 19
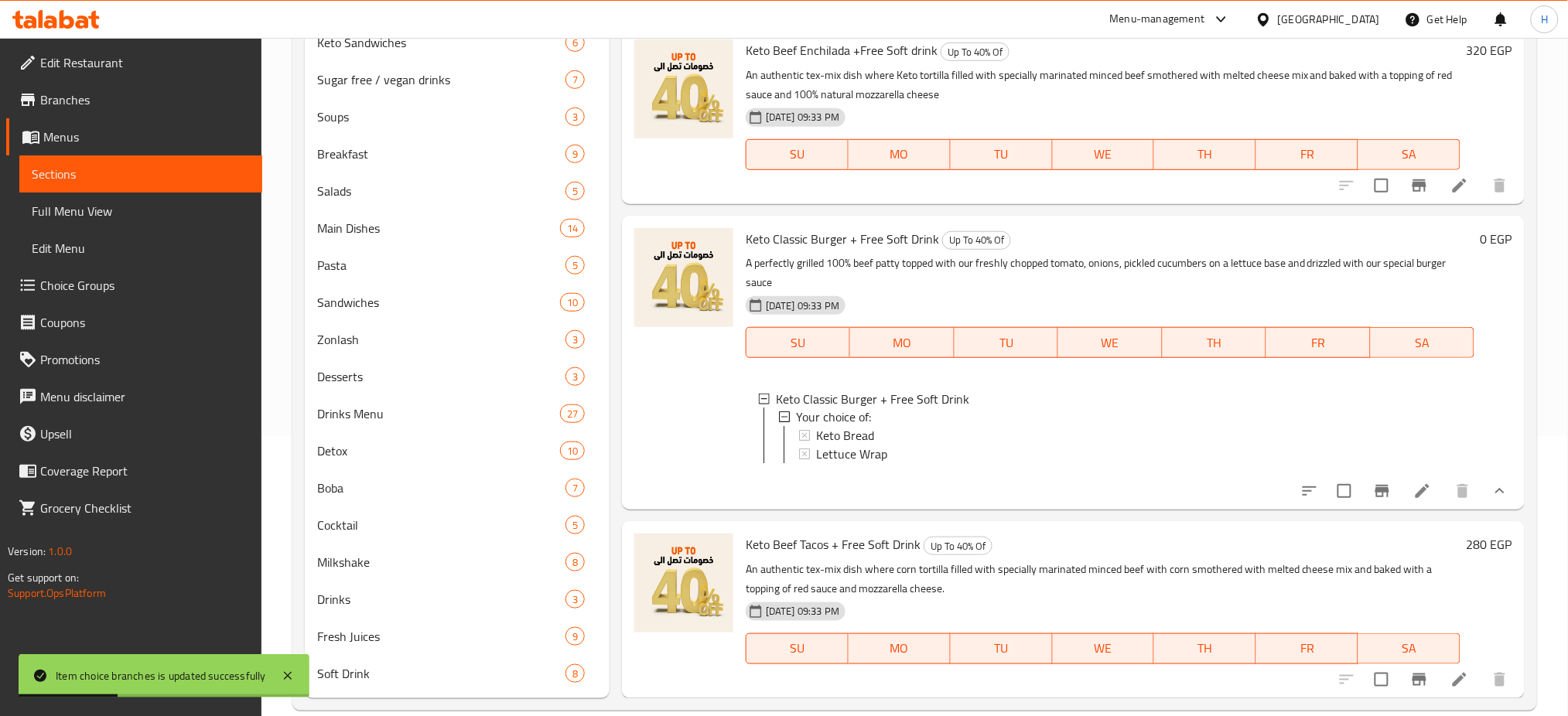
scroll to position [304, 0]
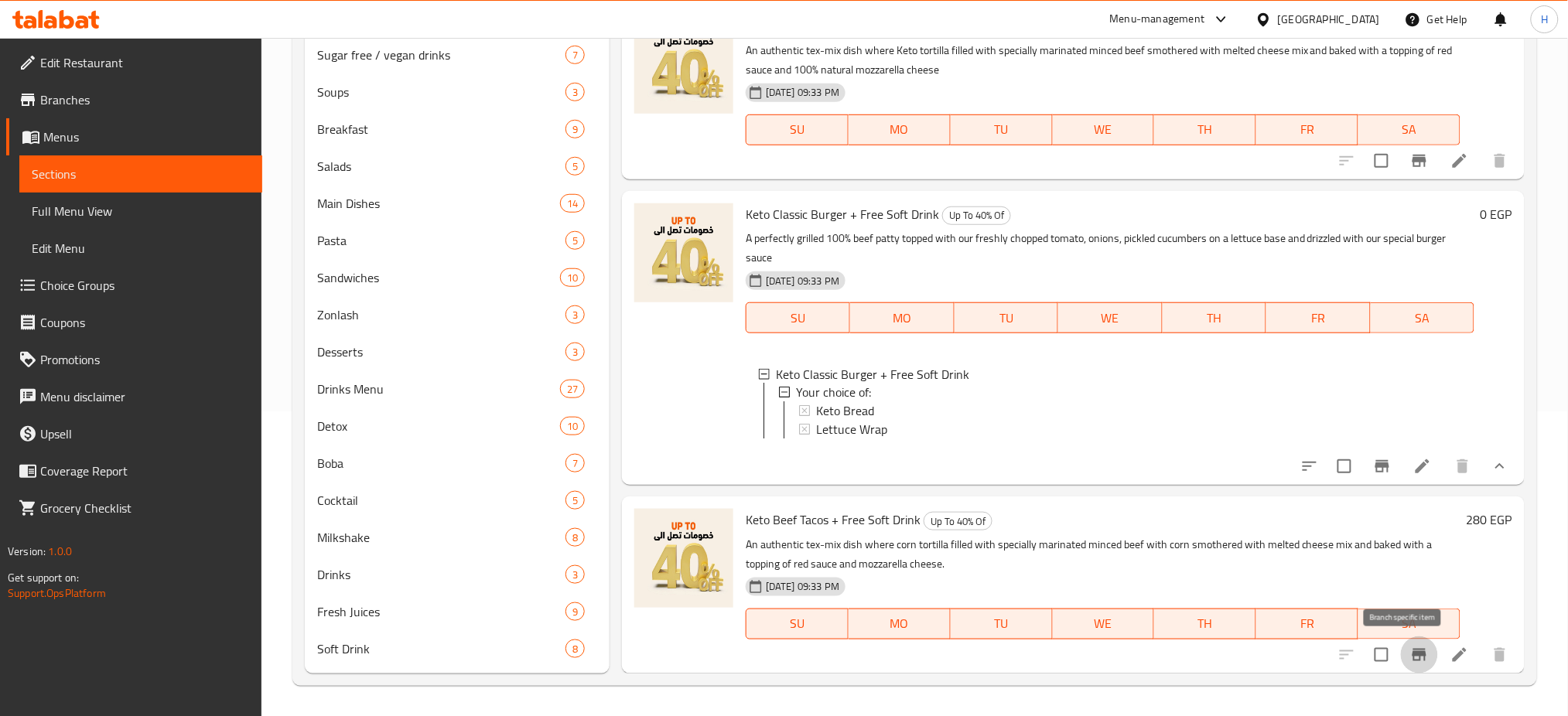
click at [1412, 654] on icon "Branch-specific-item" at bounding box center [1419, 655] width 14 height 12
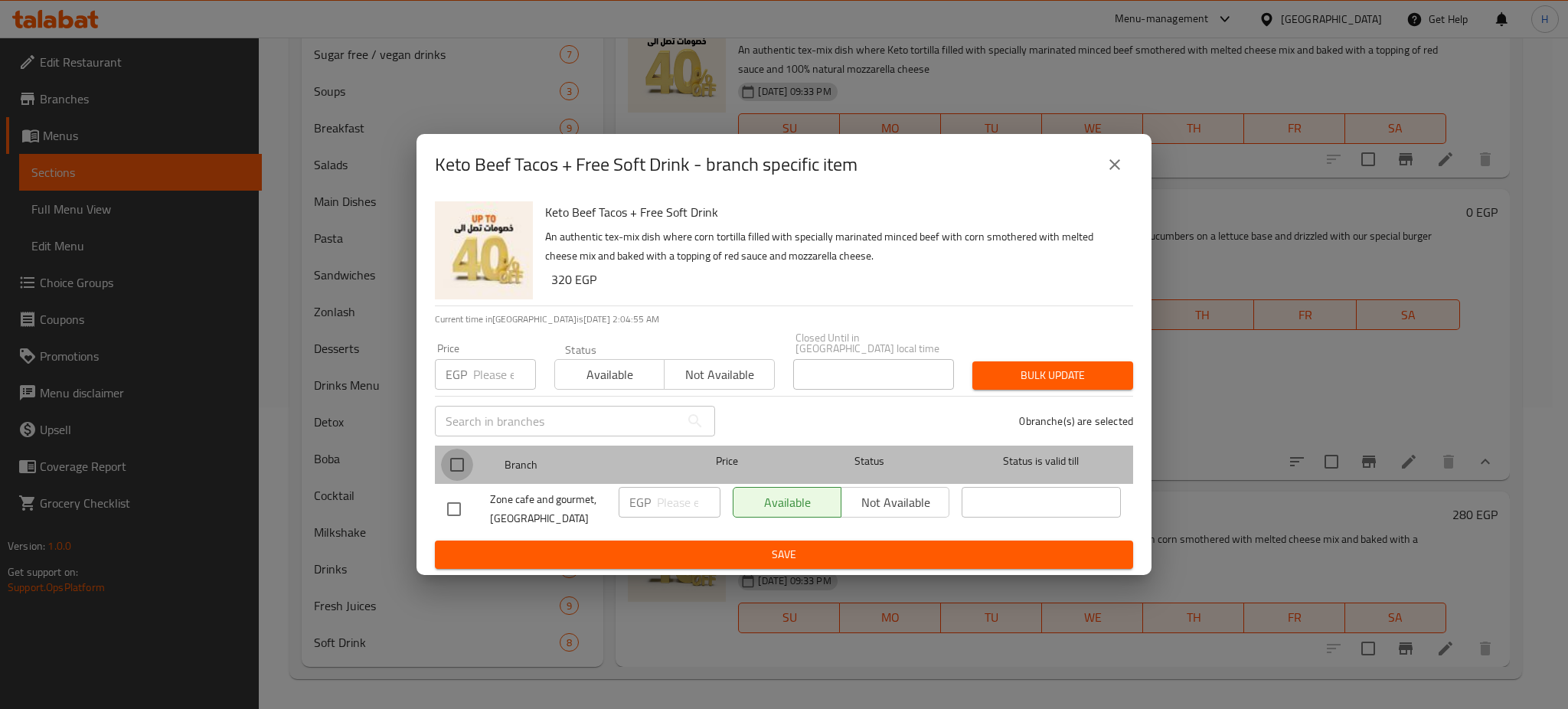
click at [461, 452] on input "checkbox" at bounding box center [457, 465] width 32 height 32
checkbox input "true"
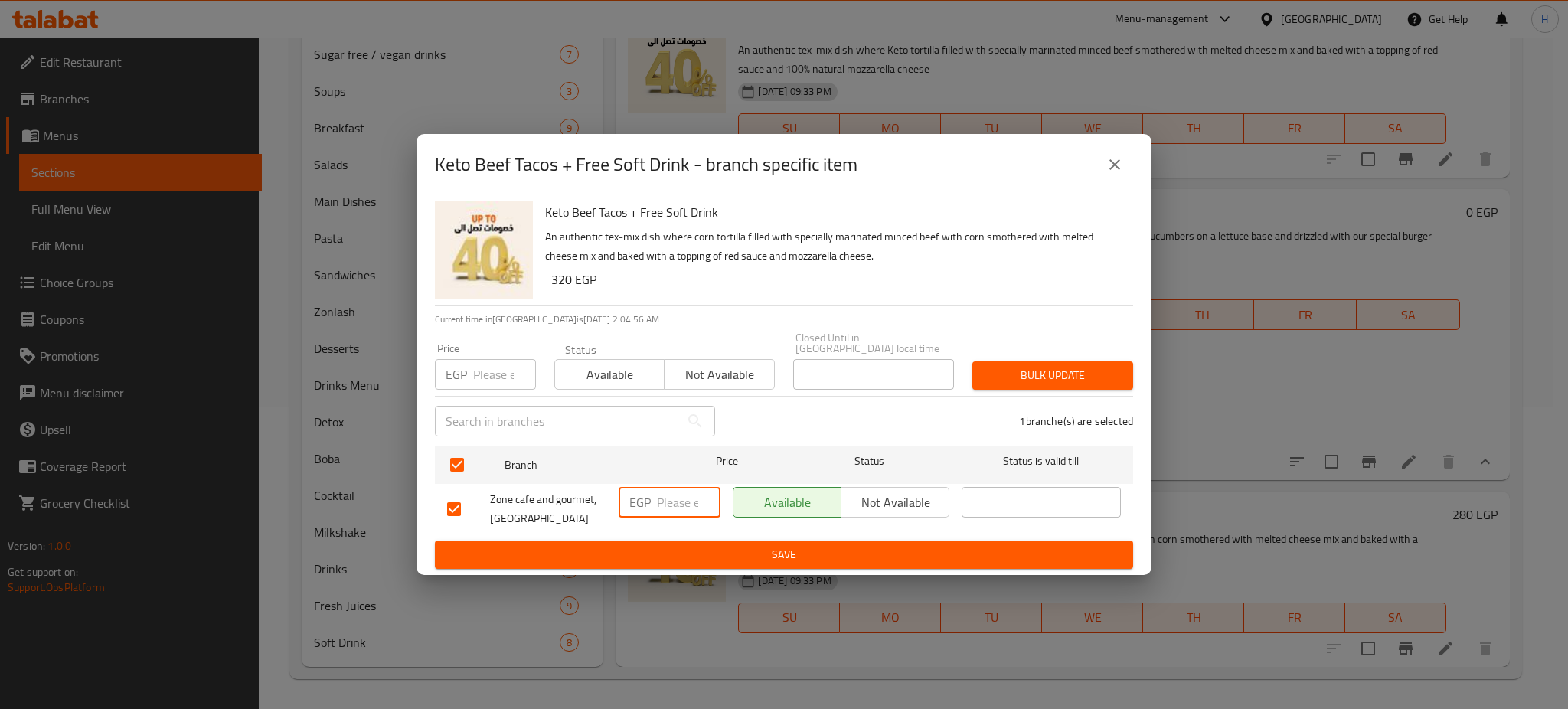
click at [666, 495] on input "number" at bounding box center [689, 502] width 64 height 31
type input "335"
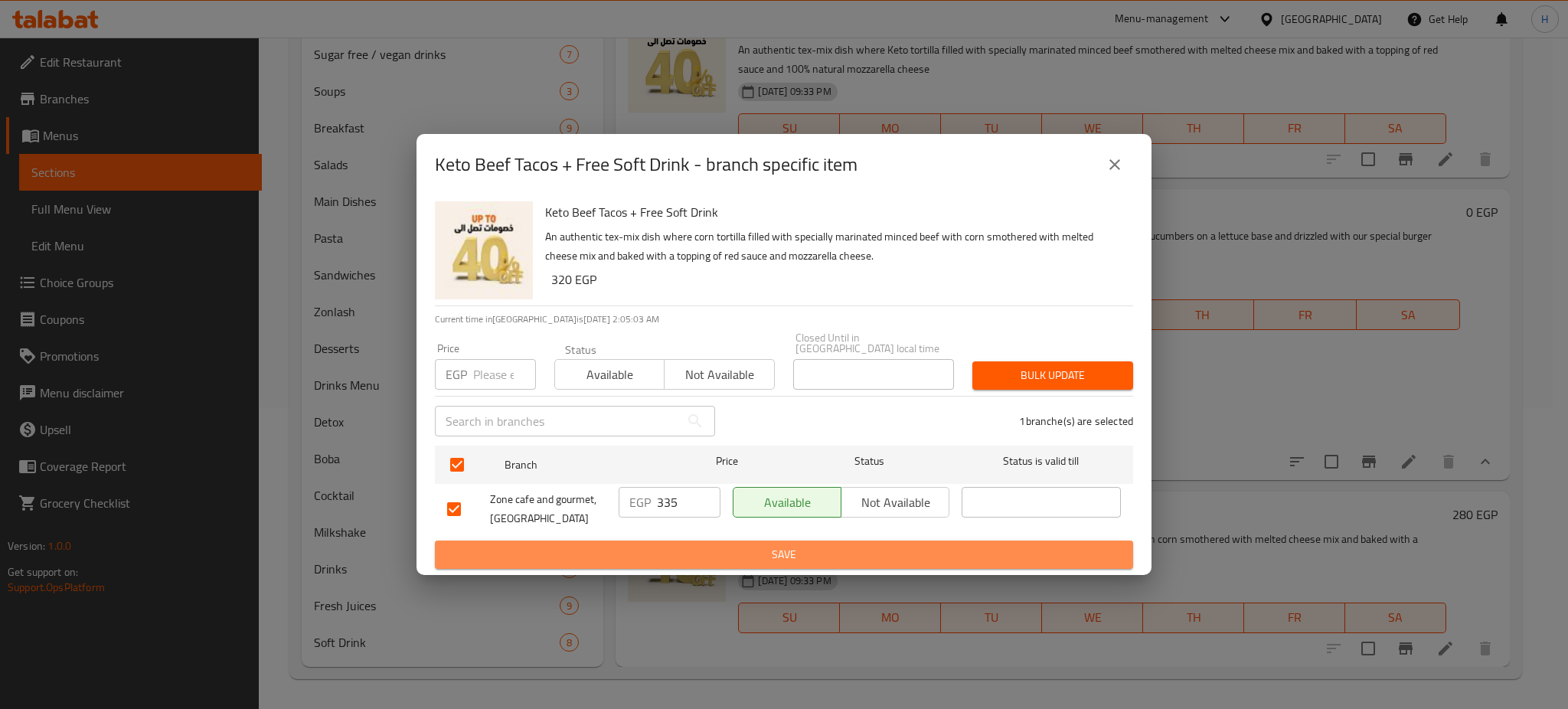
click at [825, 551] on span "Save" at bounding box center [784, 555] width 674 height 19
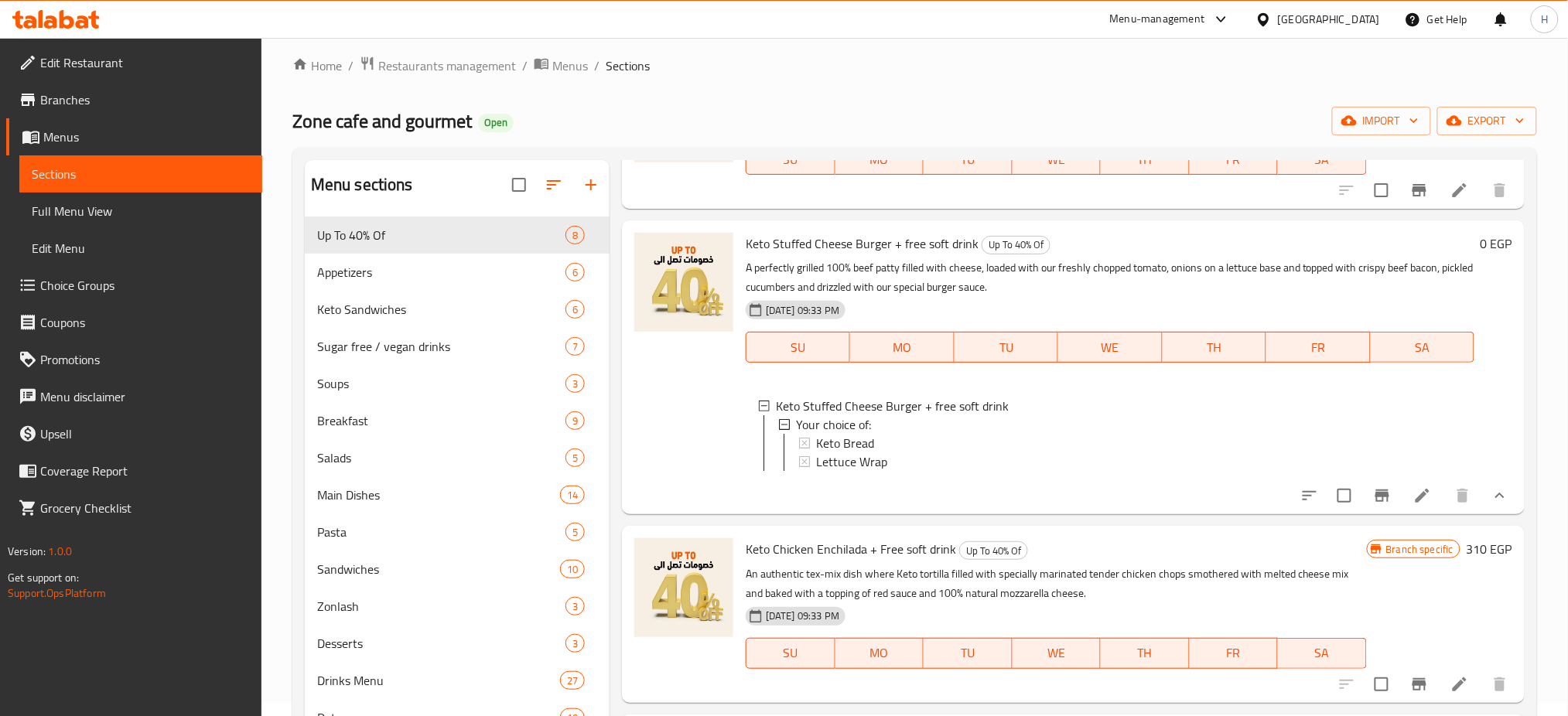
scroll to position [0, 0]
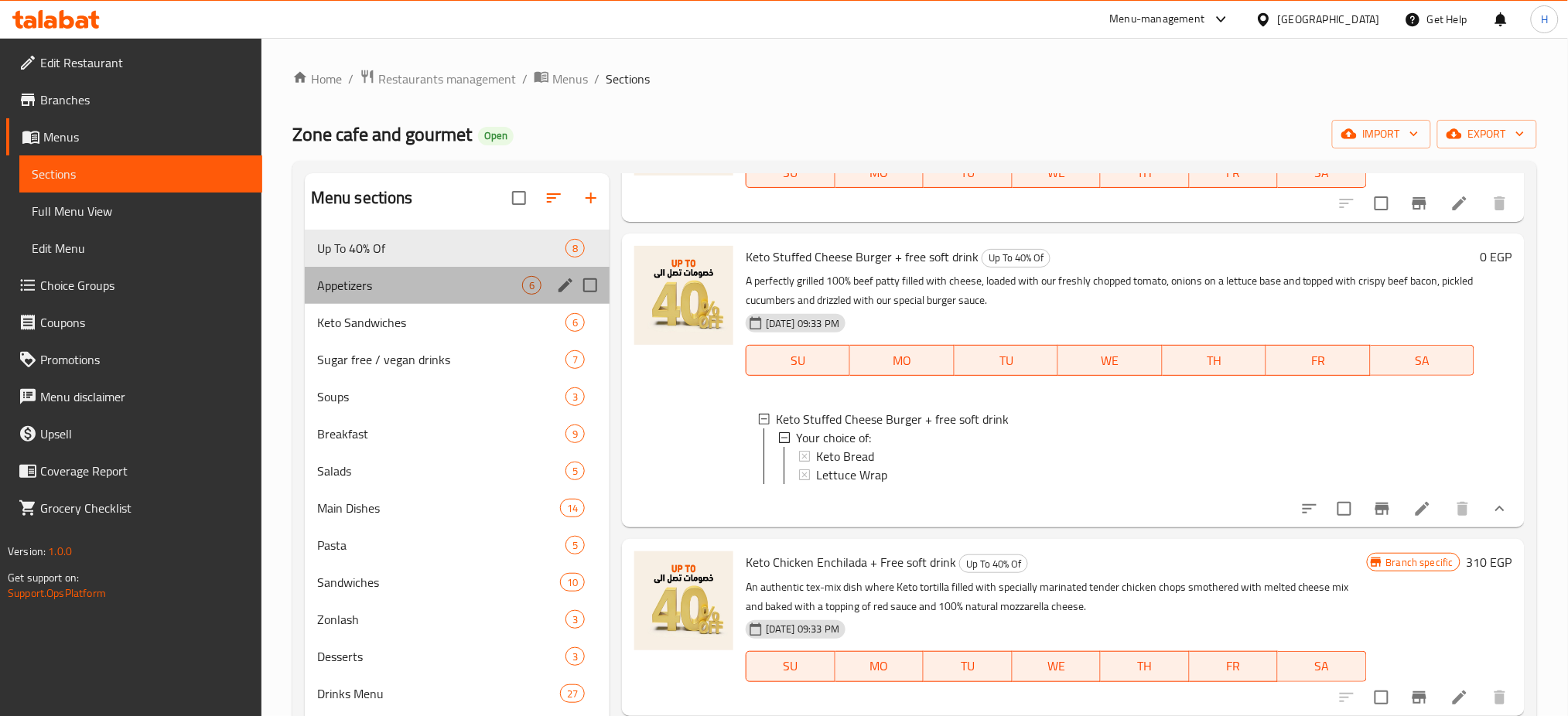
click at [379, 297] on div "Appetizers 6" at bounding box center [456, 286] width 304 height 37
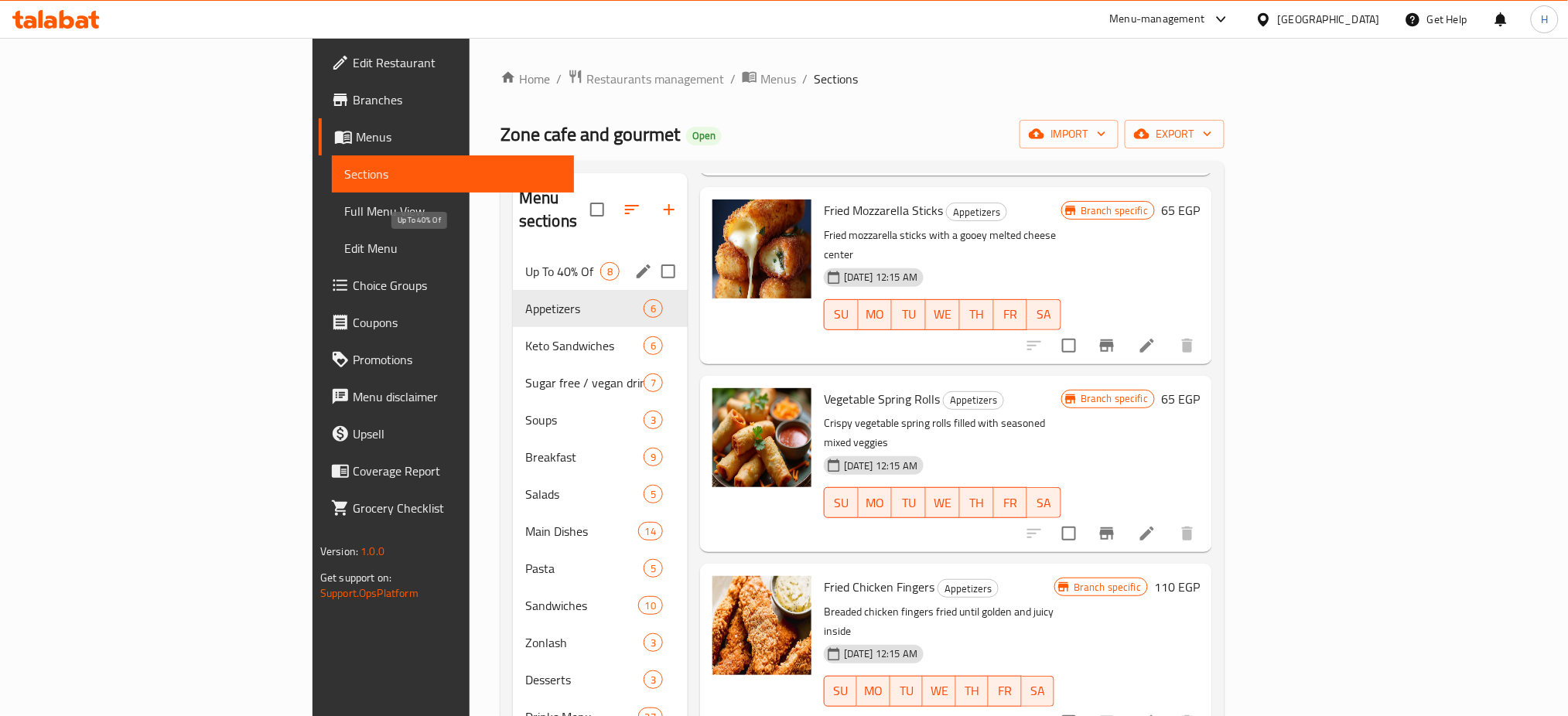
click at [525, 262] on span "Up To 40% Of" at bounding box center [563, 271] width 75 height 19
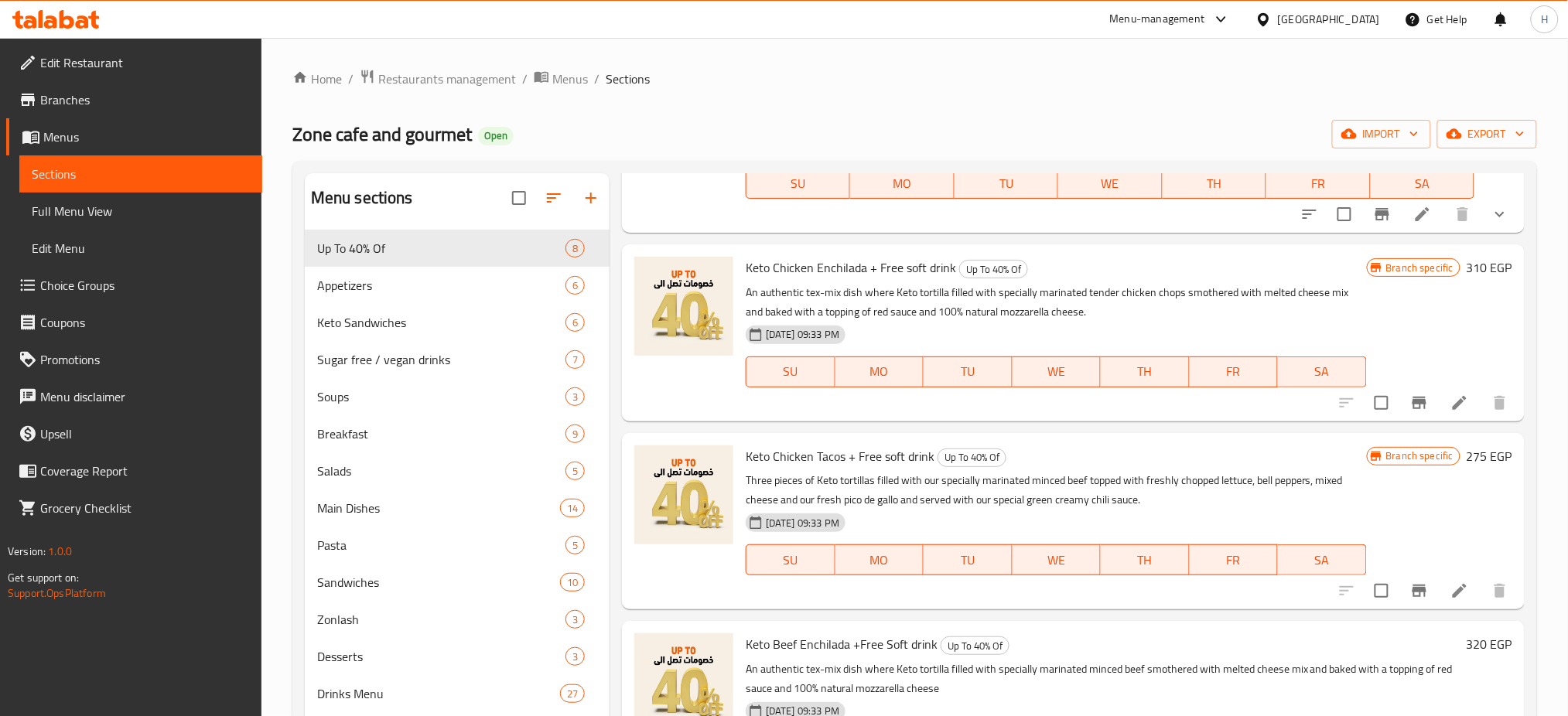
scroll to position [701, 0]
